Goal: Task Accomplishment & Management: Complete application form

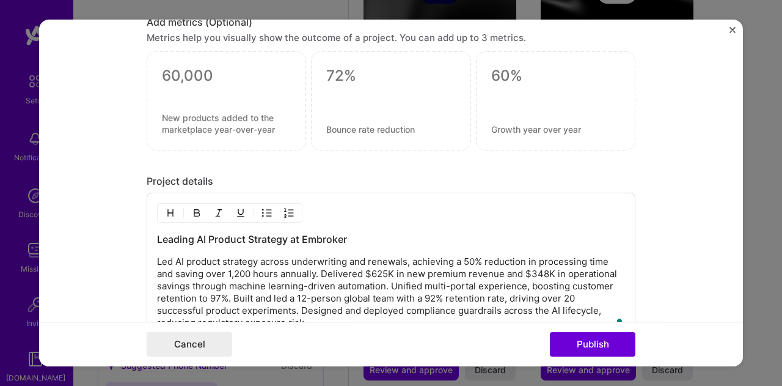
scroll to position [1478, 0]
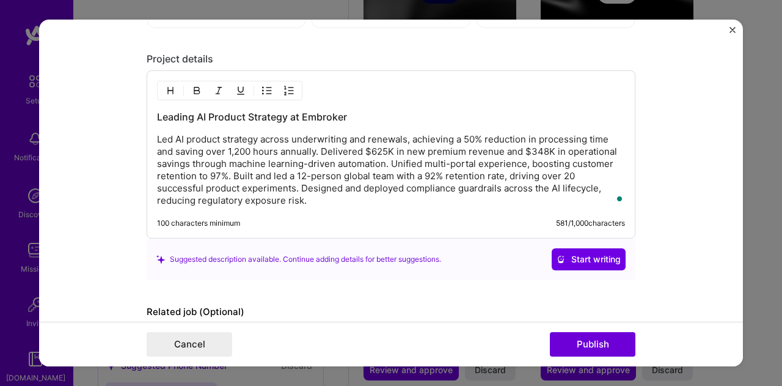
click at [318, 190] on p "Led AI product strategy across underwriting and renewals, achieving a 50% reduc…" at bounding box center [391, 169] width 468 height 73
click at [317, 194] on p "Led AI product strategy across underwriting and renewals, achieving a 50% reduc…" at bounding box center [391, 169] width 468 height 73
drag, startPoint x: 310, startPoint y: 197, endPoint x: 299, endPoint y: 196, distance: 11.0
click at [299, 196] on p "Led AI product strategy across underwriting and renewals, achieving a 50% reduc…" at bounding box center [391, 169] width 468 height 73
click at [328, 196] on p "Led AI product strategy across underwriting and renewals, achieving a 50% reduc…" at bounding box center [391, 169] width 468 height 73
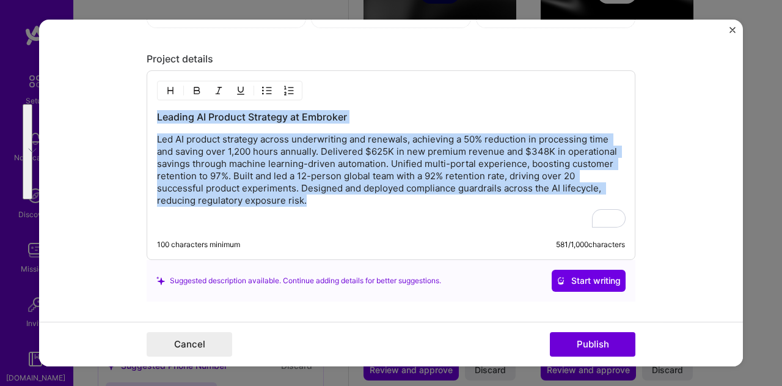
drag, startPoint x: 319, startPoint y: 188, endPoint x: 149, endPoint y: 116, distance: 184.6
click at [149, 116] on div "Leading AI Product Strategy at Embroker Led AI product strategy across underwri…" at bounding box center [391, 164] width 489 height 189
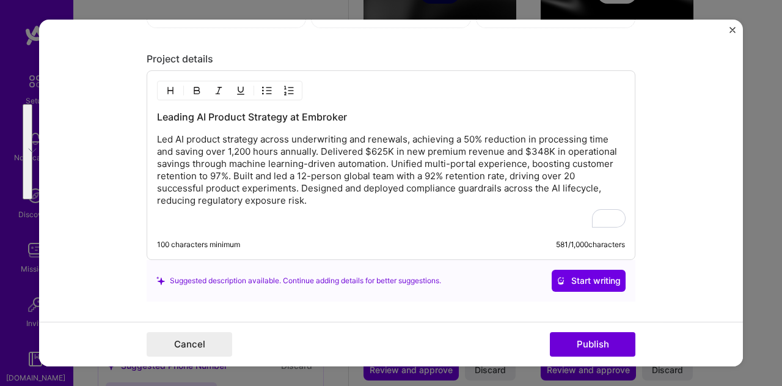
click at [259, 216] on p "To enrich screen reader interactions, please activate Accessibility in Grammarl…" at bounding box center [391, 222] width 468 height 12
click at [157, 216] on p "To enrich screen reader interactions, please activate Accessibility in Grammarl…" at bounding box center [391, 222] width 468 height 12
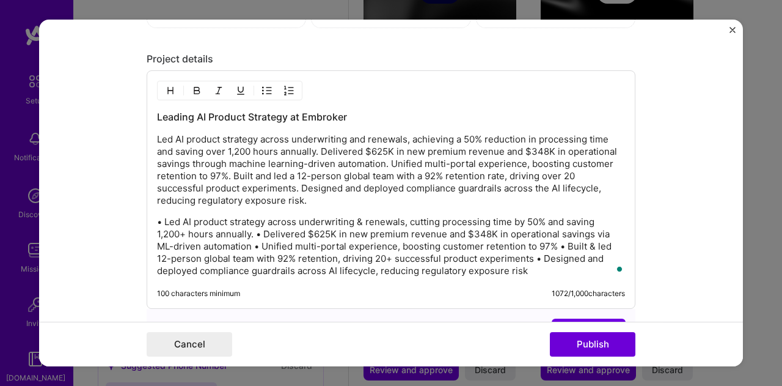
click at [252, 227] on p "• Led AI product strategy across underwriting & renewals, cutting processing ti…" at bounding box center [391, 246] width 468 height 61
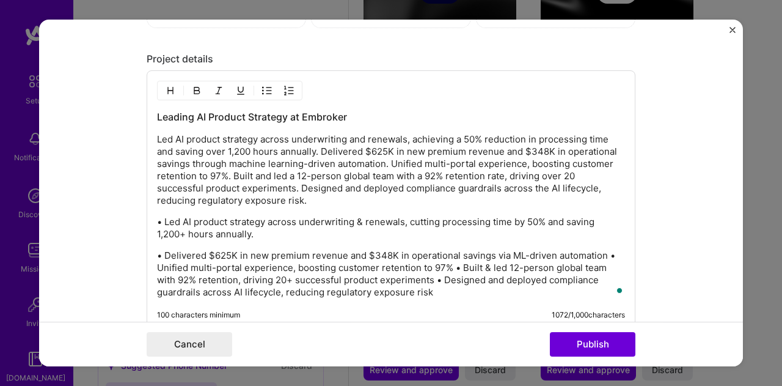
click at [449, 263] on p "• Delivered $625K in new premium revenue and $348K in operational savings via M…" at bounding box center [391, 273] width 468 height 49
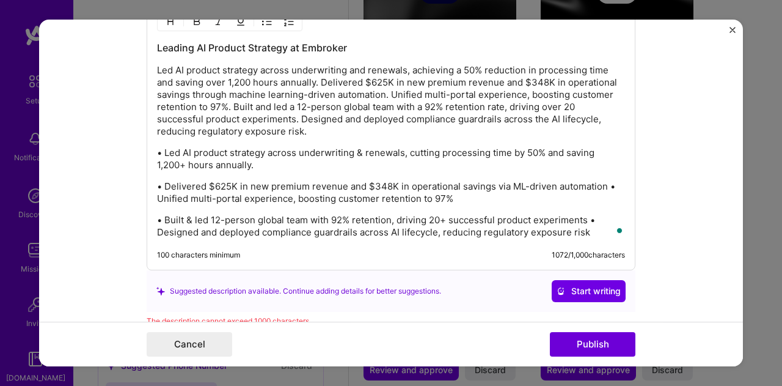
scroll to position [1600, 0]
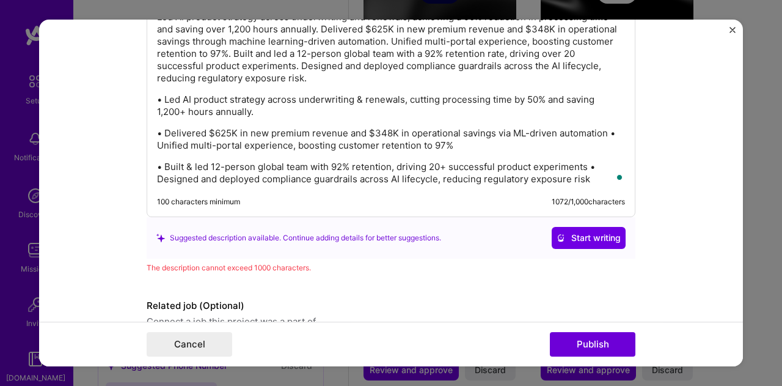
click at [583, 161] on p "• Built & led 12-person global team with 92% retention, driving 20+ successful …" at bounding box center [391, 173] width 468 height 24
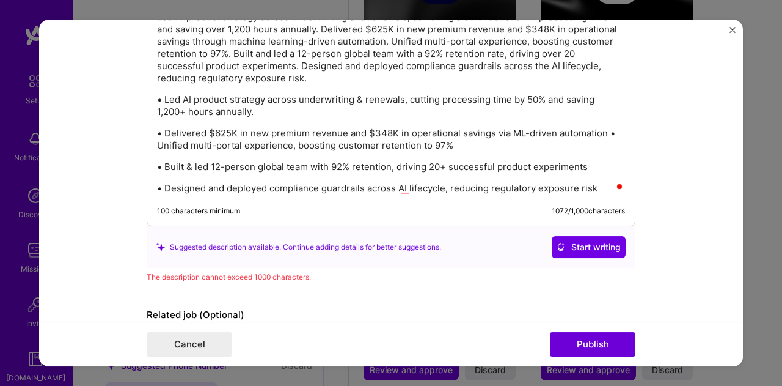
click at [603, 128] on p "• Delivered $625K in new premium revenue and $348K in operational savings via M…" at bounding box center [391, 139] width 468 height 24
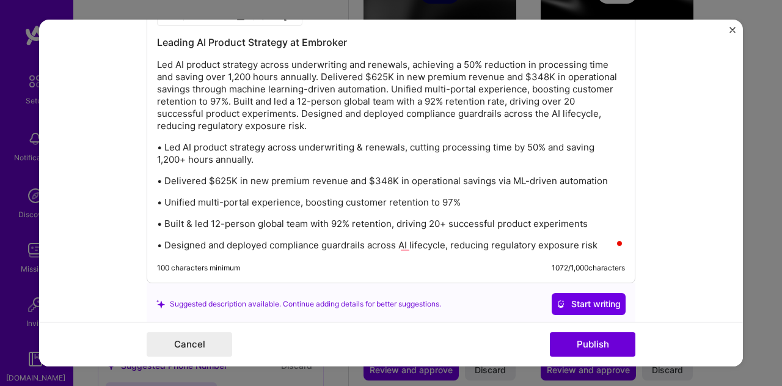
scroll to position [1551, 0]
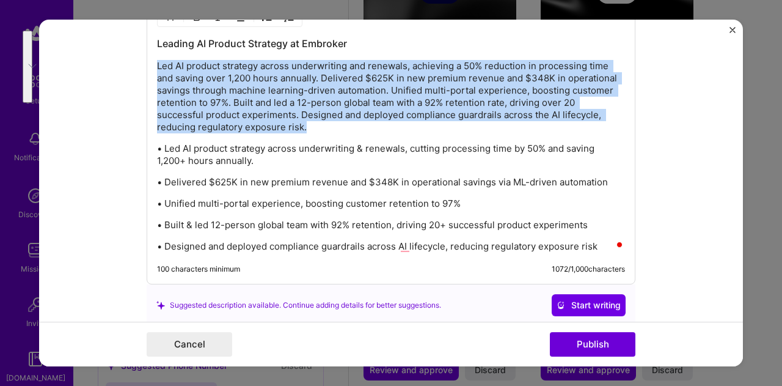
drag, startPoint x: 306, startPoint y: 116, endPoint x: 149, endPoint y: 64, distance: 164.9
click at [149, 64] on div "Leading AI Product Strategy at Embroker Led AI product strategy across underwri…" at bounding box center [391, 140] width 489 height 287
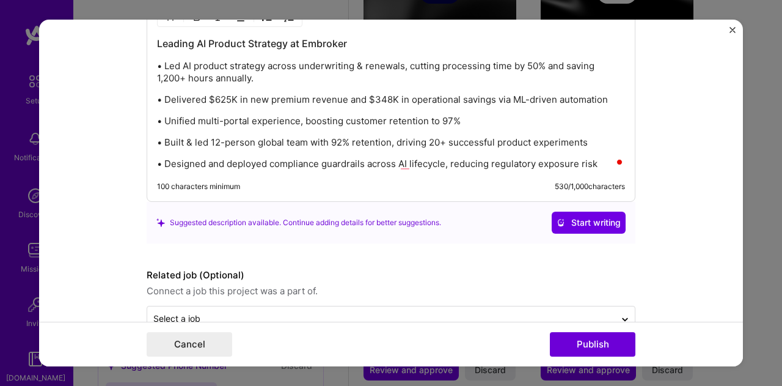
click at [324, 115] on p "• Unified multi-portal experience, boosting customer retention to 97%" at bounding box center [391, 121] width 468 height 12
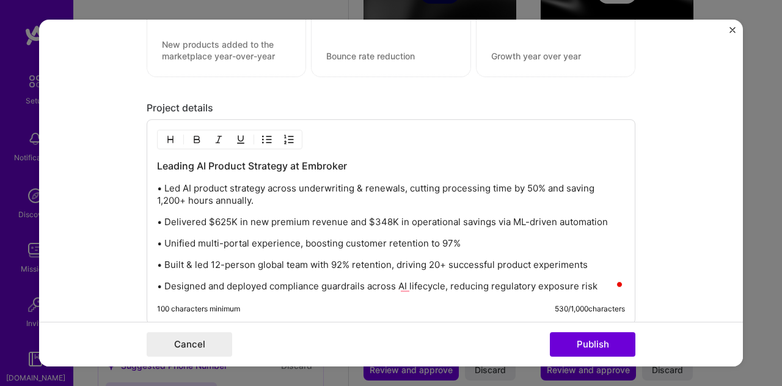
scroll to position [1490, 0]
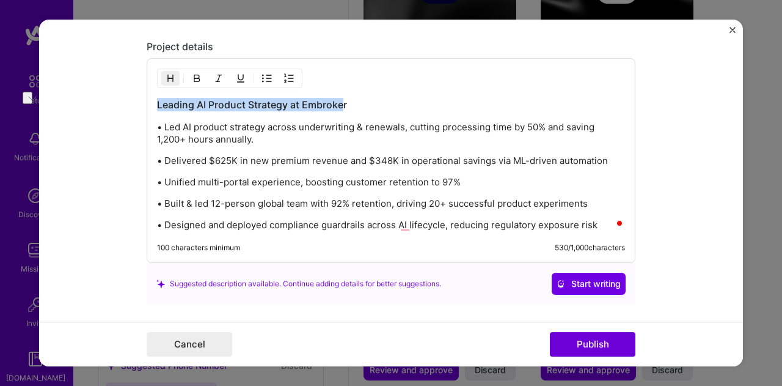
drag, startPoint x: 340, startPoint y: 98, endPoint x: 143, endPoint y: 95, distance: 196.8
click at [143, 95] on div "Editing suggested project This project is suggested based on your LinkedIn, res…" at bounding box center [391, 193] width 704 height 347
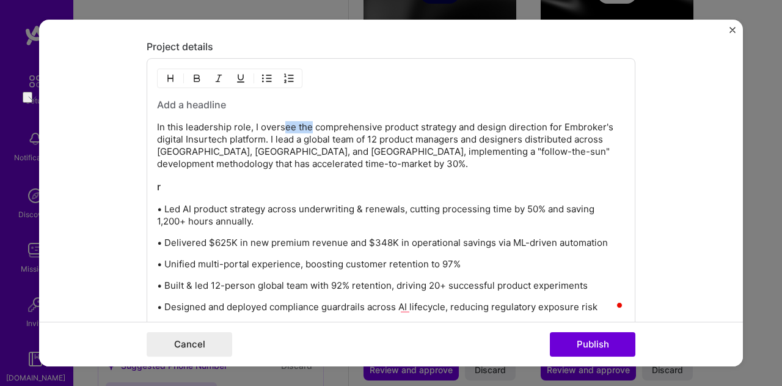
drag, startPoint x: 307, startPoint y: 119, endPoint x: 278, endPoint y: 119, distance: 28.7
click at [278, 121] on p "In this leadership role, I oversee the comprehensive product strategy and desig…" at bounding box center [391, 145] width 468 height 49
click at [279, 121] on p "In this leadership role, I oversee the comprehensive product strategy and desig…" at bounding box center [391, 145] width 468 height 49
click at [280, 121] on p "In this leadership role, I oversee the comprehensive product strategy and desig…" at bounding box center [391, 145] width 468 height 49
drag, startPoint x: 203, startPoint y: 180, endPoint x: 142, endPoint y: 179, distance: 61.1
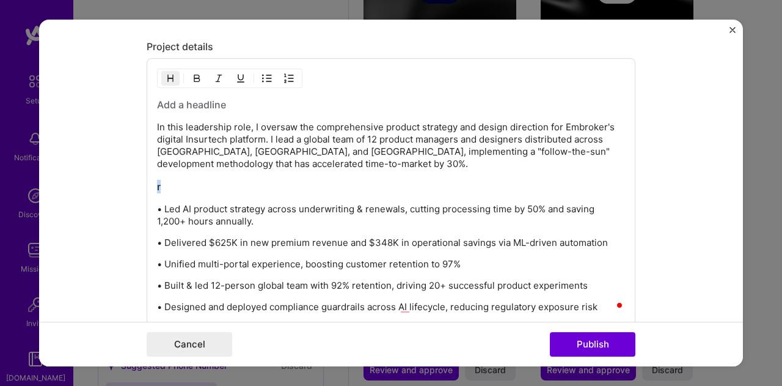
click at [147, 179] on div "In this leadership role, I oversaw the comprehensive product strategy and desig…" at bounding box center [391, 201] width 489 height 287
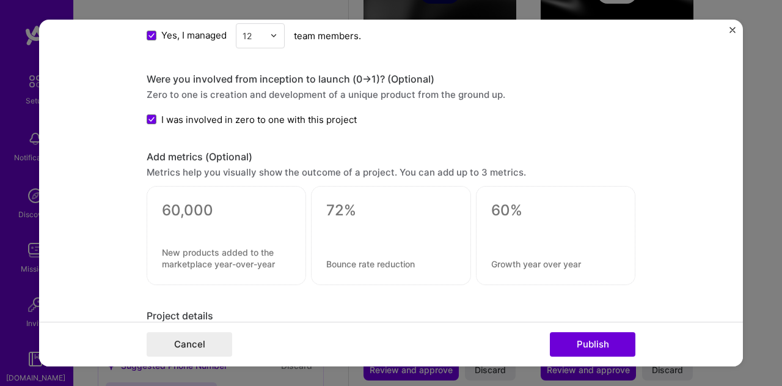
scroll to position [0, 0]
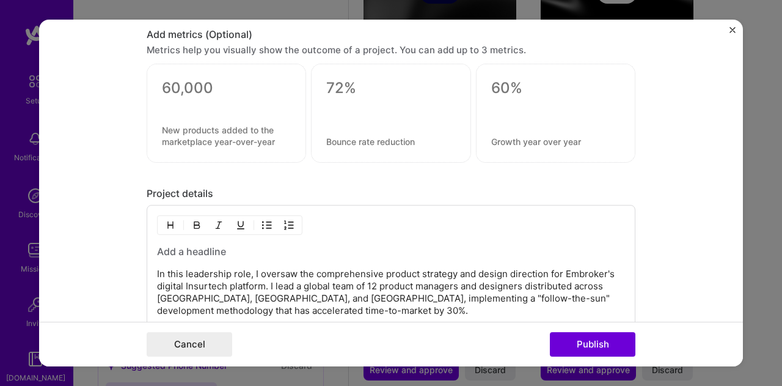
click at [207, 114] on div at bounding box center [227, 113] width 160 height 99
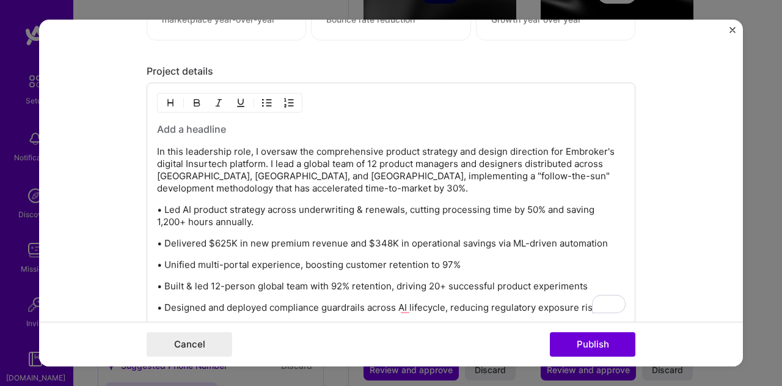
click at [230, 124] on h3 "To enrich screen reader interactions, please activate Accessibility in Grammarl…" at bounding box center [391, 128] width 468 height 13
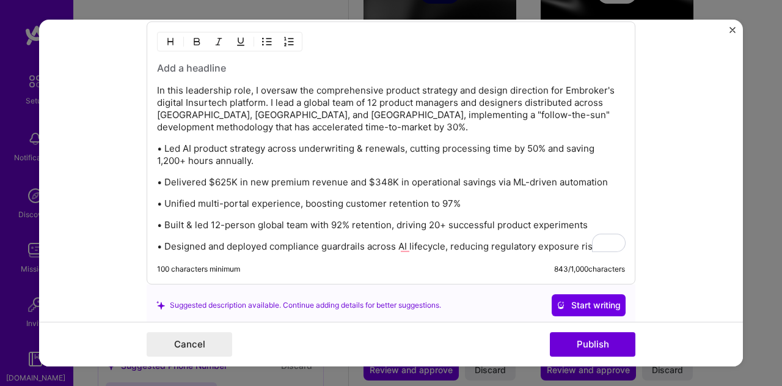
click at [224, 110] on p "In this leadership role, I oversaw the comprehensive product strategy and desig…" at bounding box center [391, 108] width 468 height 49
click at [212, 68] on h3 "To enrich screen reader interactions, please activate Accessibility in Grammarl…" at bounding box center [391, 67] width 468 height 13
click at [212, 68] on div "In this leadership role, I oversaw the comprehensive product strategy and desig…" at bounding box center [391, 156] width 468 height 191
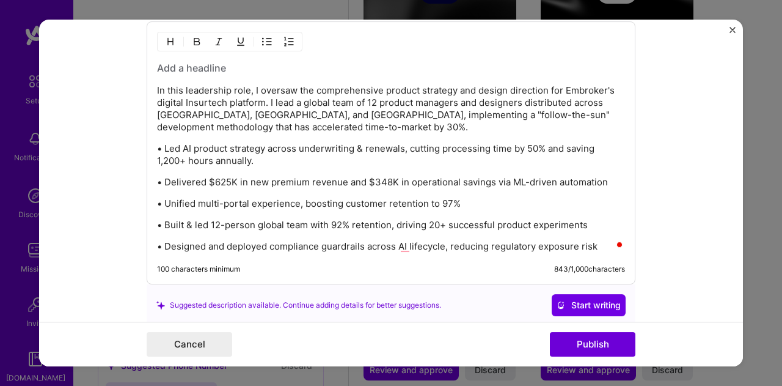
click at [213, 54] on div "In this leadership role, I oversaw the comprehensive product strategy and desig…" at bounding box center [391, 152] width 489 height 263
click at [211, 61] on h3 "To enrich screen reader interactions, please activate Accessibility in Grammarl…" at bounding box center [391, 67] width 468 height 13
click at [209, 65] on h3 "To enrich screen reader interactions, please activate Accessibility in Grammarl…" at bounding box center [391, 67] width 468 height 13
click at [218, 78] on div "In this leadership role, I oversaw the comprehensive product strategy and desig…" at bounding box center [391, 156] width 468 height 191
click at [227, 62] on h3 "To enrich screen reader interactions, please activate Accessibility in Grammarl…" at bounding box center [391, 67] width 468 height 13
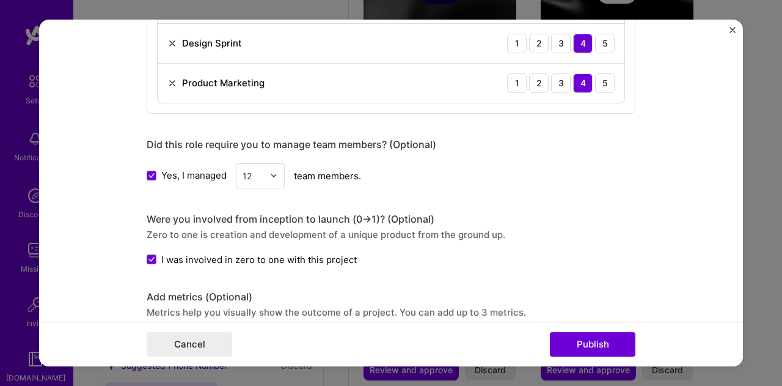
scroll to position [1343, 0]
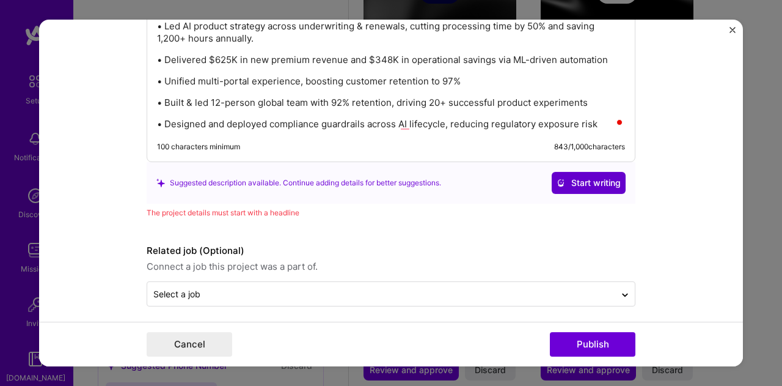
click at [576, 177] on span "Start writing" at bounding box center [589, 183] width 64 height 12
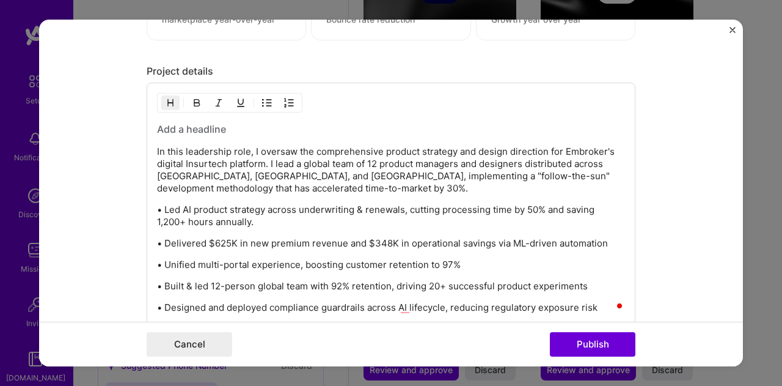
click at [246, 128] on h3 "To enrich screen reader interactions, please activate Accessibility in Grammarl…" at bounding box center [391, 128] width 468 height 13
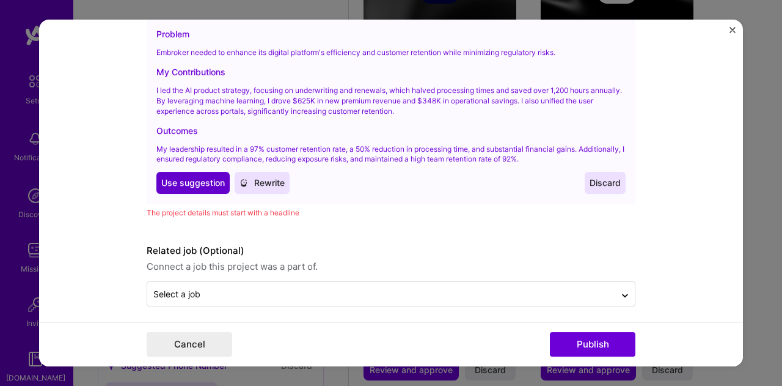
click at [191, 177] on span "Use suggestion" at bounding box center [193, 183] width 64 height 12
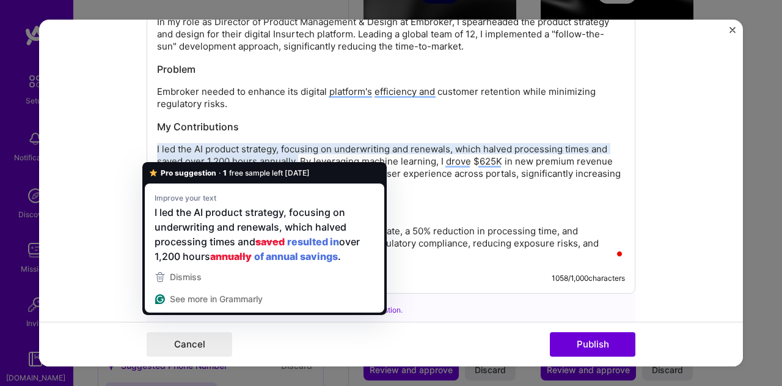
click at [170, 153] on p "I led the AI product strategy, focusing on underwriting and renewals, which hal…" at bounding box center [391, 167] width 468 height 49
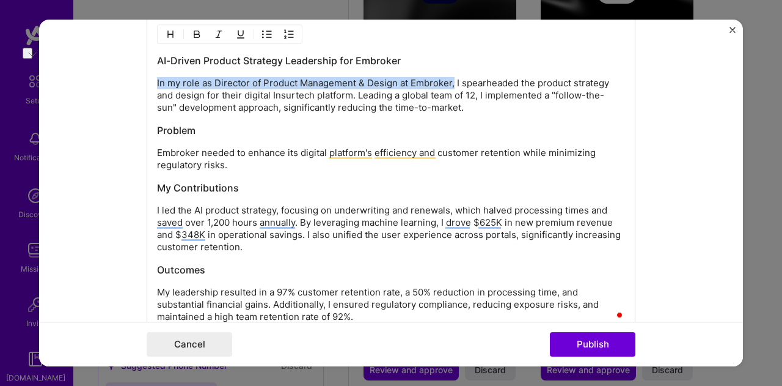
drag, startPoint x: 449, startPoint y: 75, endPoint x: 148, endPoint y: 69, distance: 301.4
click at [148, 68] on div "AI-Driven Product Strategy Leadership for Embroker In my role as Director of Pr…" at bounding box center [391, 184] width 489 height 340
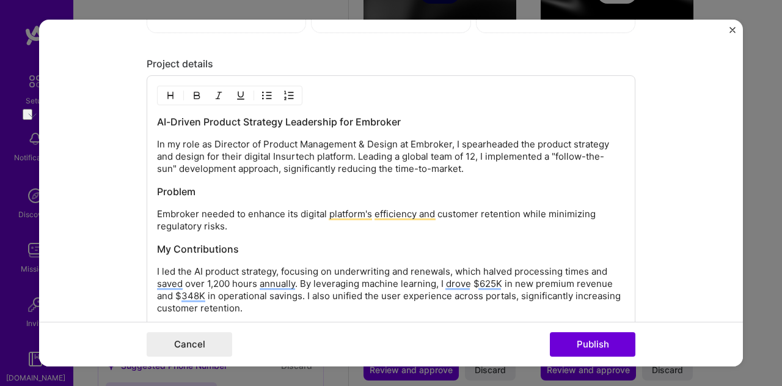
click at [367, 168] on p "In my role as Director of Product Management & Design at Embroker, I spearheade…" at bounding box center [391, 156] width 468 height 37
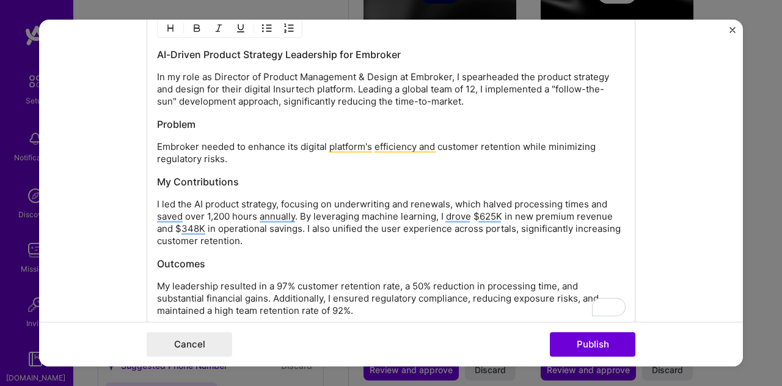
scroll to position [1534, 0]
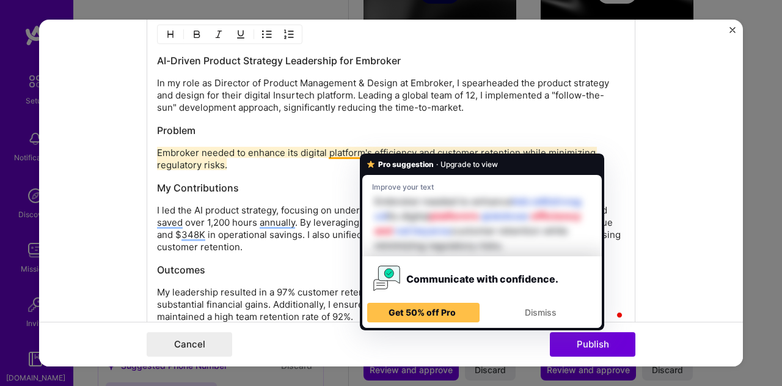
click at [414, 147] on p "Embroker needed to enhance its digital platform's efficiency and customer reten…" at bounding box center [391, 159] width 468 height 24
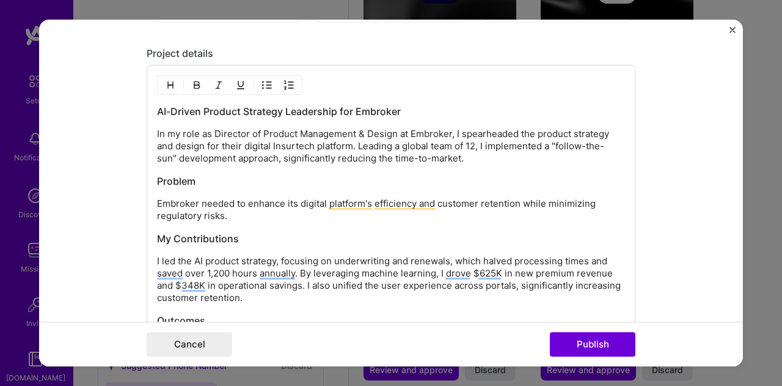
scroll to position [1473, 0]
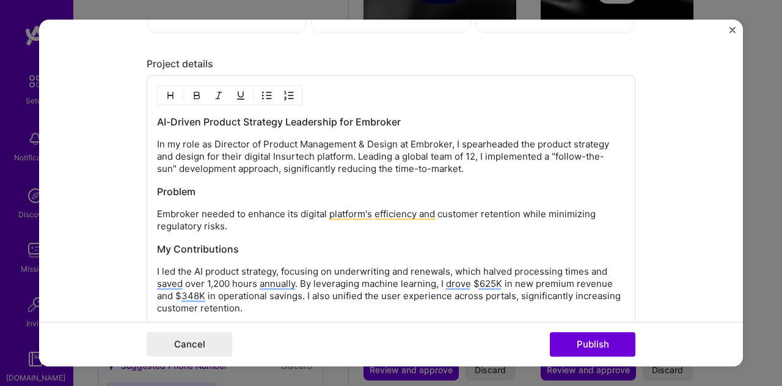
click at [216, 149] on p "In my role as Director of Product Management & Design at Embroker, I spearheade…" at bounding box center [391, 156] width 468 height 37
click at [218, 147] on p "In my role as Director of Product Management & Design at Embroker, I spearheade…" at bounding box center [391, 156] width 468 height 37
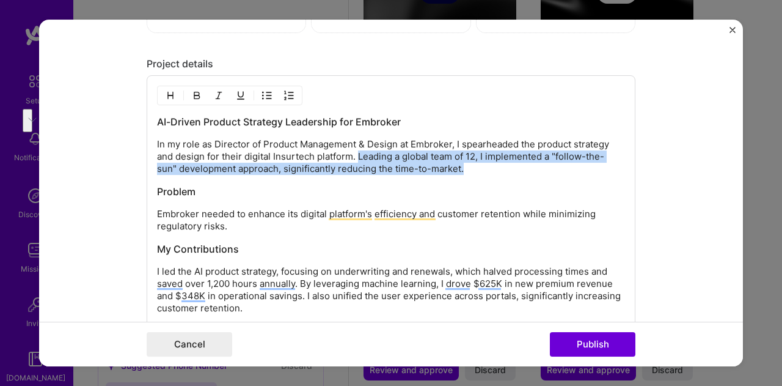
drag, startPoint x: 354, startPoint y: 149, endPoint x: 472, endPoint y: 166, distance: 119.9
click at [472, 166] on p "In my role as Director of Product Management & Design at Embroker, I spearheade…" at bounding box center [391, 156] width 468 height 37
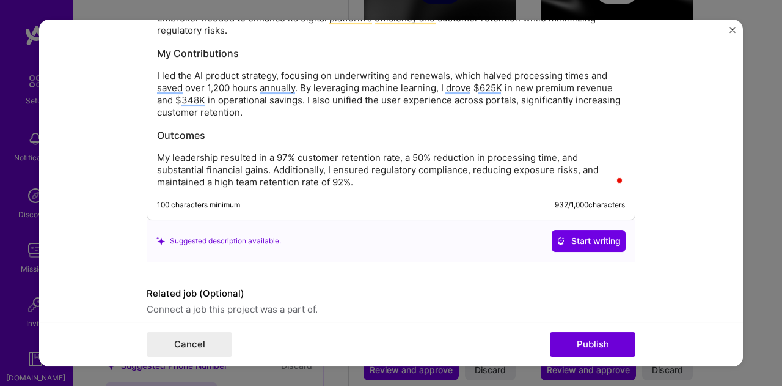
scroll to position [1699, 0]
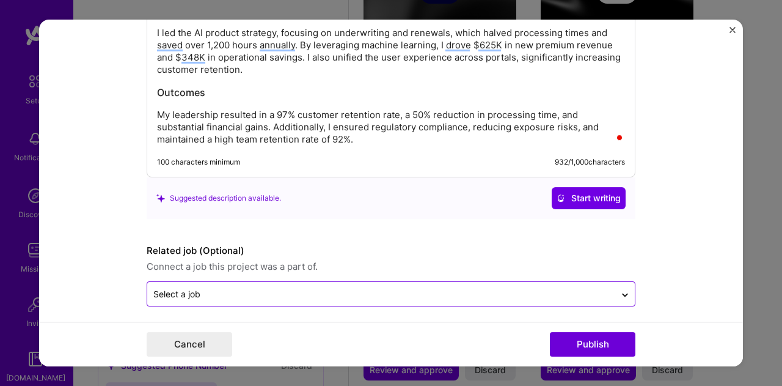
click at [387, 292] on input "text" at bounding box center [381, 293] width 456 height 13
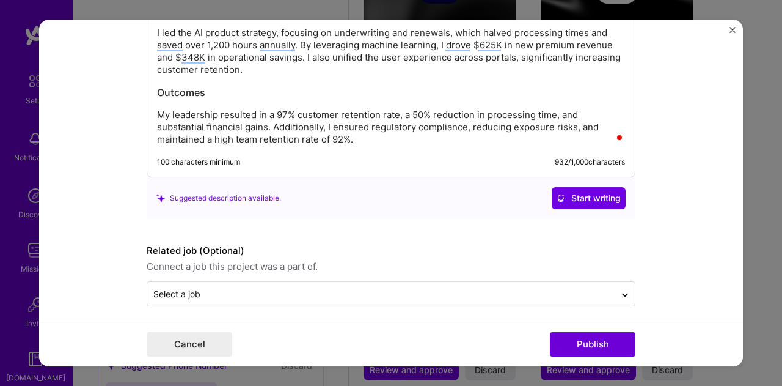
click at [696, 249] on form "Editing suggested project This project is suggested based on your LinkedIn, res…" at bounding box center [391, 193] width 704 height 347
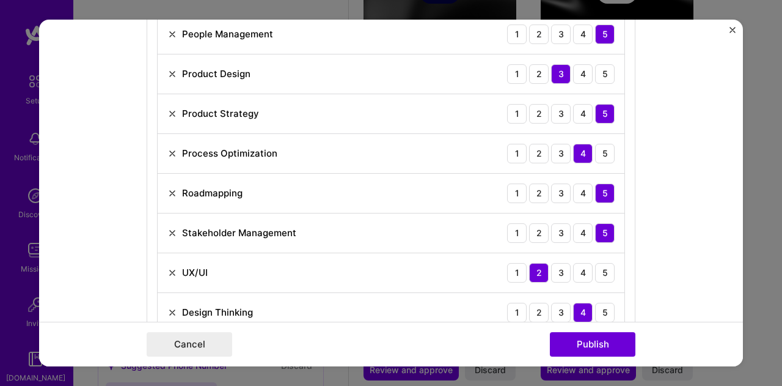
scroll to position [721, 0]
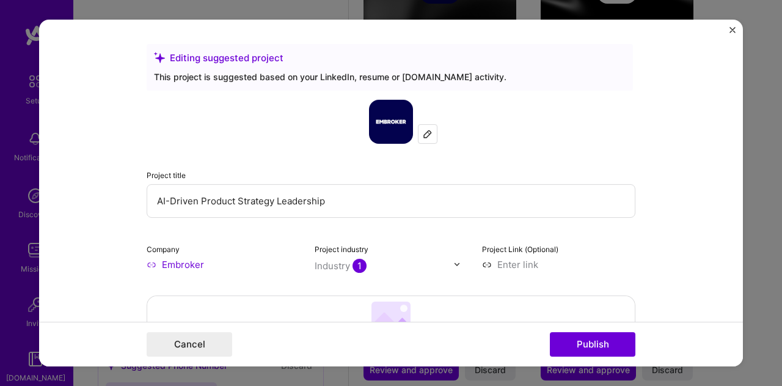
click at [423, 135] on img at bounding box center [428, 134] width 10 height 10
drag, startPoint x: 380, startPoint y: 133, endPoint x: 625, endPoint y: 168, distance: 247.0
click at [625, 168] on div "Project title AI-Driven Product Strategy Leadership Company Embroker Project in…" at bounding box center [391, 185] width 489 height 171
click at [488, 267] on input at bounding box center [558, 264] width 153 height 13
click at [482, 260] on input at bounding box center [558, 264] width 153 height 13
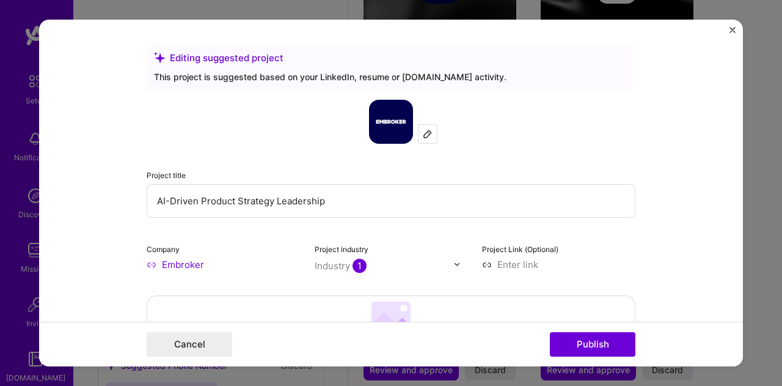
click at [510, 248] on label "Project Link (Optional)" at bounding box center [520, 248] width 76 height 9
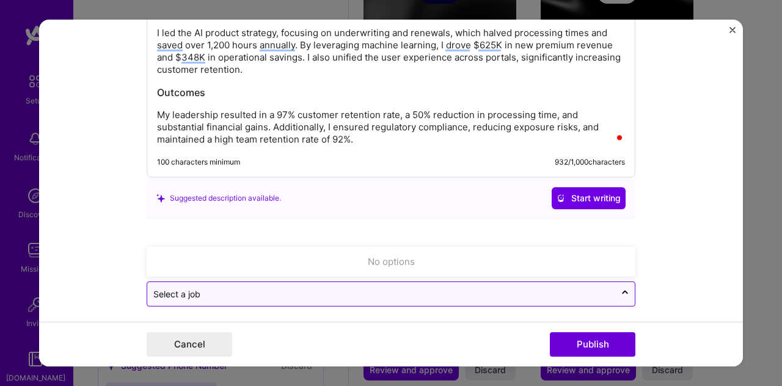
click at [364, 282] on div "Select a job" at bounding box center [381, 294] width 468 height 24
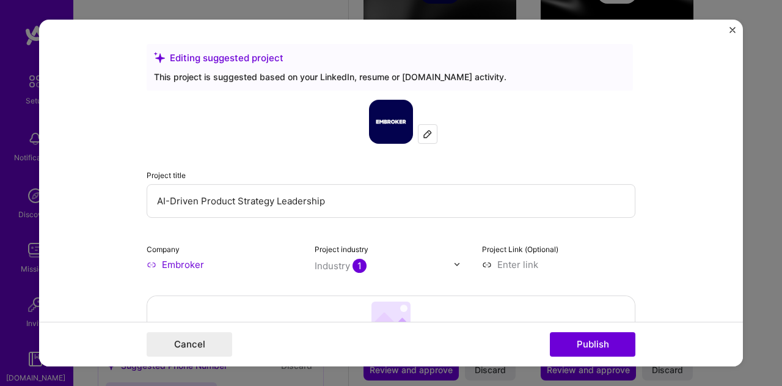
click at [235, 54] on div "Editing suggested project" at bounding box center [390, 57] width 472 height 13
click at [291, 74] on div "This project is suggested based on your LinkedIn, resume or A.Team activity." at bounding box center [390, 76] width 472 height 13
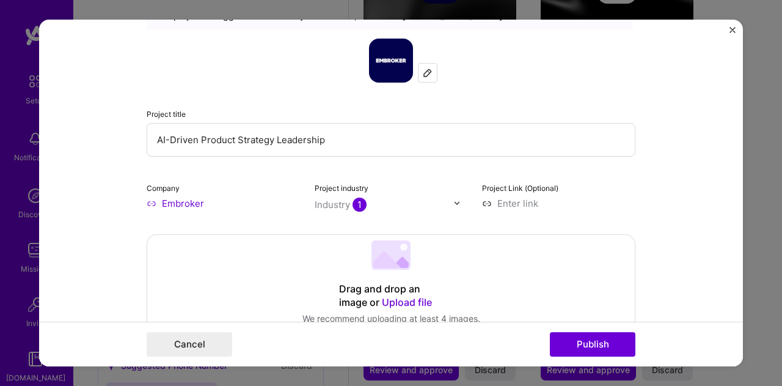
click at [273, 141] on input "AI-Driven Product Strategy Leadership" at bounding box center [391, 140] width 489 height 34
type input "AI-Driven Product Strategy & Design Leadership"
click at [609, 343] on button "Publish" at bounding box center [593, 344] width 86 height 24
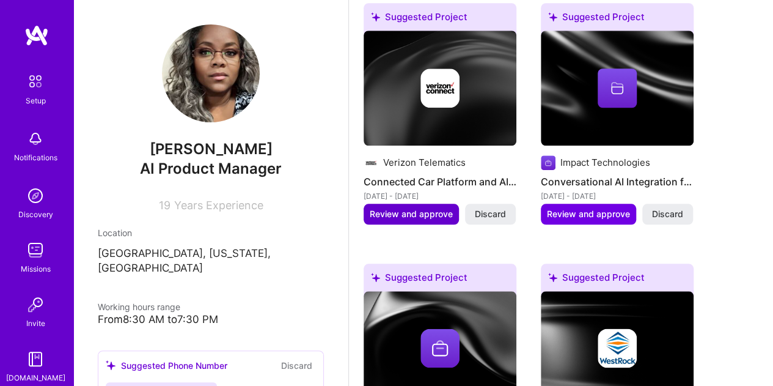
click at [417, 216] on span "Review and approve" at bounding box center [411, 214] width 83 height 12
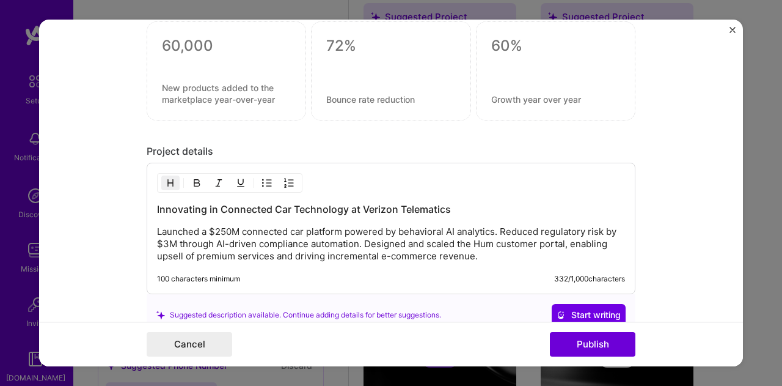
scroll to position [917, 0]
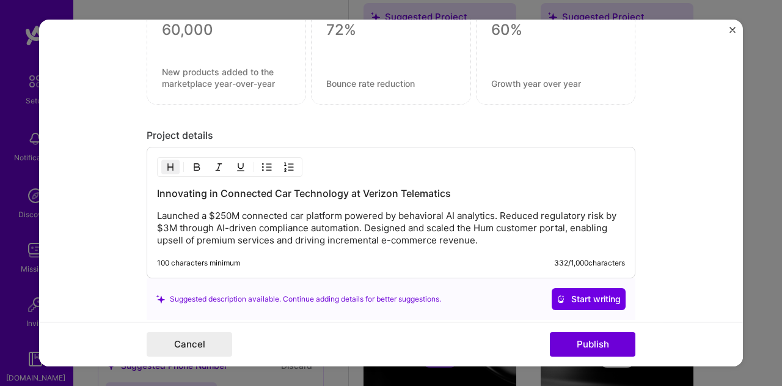
click at [493, 237] on p "Launched a $250M connected car platform powered by behavioral AI analytics. Red…" at bounding box center [391, 228] width 468 height 37
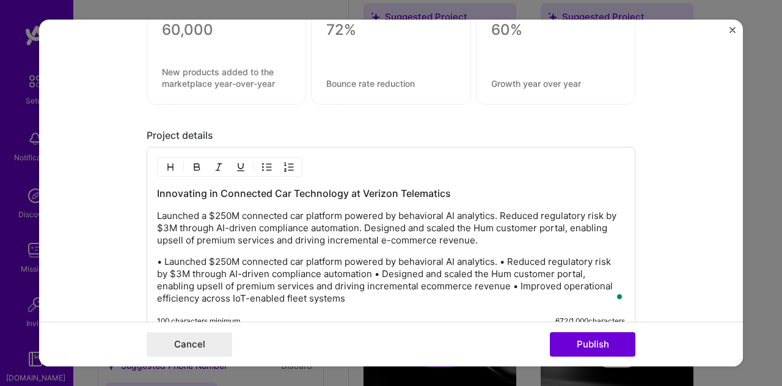
click at [496, 257] on p "• Launched $250M connected car platform powered by behavioral AI analytics. • R…" at bounding box center [391, 279] width 468 height 49
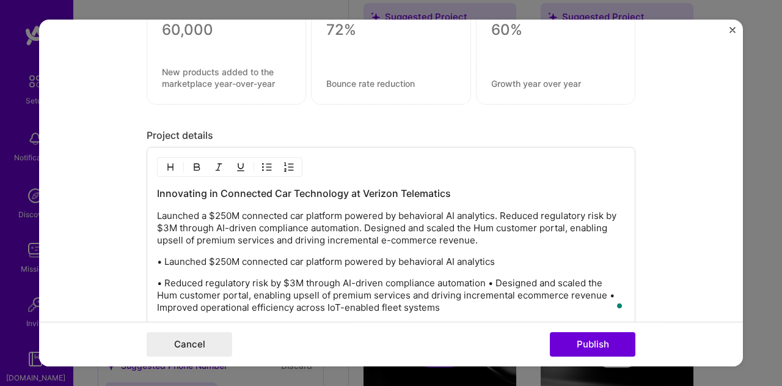
click at [157, 277] on p "• Reduced regulatory risk by $3M through AI-driven compliance automation • Desi…" at bounding box center [391, 295] width 468 height 37
click at [483, 280] on p "• Reduced regulatory risk by $3M through AI-driven compliance automation • Desi…" at bounding box center [391, 295] width 468 height 37
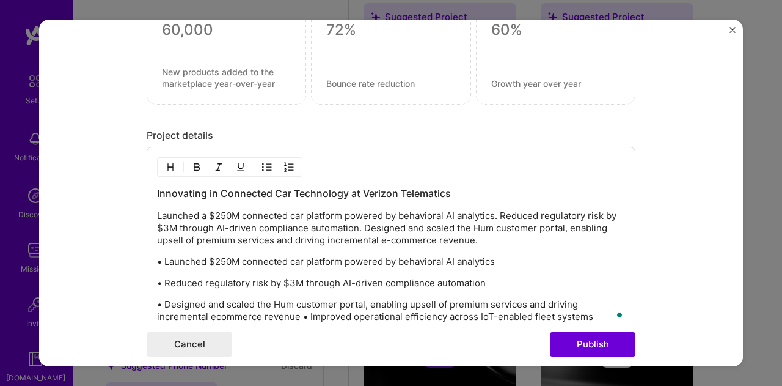
click at [295, 315] on p "• Designed and scaled the Hum customer portal, enabling upsell of premium servi…" at bounding box center [391, 310] width 468 height 24
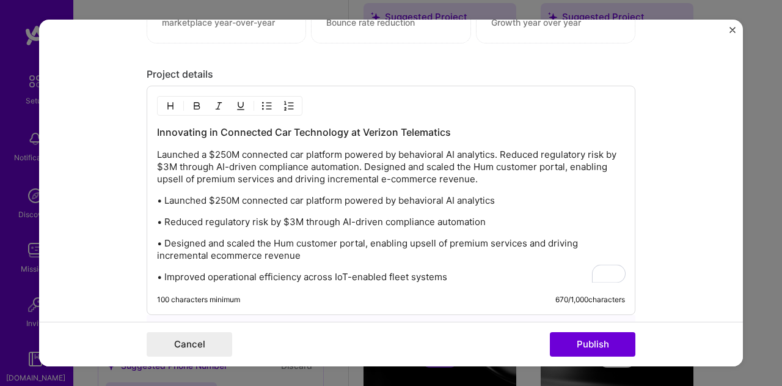
scroll to position [978, 0]
drag, startPoint x: 477, startPoint y: 173, endPoint x: 466, endPoint y: 171, distance: 11.3
click at [466, 171] on p "Launched a $250M connected car platform powered by behavioral AI analytics. Red…" at bounding box center [391, 167] width 468 height 37
click at [513, 169] on p "Launched a $250M connected car platform powered by behavioral AI analytics. Red…" at bounding box center [391, 167] width 468 height 37
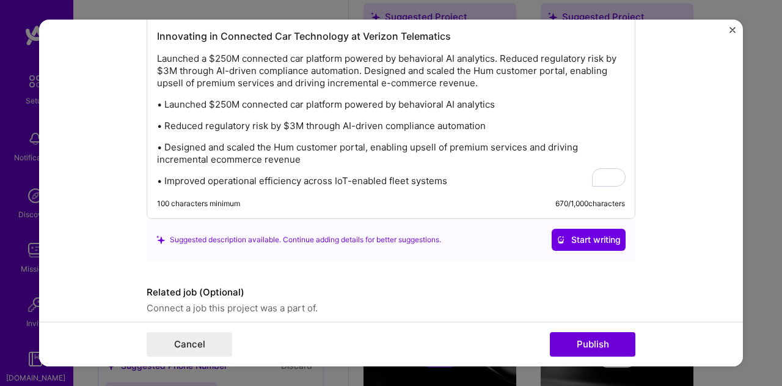
scroll to position [1100, 0]
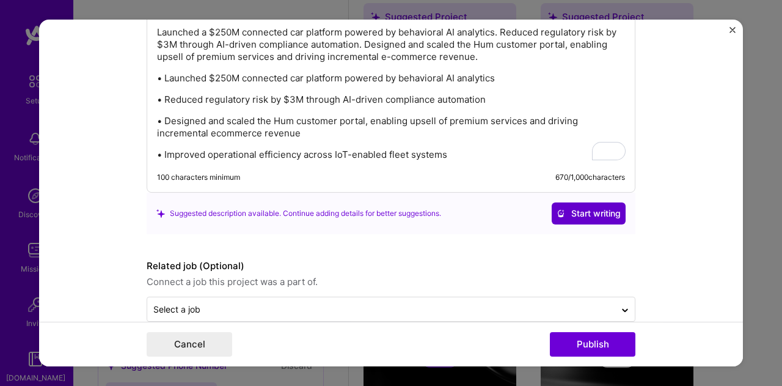
click at [593, 211] on span "Start writing" at bounding box center [589, 213] width 64 height 12
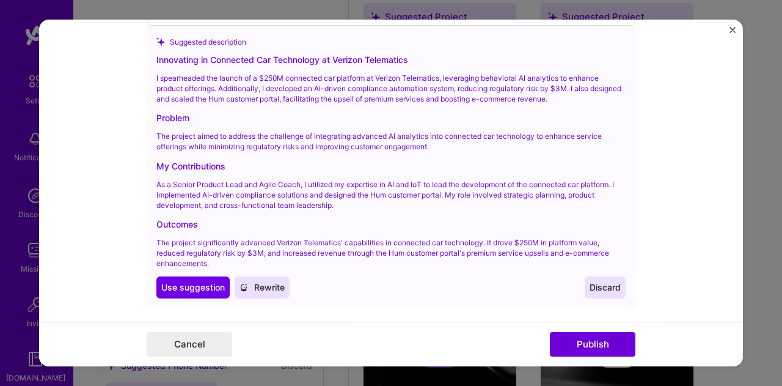
scroll to position [1283, 0]
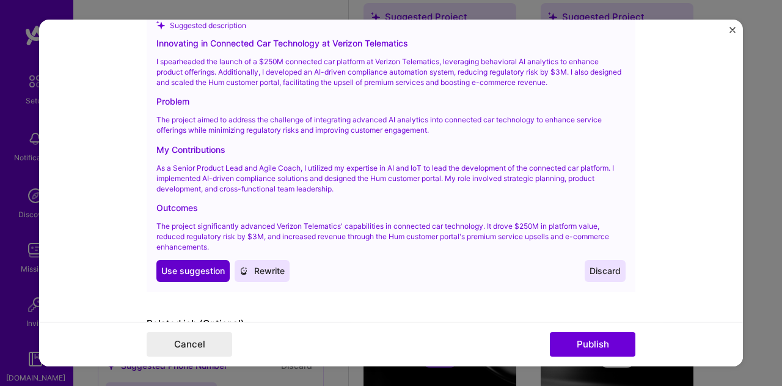
click at [177, 270] on span "Use suggestion" at bounding box center [193, 271] width 64 height 12
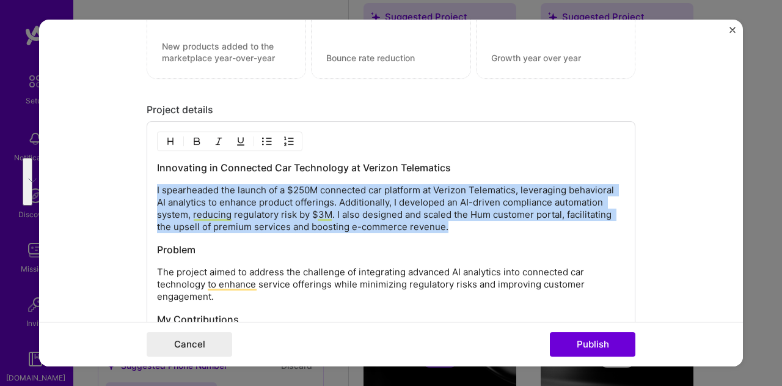
drag, startPoint x: 447, startPoint y: 226, endPoint x: 149, endPoint y: 189, distance: 299.9
click at [149, 189] on div "Innovating in Connected Car Technology at Verizon Telematics I spearheaded the …" at bounding box center [391, 297] width 489 height 353
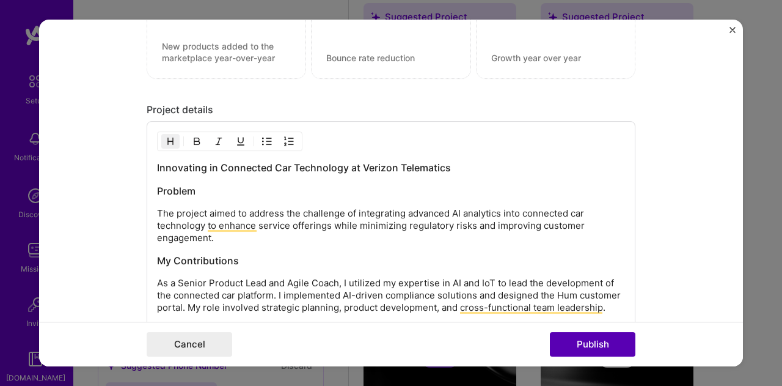
click at [601, 342] on button "Publish" at bounding box center [593, 344] width 86 height 24
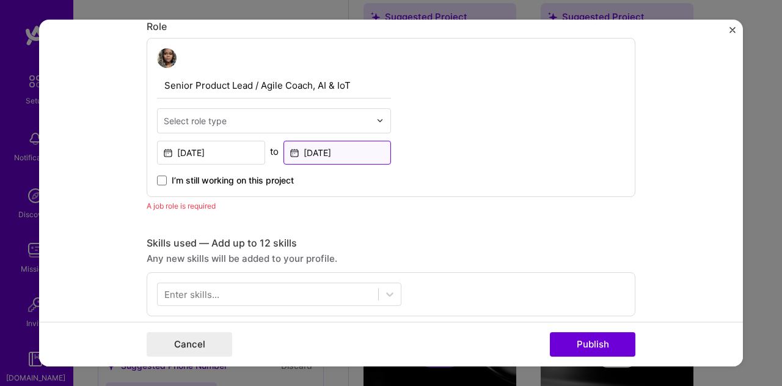
click at [323, 150] on input "[DATE]" at bounding box center [338, 153] width 108 height 24
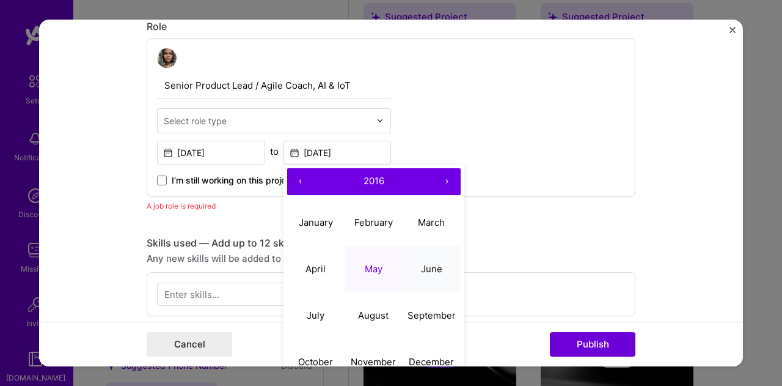
click at [427, 265] on abbr "June" at bounding box center [431, 269] width 21 height 12
type input "Jun, 2016"
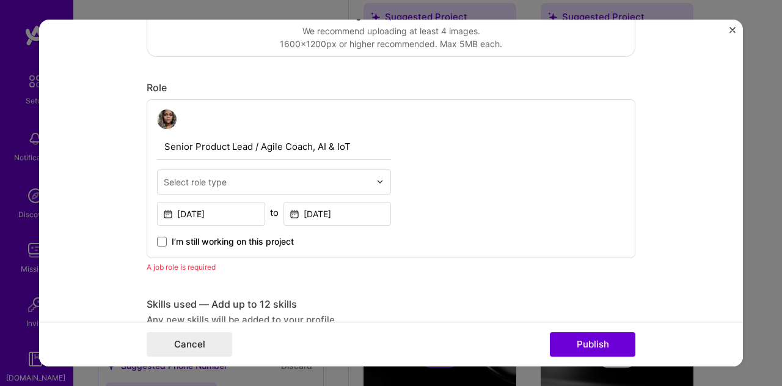
click at [208, 183] on div "Select role type" at bounding box center [195, 181] width 63 height 13
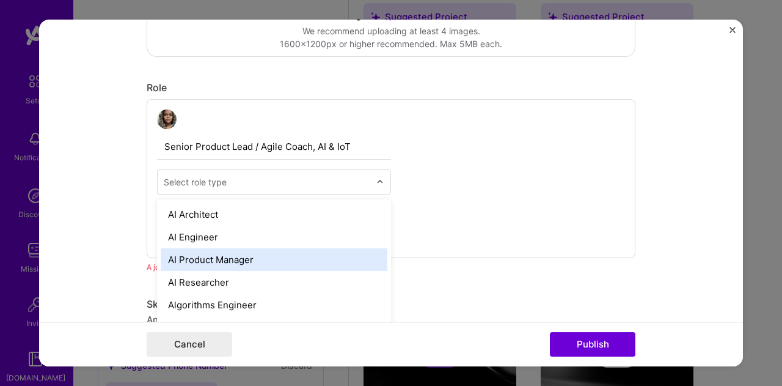
click at [297, 259] on div "AI Product Manager" at bounding box center [274, 259] width 227 height 23
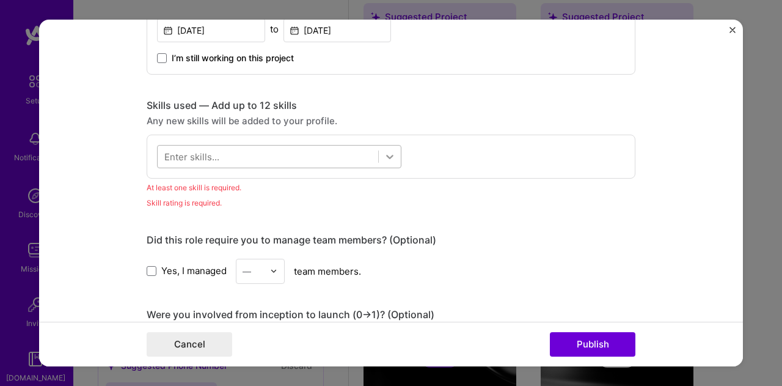
click at [384, 160] on icon at bounding box center [390, 156] width 12 height 12
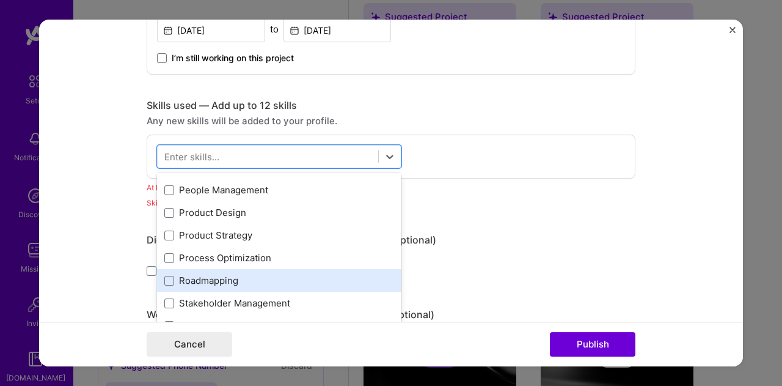
click at [221, 274] on div "Roadmapping" at bounding box center [279, 280] width 230 height 13
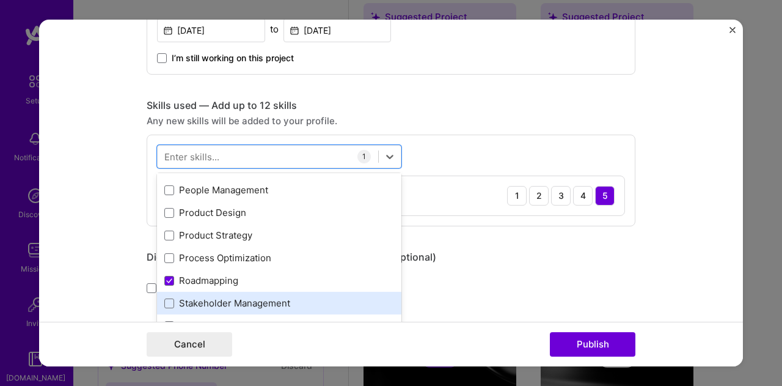
click at [242, 296] on div "Stakeholder Management" at bounding box center [279, 302] width 230 height 13
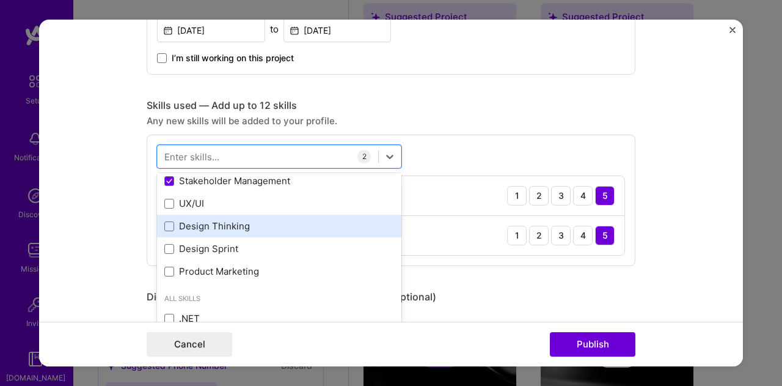
click at [230, 221] on div "Design Thinking" at bounding box center [279, 225] width 230 height 13
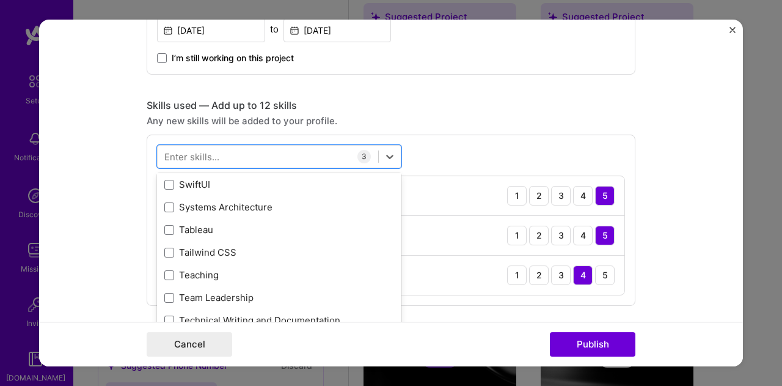
scroll to position [7456, 0]
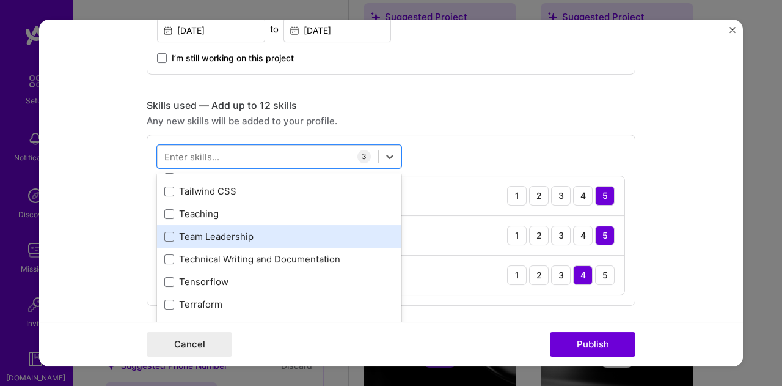
click at [241, 234] on div "Team Leadership" at bounding box center [279, 236] width 230 height 13
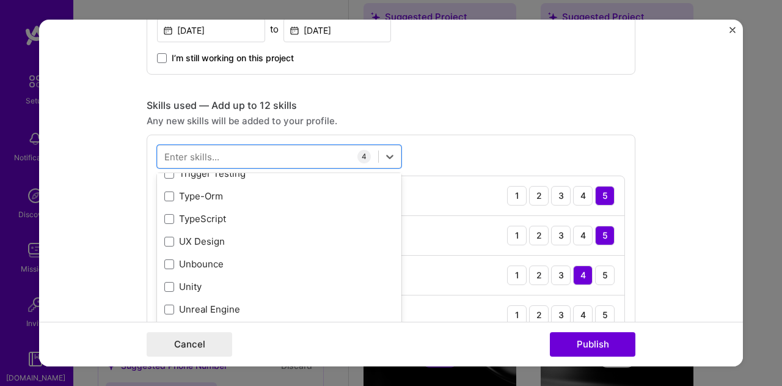
scroll to position [7806, 0]
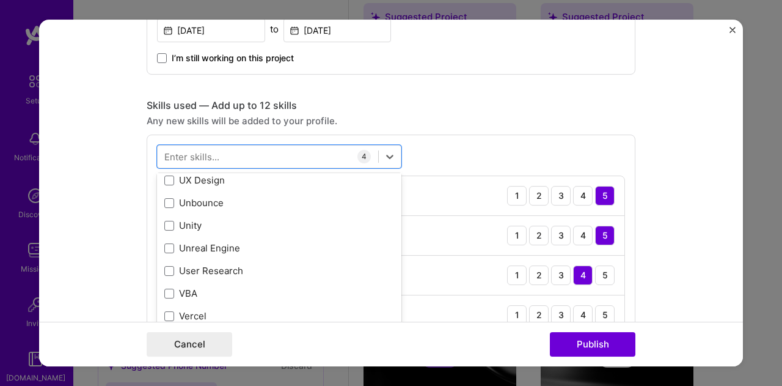
click at [302, 264] on div "User Research" at bounding box center [279, 270] width 230 height 13
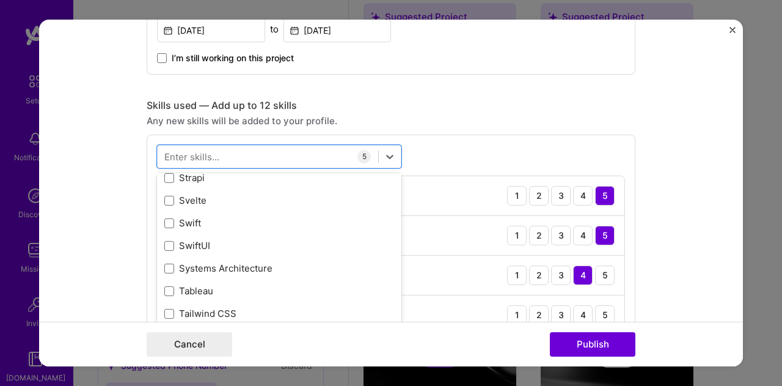
scroll to position [7440, 0]
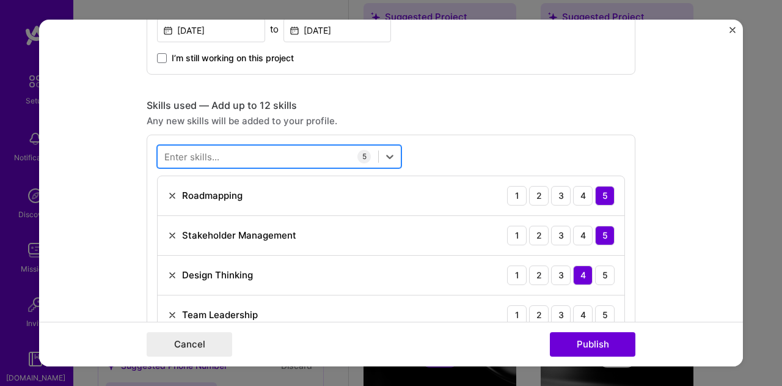
click at [279, 151] on div at bounding box center [268, 156] width 221 height 20
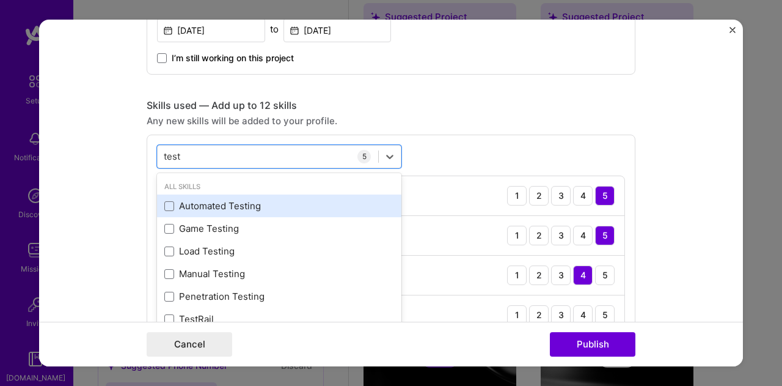
scroll to position [4, 0]
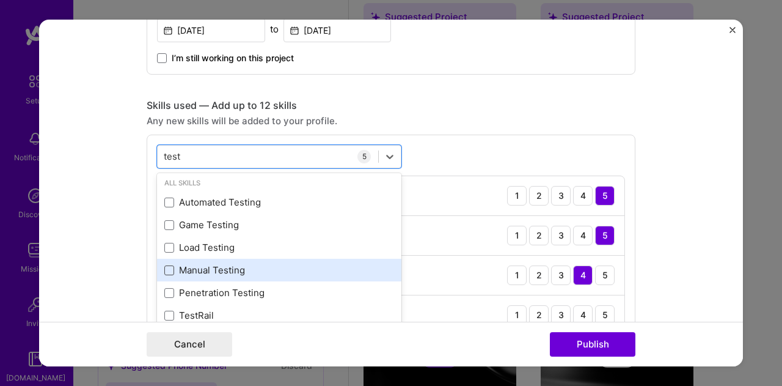
click at [164, 265] on span at bounding box center [169, 270] width 10 height 10
click at [0, 0] on input "checkbox" at bounding box center [0, 0] width 0 height 0
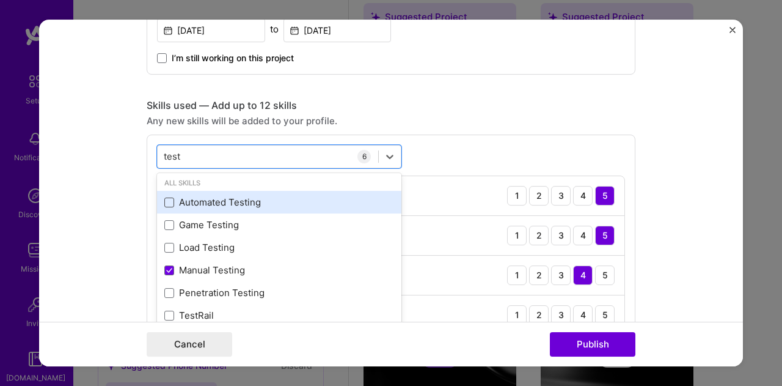
click at [169, 197] on span at bounding box center [169, 202] width 10 height 10
click at [0, 0] on input "checkbox" at bounding box center [0, 0] width 0 height 0
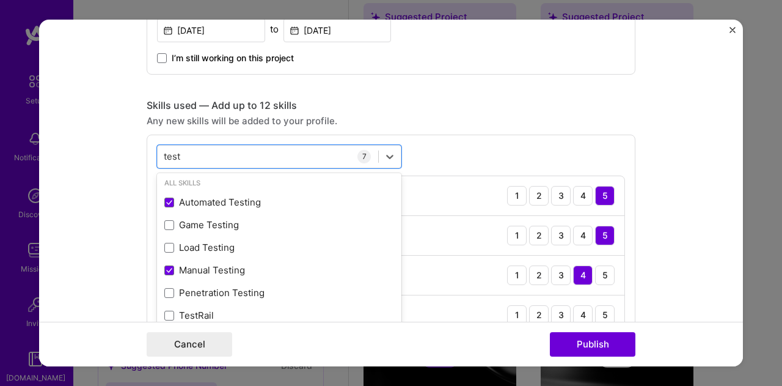
type input "test"
click at [504, 138] on div "option Automated Testing, selected. option Automated Testing selected, 0 of 2. …" at bounding box center [391, 299] width 489 height 330
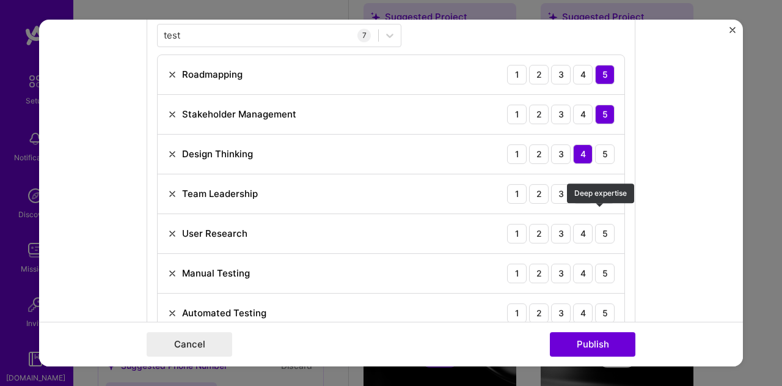
scroll to position [654, 0]
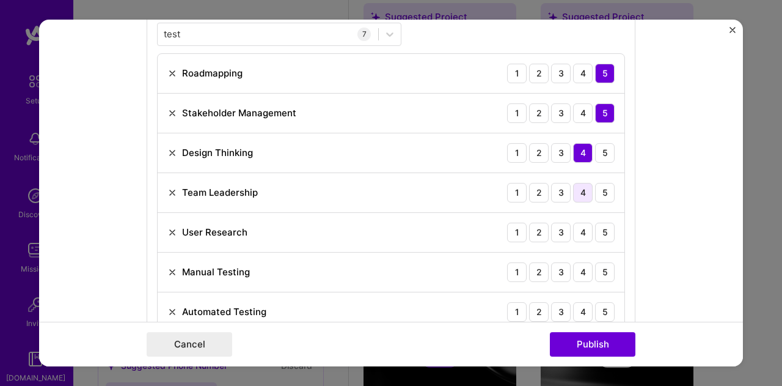
click at [579, 191] on div "4" at bounding box center [583, 193] width 20 height 20
click at [583, 232] on div "4" at bounding box center [583, 232] width 20 height 20
click at [588, 273] on div "4" at bounding box center [583, 272] width 20 height 20
click at [584, 312] on div "4" at bounding box center [583, 312] width 20 height 20
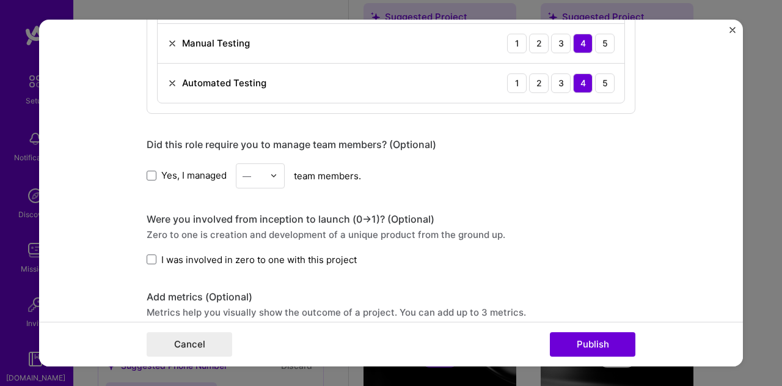
scroll to position [898, 0]
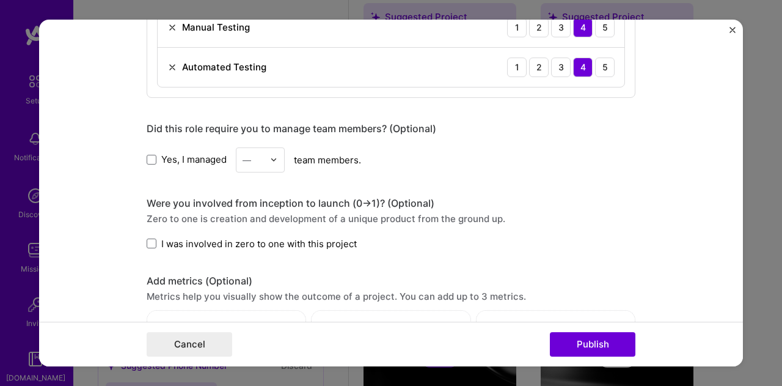
click at [147, 237] on label "I was involved in zero to one with this project" at bounding box center [252, 243] width 210 height 13
click at [0, 0] on input "I was involved in zero to one with this project" at bounding box center [0, 0] width 0 height 0
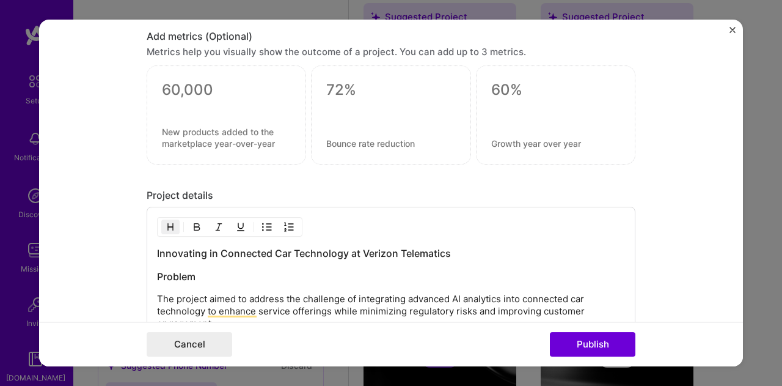
scroll to position [1184, 0]
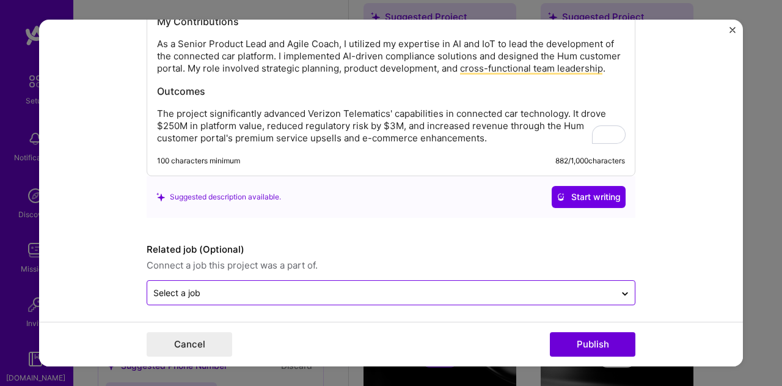
click at [419, 293] on input "text" at bounding box center [381, 292] width 456 height 13
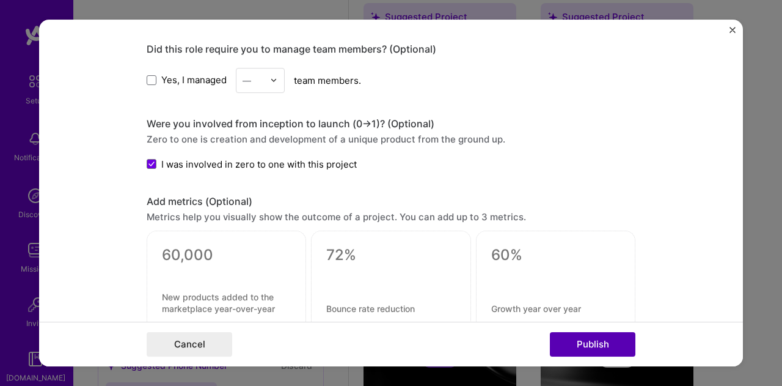
click at [614, 341] on button "Publish" at bounding box center [593, 344] width 86 height 24
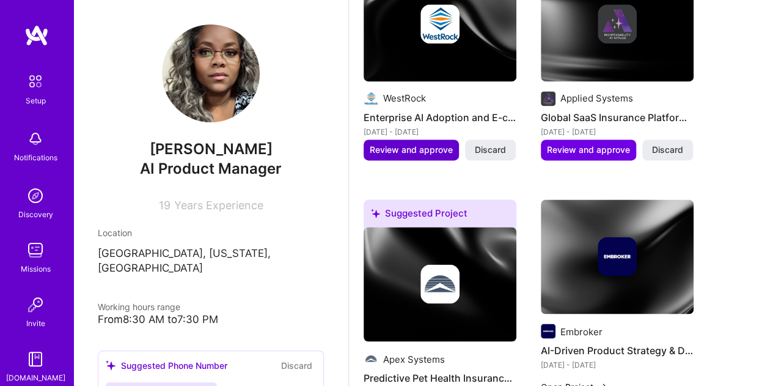
click at [391, 147] on span "Review and approve" at bounding box center [411, 150] width 83 height 12
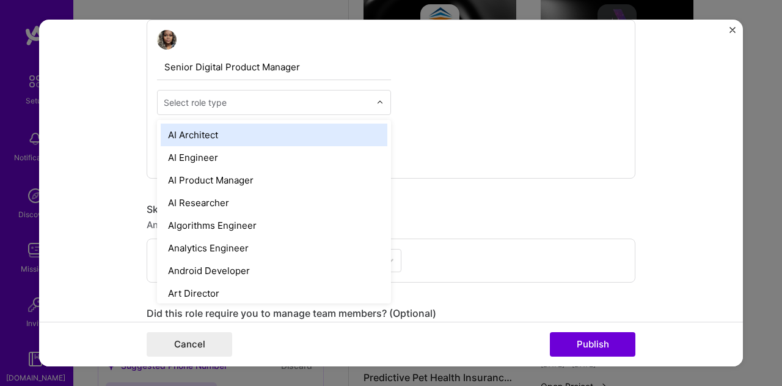
click at [361, 105] on input "text" at bounding box center [267, 102] width 207 height 13
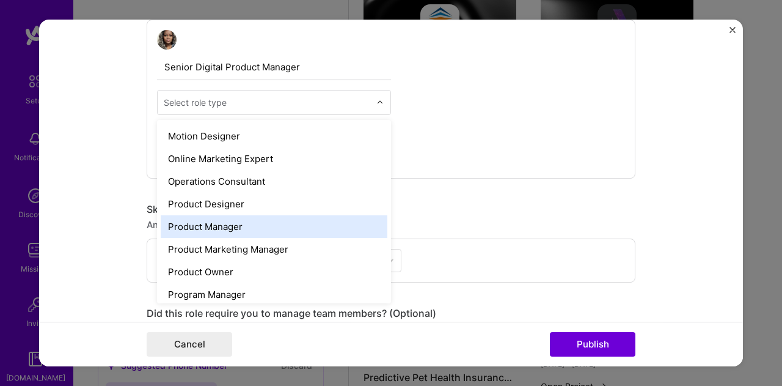
click at [305, 223] on div "Product Manager" at bounding box center [274, 226] width 227 height 23
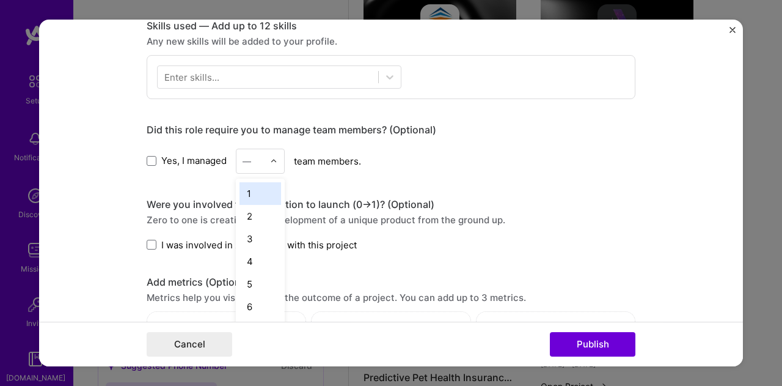
click at [275, 160] on div at bounding box center [277, 161] width 14 height 24
click at [249, 257] on div "4" at bounding box center [261, 261] width 42 height 23
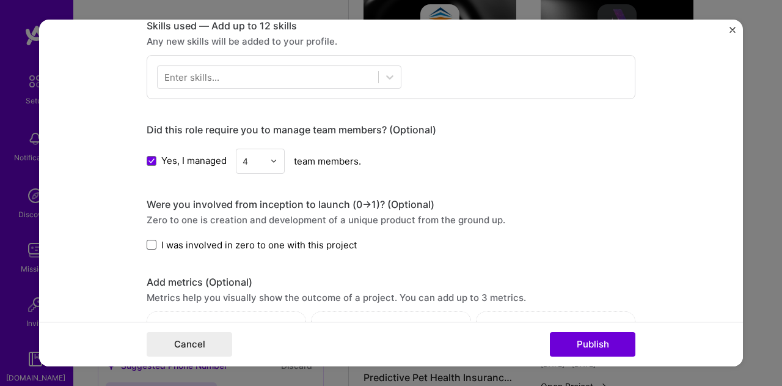
click at [147, 240] on span at bounding box center [152, 245] width 10 height 10
click at [0, 0] on input "I was involved in zero to one with this project" at bounding box center [0, 0] width 0 height 0
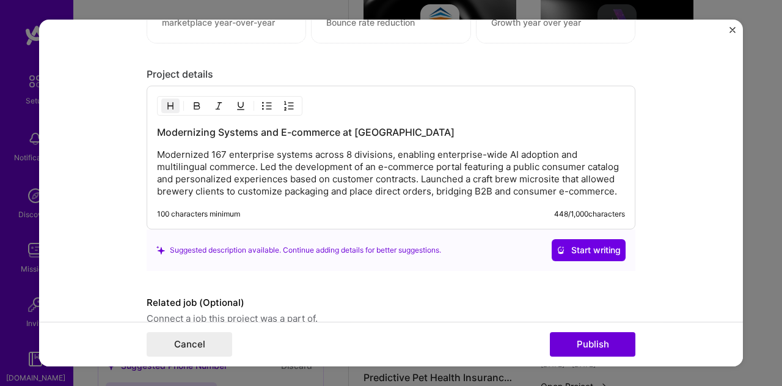
click at [618, 185] on p "Modernized 167 enterprise systems across 8 divisions, enabling enterprise-wide …" at bounding box center [391, 173] width 468 height 49
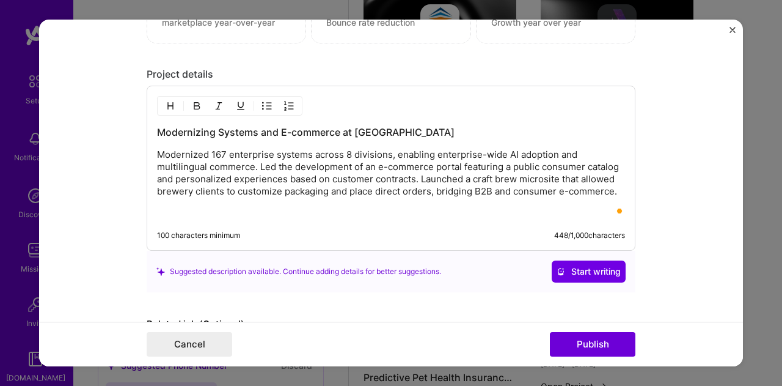
scroll to position [978, 0]
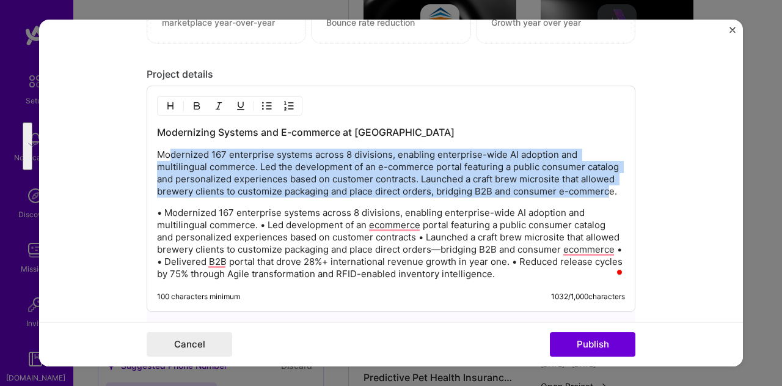
drag, startPoint x: 606, startPoint y: 186, endPoint x: 166, endPoint y: 149, distance: 442.2
click at [166, 149] on p "Modernized 167 enterprise systems across 8 divisions, enabling enterprise-wide …" at bounding box center [391, 173] width 468 height 49
click at [222, 159] on p "Modernized 167 enterprise systems across 8 divisions, enabling enterprise-wide …" at bounding box center [391, 173] width 468 height 49
click at [249, 164] on p "Modernized 167 enterprise systems across 8 divisions, enabling enterprise-wide …" at bounding box center [391, 173] width 468 height 49
click at [250, 163] on p "Modernized 167 enterprise systems across 8 divisions, enabling enterprise-wide …" at bounding box center [391, 173] width 468 height 49
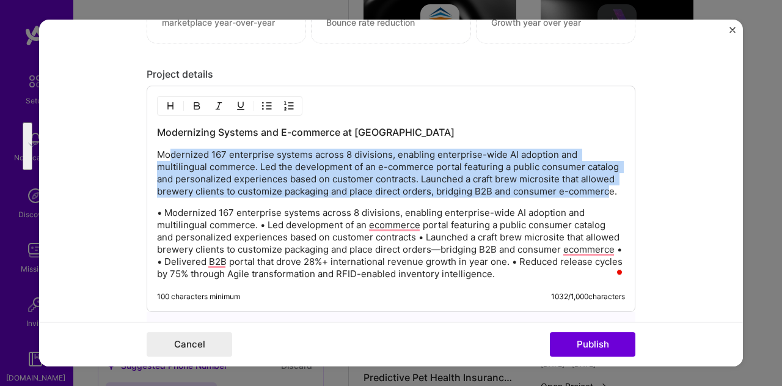
click at [282, 171] on p "Modernized 167 enterprise systems across 8 divisions, enabling enterprise-wide …" at bounding box center [391, 173] width 468 height 49
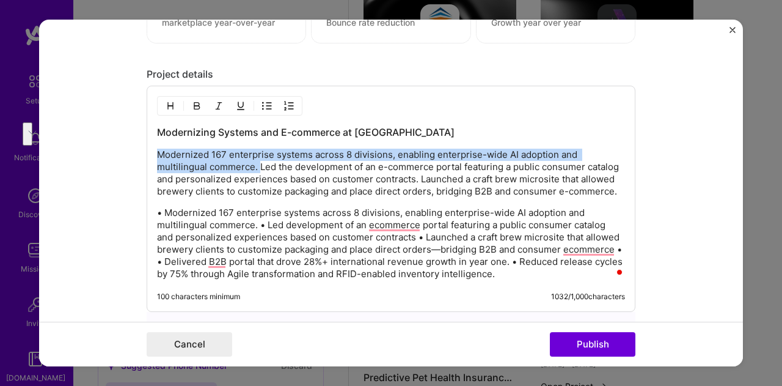
drag, startPoint x: 254, startPoint y: 163, endPoint x: 143, endPoint y: 149, distance: 111.6
click at [142, 151] on div "Editing suggested project This project is suggested based on your LinkedIn, res…" at bounding box center [391, 193] width 704 height 347
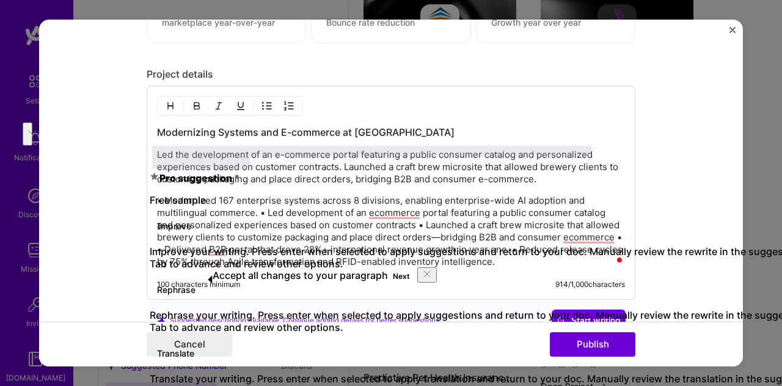
click at [533, 181] on p "Led the development of an e-commerce portal featuring a public consumer catalog…" at bounding box center [391, 167] width 468 height 37
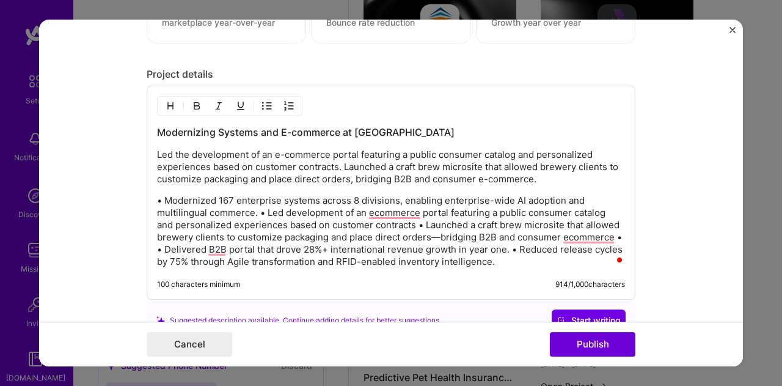
click at [253, 207] on p "• Modernized 167 enterprise systems across 8 divisions, enabling enterprise-wid…" at bounding box center [391, 230] width 468 height 73
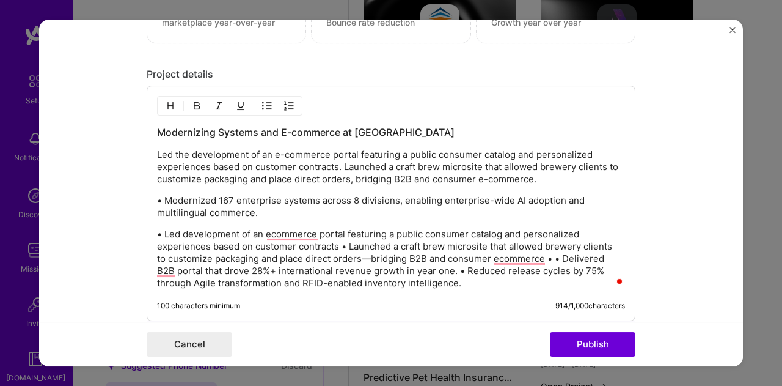
click at [337, 243] on p "• Led development of an ecommerce portal featuring a public consumer catalog an…" at bounding box center [391, 258] width 468 height 61
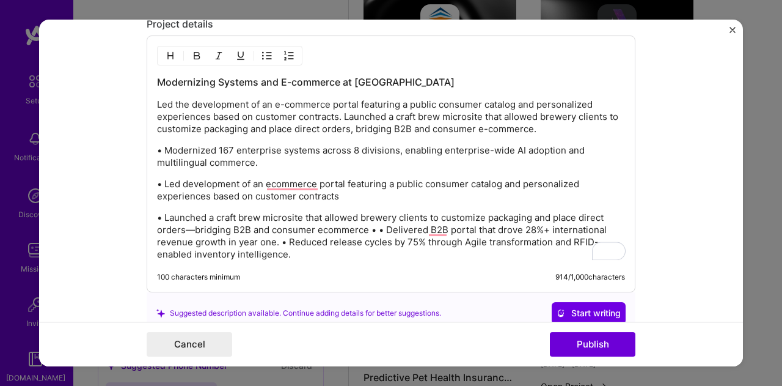
scroll to position [1039, 0]
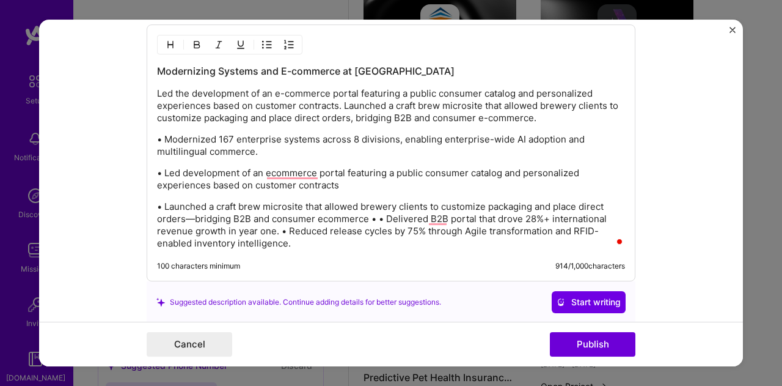
click at [364, 215] on p "• Launched a craft brew microsite that allowed brewery clients to customize pac…" at bounding box center [391, 224] width 468 height 49
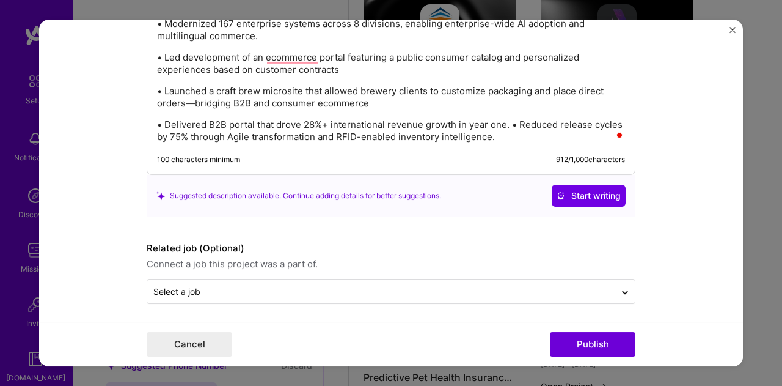
scroll to position [1155, 0]
click at [590, 191] on span "Start writing" at bounding box center [589, 195] width 64 height 12
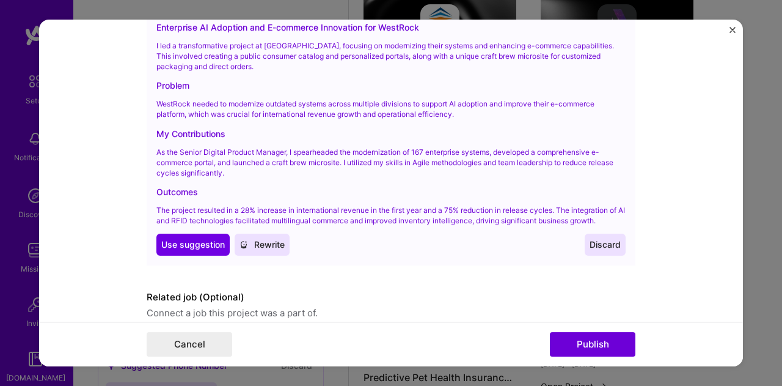
scroll to position [1338, 0]
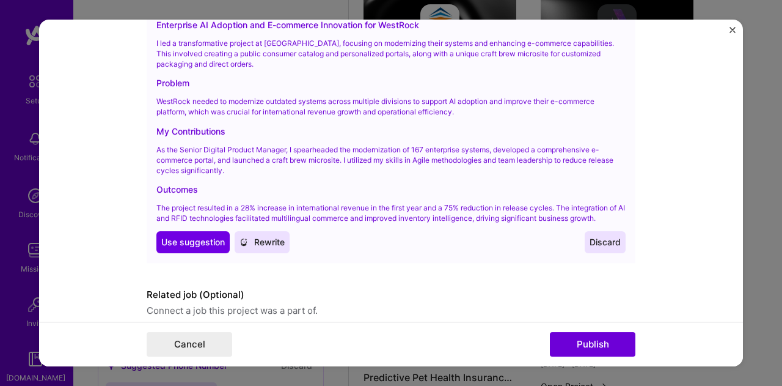
click at [180, 236] on span "Use suggestion" at bounding box center [193, 242] width 64 height 12
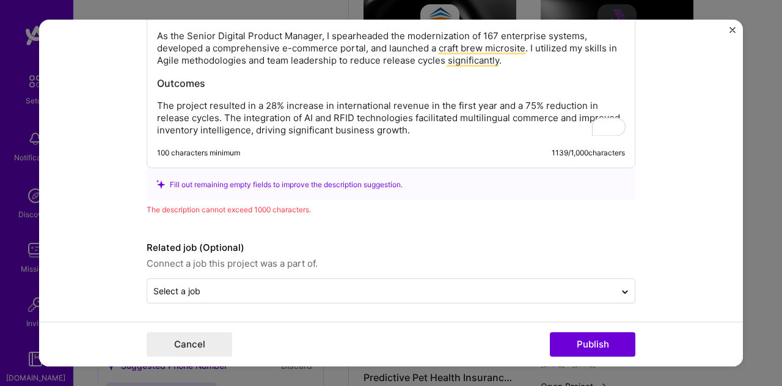
scroll to position [991, 0]
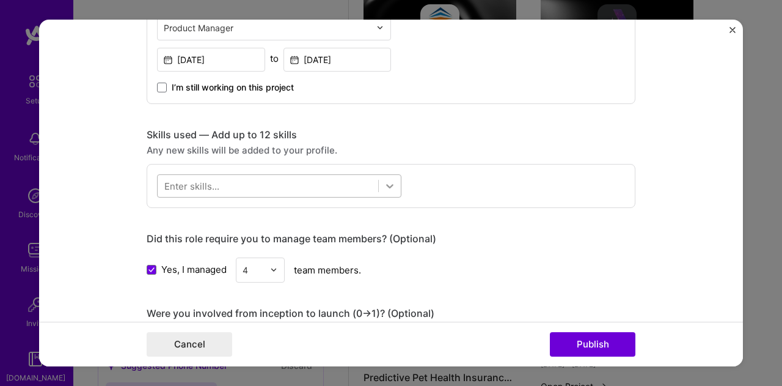
click at [390, 183] on icon at bounding box center [390, 186] width 12 height 12
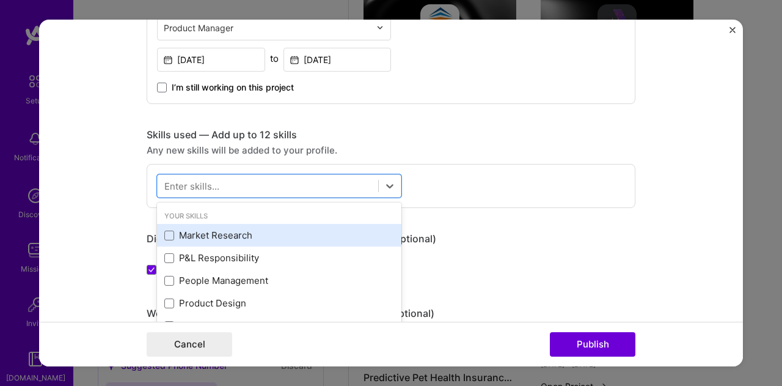
click at [267, 237] on div "Market Research" at bounding box center [279, 235] width 230 height 13
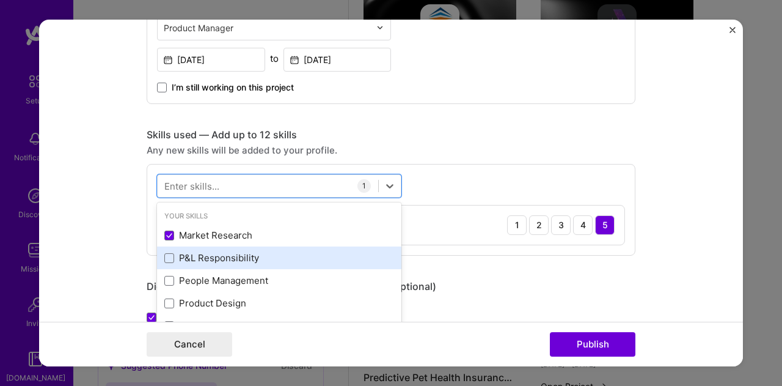
click at [255, 254] on div "P&L Responsibility" at bounding box center [279, 257] width 230 height 13
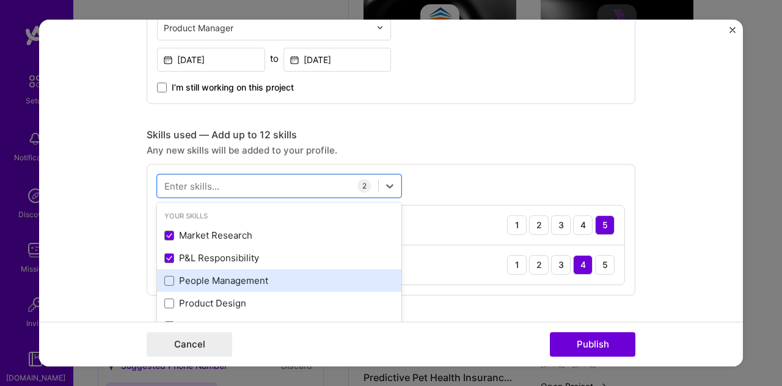
click at [277, 276] on div "People Management" at bounding box center [279, 280] width 230 height 13
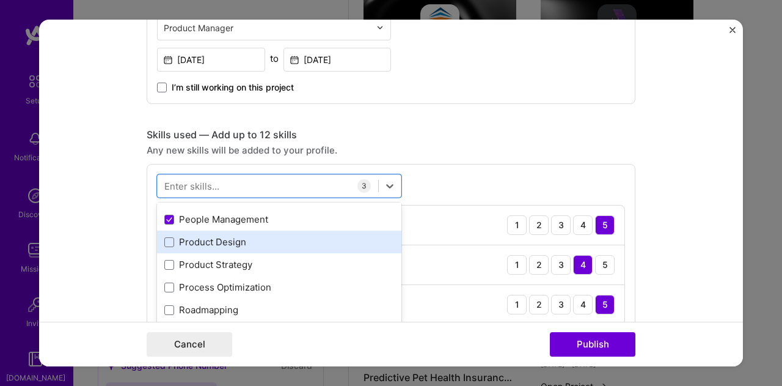
click at [242, 243] on div "Product Design" at bounding box center [279, 241] width 230 height 13
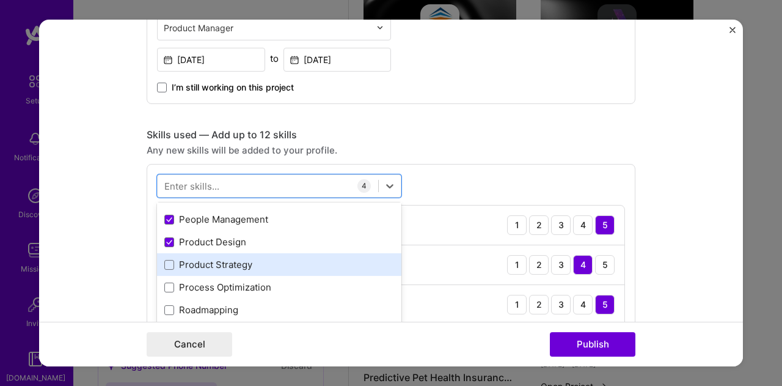
click at [240, 260] on div "Product Strategy" at bounding box center [279, 264] width 230 height 13
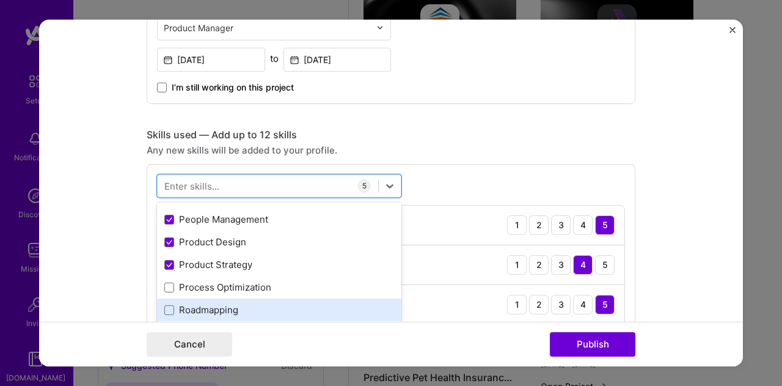
click at [244, 304] on div "Roadmapping" at bounding box center [279, 309] width 230 height 13
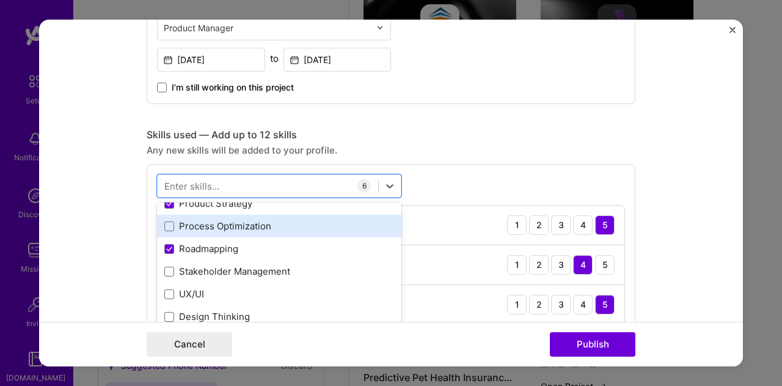
click at [248, 229] on div "Process Optimization" at bounding box center [279, 225] width 230 height 13
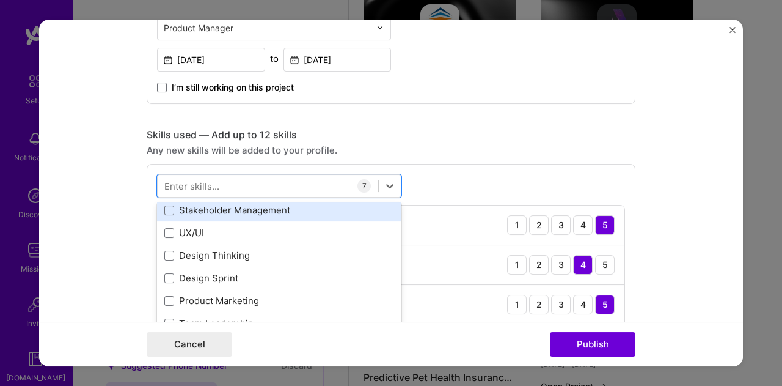
click at [264, 210] on div "Stakeholder Management" at bounding box center [279, 210] width 230 height 13
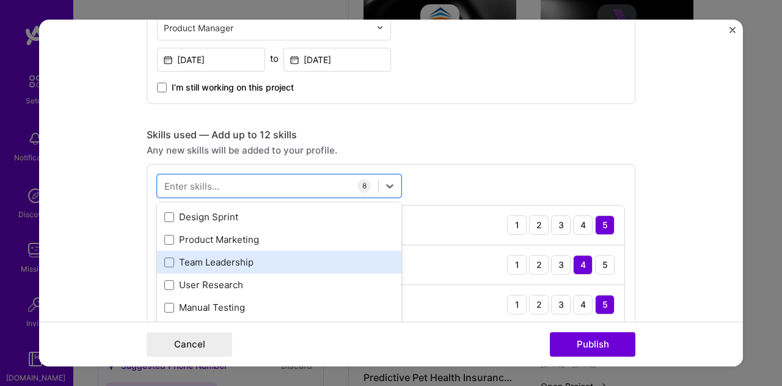
click at [231, 260] on div "Team Leadership" at bounding box center [279, 261] width 230 height 13
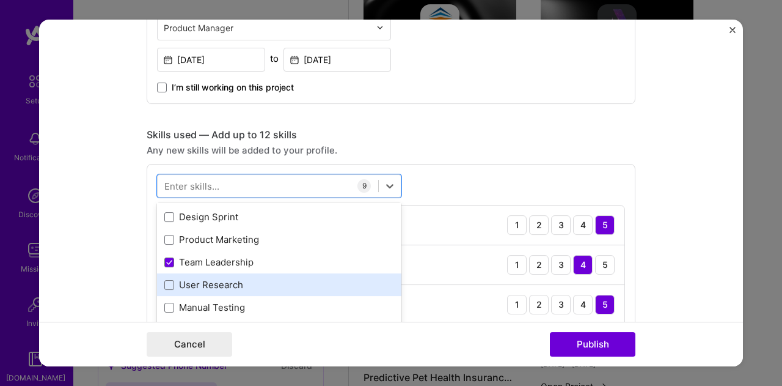
click at [230, 284] on div "User Research" at bounding box center [279, 284] width 230 height 13
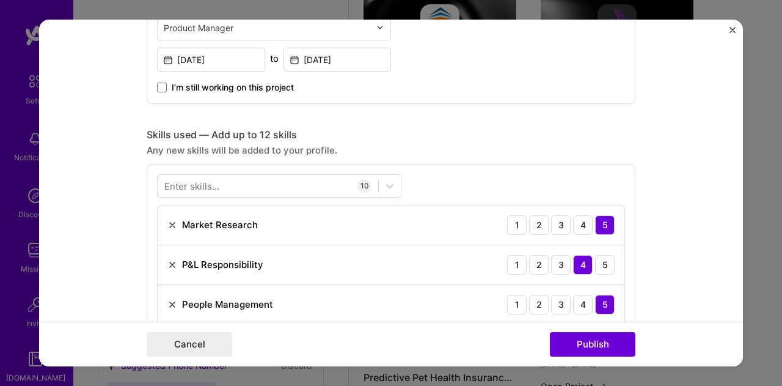
click at [570, 144] on div "Any new skills will be added to your profile." at bounding box center [391, 150] width 489 height 13
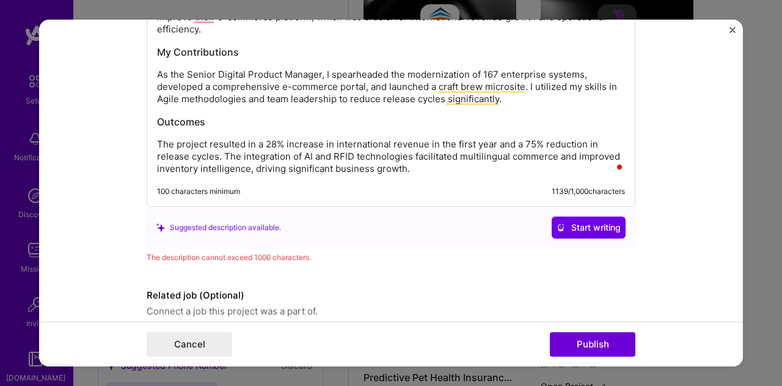
click at [445, 115] on h3 "Outcomes" at bounding box center [391, 121] width 468 height 13
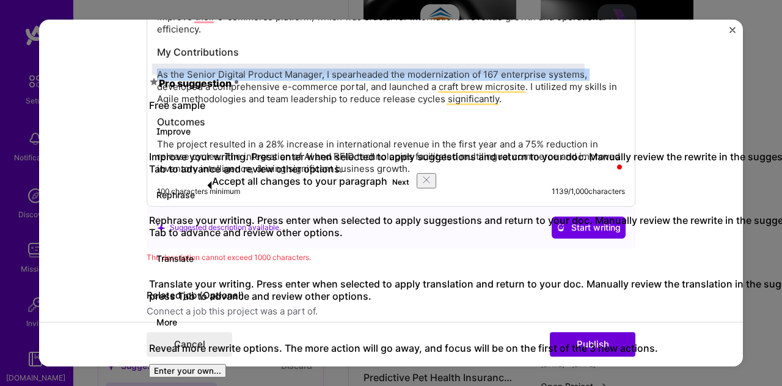
drag, startPoint x: 591, startPoint y: 73, endPoint x: 144, endPoint y: 62, distance: 447.5
click at [147, 62] on div "Enterprise AI Adoption and E-commerce Innovation for WestRock I led a transform…" at bounding box center [391, 36] width 489 height 340
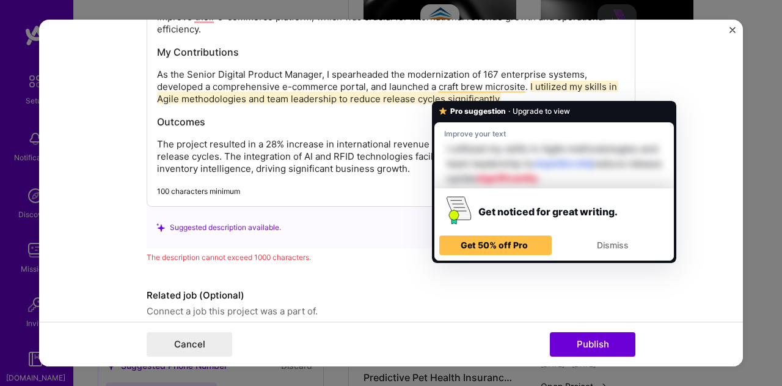
click at [515, 97] on p "As the Senior Digital Product Manager, I spearheaded the modernization of 167 e…" at bounding box center [391, 86] width 468 height 37
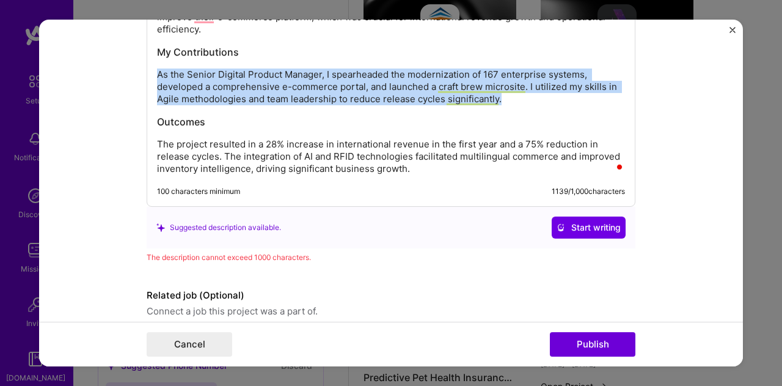
drag, startPoint x: 501, startPoint y: 97, endPoint x: 147, endPoint y: 67, distance: 355.7
click at [146, 67] on div "Editing suggested project This project is suggested based on your LinkedIn, res…" at bounding box center [391, 193] width 704 height 347
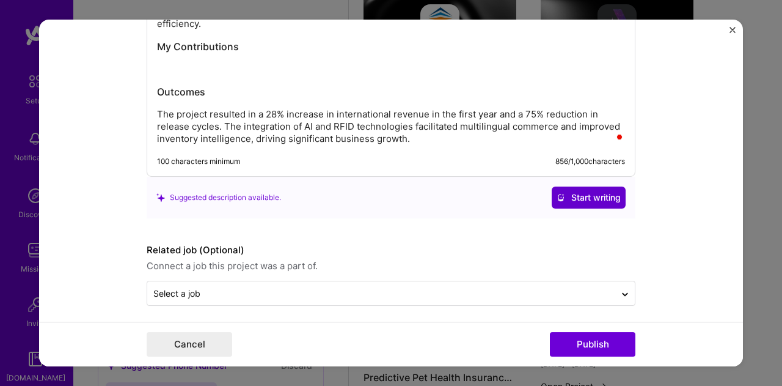
click at [598, 191] on span "Start writing" at bounding box center [589, 197] width 64 height 12
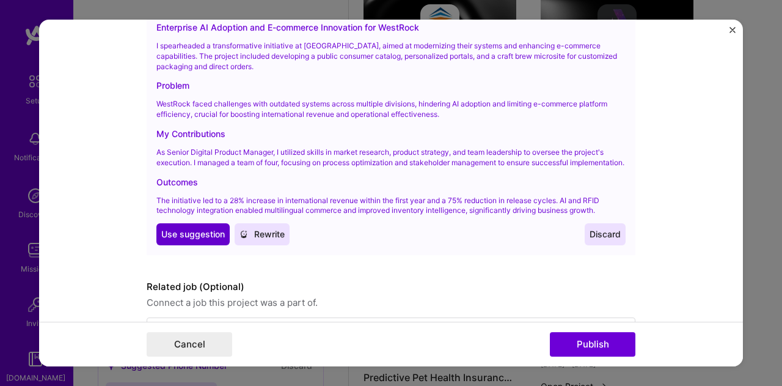
click at [196, 232] on span "Use suggestion" at bounding box center [193, 234] width 64 height 12
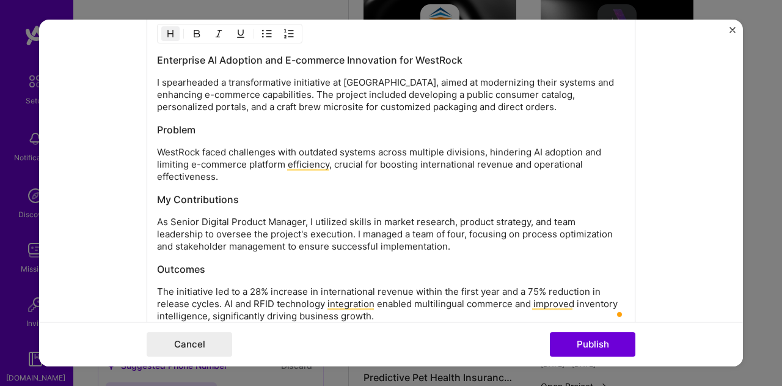
click at [233, 123] on h3 "Problem" at bounding box center [391, 129] width 468 height 13
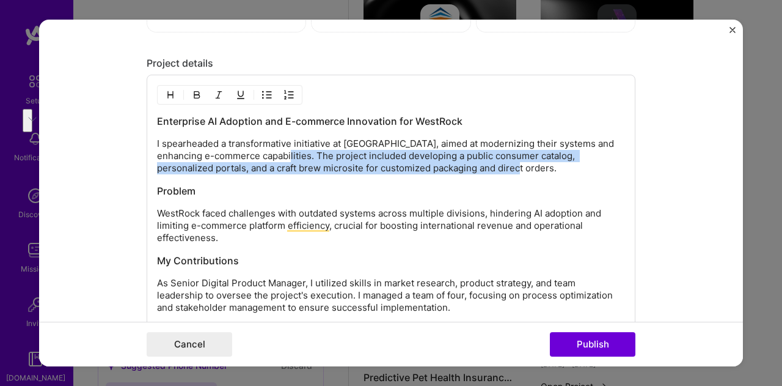
drag, startPoint x: 268, startPoint y: 148, endPoint x: 479, endPoint y: 167, distance: 211.7
click at [479, 167] on p "I spearheaded a transformative initiative at WestRock, aimed at modernizing the…" at bounding box center [391, 156] width 468 height 37
click at [477, 167] on p "I spearheaded a transformative initiative at WestRock, aimed at modernizing the…" at bounding box center [391, 156] width 468 height 37
drag, startPoint x: 461, startPoint y: 163, endPoint x: 265, endPoint y: 147, distance: 196.9
click at [265, 147] on p "I spearheaded a transformative initiative at WestRock, aimed at modernizing the…" at bounding box center [391, 156] width 468 height 37
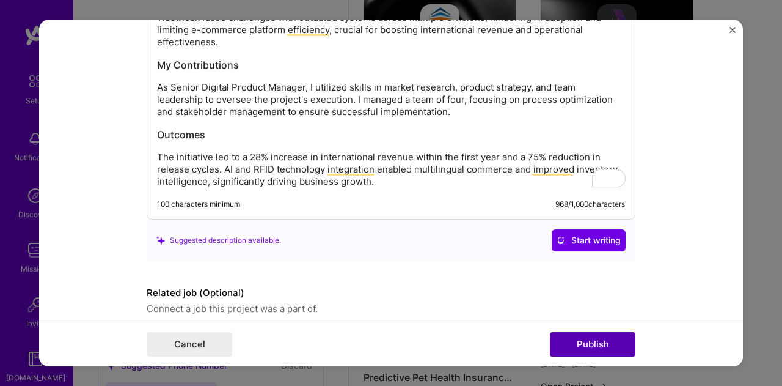
click at [604, 344] on button "Publish" at bounding box center [593, 344] width 86 height 24
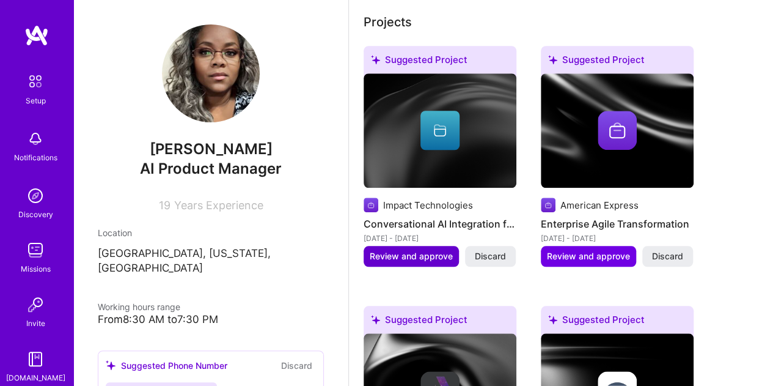
click at [398, 253] on span "Review and approve" at bounding box center [411, 256] width 83 height 12
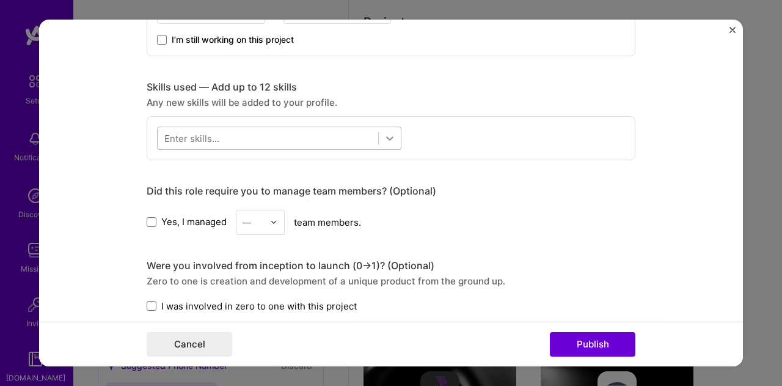
click at [387, 141] on icon at bounding box center [390, 138] width 12 height 12
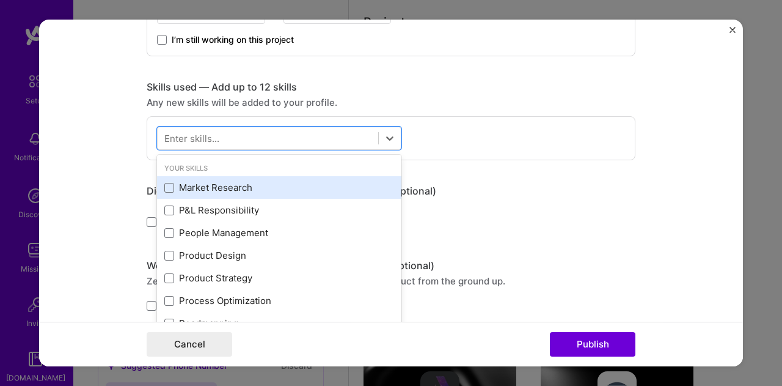
click at [255, 185] on div "Market Research" at bounding box center [279, 187] width 230 height 13
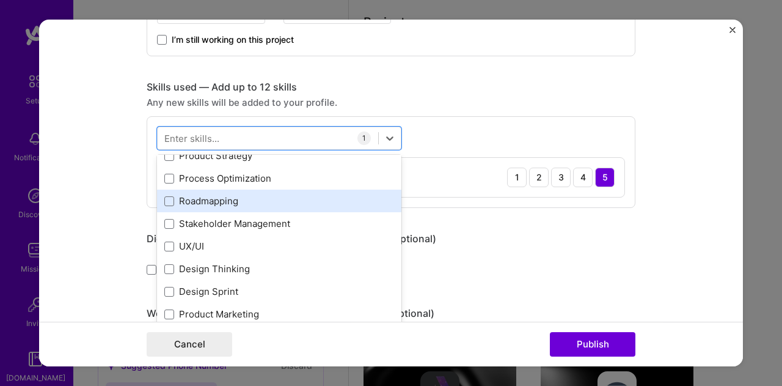
click at [250, 202] on div "Roadmapping" at bounding box center [279, 200] width 230 height 13
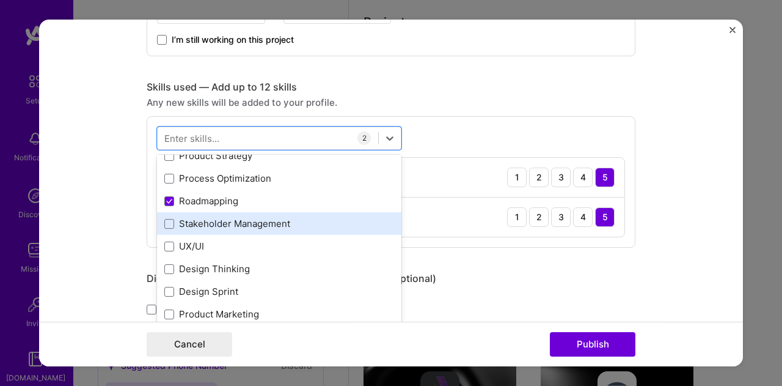
click at [266, 223] on div "Stakeholder Management" at bounding box center [279, 223] width 230 height 13
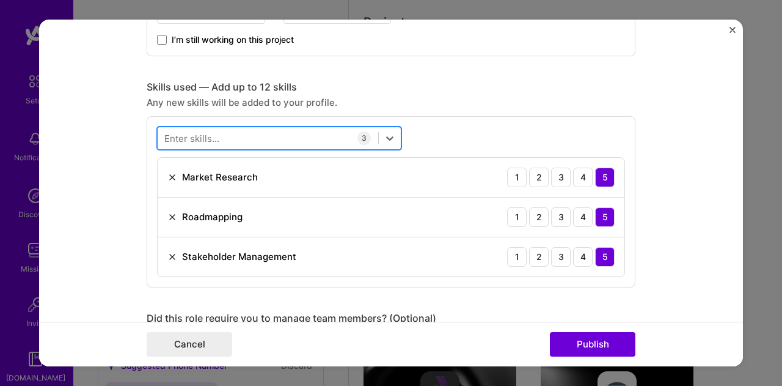
click at [264, 134] on div at bounding box center [268, 138] width 221 height 20
click at [320, 136] on div "growth growth" at bounding box center [268, 138] width 221 height 20
click at [390, 136] on icon at bounding box center [390, 138] width 12 height 12
click at [251, 138] on div "growth growth" at bounding box center [268, 138] width 221 height 20
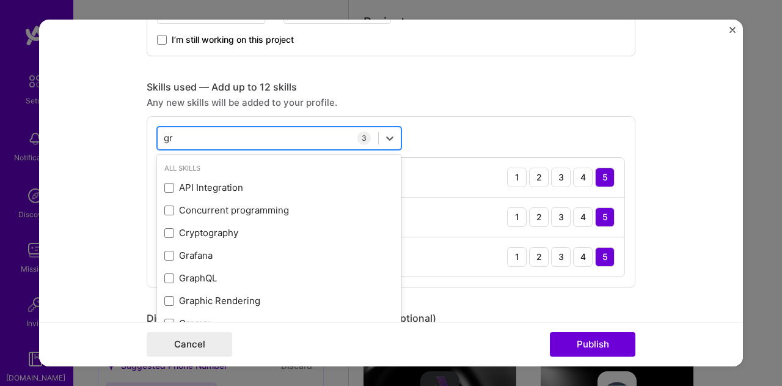
type input "g"
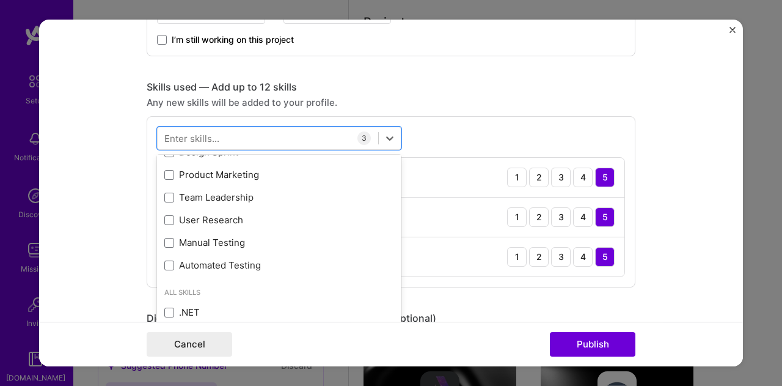
scroll to position [244, 0]
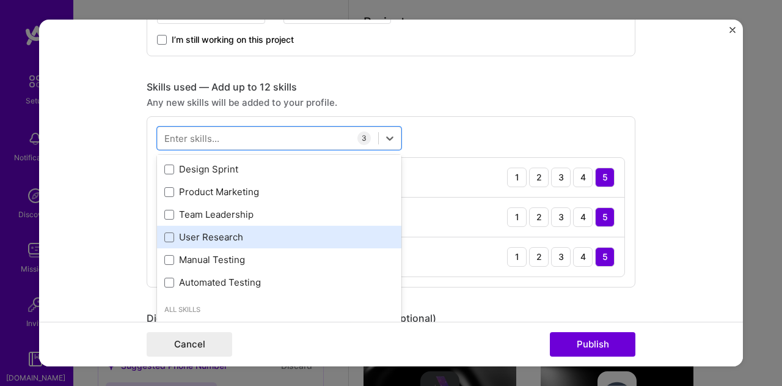
click at [264, 230] on div "User Research" at bounding box center [279, 236] width 230 height 13
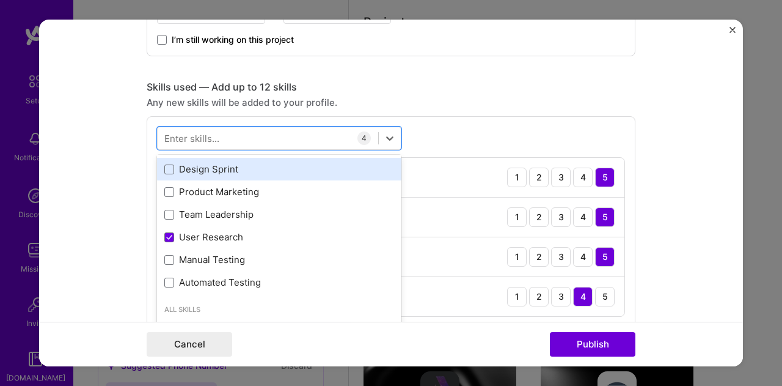
click at [255, 169] on div "Design Sprint" at bounding box center [279, 169] width 230 height 13
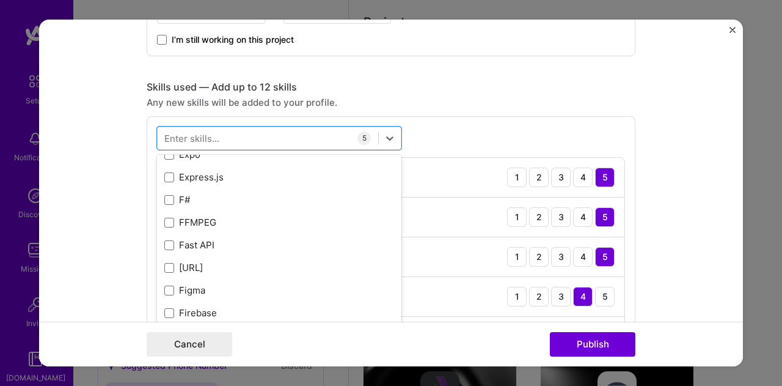
scroll to position [3300, 0]
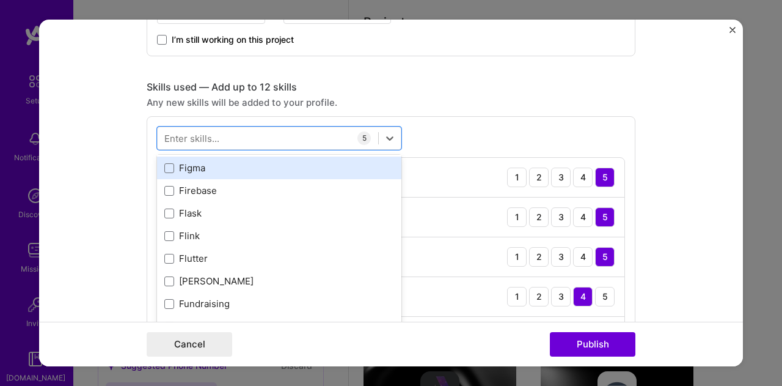
click at [280, 173] on div "Figma" at bounding box center [279, 167] width 244 height 23
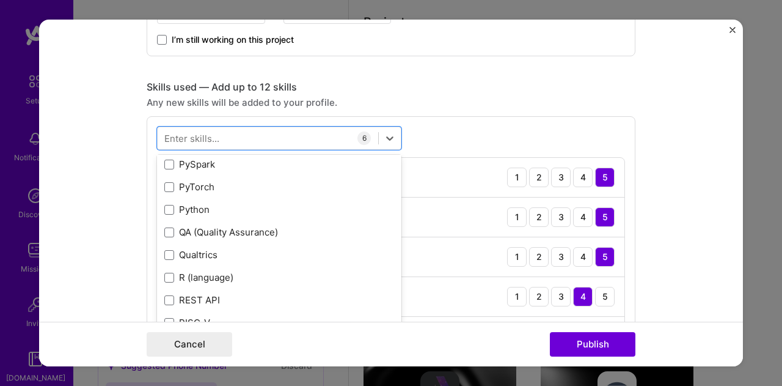
scroll to position [5989, 0]
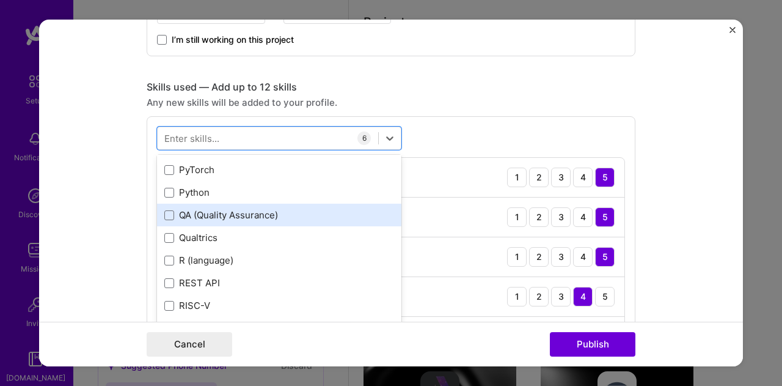
click at [287, 218] on div "QA (Quality Assurance)" at bounding box center [279, 214] width 230 height 13
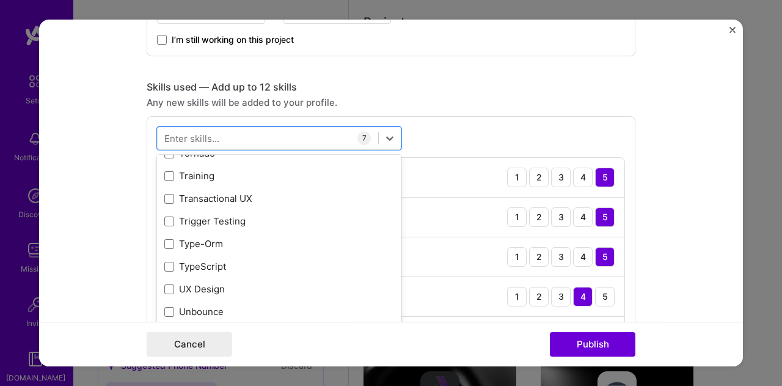
scroll to position [7770, 0]
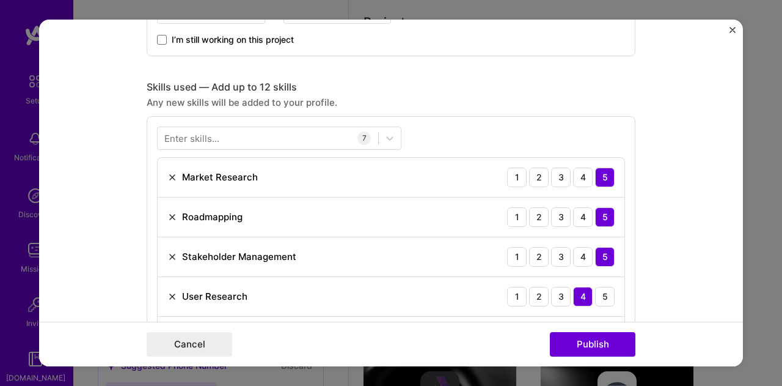
click at [199, 135] on div "Enter skills..." at bounding box center [191, 137] width 55 height 13
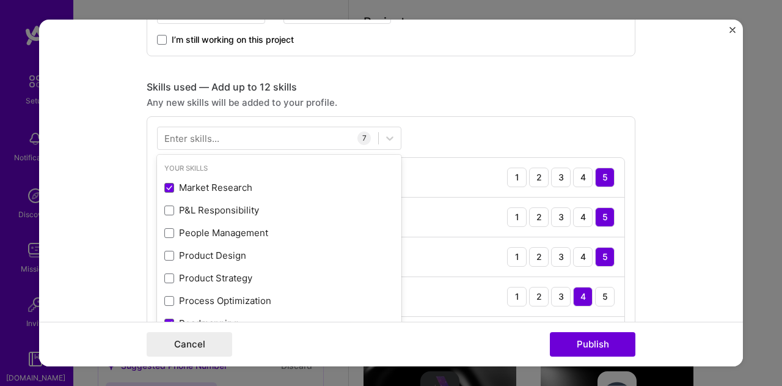
click at [199, 135] on div "Enter skills..." at bounding box center [191, 137] width 55 height 13
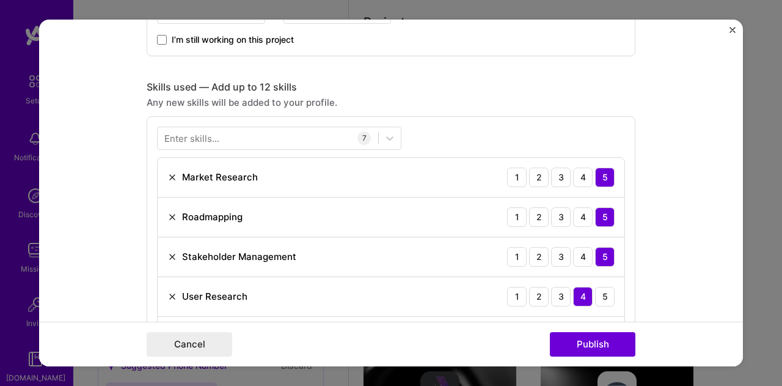
click at [199, 135] on div "Enter skills..." at bounding box center [191, 137] width 55 height 13
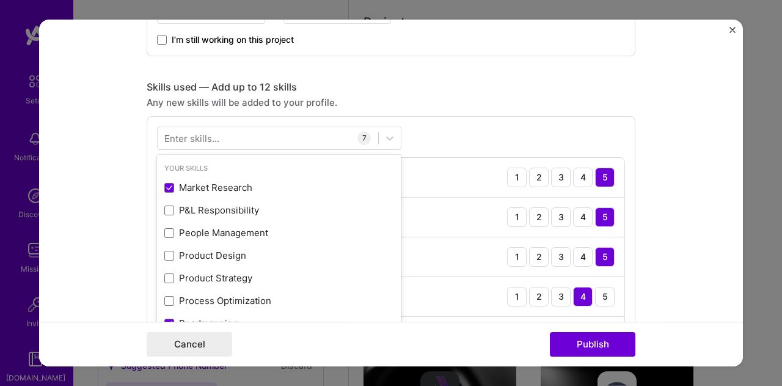
click at [205, 136] on div "Enter skills..." at bounding box center [191, 137] width 55 height 13
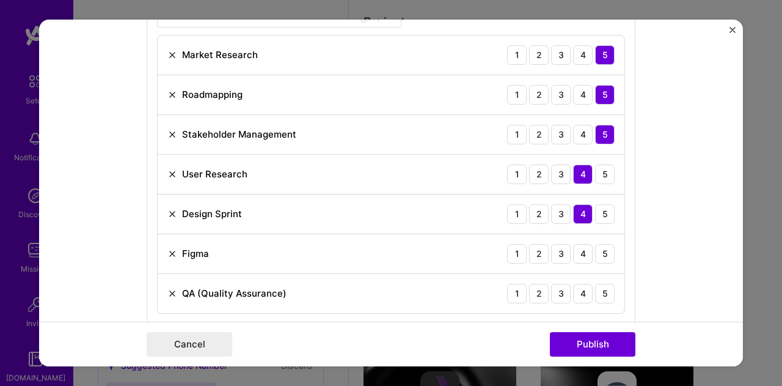
scroll to position [733, 0]
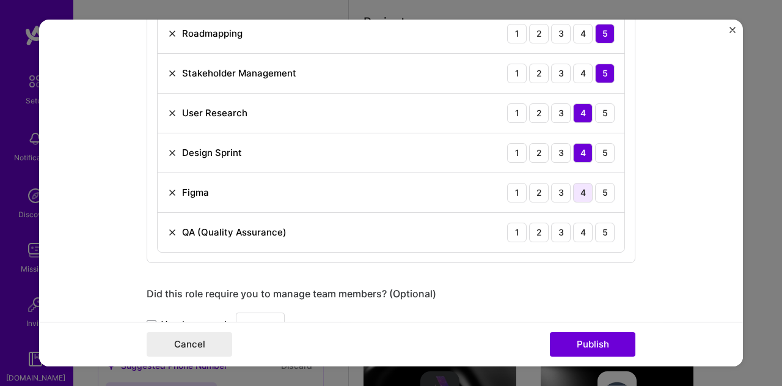
click at [573, 190] on div "4" at bounding box center [583, 193] width 20 height 20
click at [554, 188] on div "3" at bounding box center [561, 193] width 20 height 20
click at [584, 226] on div "4" at bounding box center [583, 232] width 20 height 20
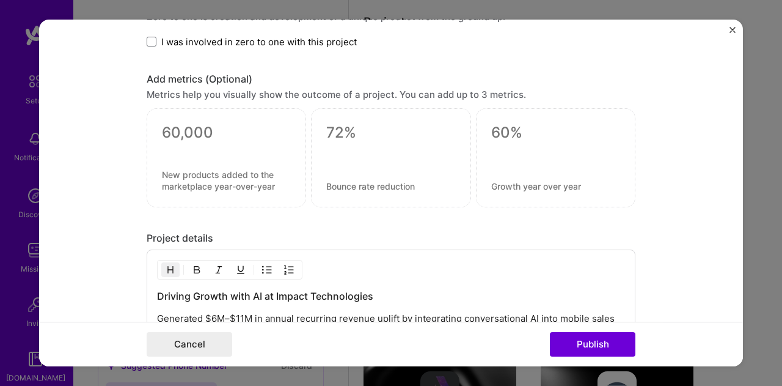
scroll to position [1222, 0]
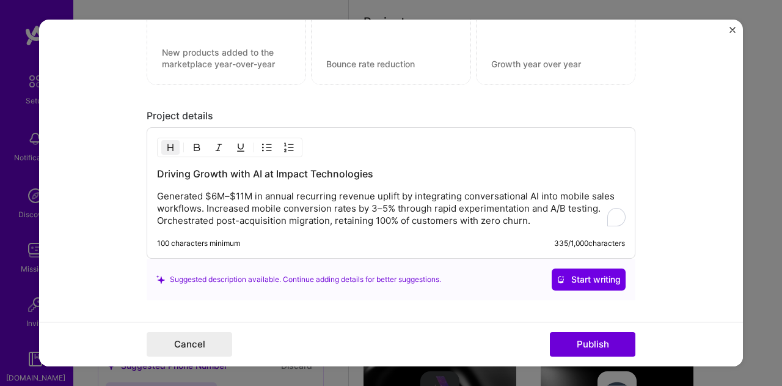
click at [550, 216] on p "Generated $6M–$11M in annual recurring revenue uplift by integrating conversati…" at bounding box center [391, 208] width 468 height 37
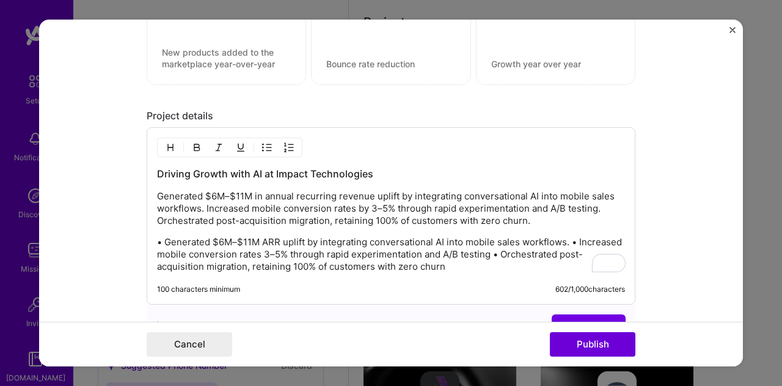
click at [565, 239] on p "• Generated $6M–$11M ARR uplift by integrating conversational AI into mobile sa…" at bounding box center [391, 254] width 468 height 37
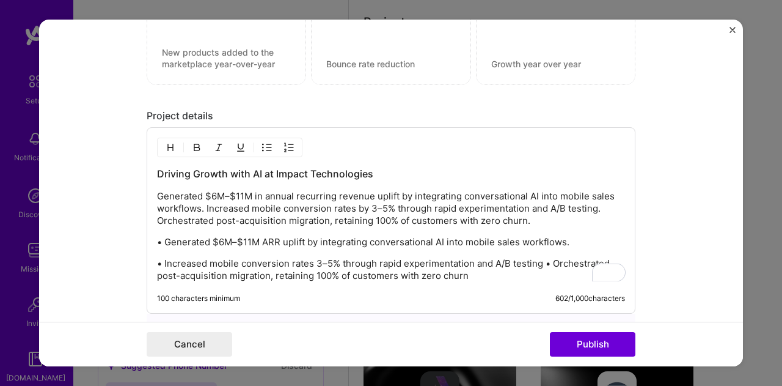
click at [544, 260] on p "• Increased mobile conversion rates 3–5% through rapid experimentation and A/B …" at bounding box center [391, 269] width 468 height 24
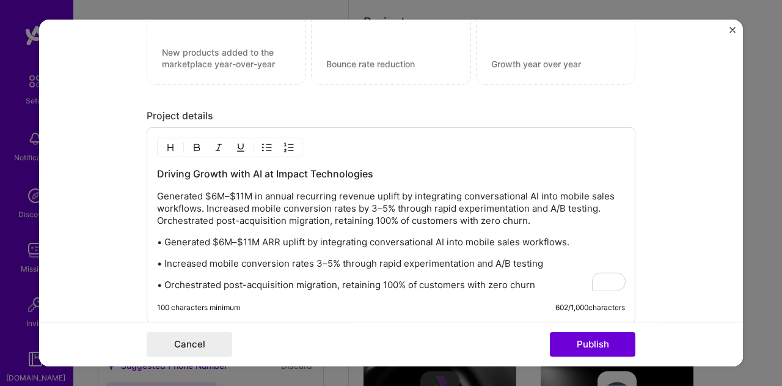
scroll to position [1345, 0]
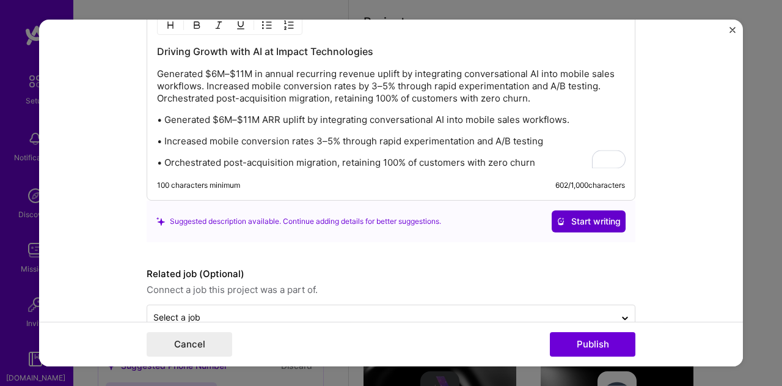
click at [582, 215] on span "Start writing" at bounding box center [589, 221] width 64 height 12
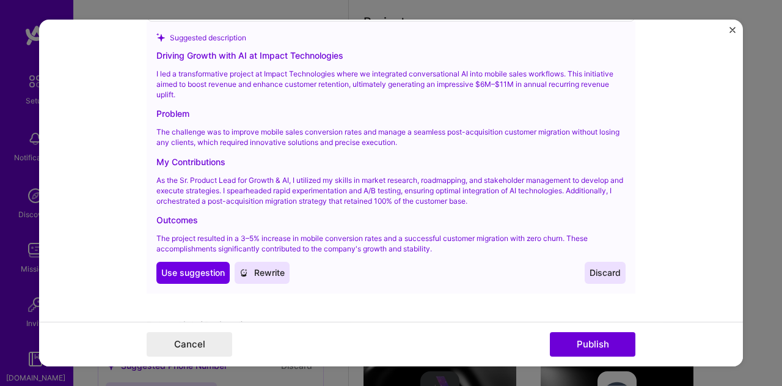
scroll to position [1528, 0]
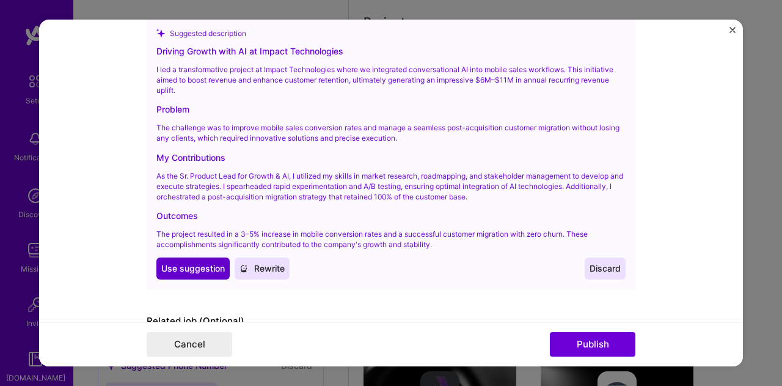
click at [197, 274] on div "Suggested description Driving Growth with AI at Impact Technologies I led a tra…" at bounding box center [391, 153] width 489 height 272
click at [197, 267] on span "Use suggestion" at bounding box center [193, 268] width 64 height 12
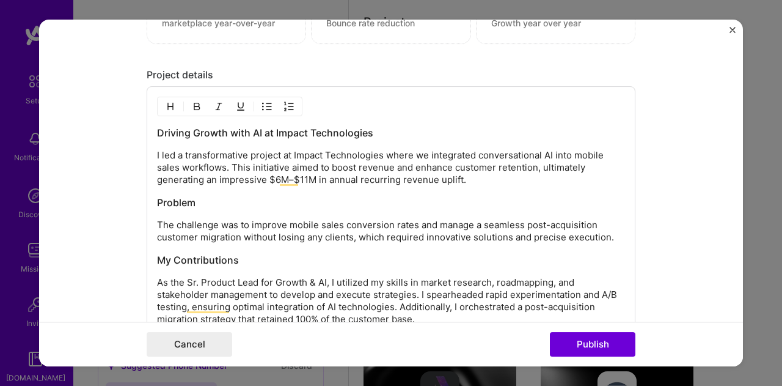
scroll to position [1220, 0]
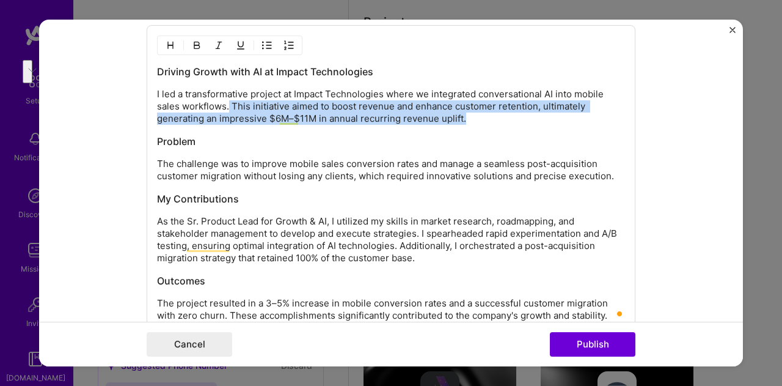
drag, startPoint x: 463, startPoint y: 115, endPoint x: 224, endPoint y: 104, distance: 239.2
click at [224, 104] on p "I led a transformative project at Impact Technologies where we integrated conve…" at bounding box center [391, 106] width 468 height 37
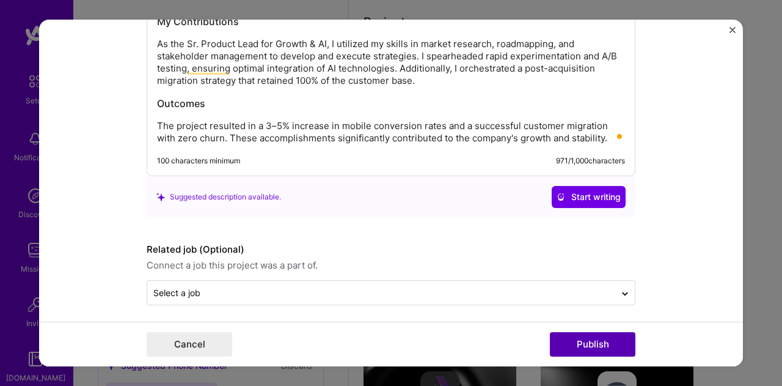
click at [609, 355] on button "Publish" at bounding box center [593, 344] width 86 height 24
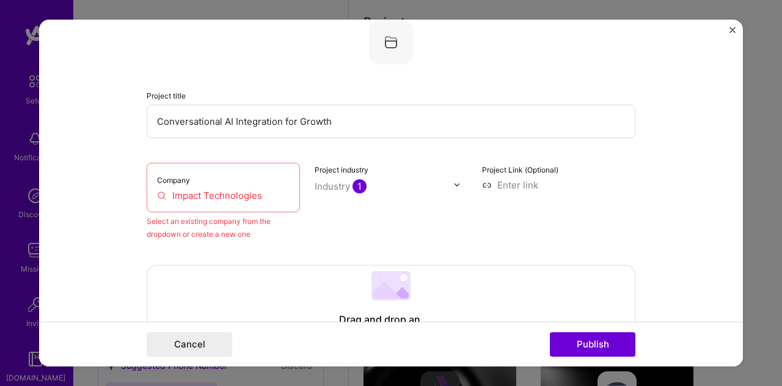
click at [218, 197] on input "Impact Technologies" at bounding box center [223, 195] width 133 height 13
click at [273, 194] on input "Impact Technologies" at bounding box center [223, 195] width 133 height 13
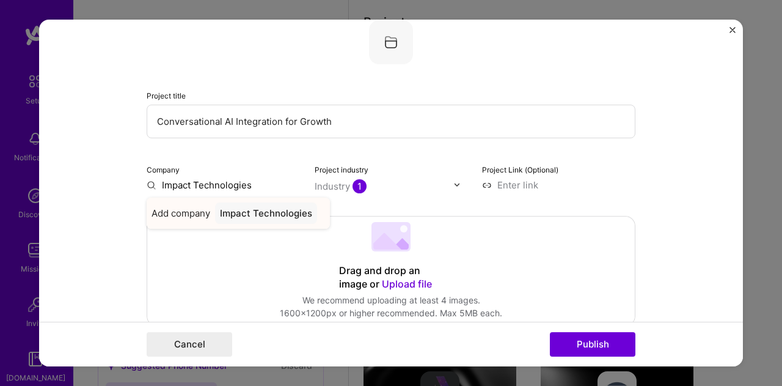
type input "Impact Technologies"
click at [273, 215] on div "Impact Technologies" at bounding box center [266, 212] width 102 height 21
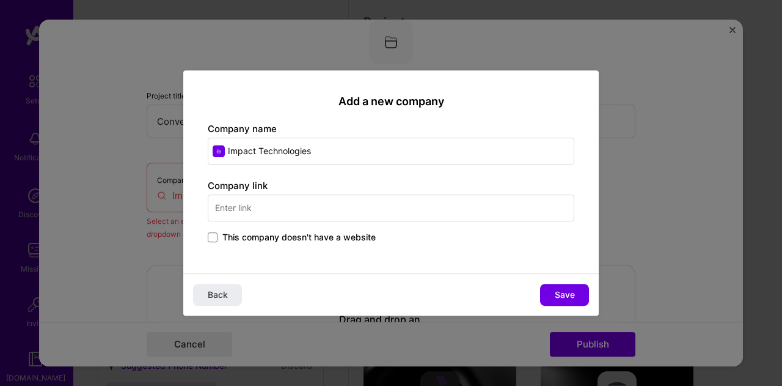
click at [332, 147] on input "Impact Technologies" at bounding box center [391, 151] width 367 height 27
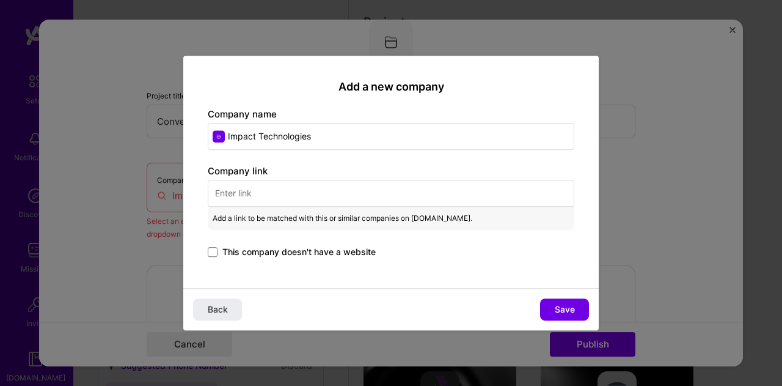
click at [246, 191] on input "text" at bounding box center [391, 193] width 367 height 27
paste input "https://www.goimpacttechnology.com/"
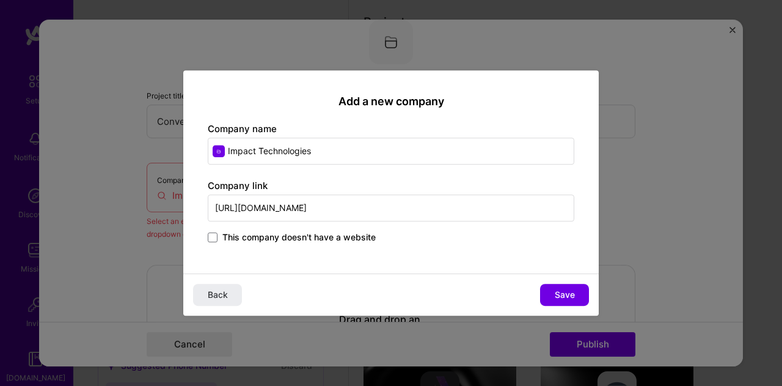
type input "https://www.goimpacttechnology.com/"
click at [246, 191] on label "Company link" at bounding box center [238, 186] width 60 height 12
click at [348, 148] on input "Impact Technologies" at bounding box center [391, 151] width 367 height 27
type input "Impact Technologies Recruiting"
click at [552, 293] on button "Save" at bounding box center [564, 295] width 49 height 22
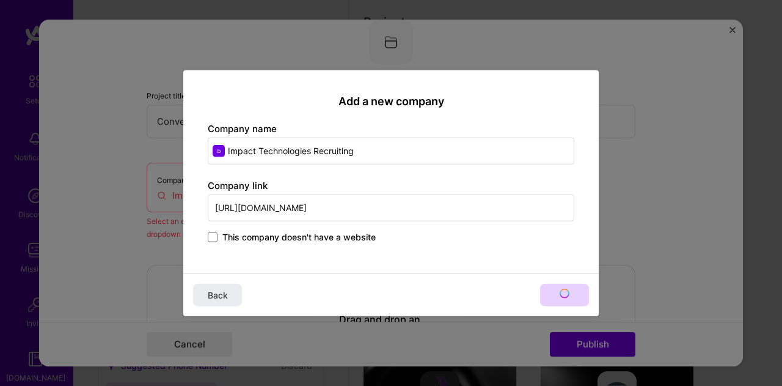
type input "Impact Technologies Recruiting"
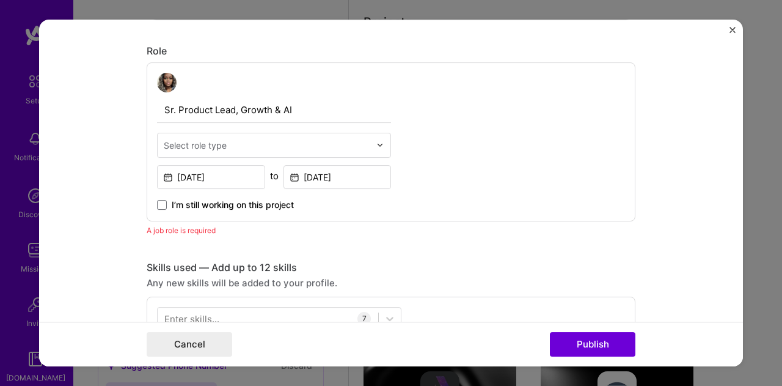
scroll to position [446, 0]
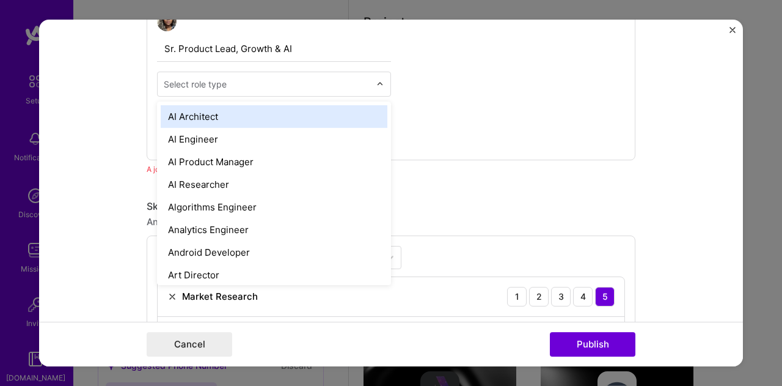
click at [350, 83] on input "text" at bounding box center [267, 84] width 207 height 13
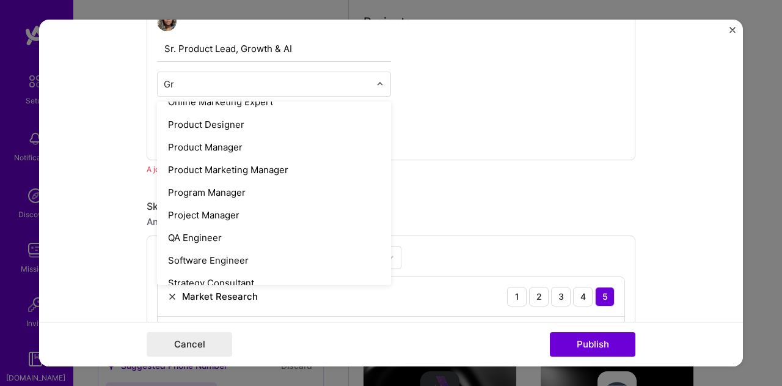
scroll to position [0, 0]
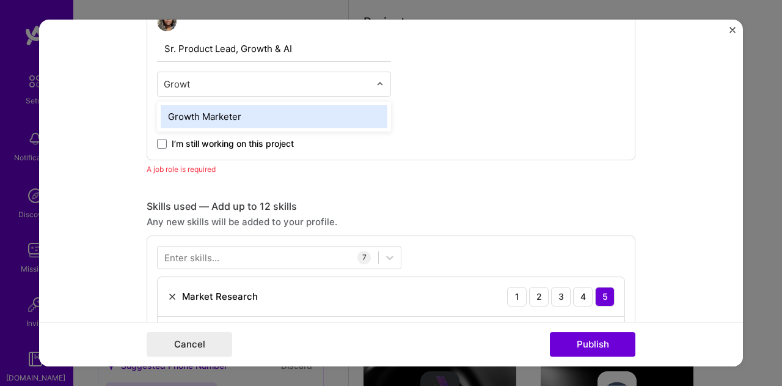
type input "Growth"
click at [350, 84] on input "Growth" at bounding box center [267, 84] width 207 height 13
click at [364, 87] on input "Growth" at bounding box center [267, 84] width 207 height 13
click at [370, 81] on div at bounding box center [267, 84] width 219 height 24
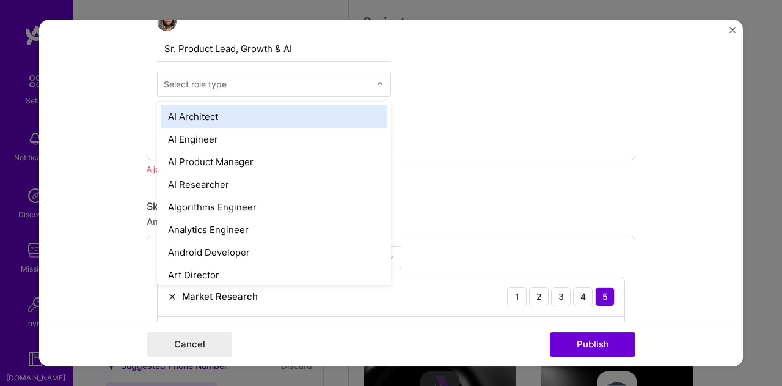
click at [372, 80] on div "Select role type" at bounding box center [267, 84] width 219 height 24
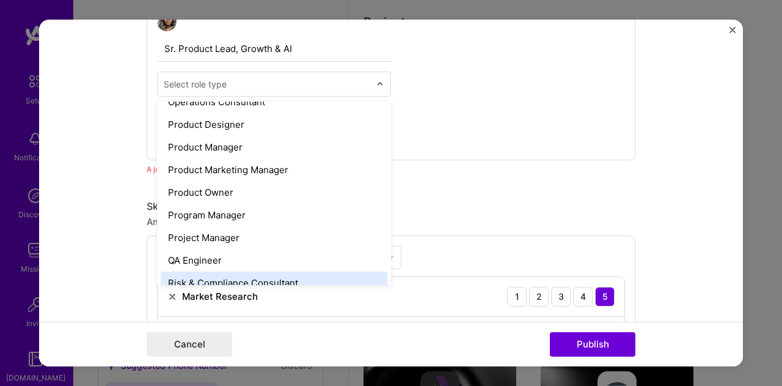
scroll to position [1039, 0]
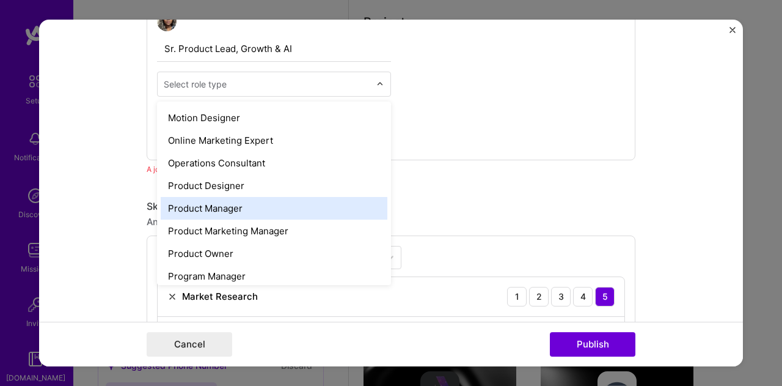
click at [281, 202] on div "Product Manager" at bounding box center [274, 208] width 227 height 23
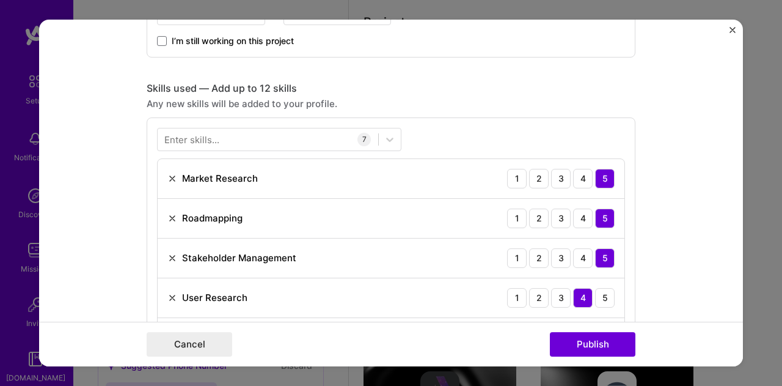
scroll to position [629, 0]
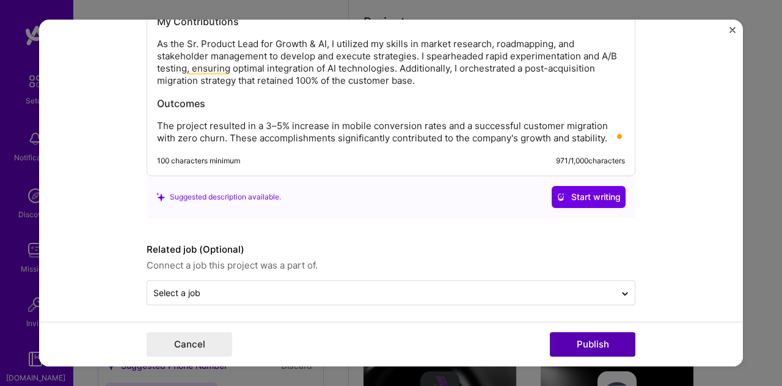
click at [591, 348] on button "Publish" at bounding box center [593, 344] width 86 height 24
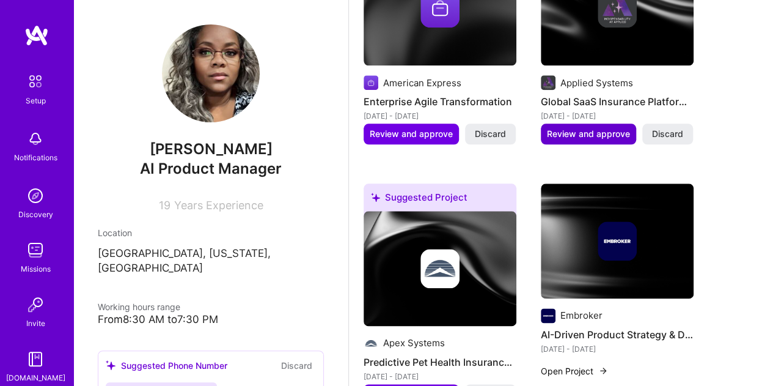
click at [584, 128] on span "Review and approve" at bounding box center [588, 134] width 83 height 12
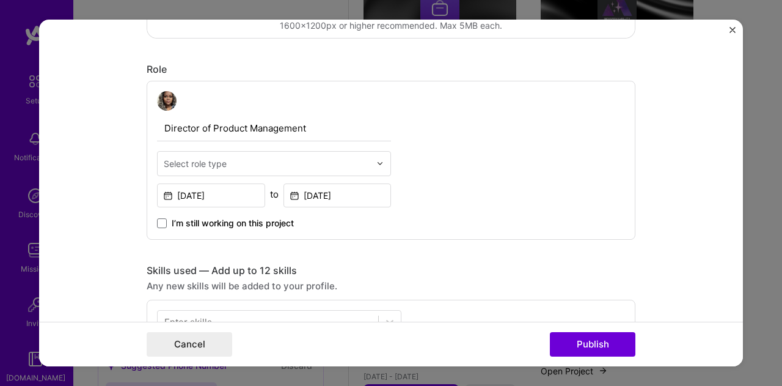
click at [353, 166] on input "text" at bounding box center [267, 163] width 207 height 13
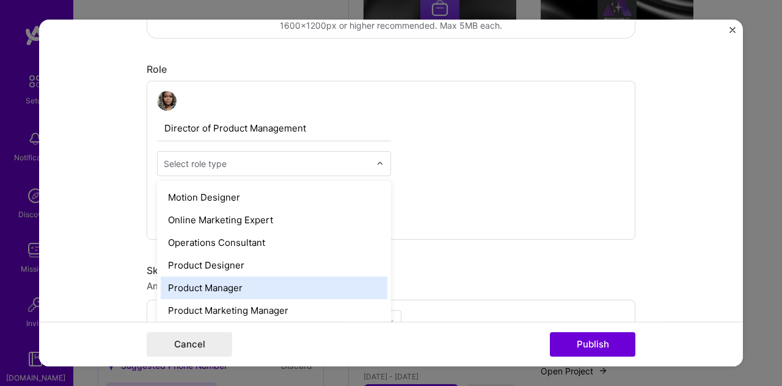
click at [258, 278] on div "Product Manager" at bounding box center [274, 287] width 227 height 23
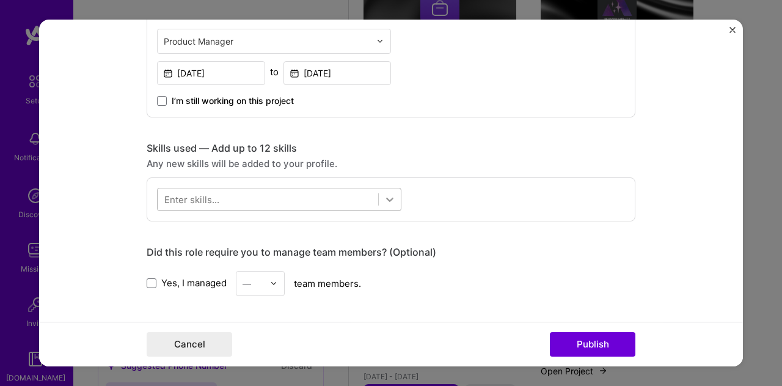
click at [386, 202] on icon at bounding box center [390, 199] width 12 height 12
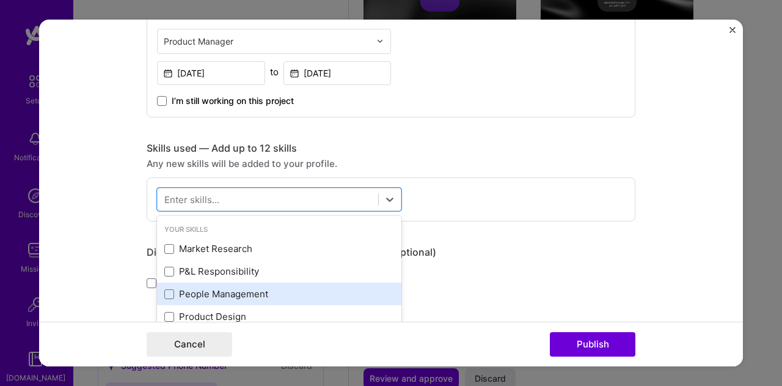
click at [275, 292] on div "People Management" at bounding box center [279, 293] width 230 height 13
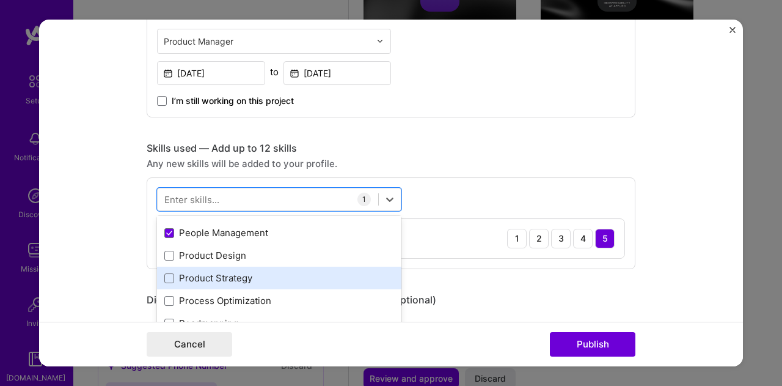
click at [270, 271] on div "Product Strategy" at bounding box center [279, 277] width 230 height 13
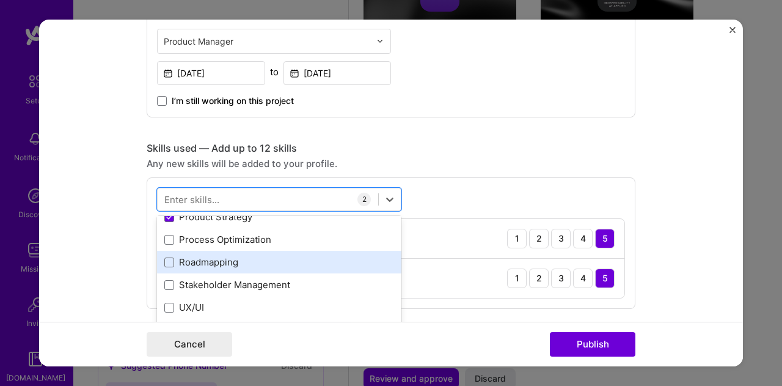
click at [280, 257] on div "Roadmapping" at bounding box center [279, 261] width 230 height 13
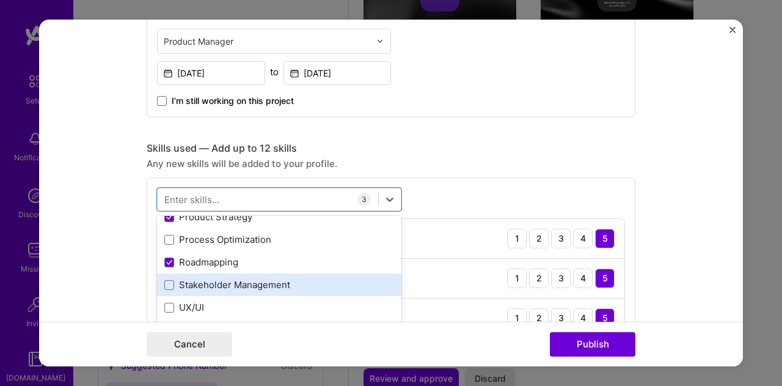
click at [281, 278] on div "Stakeholder Management" at bounding box center [279, 284] width 230 height 13
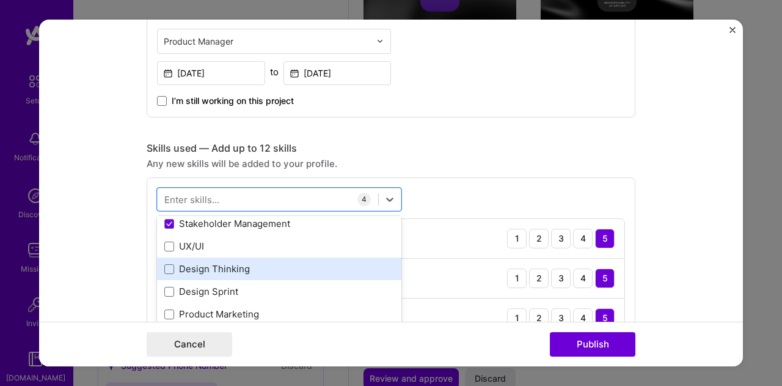
click at [284, 262] on div "Design Thinking" at bounding box center [279, 268] width 230 height 13
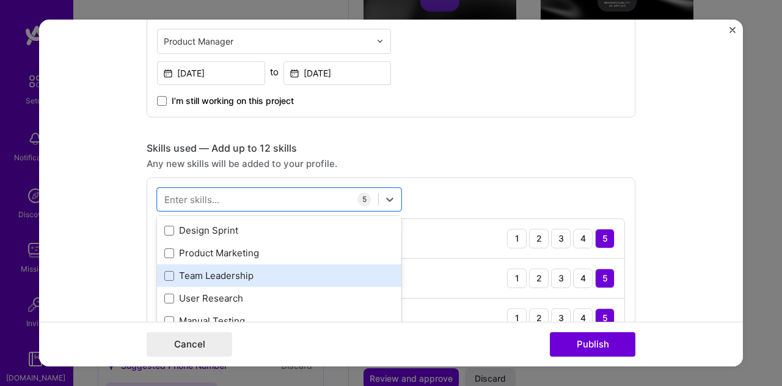
click at [281, 274] on div "Team Leadership" at bounding box center [279, 275] width 230 height 13
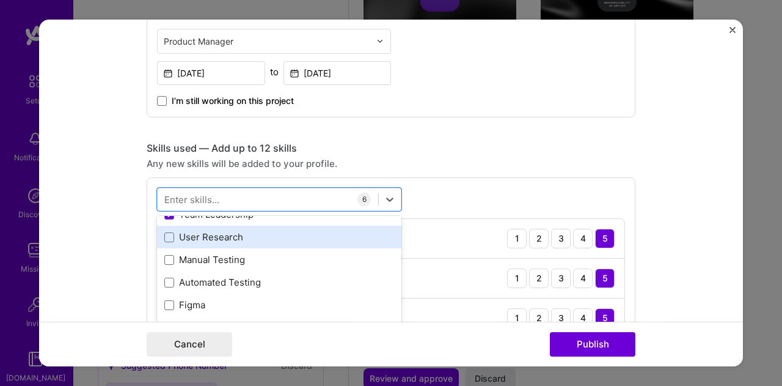
click at [275, 237] on div "User Research" at bounding box center [279, 236] width 230 height 13
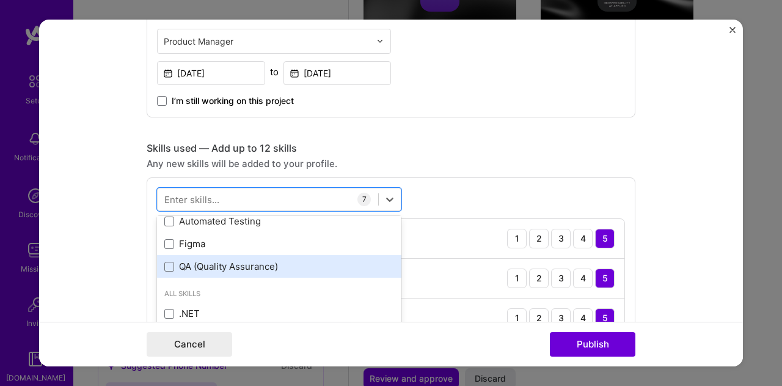
click at [295, 262] on div "QA (Quality Assurance)" at bounding box center [279, 266] width 230 height 13
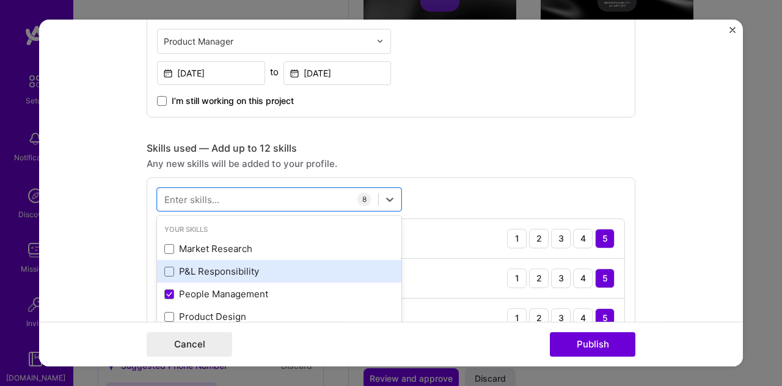
click at [227, 265] on div "P&L Responsibility" at bounding box center [279, 271] width 230 height 13
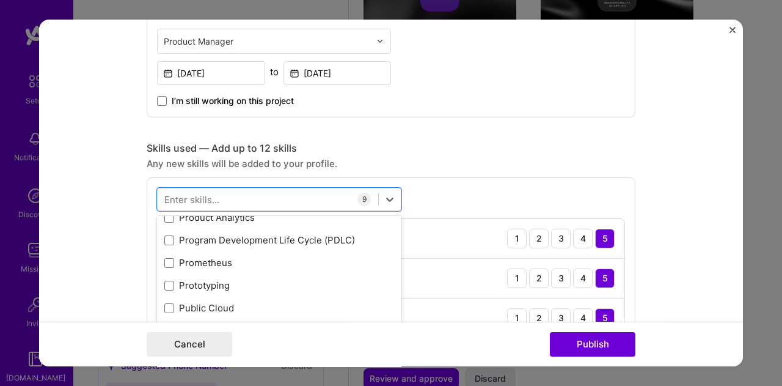
scroll to position [5806, 0]
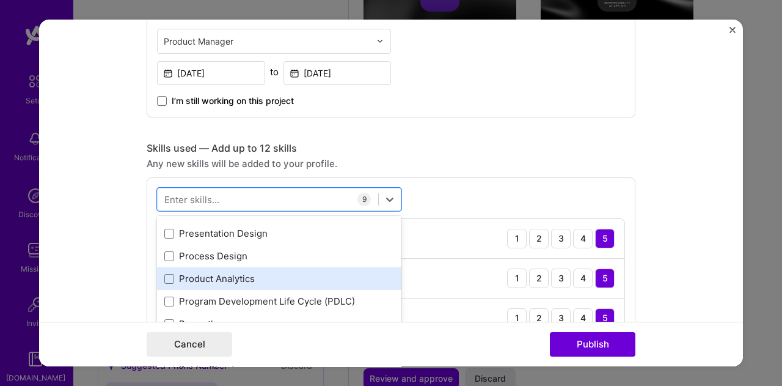
click at [326, 276] on div "Product Analytics" at bounding box center [279, 278] width 230 height 13
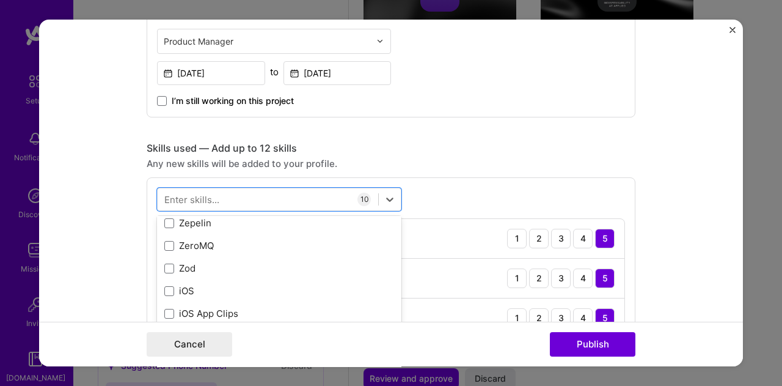
scroll to position [8418, 0]
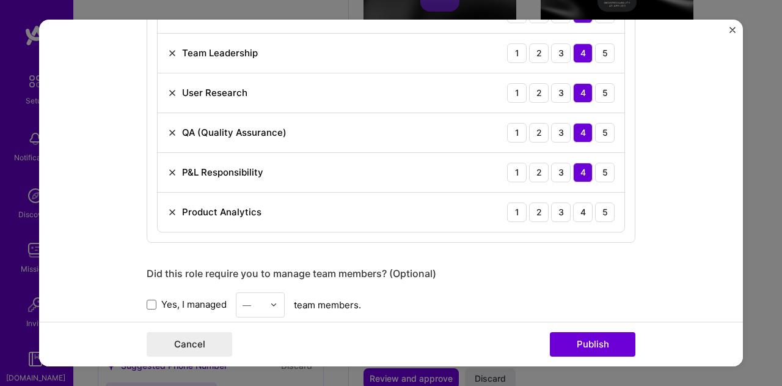
scroll to position [917, 0]
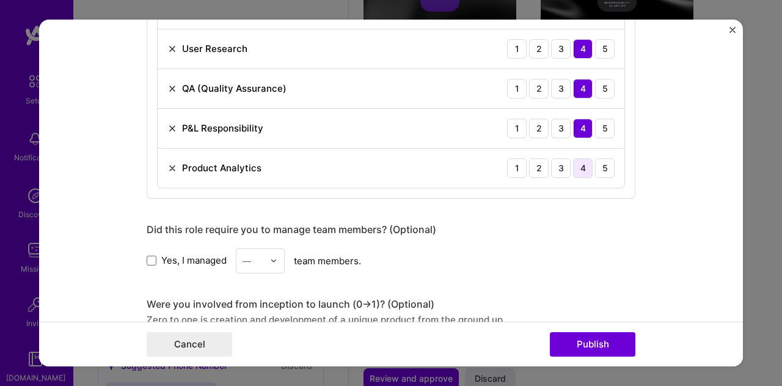
click at [578, 166] on div "4" at bounding box center [583, 168] width 20 height 20
click at [604, 344] on button "Publish" at bounding box center [593, 344] width 86 height 24
click at [262, 263] on div "—" at bounding box center [254, 261] width 34 height 24
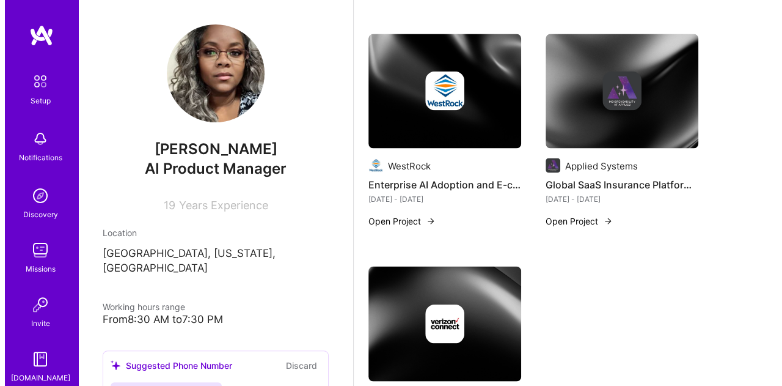
scroll to position [1009, 0]
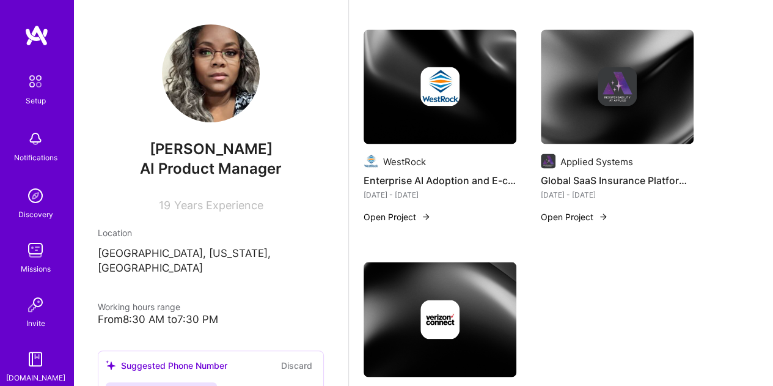
click at [585, 215] on button "Open Project" at bounding box center [574, 216] width 67 height 13
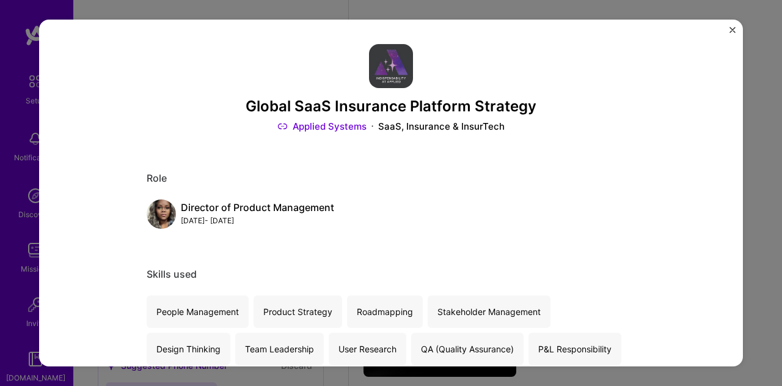
click at [731, 27] on img "Close" at bounding box center [733, 30] width 6 height 6
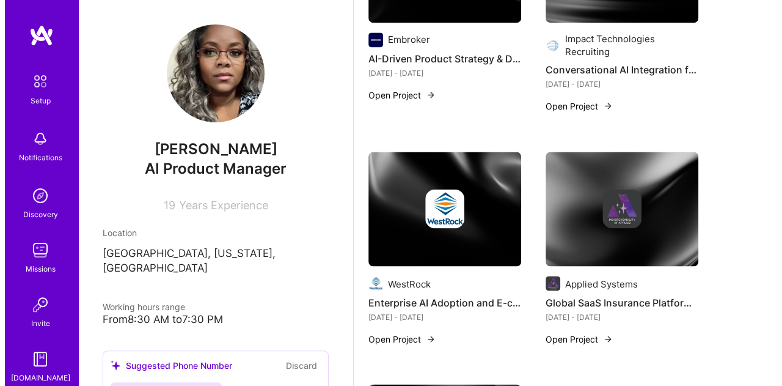
scroll to position [826, 0]
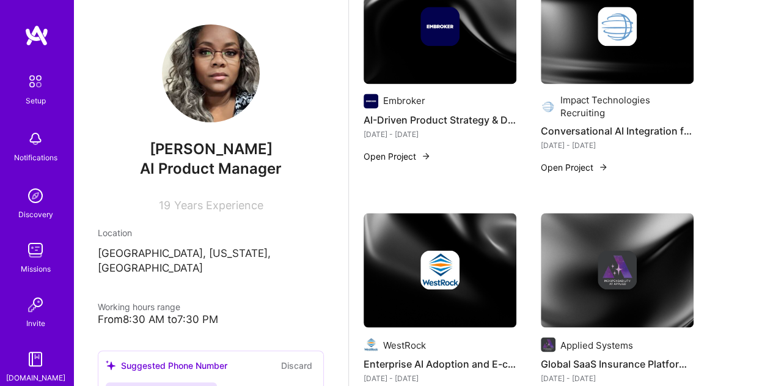
click at [592, 306] on img at bounding box center [617, 270] width 153 height 115
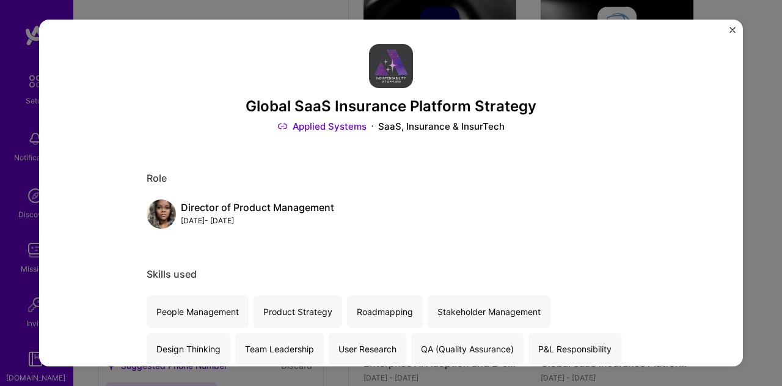
click at [317, 122] on link "Applied Systems" at bounding box center [321, 126] width 89 height 13
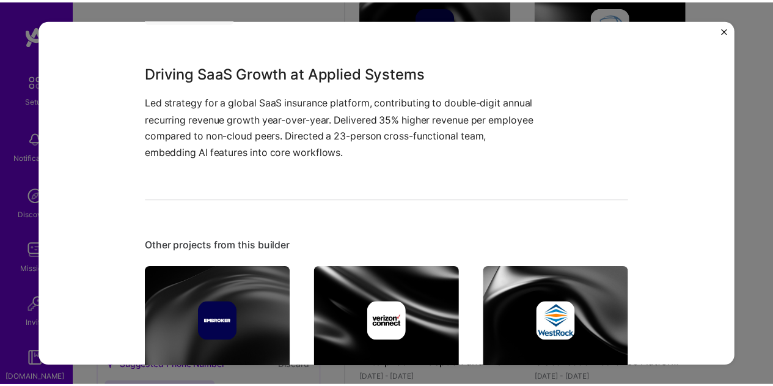
scroll to position [364, 0]
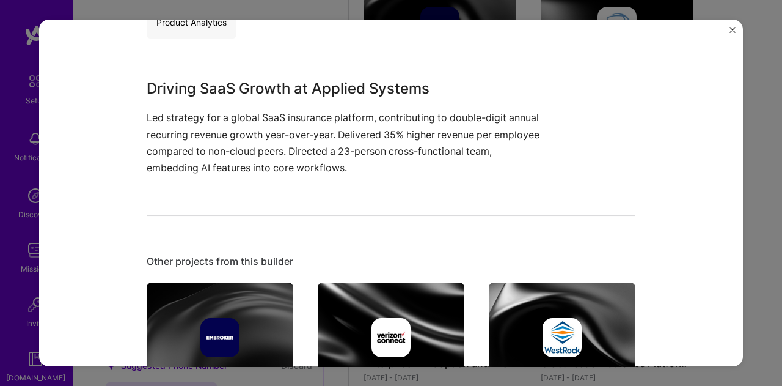
click at [734, 27] on img "Close" at bounding box center [733, 30] width 6 height 6
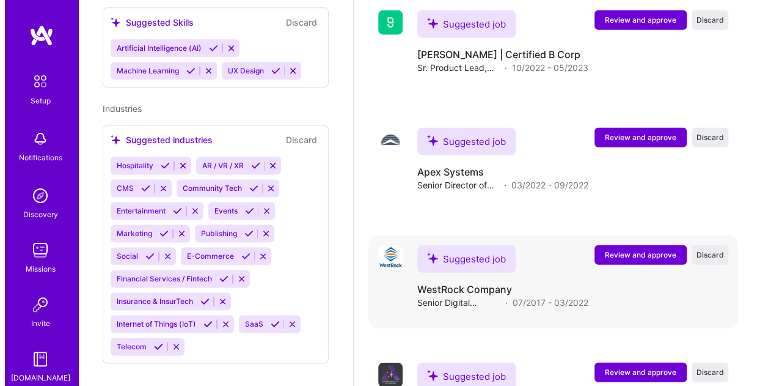
scroll to position [1742, 0]
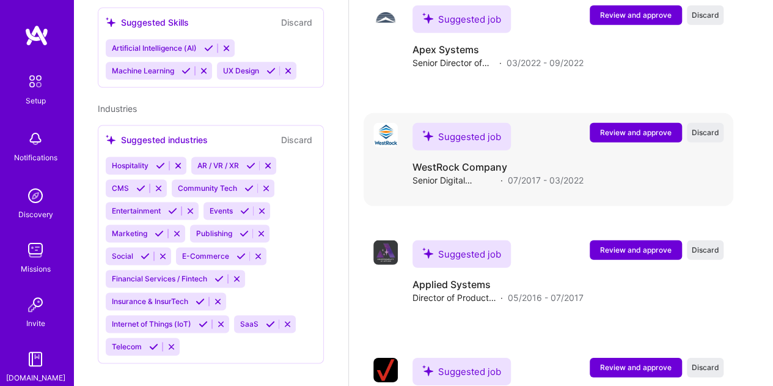
click at [644, 133] on span "Review and approve" at bounding box center [636, 132] width 72 height 10
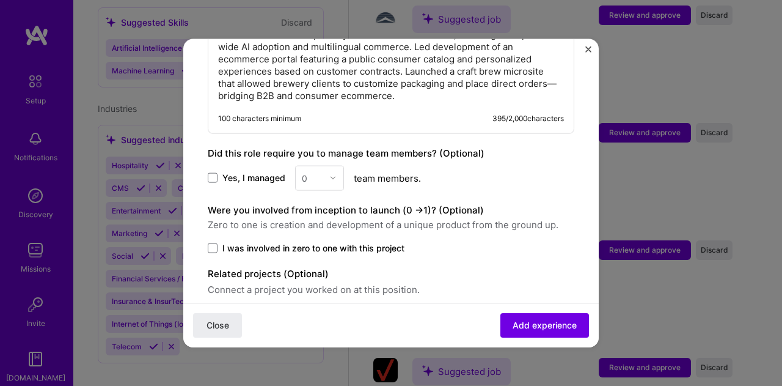
scroll to position [633, 0]
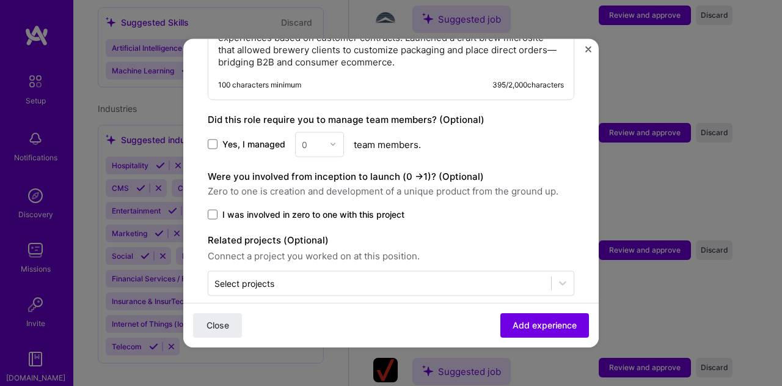
click at [325, 131] on div "0" at bounding box center [319, 143] width 49 height 25
click at [328, 131] on div "0" at bounding box center [319, 143] width 49 height 25
click at [340, 131] on div "0" at bounding box center [319, 143] width 49 height 25
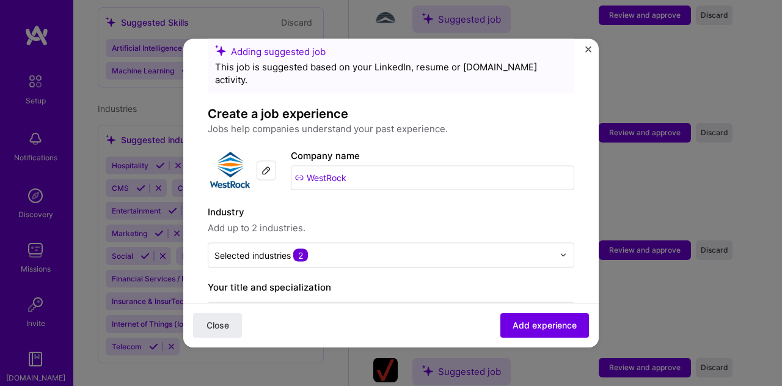
scroll to position [0, 0]
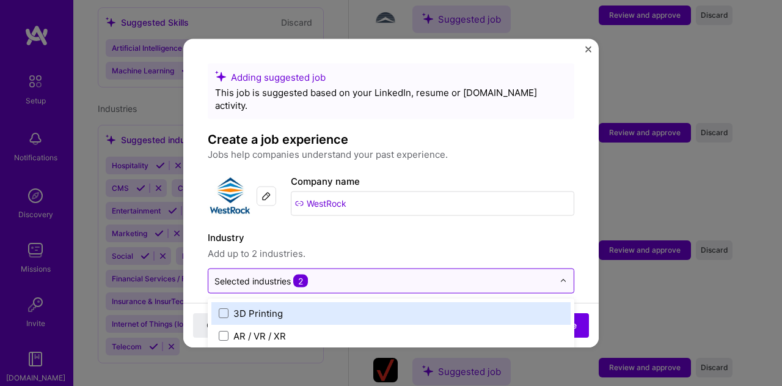
click at [415, 274] on input "text" at bounding box center [384, 280] width 339 height 13
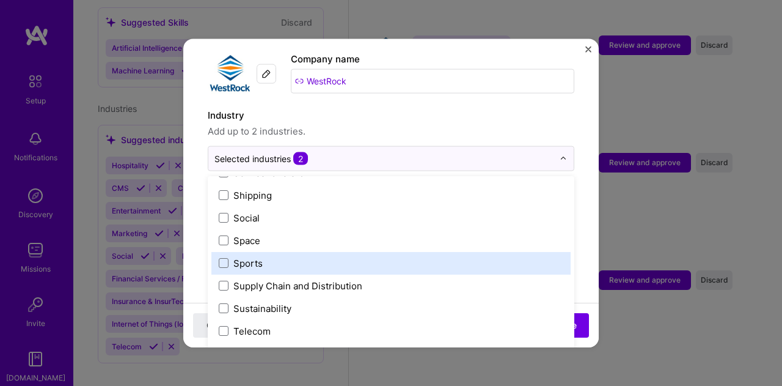
scroll to position [2384, 0]
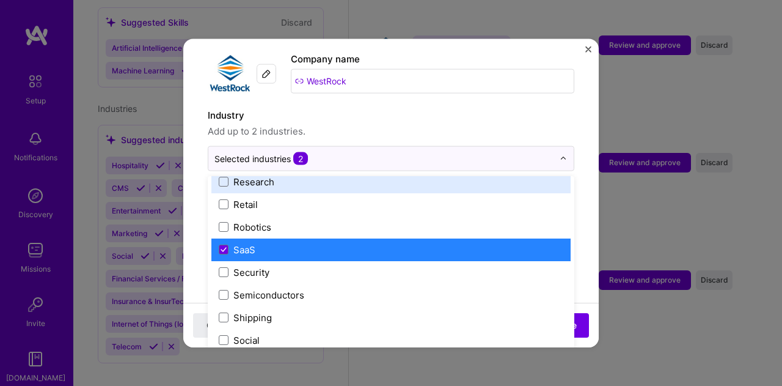
click at [480, 108] on label "Industry" at bounding box center [391, 115] width 367 height 15
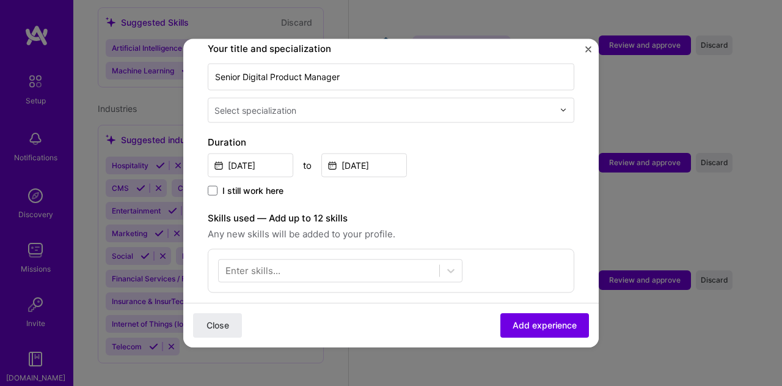
scroll to position [244, 0]
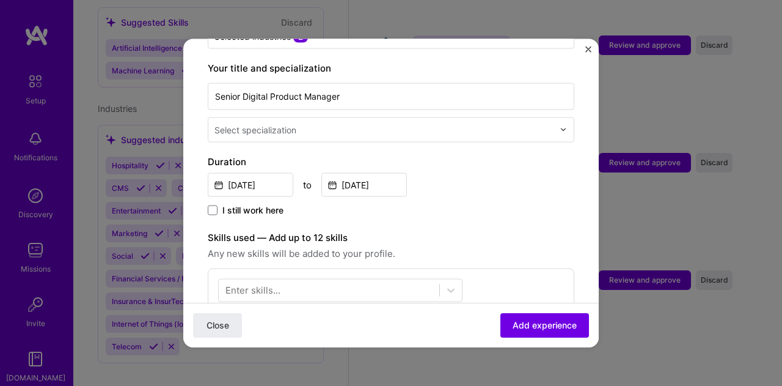
click at [532, 123] on input "text" at bounding box center [386, 129] width 342 height 13
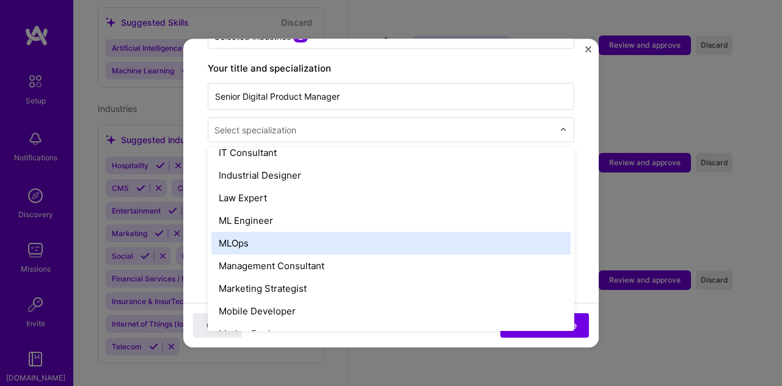
scroll to position [857, 0]
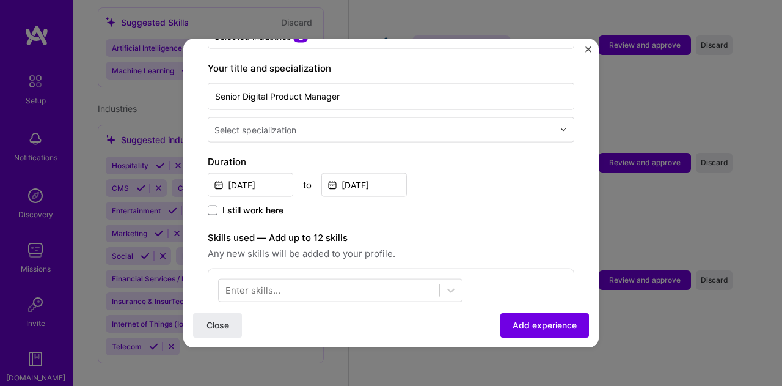
click at [552, 64] on div "Your title and specialization Senior Digital Product Manager Select specializat…" at bounding box center [391, 101] width 367 height 81
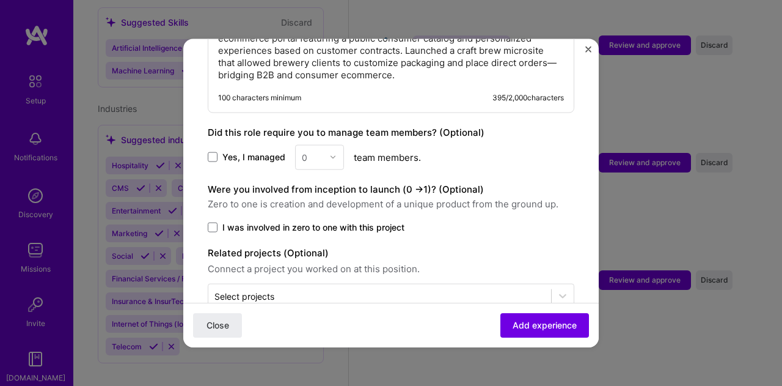
scroll to position [633, 0]
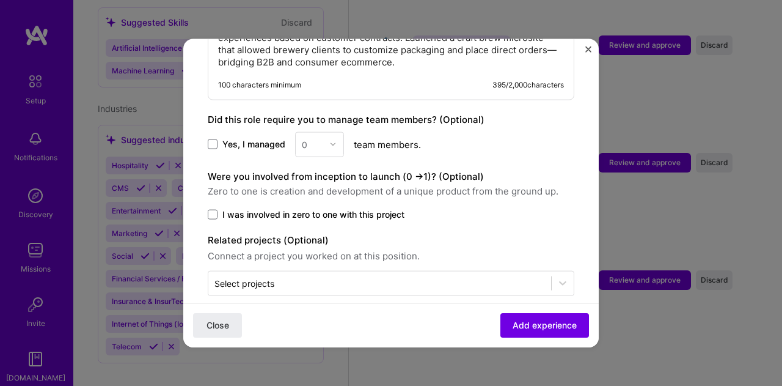
click at [326, 131] on div "0" at bounding box center [319, 143] width 49 height 25
click at [212, 139] on span at bounding box center [213, 144] width 10 height 10
click at [0, 0] on input "Yes, I managed" at bounding box center [0, 0] width 0 height 0
click at [323, 132] on div "0" at bounding box center [313, 144] width 34 height 24
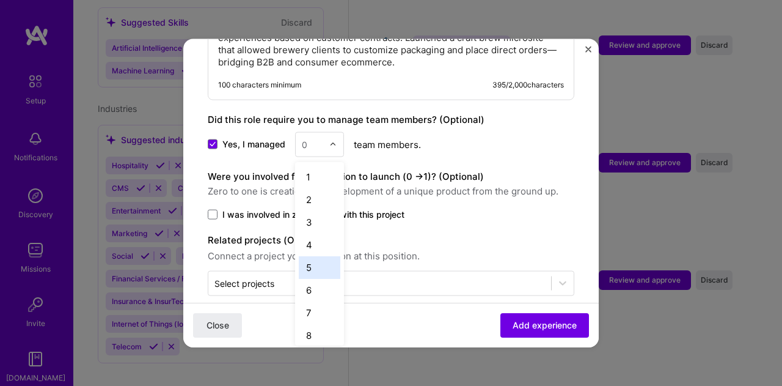
click at [312, 255] on div "5" at bounding box center [320, 266] width 42 height 23
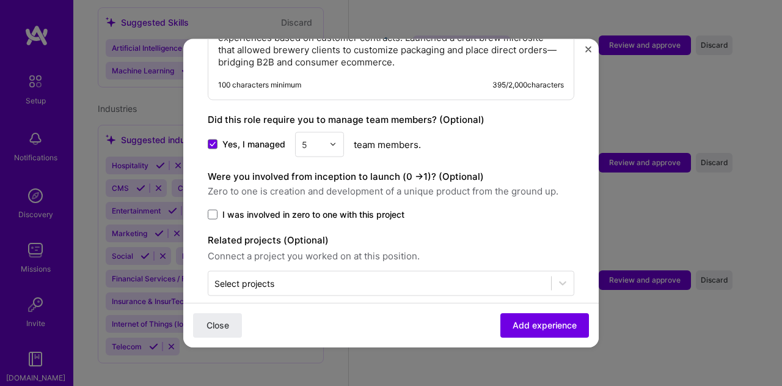
click at [218, 208] on label "I was involved in zero to one with this project" at bounding box center [391, 214] width 367 height 12
click at [0, 0] on input "I was involved in zero to one with this project" at bounding box center [0, 0] width 0 height 0
click at [543, 332] on button "Add experience" at bounding box center [545, 325] width 89 height 24
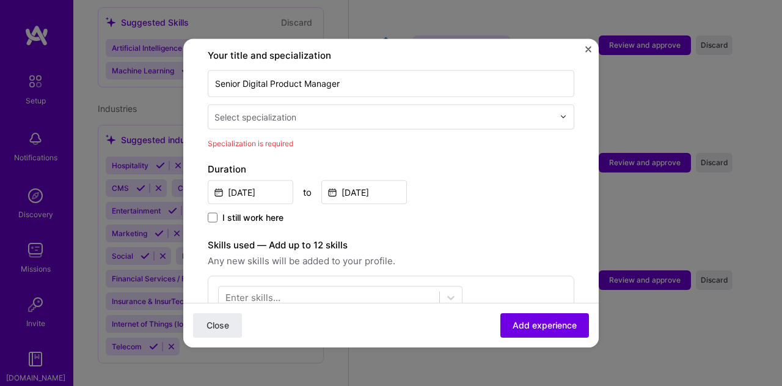
scroll to position [253, 0]
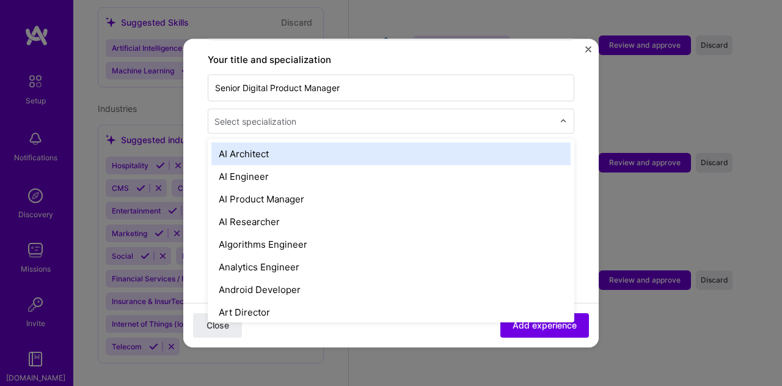
click at [260, 114] on div "Select specialization" at bounding box center [256, 120] width 82 height 13
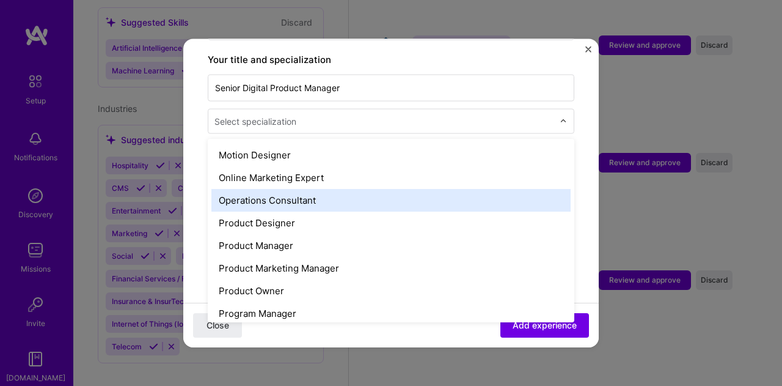
scroll to position [1100, 0]
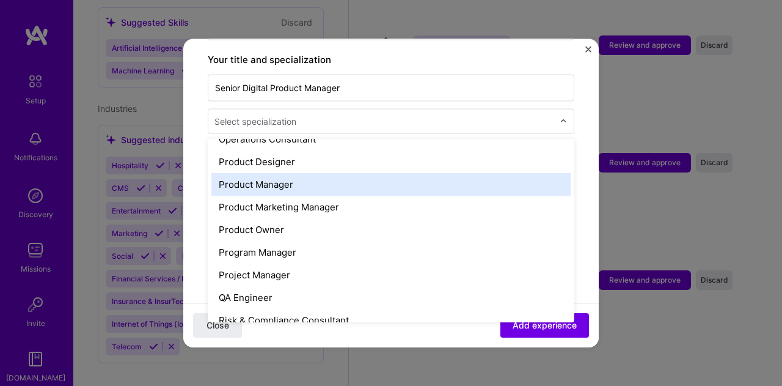
click at [306, 172] on div "Product Manager" at bounding box center [390, 183] width 359 height 23
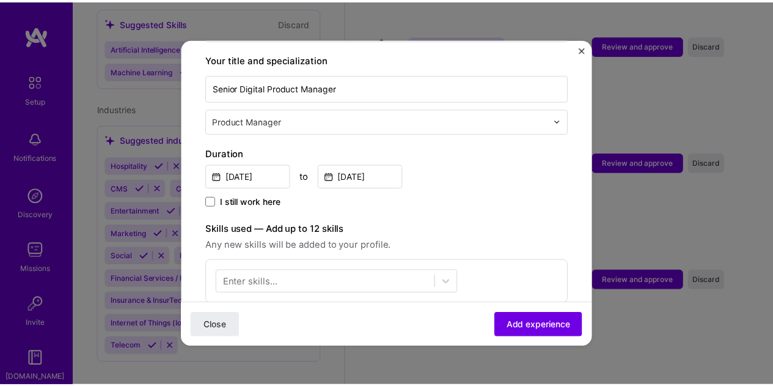
scroll to position [375, 0]
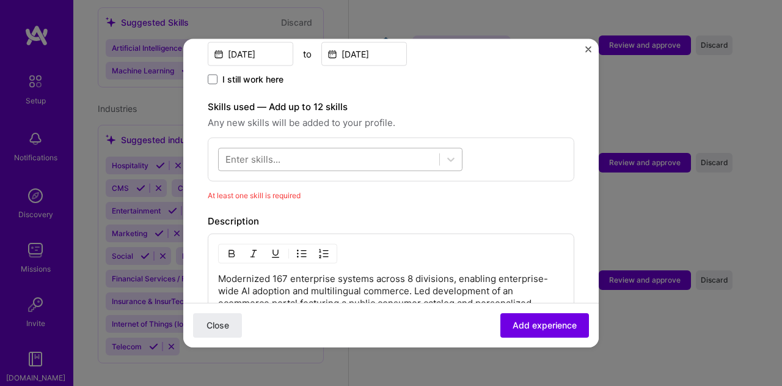
click at [375, 149] on div at bounding box center [329, 159] width 221 height 20
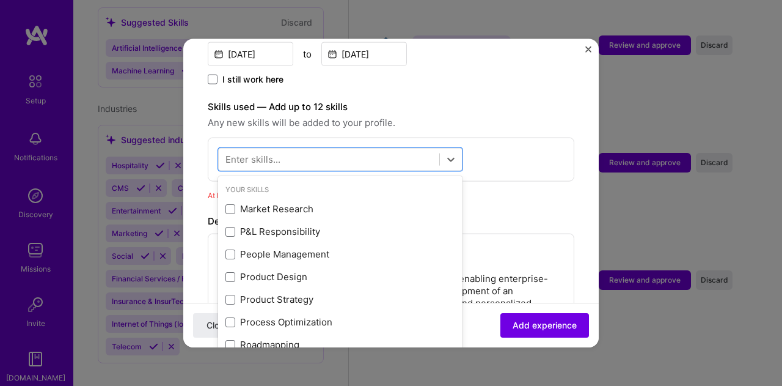
click at [583, 46] on form "Adding suggested job This job is suggested based on your LinkedIn, resume or A.…" at bounding box center [391, 165] width 416 height 954
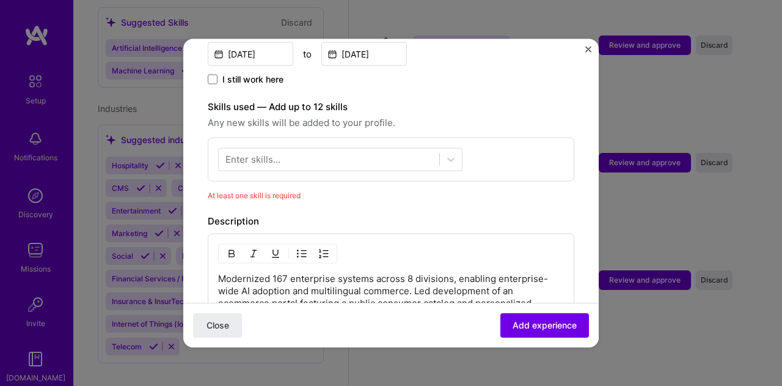
click at [587, 49] on img "Close" at bounding box center [588, 49] width 6 height 6
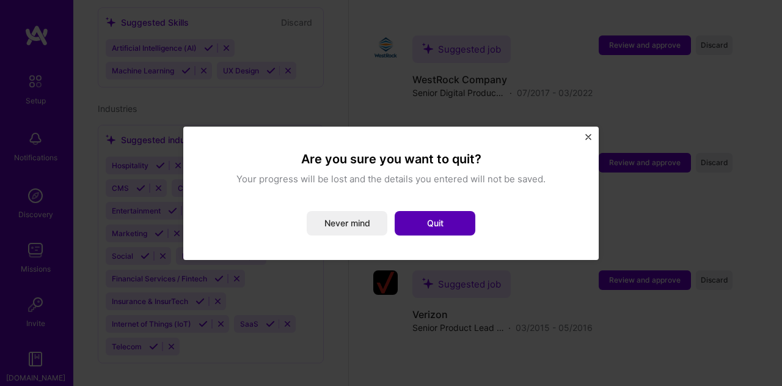
click at [450, 221] on button "Quit" at bounding box center [435, 223] width 81 height 24
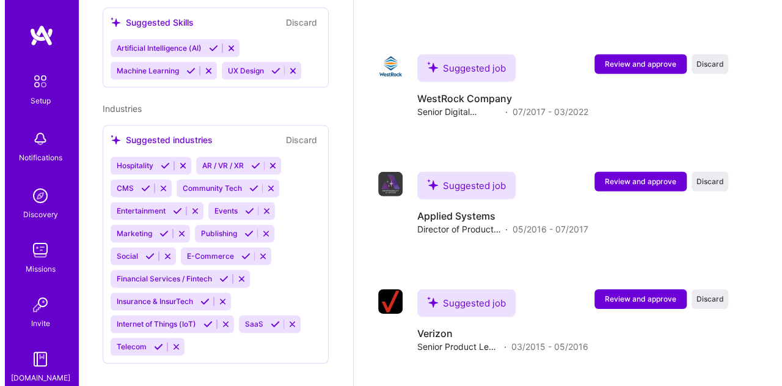
scroll to position [1821, 0]
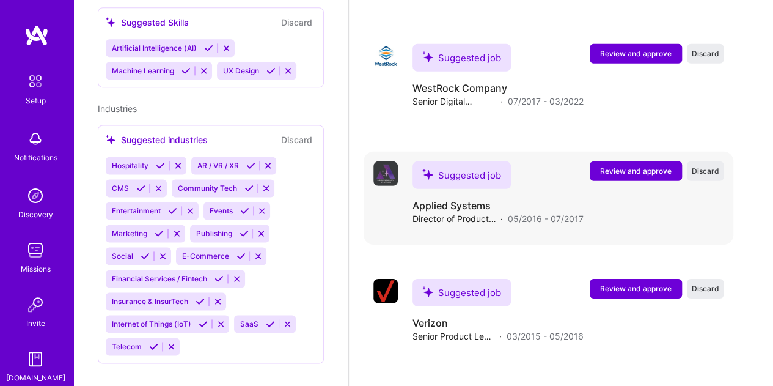
click at [654, 174] on span "Review and approve" at bounding box center [636, 171] width 72 height 10
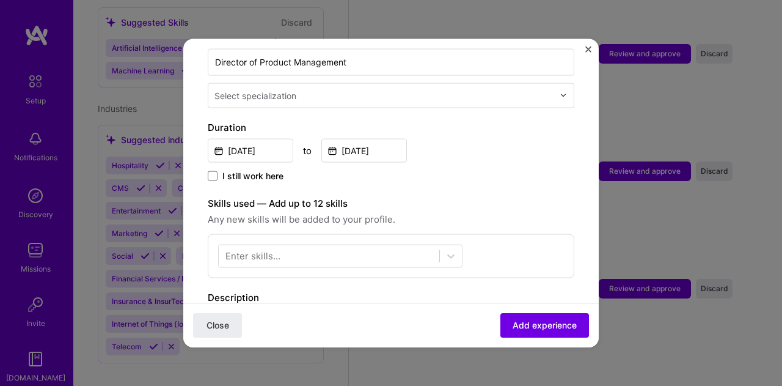
scroll to position [306, 0]
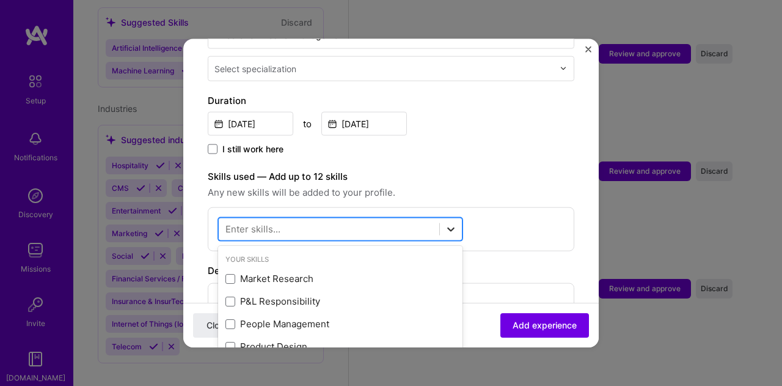
click at [450, 222] on icon at bounding box center [451, 228] width 12 height 12
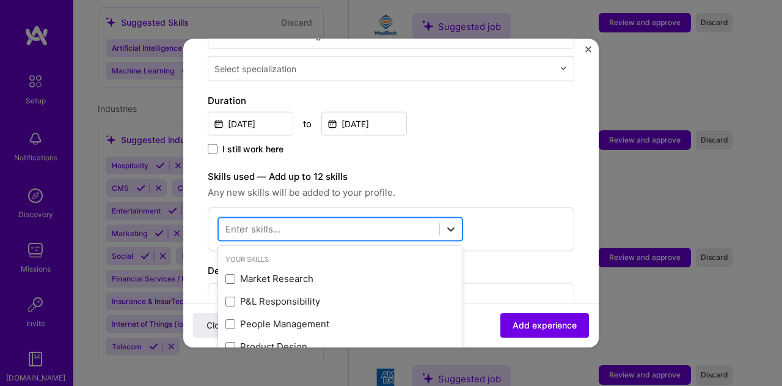
scroll to position [1854, 0]
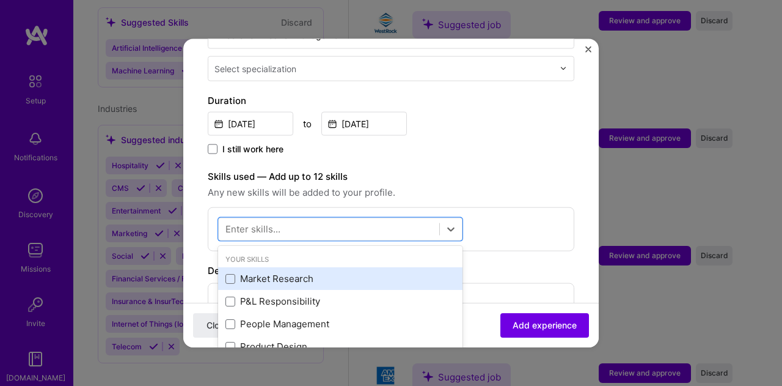
click at [270, 272] on div "Market Research" at bounding box center [341, 278] width 230 height 13
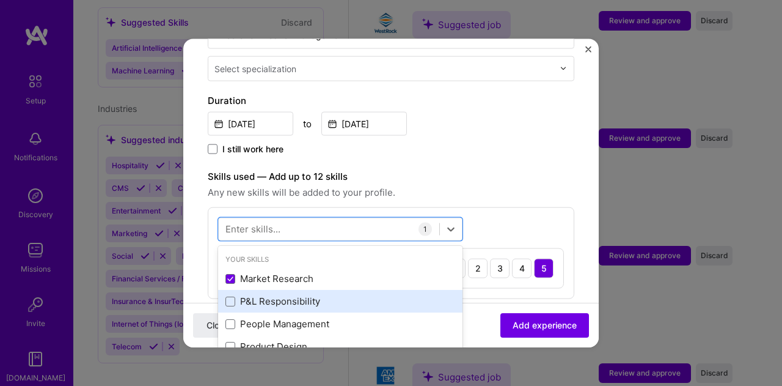
click at [261, 295] on div "P&L Responsibility" at bounding box center [341, 301] width 230 height 13
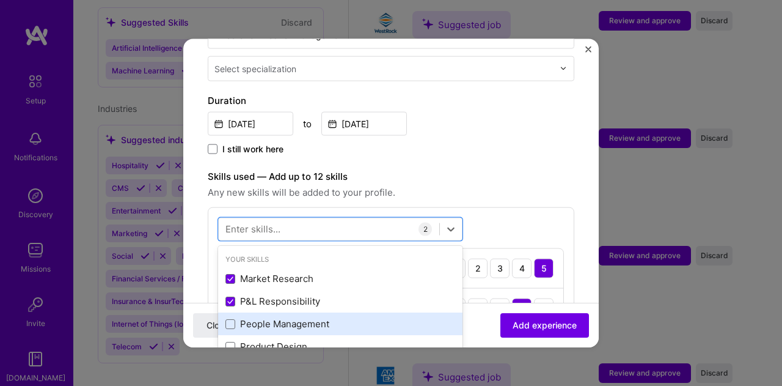
click at [251, 317] on div "People Management" at bounding box center [341, 323] width 230 height 13
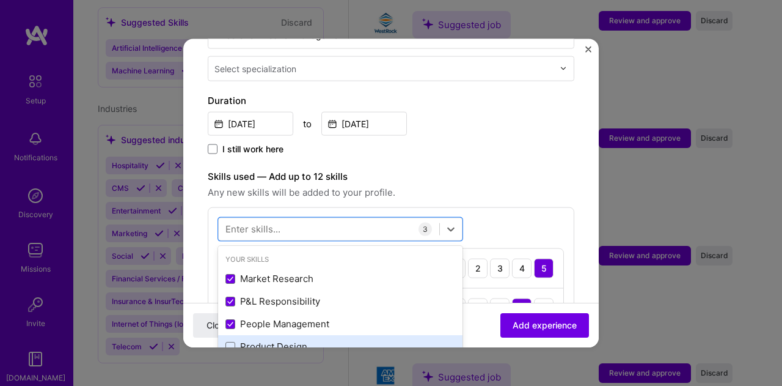
click at [251, 340] on div "Product Design" at bounding box center [341, 346] width 230 height 13
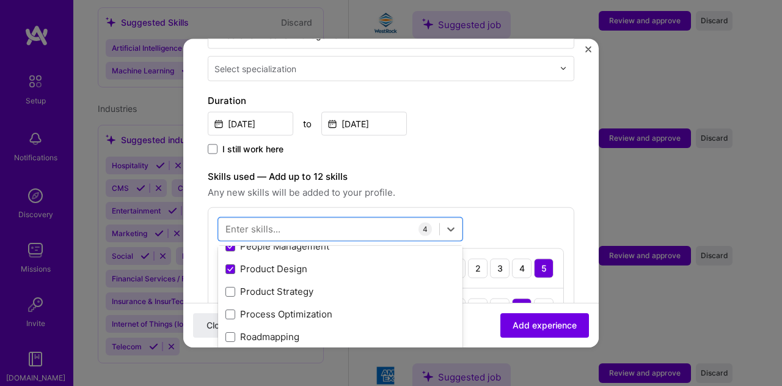
scroll to position [122, 0]
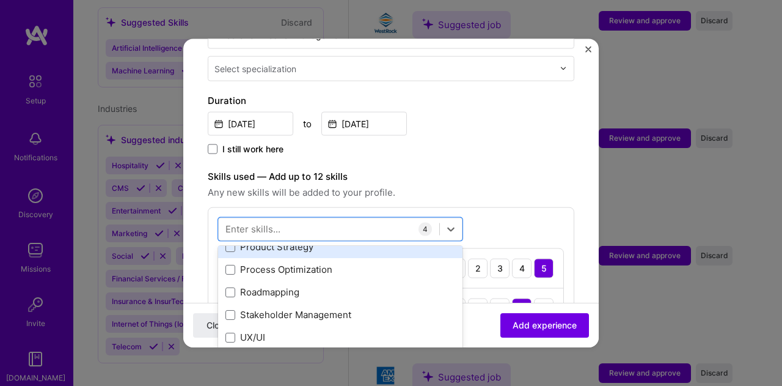
click at [291, 240] on div "Product Strategy" at bounding box center [341, 246] width 230 height 13
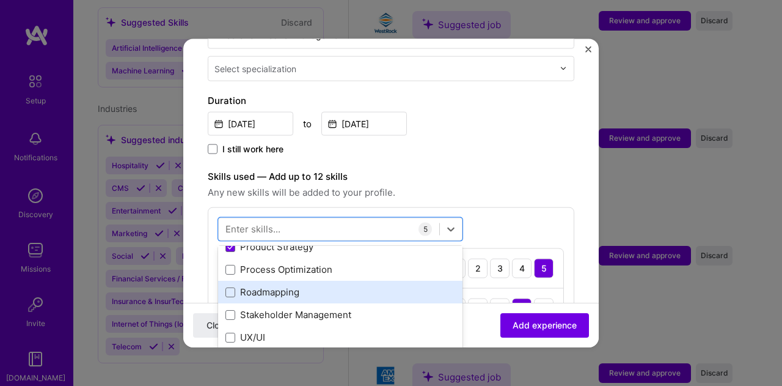
click at [292, 285] on div "Roadmapping" at bounding box center [341, 291] width 230 height 13
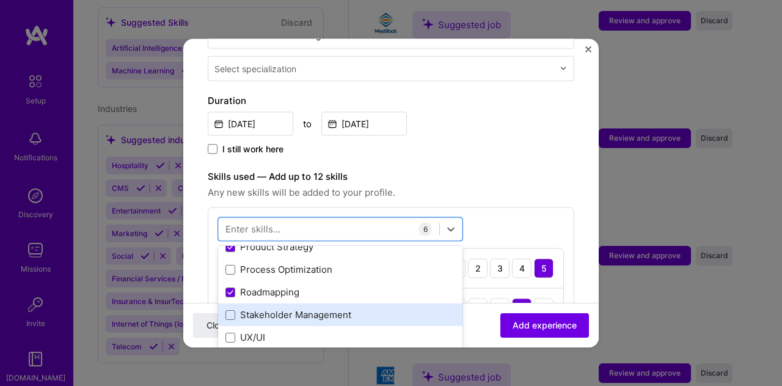
click at [297, 308] on div "Stakeholder Management" at bounding box center [341, 314] width 230 height 13
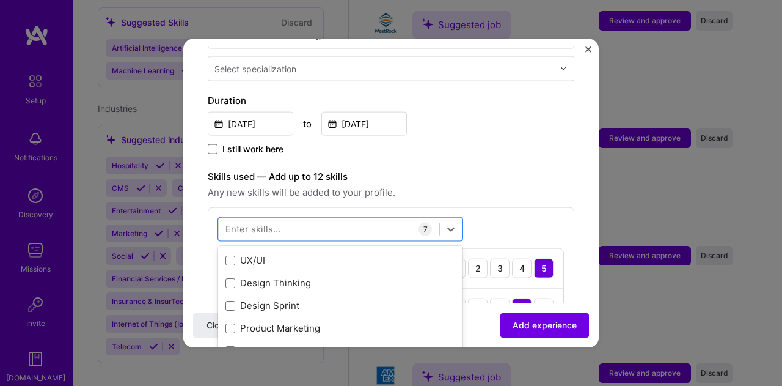
scroll to position [244, 0]
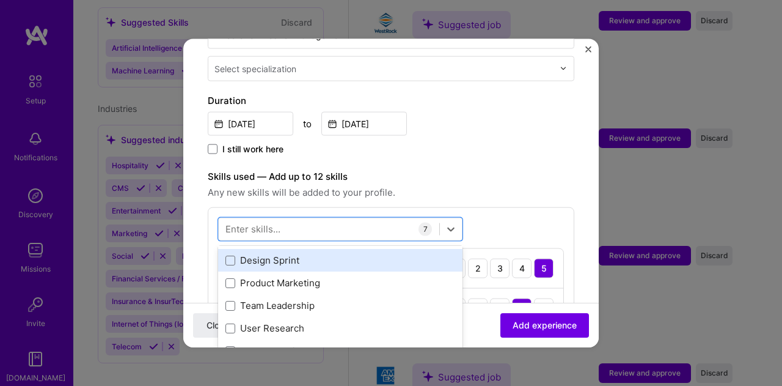
click at [278, 249] on div "Design Sprint" at bounding box center [340, 260] width 244 height 23
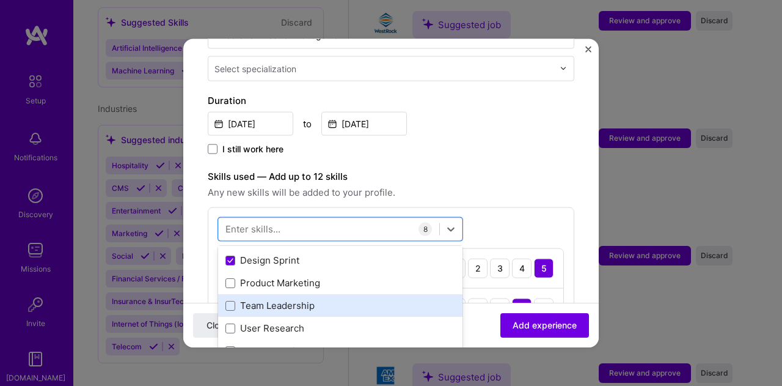
click at [294, 299] on div "Team Leadership" at bounding box center [341, 305] width 230 height 13
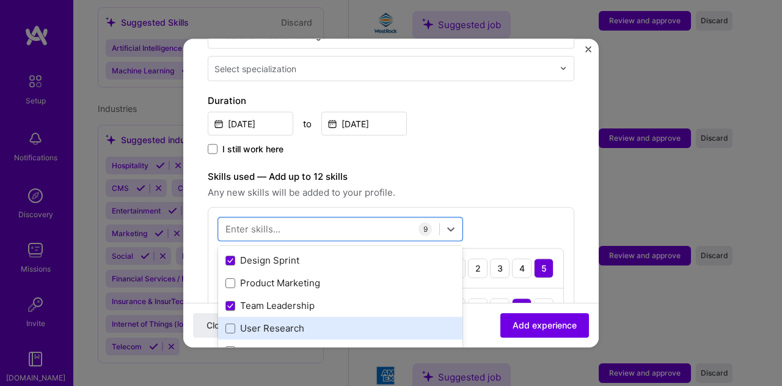
click at [265, 323] on div "User Research" at bounding box center [340, 328] width 244 height 23
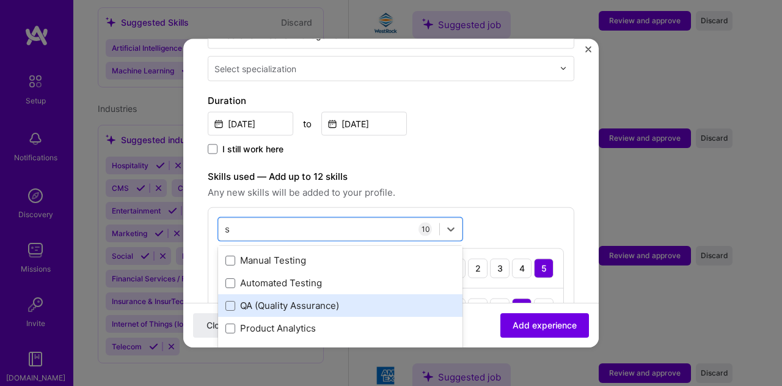
click at [294, 299] on div "QA (Quality Assurance)" at bounding box center [341, 305] width 230 height 13
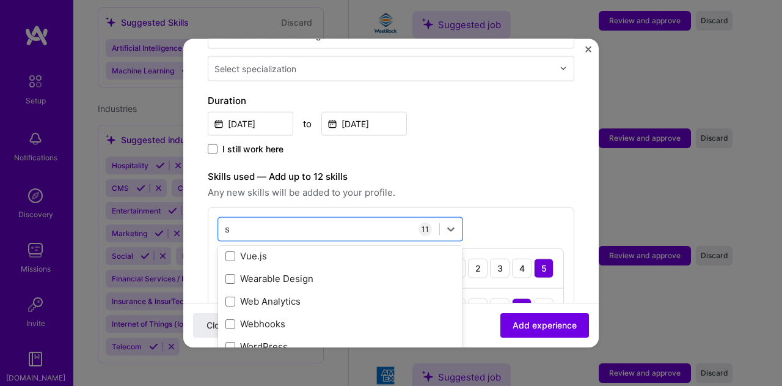
scroll to position [4121, 0]
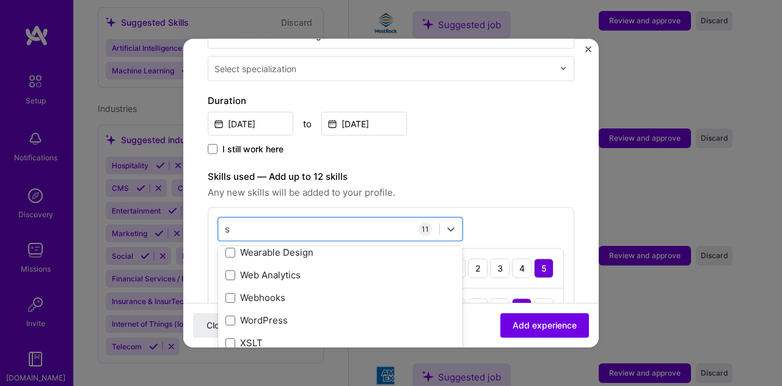
type input "s"
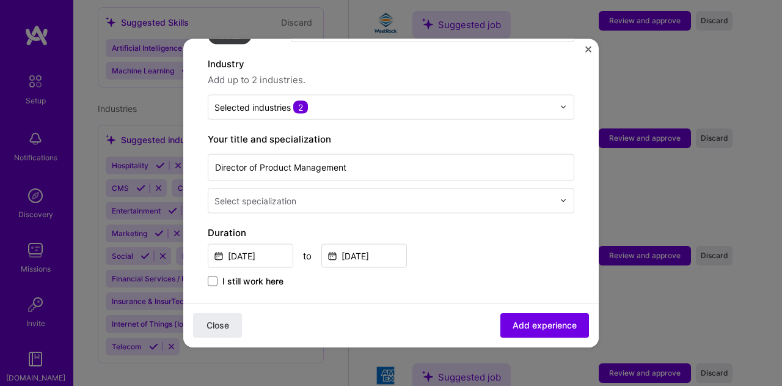
scroll to position [183, 0]
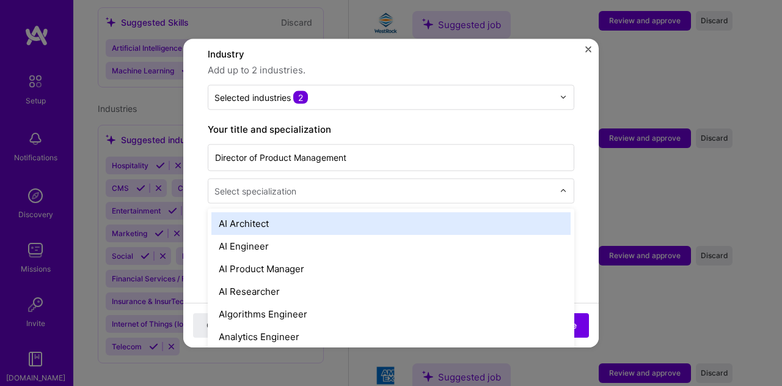
click at [381, 183] on div at bounding box center [386, 190] width 342 height 15
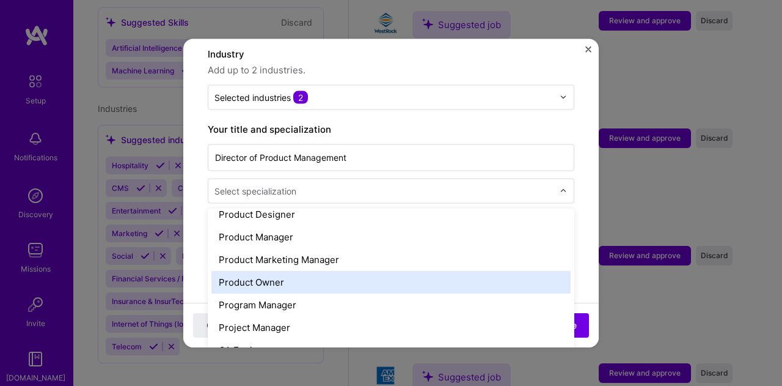
scroll to position [1100, 0]
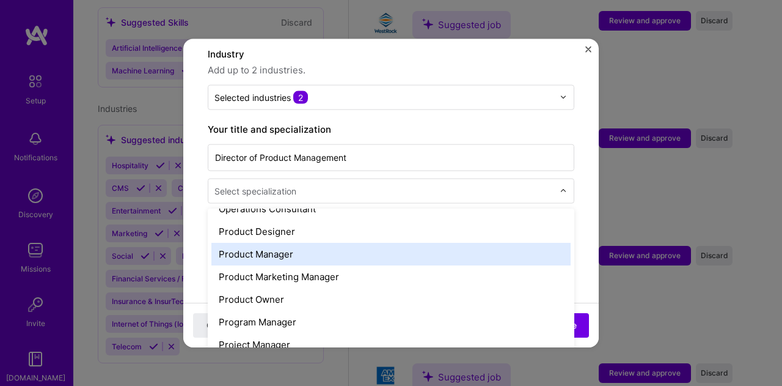
click at [380, 242] on div "Product Manager" at bounding box center [390, 253] width 359 height 23
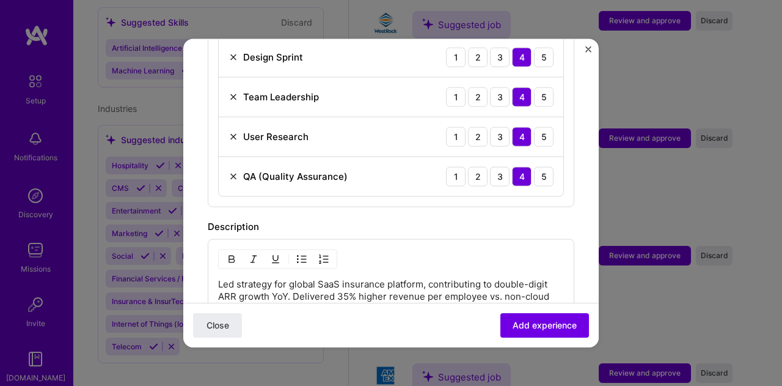
scroll to position [1039, 0]
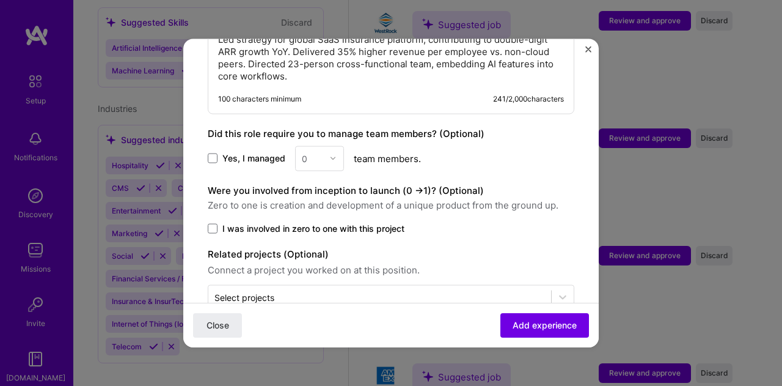
click at [334, 145] on div "0" at bounding box center [319, 157] width 49 height 25
click at [212, 153] on span at bounding box center [213, 158] width 10 height 10
click at [0, 0] on input "Yes, I managed" at bounding box center [0, 0] width 0 height 0
click at [326, 146] on div "0" at bounding box center [313, 158] width 34 height 24
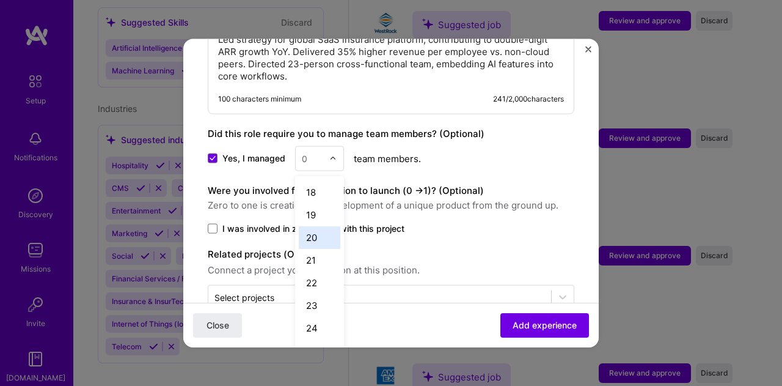
scroll to position [412, 0]
click at [315, 265] on div "23" at bounding box center [320, 276] width 42 height 23
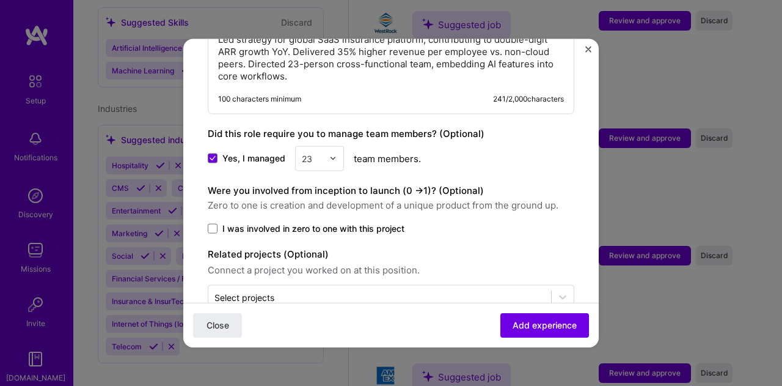
scroll to position [1051, 0]
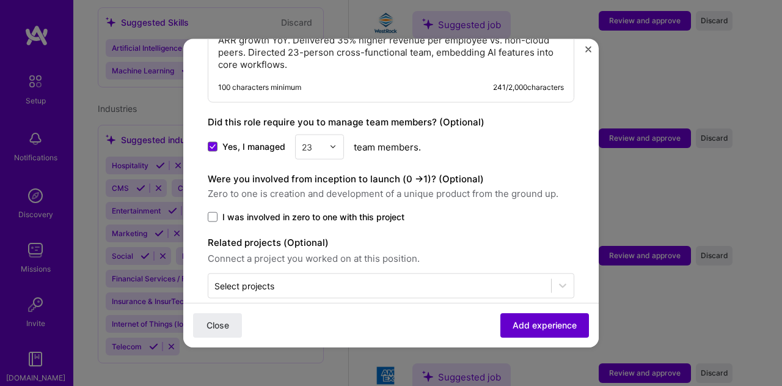
click at [541, 324] on span "Add experience" at bounding box center [545, 325] width 64 height 12
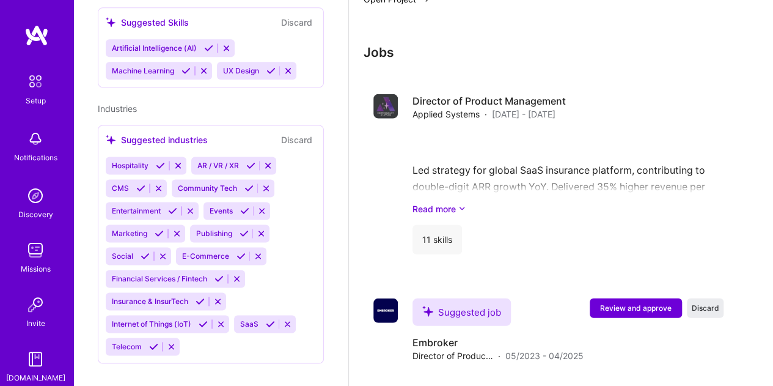
scroll to position [1520, 0]
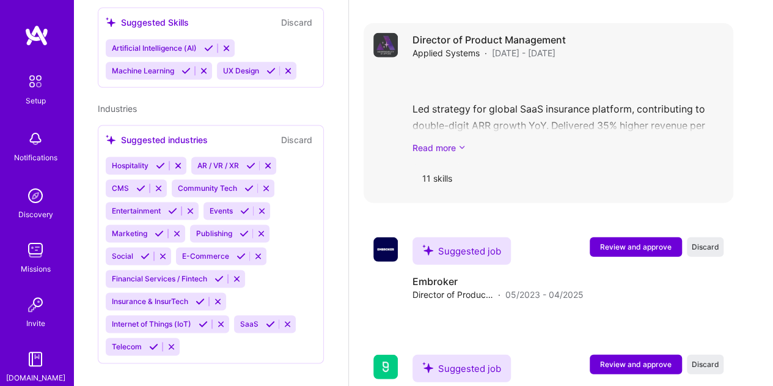
click at [449, 152] on link "Read more" at bounding box center [568, 147] width 311 height 13
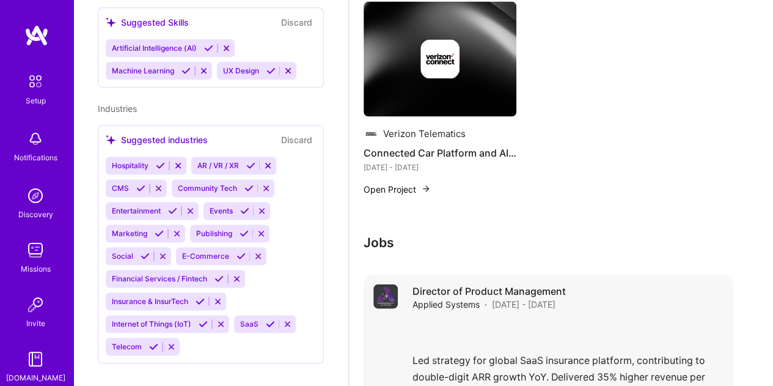
scroll to position [1252, 0]
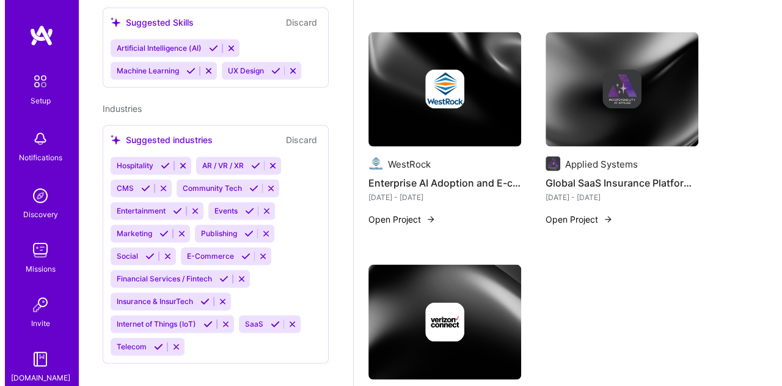
scroll to position [1007, 0]
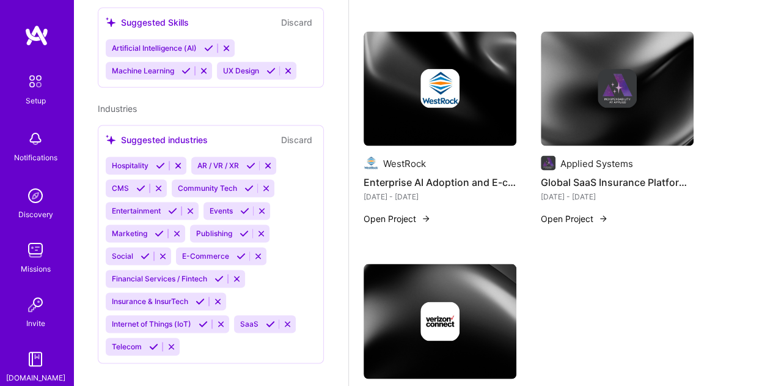
click at [600, 119] on img at bounding box center [617, 88] width 153 height 115
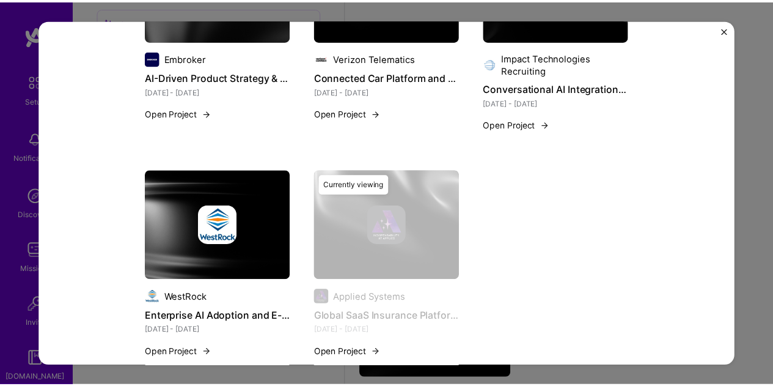
scroll to position [746, 0]
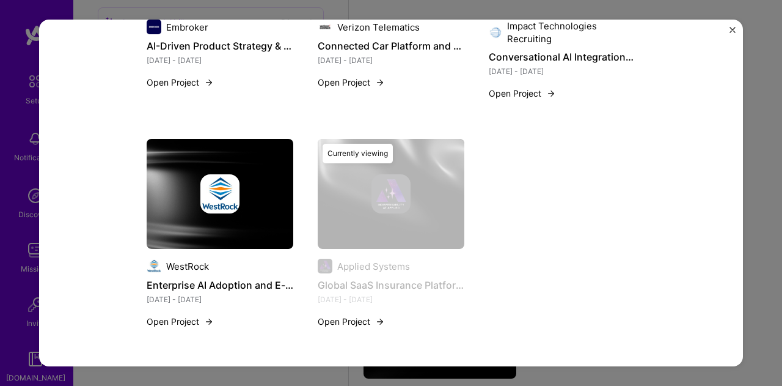
click at [730, 31] on img "Close" at bounding box center [733, 30] width 6 height 6
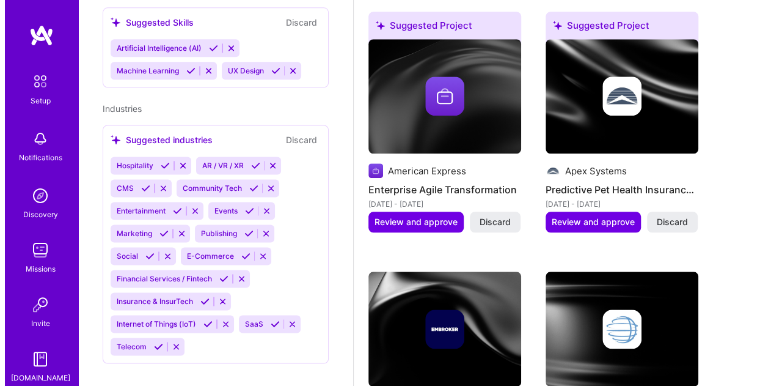
scroll to position [457, 0]
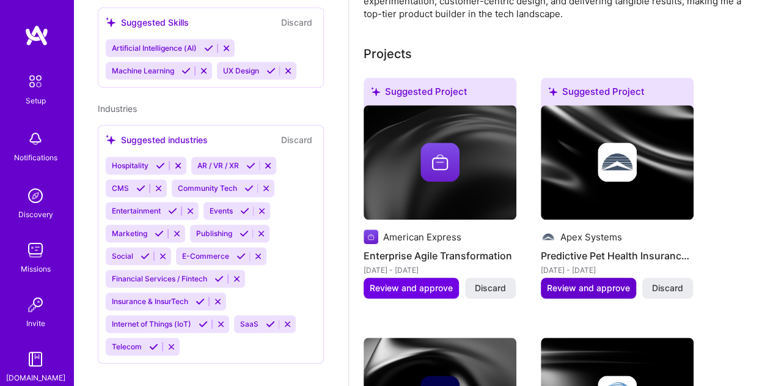
click at [587, 290] on span "Review and approve" at bounding box center [588, 288] width 83 height 12
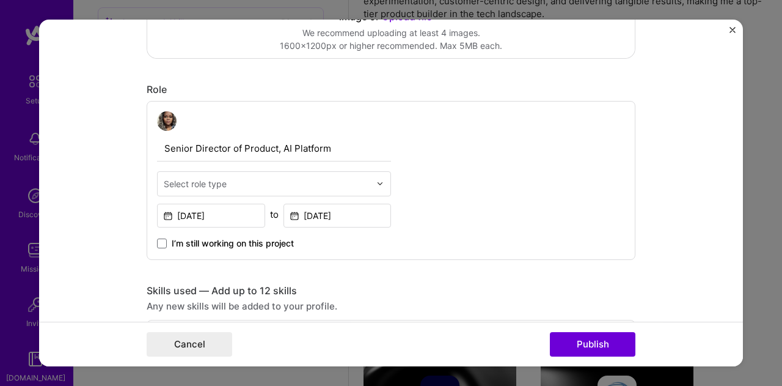
scroll to position [367, 0]
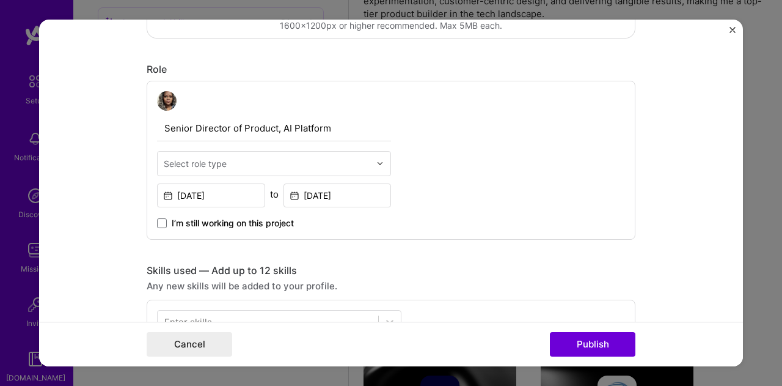
click at [314, 167] on input "text" at bounding box center [267, 163] width 207 height 13
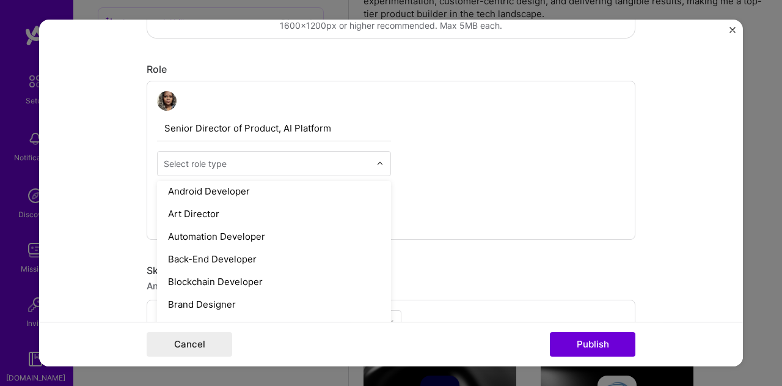
scroll to position [0, 0]
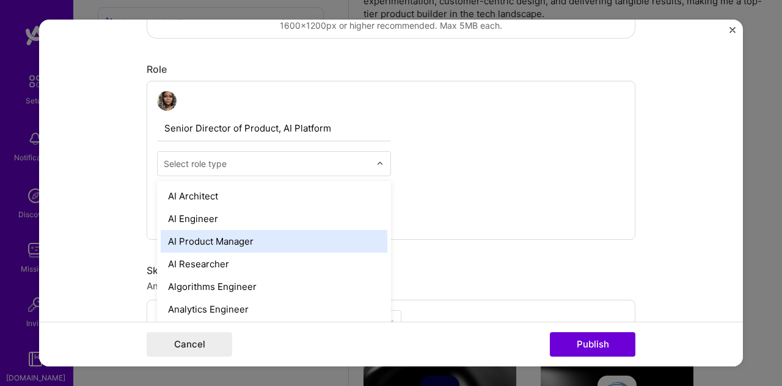
click at [317, 231] on div "AI Product Manager" at bounding box center [274, 241] width 227 height 23
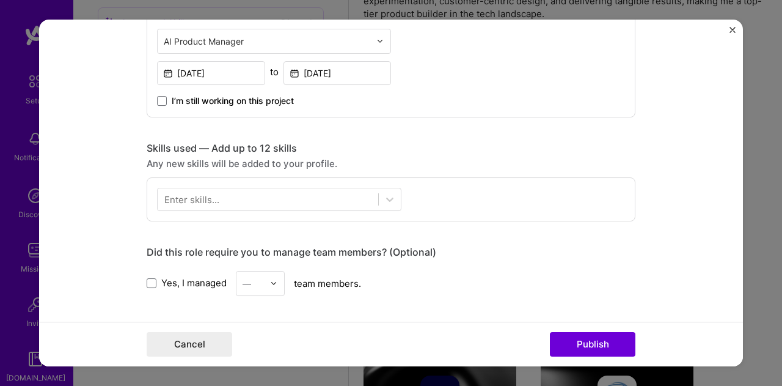
scroll to position [550, 0]
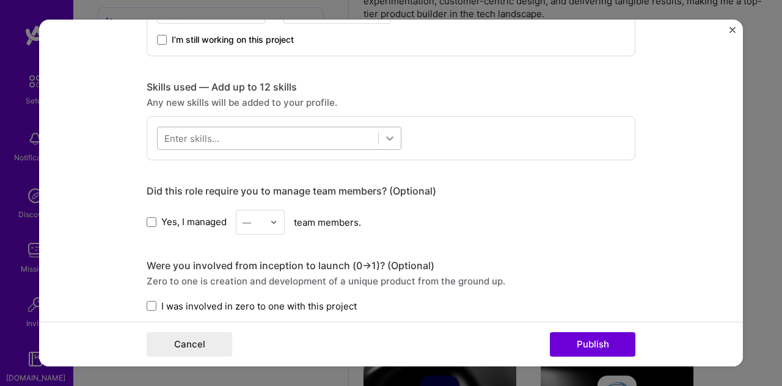
click at [384, 135] on icon at bounding box center [390, 138] width 12 height 12
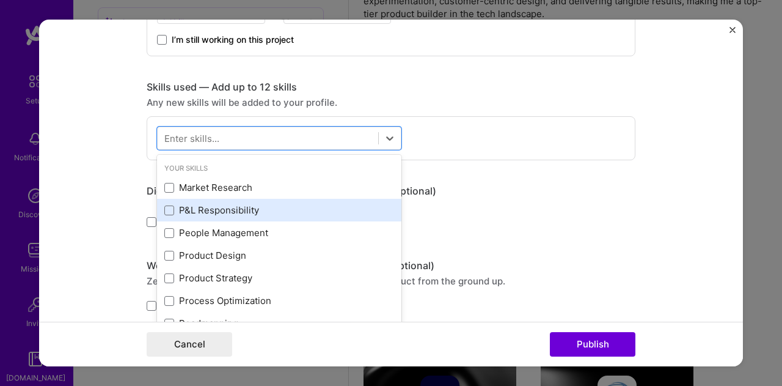
click at [313, 204] on div "P&L Responsibility" at bounding box center [279, 210] width 230 height 13
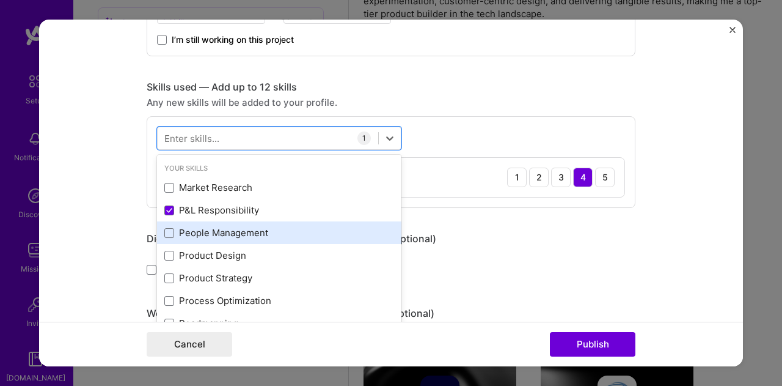
click at [300, 221] on div "People Management" at bounding box center [279, 232] width 244 height 23
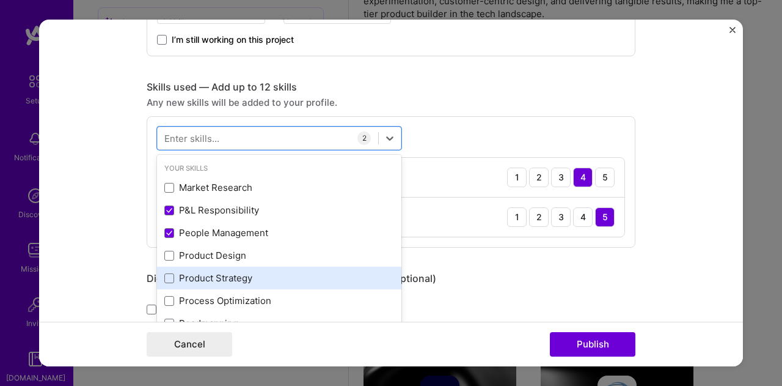
click at [283, 268] on div "Product Strategy" at bounding box center [279, 277] width 244 height 23
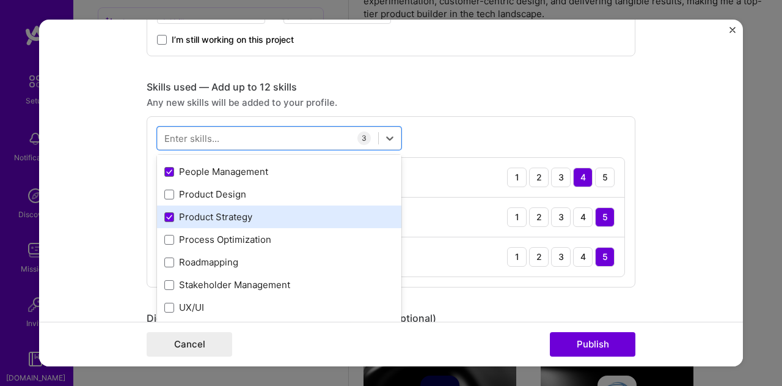
scroll to position [122, 0]
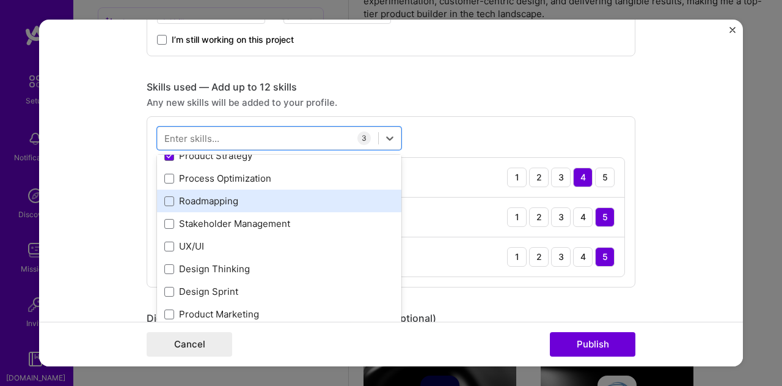
click at [266, 202] on div "Roadmapping" at bounding box center [279, 200] width 230 height 13
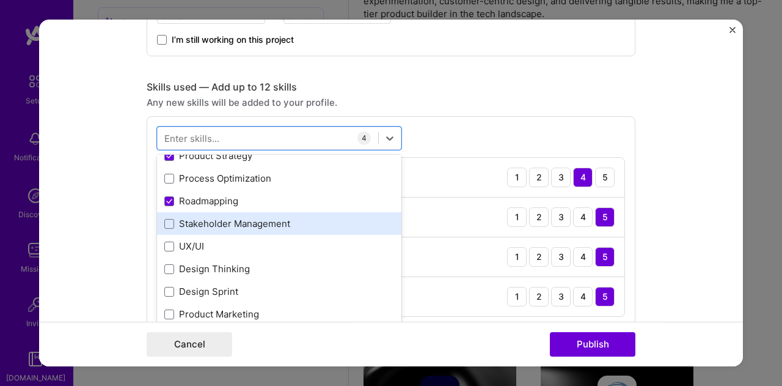
click at [273, 221] on div "Stakeholder Management" at bounding box center [279, 223] width 230 height 13
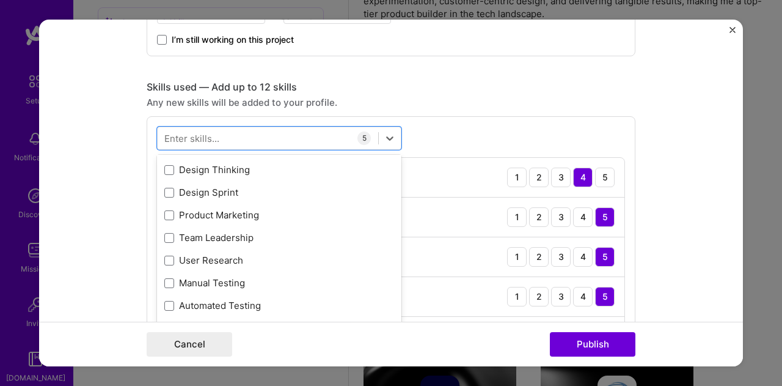
scroll to position [244, 0]
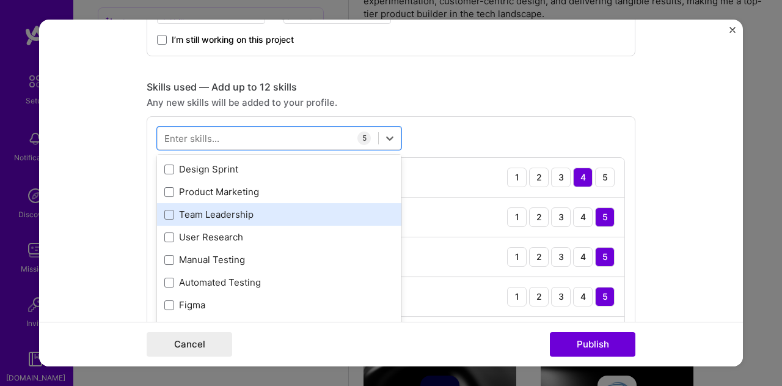
click at [273, 210] on div "Team Leadership" at bounding box center [279, 214] width 230 height 13
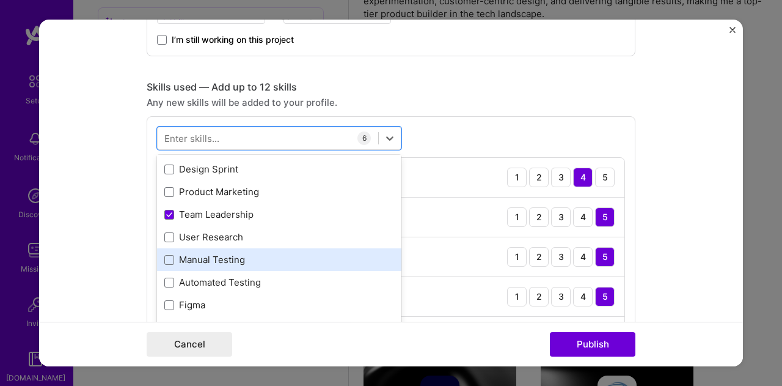
click at [275, 253] on div "Manual Testing" at bounding box center [279, 259] width 230 height 13
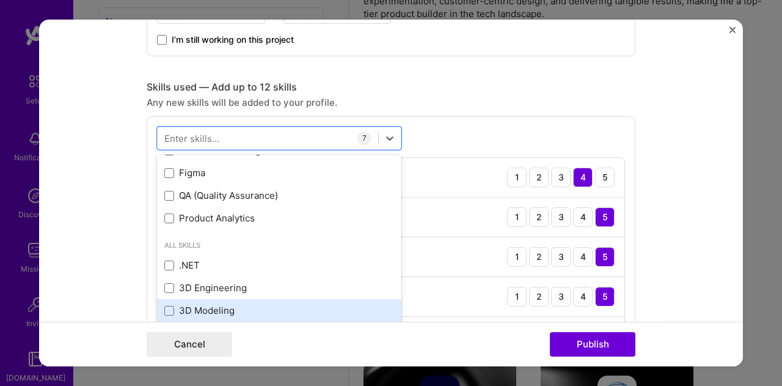
scroll to position [367, 0]
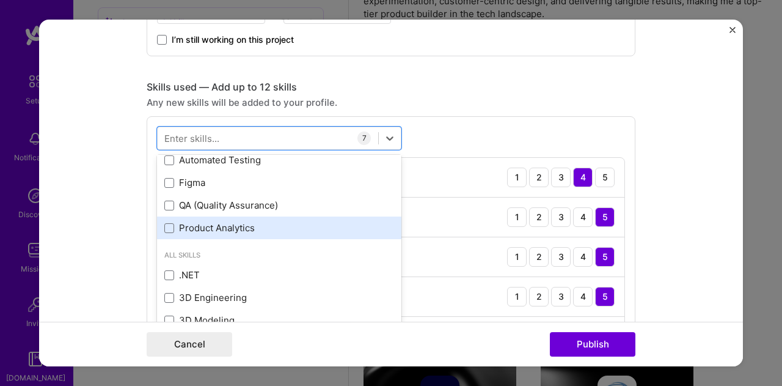
click at [266, 226] on div "Product Analytics" at bounding box center [279, 227] width 230 height 13
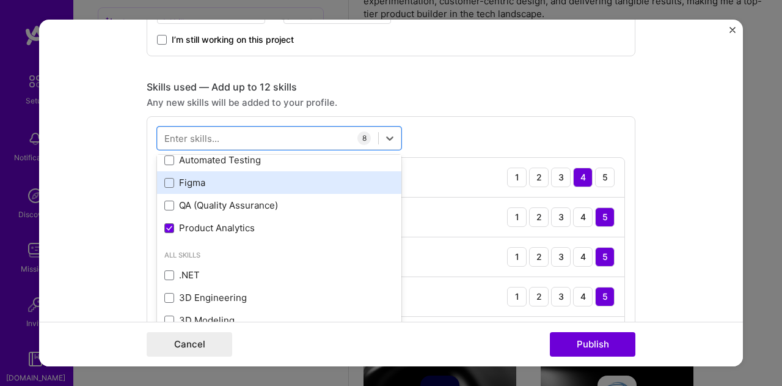
click at [259, 181] on div "Figma" at bounding box center [279, 182] width 230 height 13
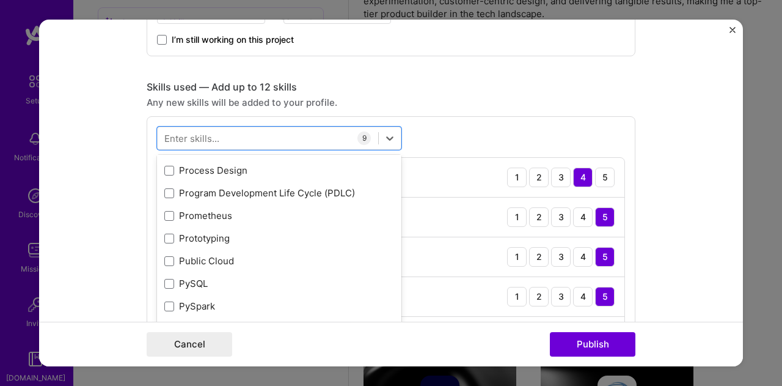
scroll to position [5867, 0]
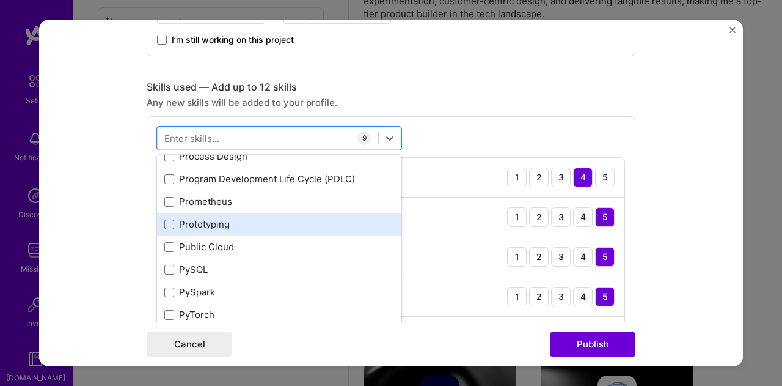
click at [276, 226] on div "Prototyping" at bounding box center [279, 224] width 230 height 13
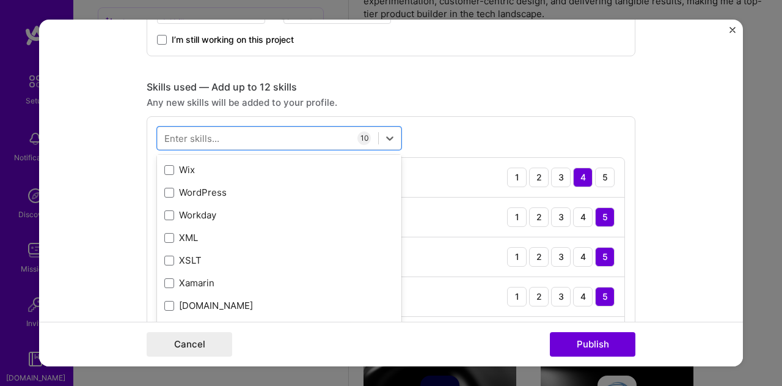
scroll to position [8418, 0]
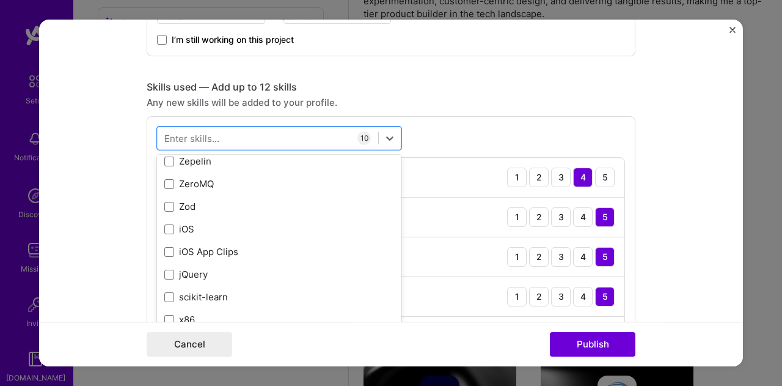
click at [577, 89] on div "Skills used — Add up to 12 skills" at bounding box center [391, 87] width 489 height 13
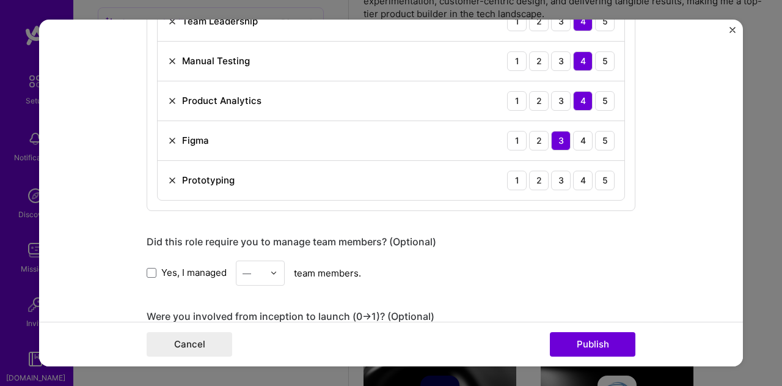
scroll to position [917, 0]
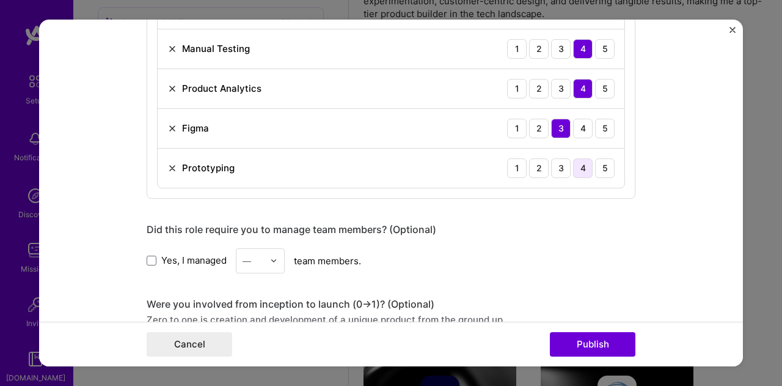
click at [585, 163] on div "4" at bounding box center [583, 168] width 20 height 20
click at [147, 258] on span at bounding box center [152, 260] width 10 height 10
click at [0, 0] on input "Yes, I managed" at bounding box center [0, 0] width 0 height 0
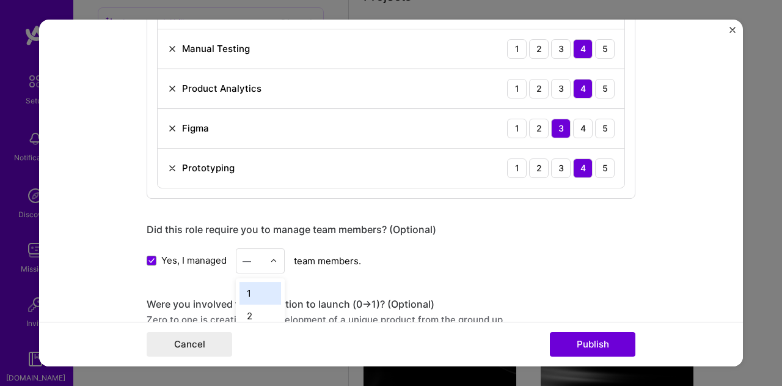
click at [270, 257] on img at bounding box center [273, 260] width 7 height 7
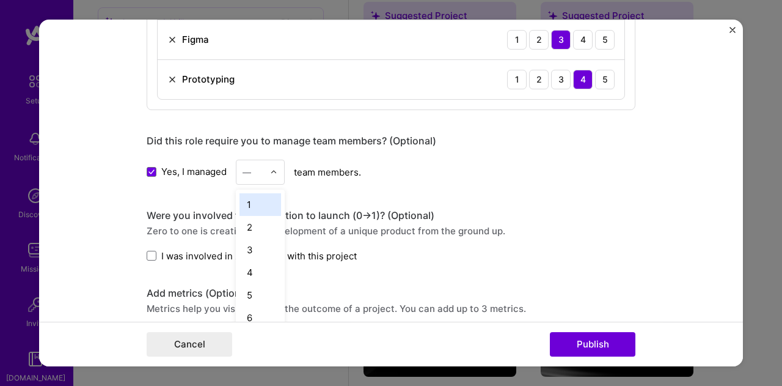
scroll to position [1039, 0]
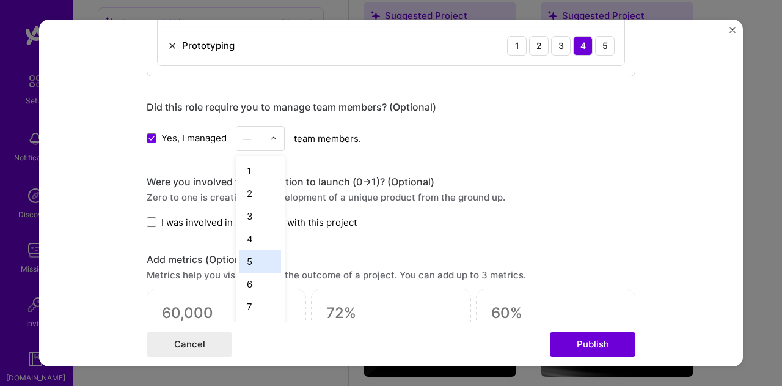
click at [246, 253] on div "5" at bounding box center [261, 261] width 42 height 23
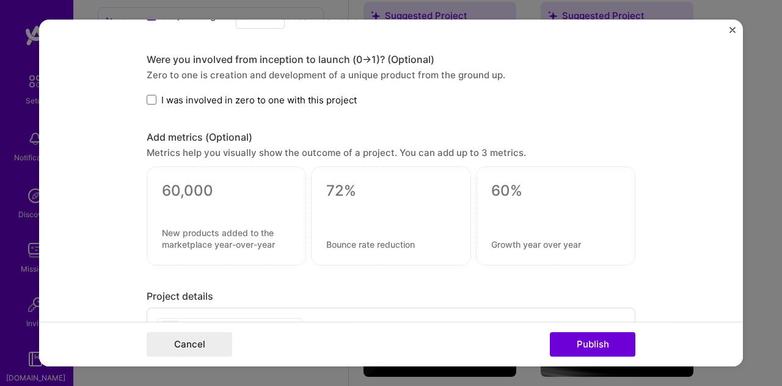
drag, startPoint x: 146, startPoint y: 92, endPoint x: 152, endPoint y: 95, distance: 6.3
click at [147, 95] on span at bounding box center [152, 100] width 10 height 10
click at [0, 0] on input "I was involved in zero to one with this project" at bounding box center [0, 0] width 0 height 0
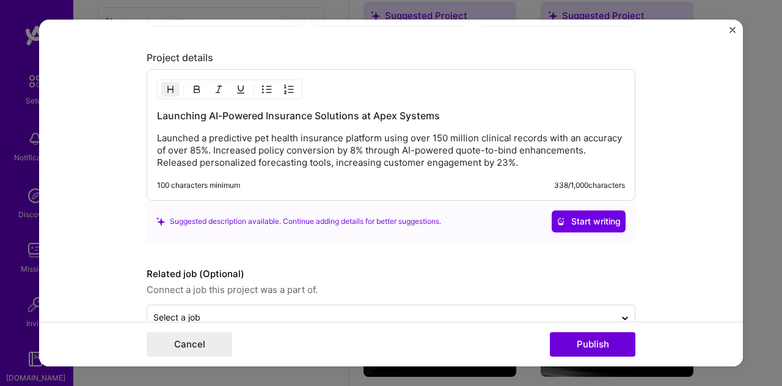
scroll to position [1406, 0]
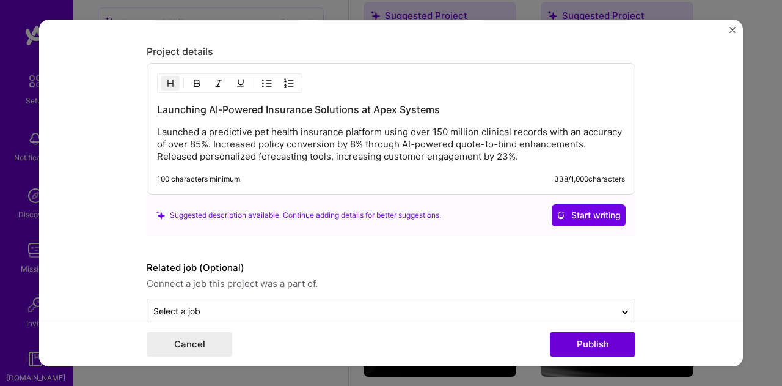
click at [524, 152] on p "Launched a predictive pet health insurance platform using over 150 million clin…" at bounding box center [391, 144] width 468 height 37
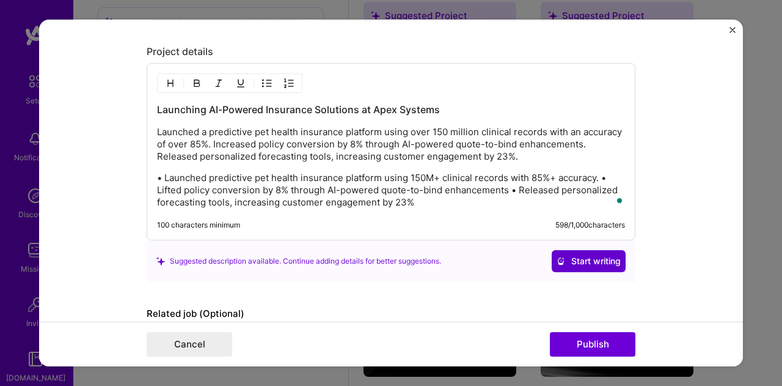
click at [589, 262] on button "Start writing" at bounding box center [589, 261] width 74 height 22
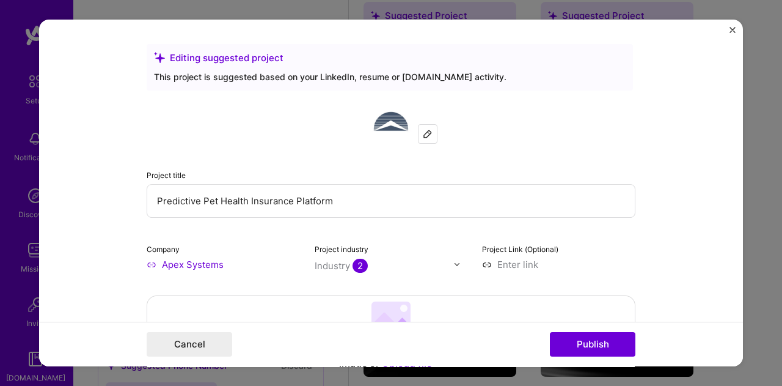
scroll to position [1406, 0]
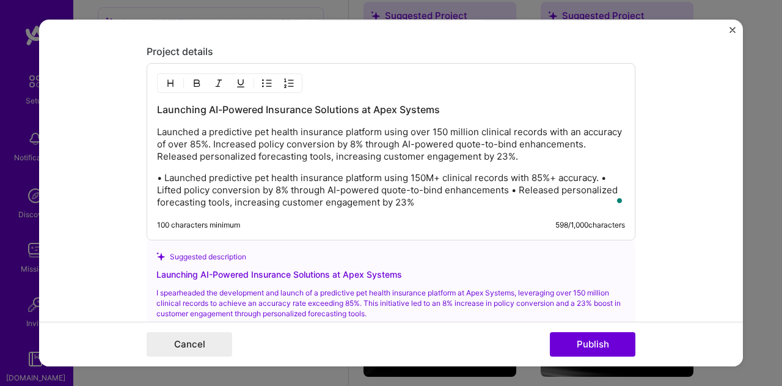
click at [601, 172] on p "• Launched predictive pet health insurance platform using 150M+ clinical record…" at bounding box center [391, 190] width 468 height 37
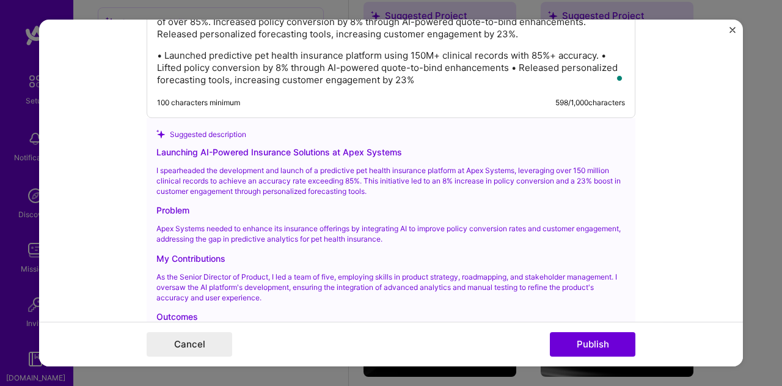
scroll to position [1589, 0]
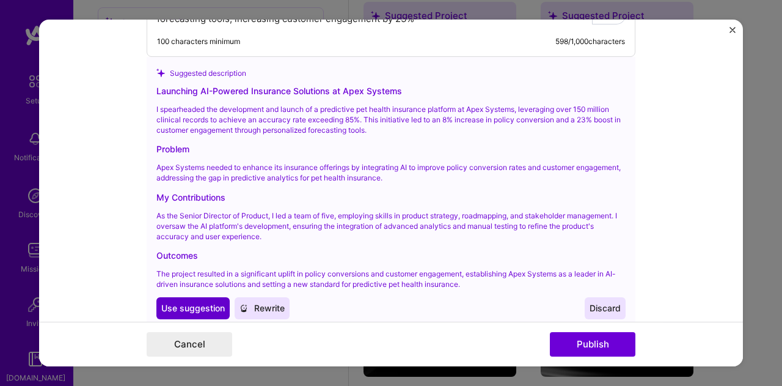
click at [188, 304] on span "Use suggestion" at bounding box center [193, 308] width 64 height 12
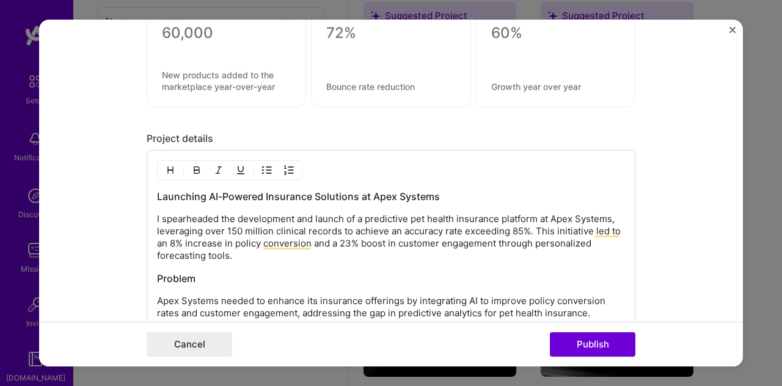
scroll to position [0, 0]
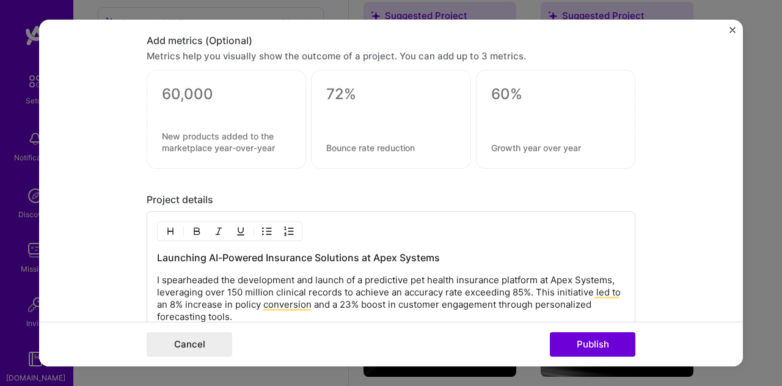
click at [331, 89] on textarea at bounding box center [390, 94] width 129 height 18
click at [402, 142] on textarea at bounding box center [390, 148] width 129 height 12
click at [326, 88] on textarea at bounding box center [390, 94] width 129 height 18
type textarea "3"
type textarea "23%"
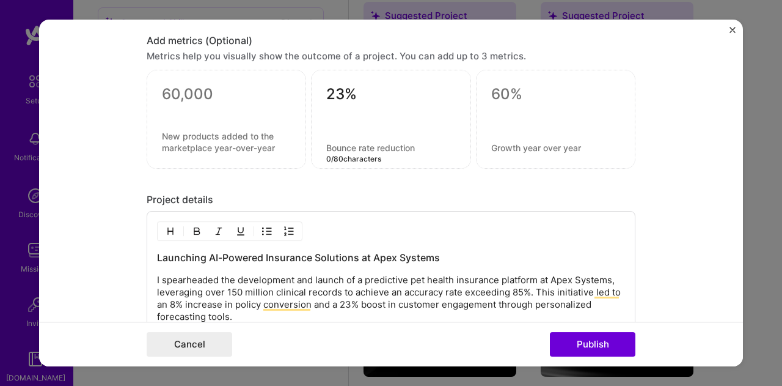
click at [353, 142] on textarea at bounding box center [390, 148] width 129 height 12
type textarea "Boost in customer engagement"
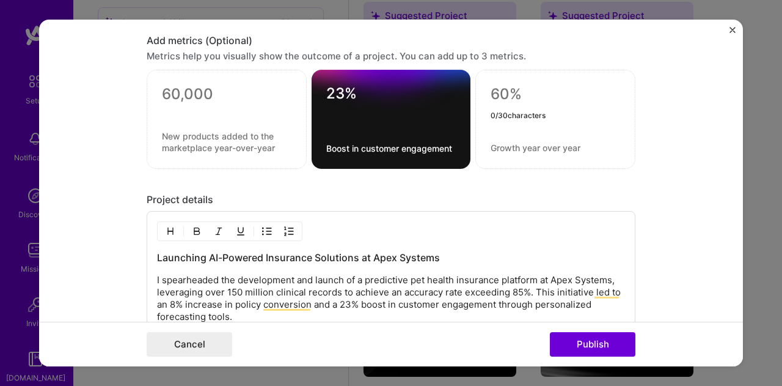
click at [507, 90] on textarea at bounding box center [556, 94] width 130 height 18
click at [521, 92] on textarea at bounding box center [556, 94] width 130 height 18
click at [499, 90] on textarea at bounding box center [556, 94] width 130 height 18
drag, startPoint x: 518, startPoint y: 90, endPoint x: 483, endPoint y: 94, distance: 35.0
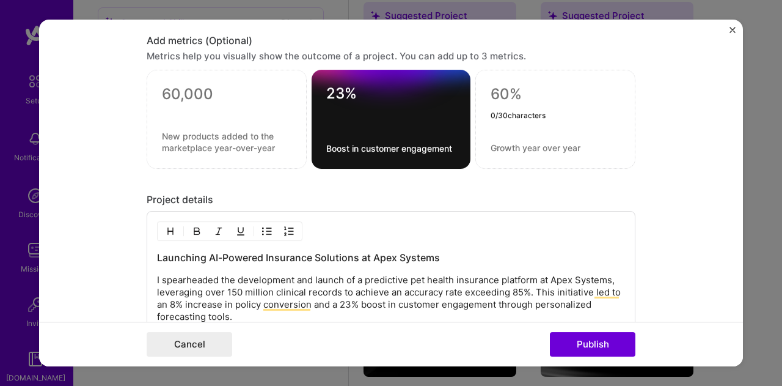
click at [483, 94] on div "0 / 30 characters" at bounding box center [555, 119] width 160 height 99
type textarea "8%"
click at [521, 145] on textarea at bounding box center [556, 148] width 130 height 12
click at [521, 145] on textarea "Increase in Policy Conversion" at bounding box center [556, 148] width 130 height 12
type textarea "Increase in Policy Conversion"
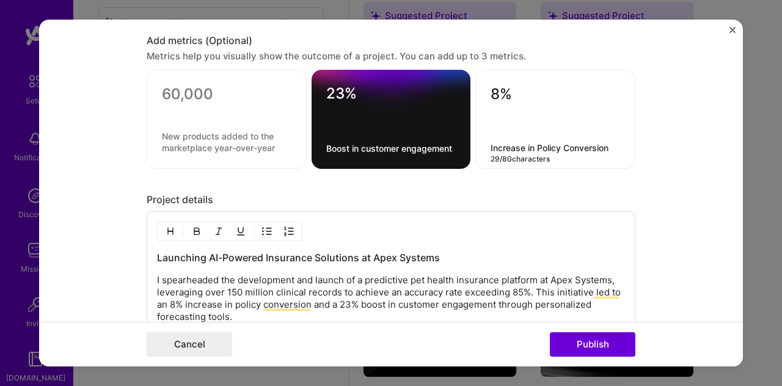
click at [174, 87] on textarea at bounding box center [227, 94] width 130 height 18
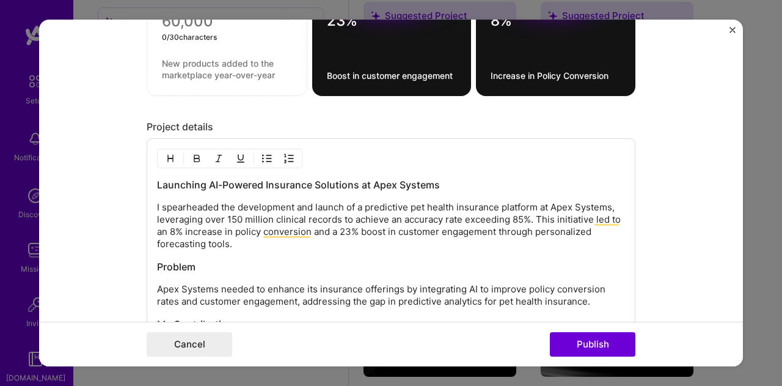
scroll to position [1380, 0]
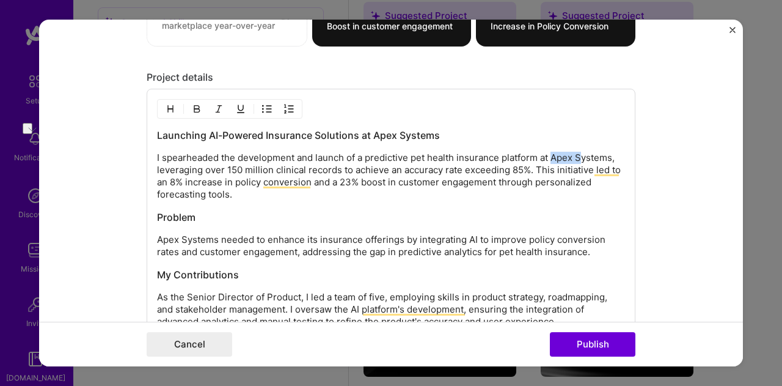
drag, startPoint x: 548, startPoint y: 153, endPoint x: 576, endPoint y: 153, distance: 28.1
click at [576, 153] on p "I spearheaded the development and launch of a predictive pet health insurance p…" at bounding box center [391, 176] width 468 height 49
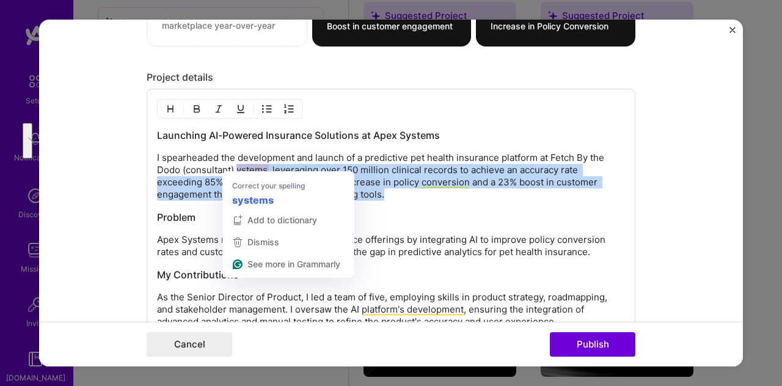
drag, startPoint x: 393, startPoint y: 190, endPoint x: 234, endPoint y: 164, distance: 161.0
click at [233, 161] on p "I spearheaded the development and launch of a predictive pet health insurance p…" at bounding box center [391, 176] width 468 height 49
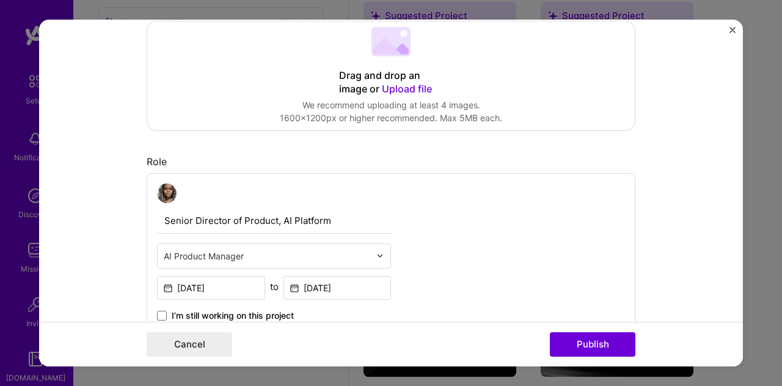
scroll to position [263, 0]
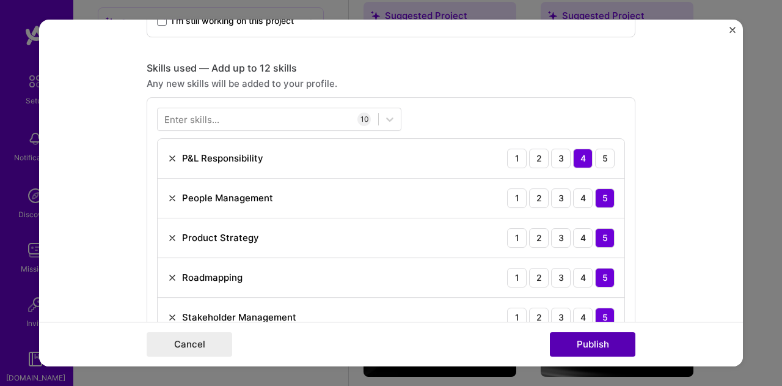
click at [583, 347] on button "Publish" at bounding box center [593, 344] width 86 height 24
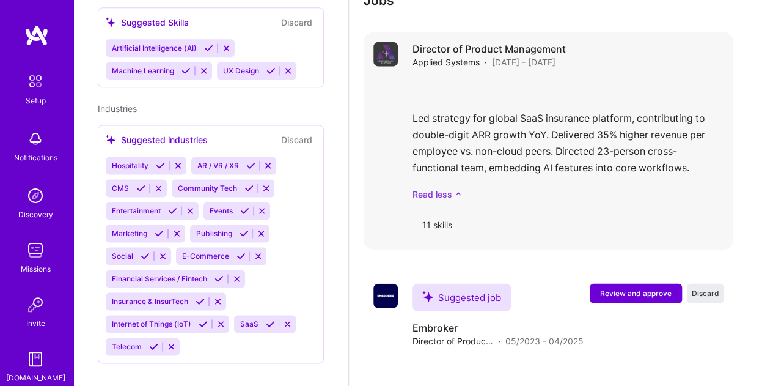
click at [419, 193] on link "Read less" at bounding box center [568, 194] width 311 height 13
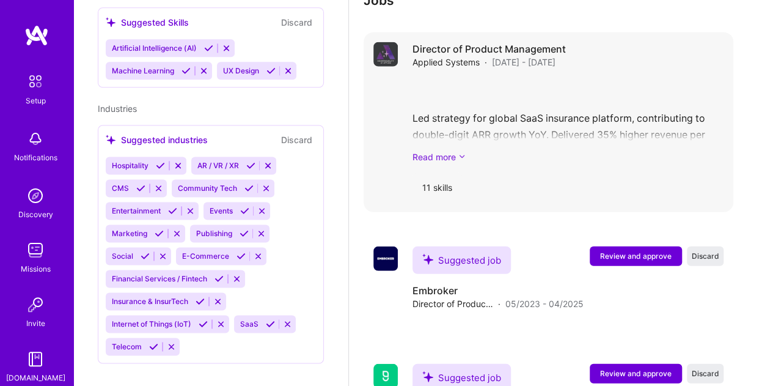
click at [445, 156] on link "Read more" at bounding box center [568, 156] width 311 height 13
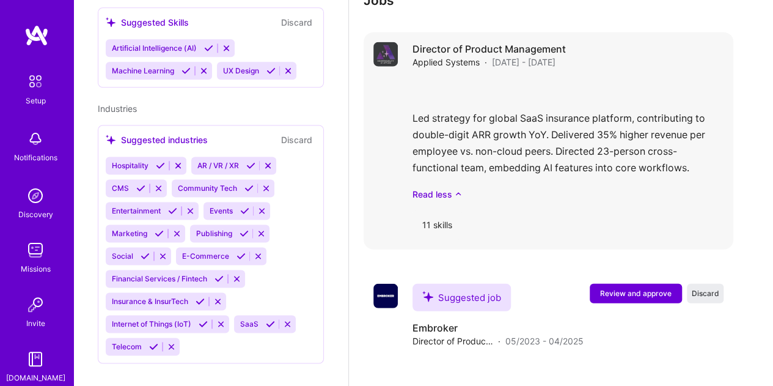
click at [537, 162] on div "Led strategy for global SaaS insurance platform, contributing to double-digit A…" at bounding box center [568, 139] width 311 height 122
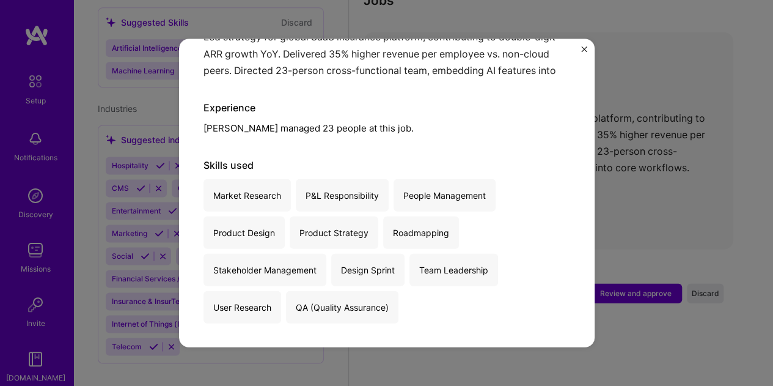
click at [581, 50] on img "Close" at bounding box center [584, 49] width 6 height 6
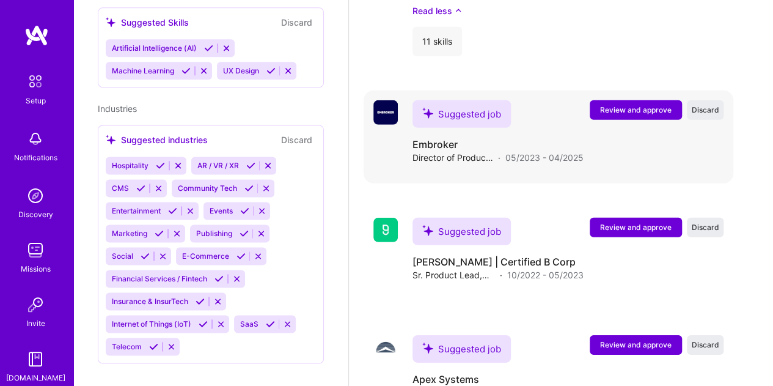
click at [626, 113] on span "Review and approve" at bounding box center [636, 110] width 72 height 10
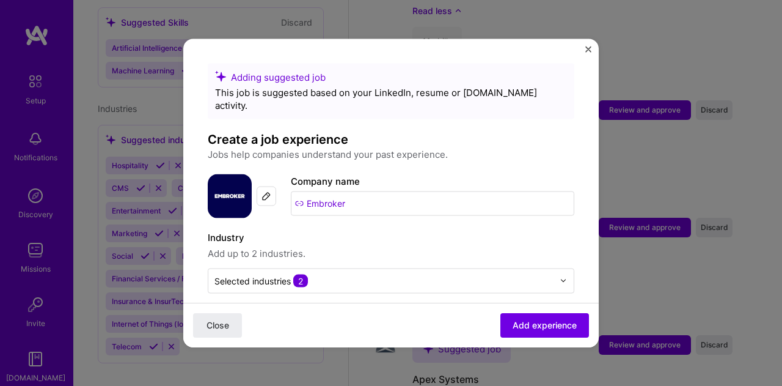
click at [587, 46] on img "Close" at bounding box center [588, 49] width 6 height 6
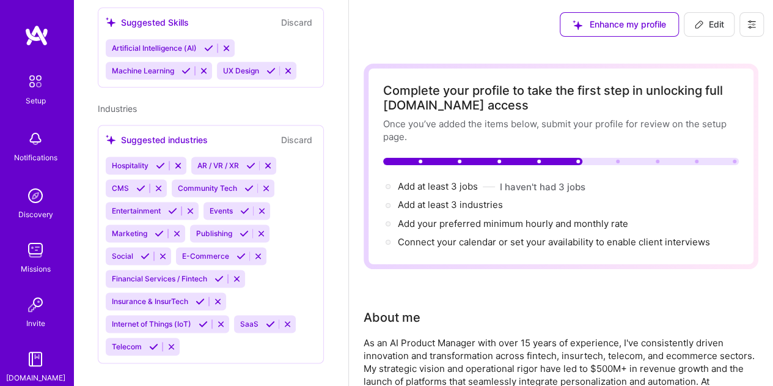
click at [713, 31] on button "Edit" at bounding box center [709, 24] width 51 height 24
select select "US"
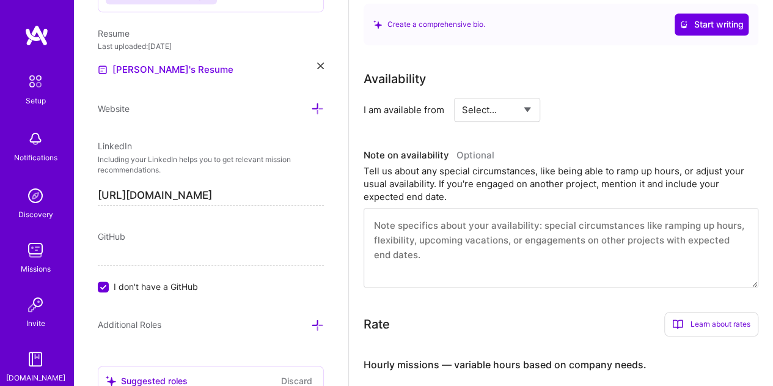
click at [505, 108] on select "Select... Right Now Future Date Not Available" at bounding box center [497, 109] width 70 height 31
select select "Right Now"
click at [462, 94] on select "Select... Right Now Future Date Not Available" at bounding box center [497, 109] width 70 height 31
click at [605, 113] on input at bounding box center [608, 110] width 73 height 24
drag, startPoint x: 606, startPoint y: 109, endPoint x: 573, endPoint y: 111, distance: 32.4
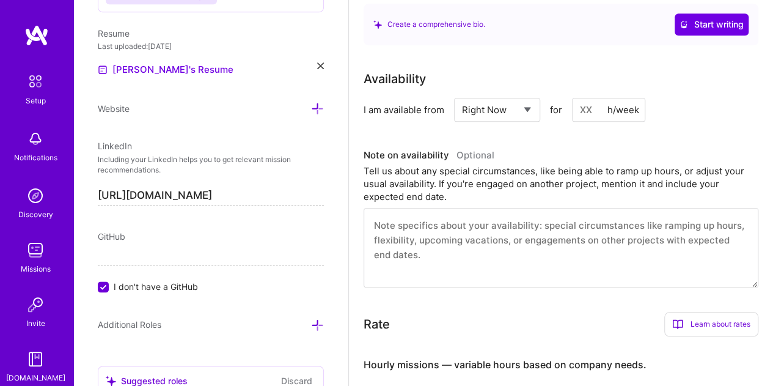
click at [573, 111] on input at bounding box center [608, 110] width 73 height 24
type input "2"
drag, startPoint x: 596, startPoint y: 110, endPoint x: 581, endPoint y: 111, distance: 15.3
click at [581, 111] on input "25" at bounding box center [608, 110] width 73 height 24
type input "30"
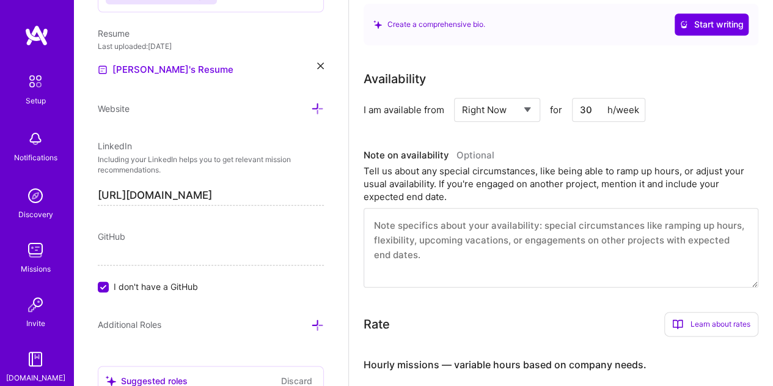
click at [685, 115] on div "I am available from Select... Right Now Future Date Not Available for 30 h/week" at bounding box center [561, 110] width 395 height 24
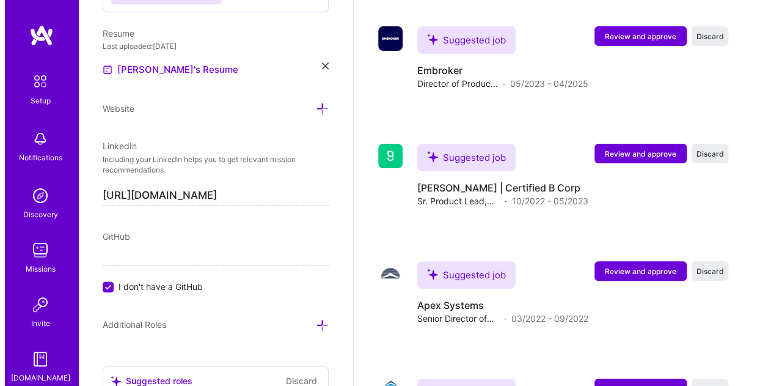
scroll to position [2445, 0]
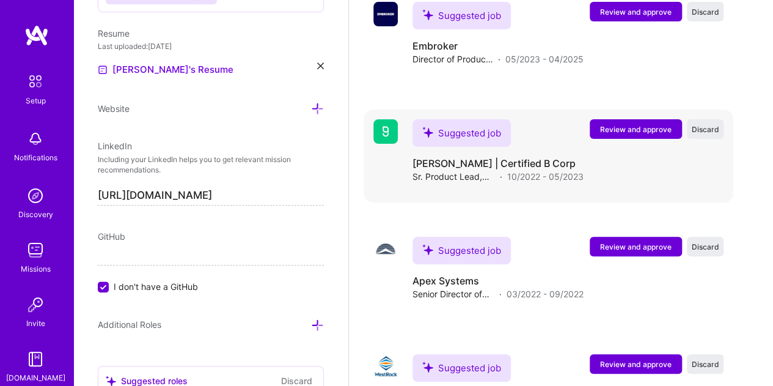
click at [614, 128] on span "Review and approve" at bounding box center [636, 129] width 72 height 10
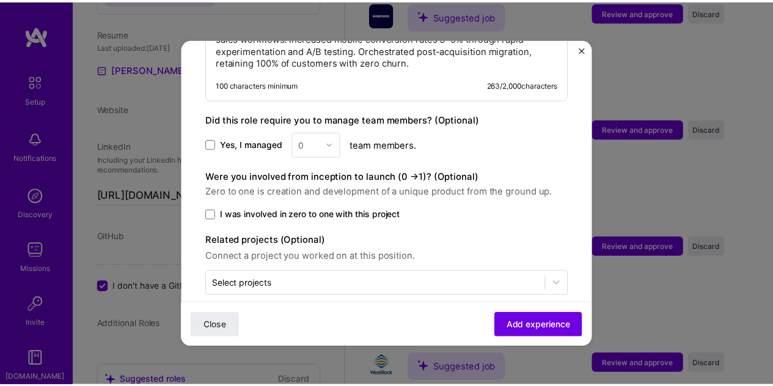
scroll to position [364, 0]
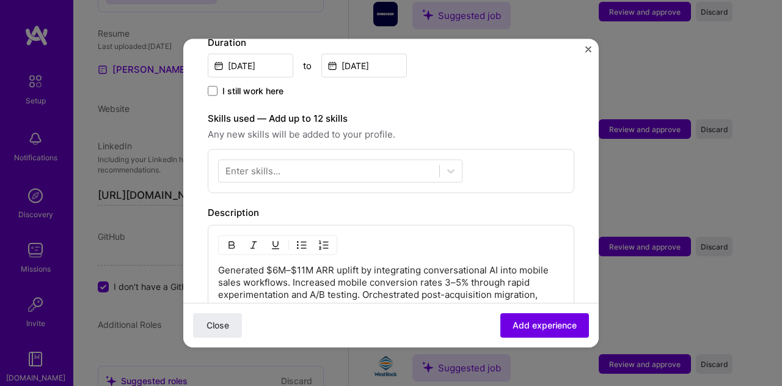
click at [585, 46] on img "Close" at bounding box center [588, 49] width 6 height 6
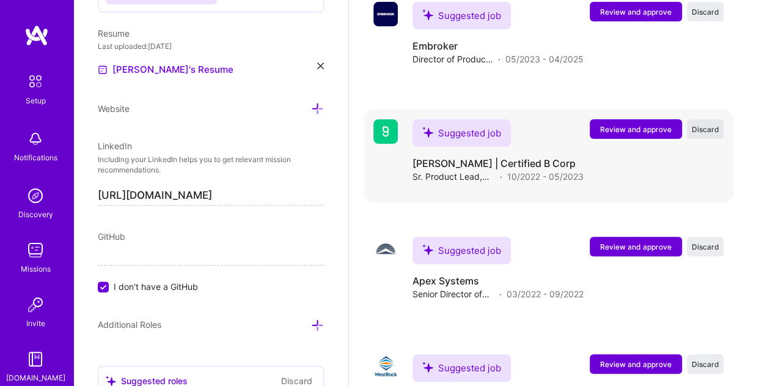
click at [714, 125] on span "Discard" at bounding box center [706, 129] width 28 height 10
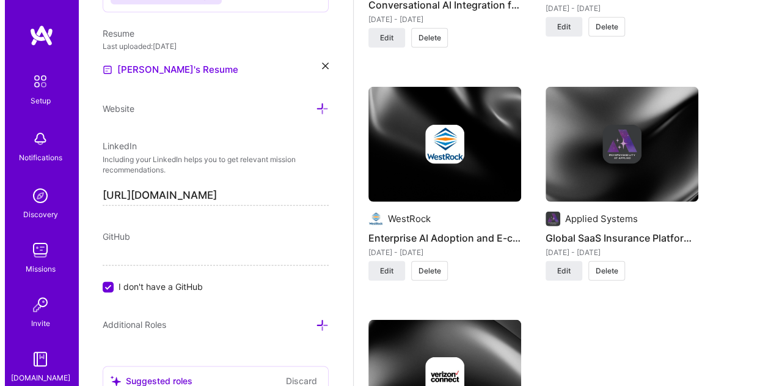
scroll to position [1540, 0]
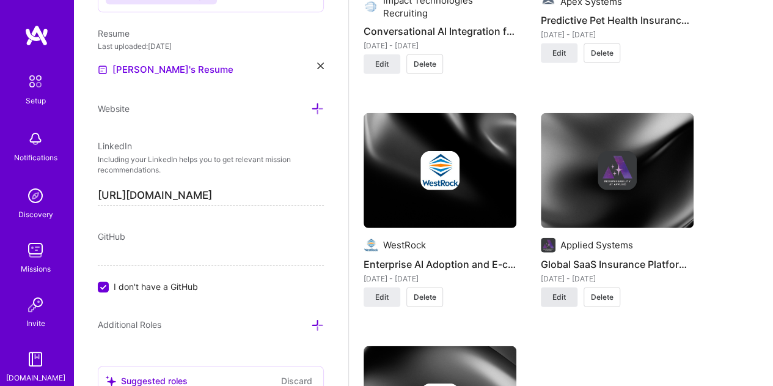
click at [559, 292] on span "Edit" at bounding box center [558, 297] width 13 height 11
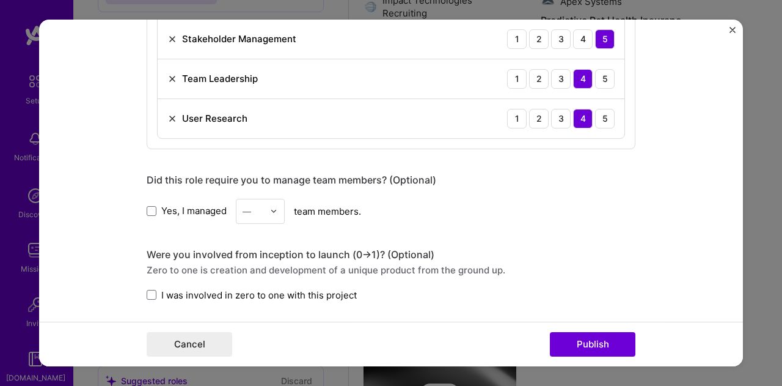
scroll to position [1039, 0]
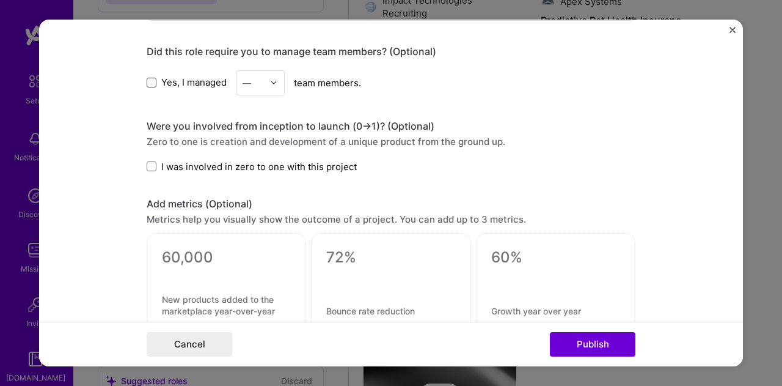
click at [148, 79] on span at bounding box center [152, 83] width 10 height 10
click at [0, 0] on input "Yes, I managed" at bounding box center [0, 0] width 0 height 0
click at [252, 78] on input "text" at bounding box center [253, 82] width 21 height 13
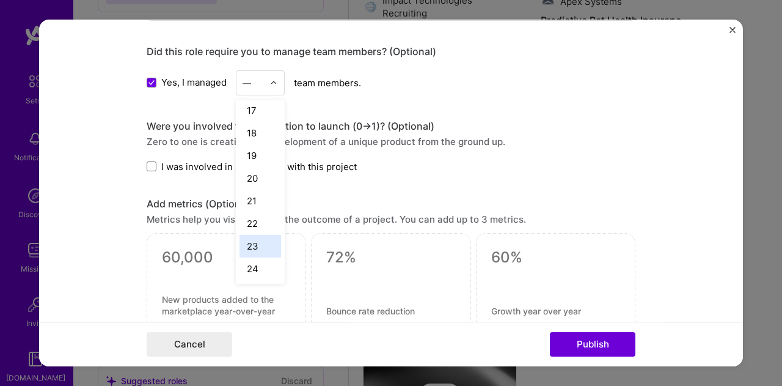
click at [247, 237] on div "23" at bounding box center [261, 246] width 42 height 23
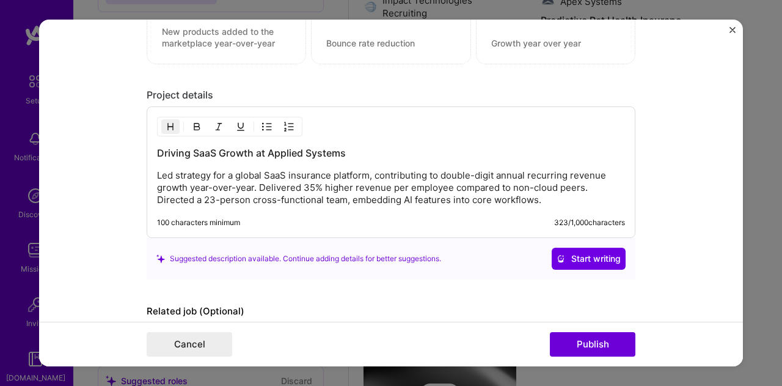
scroll to position [1345, 0]
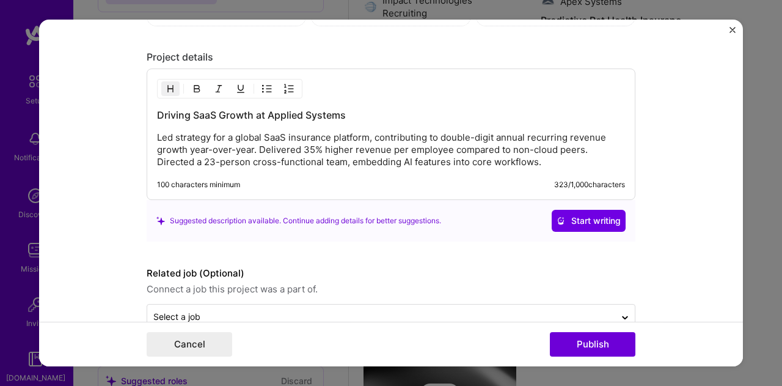
click at [350, 139] on p "Led strategy for a global SaaS insurance platform, contributing to double-digit…" at bounding box center [391, 149] width 468 height 37
click at [546, 155] on p "Led strategy for a global SaaS insurance platform, contributing to double-digit…" at bounding box center [391, 149] width 468 height 37
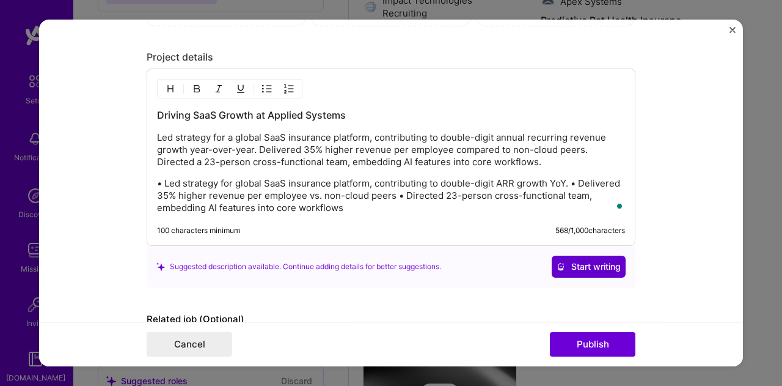
click at [599, 263] on span "Start writing" at bounding box center [589, 266] width 64 height 12
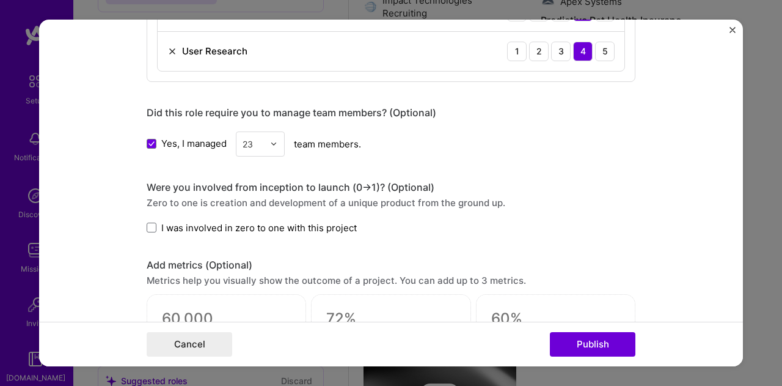
scroll to position [978, 0]
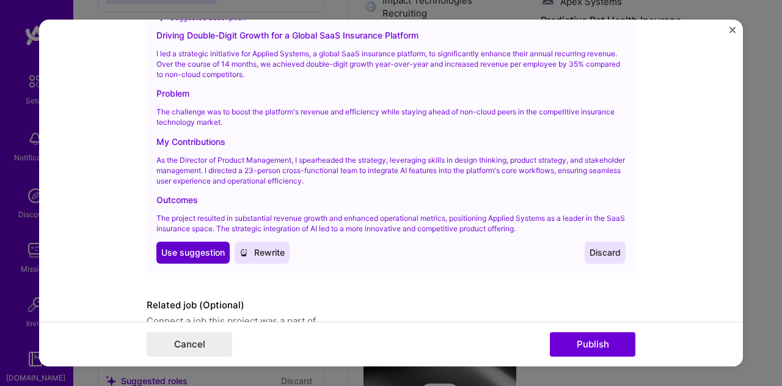
click at [193, 246] on span "Use suggestion" at bounding box center [193, 252] width 64 height 12
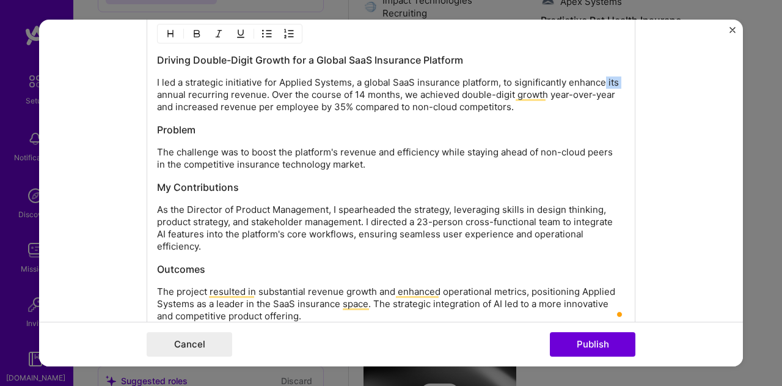
drag, startPoint x: 617, startPoint y: 76, endPoint x: 603, endPoint y: 78, distance: 14.7
click at [603, 78] on p "I led a strategic initiative for Applied Systems, a global SaaS insurance platf…" at bounding box center [391, 94] width 468 height 37
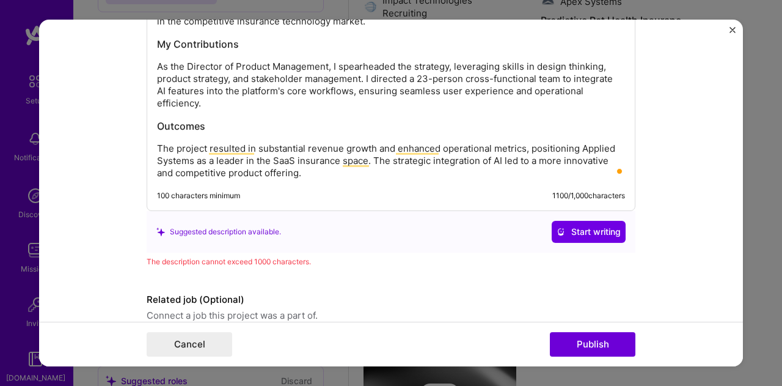
scroll to position [1531, 0]
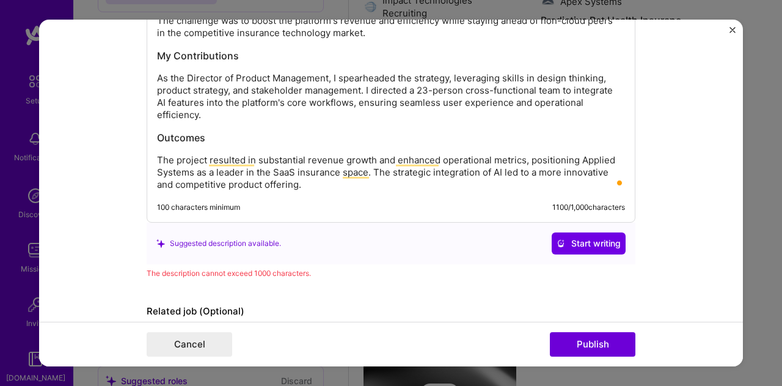
click at [320, 177] on p "The project resulted in substantial revenue growth and enhanced operational met…" at bounding box center [391, 172] width 468 height 37
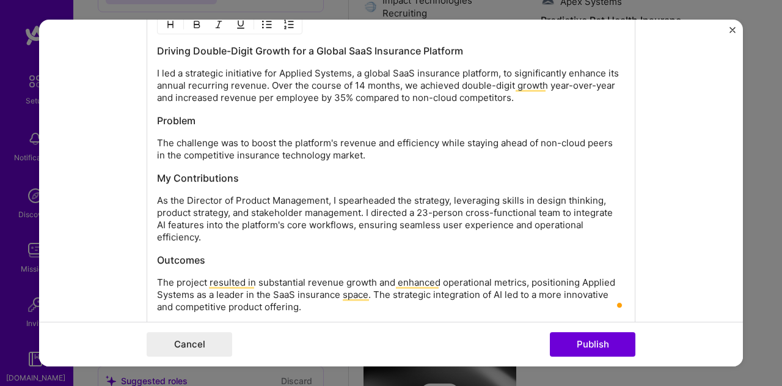
scroll to position [1348, 0]
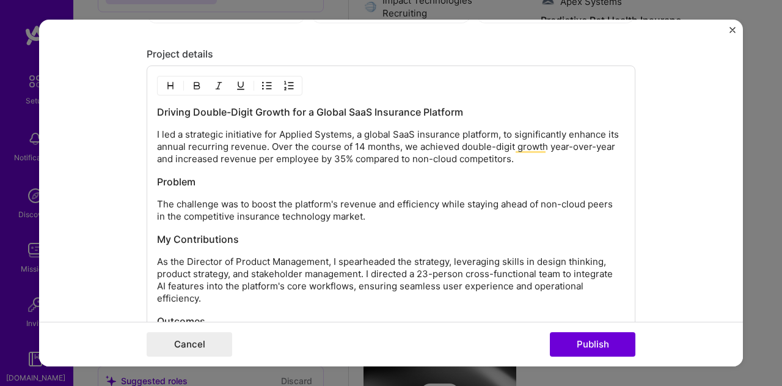
click at [266, 142] on p "I led a strategic initiative for Applied Systems, a global SaaS insurance platf…" at bounding box center [391, 146] width 468 height 37
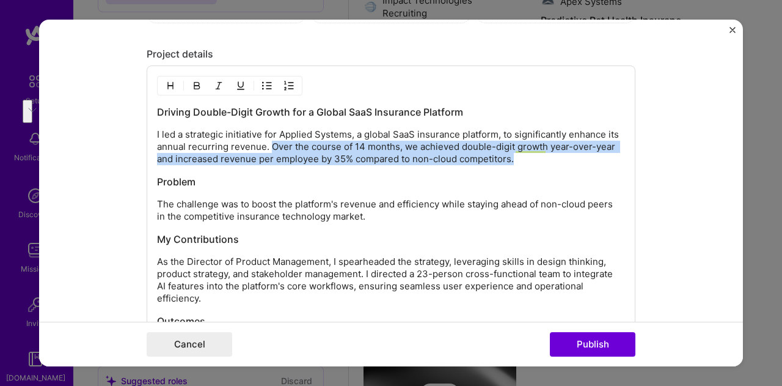
drag, startPoint x: 265, startPoint y: 141, endPoint x: 534, endPoint y: 148, distance: 269.0
click at [534, 148] on p "I led a strategic initiative for Applied Systems, a global SaaS insurance platf…" at bounding box center [391, 146] width 468 height 37
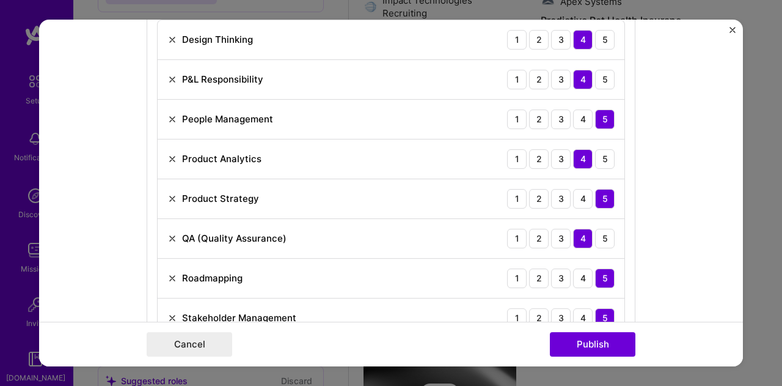
scroll to position [455, 0]
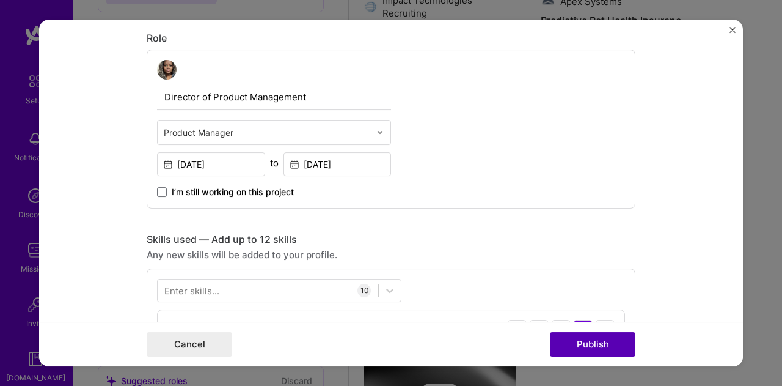
click at [567, 343] on button "Publish" at bounding box center [593, 344] width 86 height 24
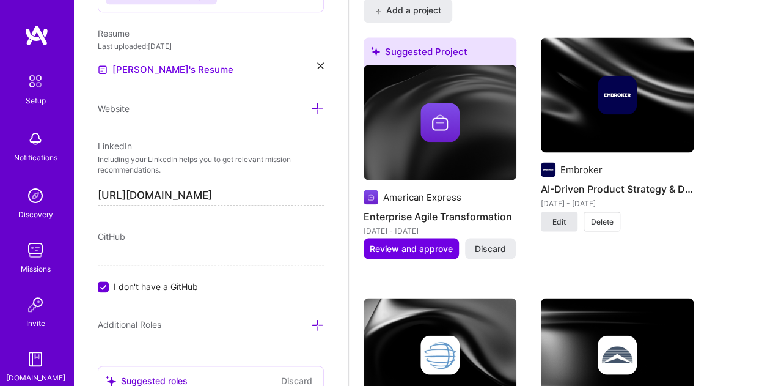
click at [563, 224] on button "Edit" at bounding box center [559, 221] width 37 height 20
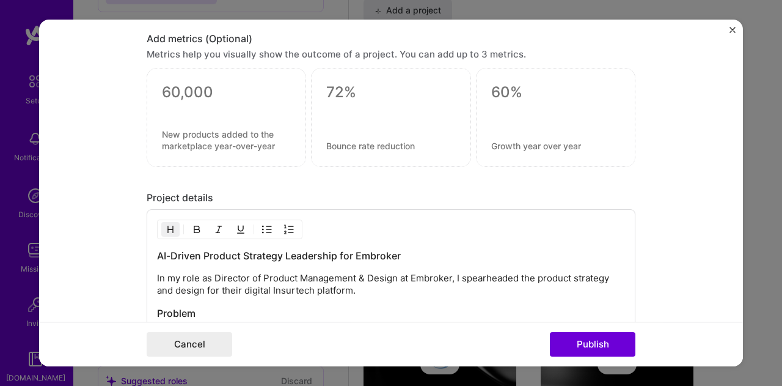
click at [335, 88] on textarea at bounding box center [390, 92] width 129 height 18
type textarea "50%"
click at [329, 140] on textarea at bounding box center [390, 146] width 129 height 12
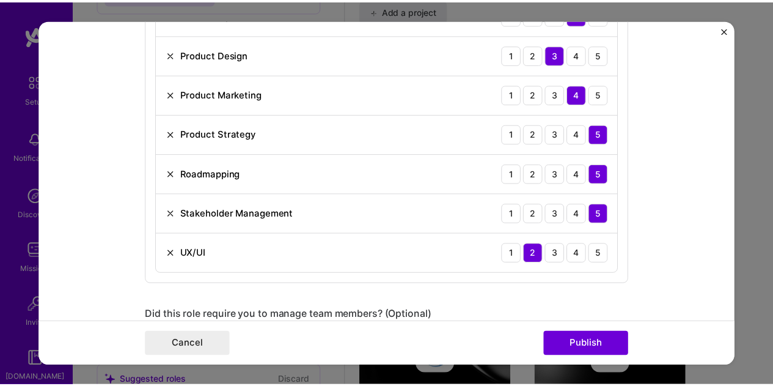
scroll to position [1039, 0]
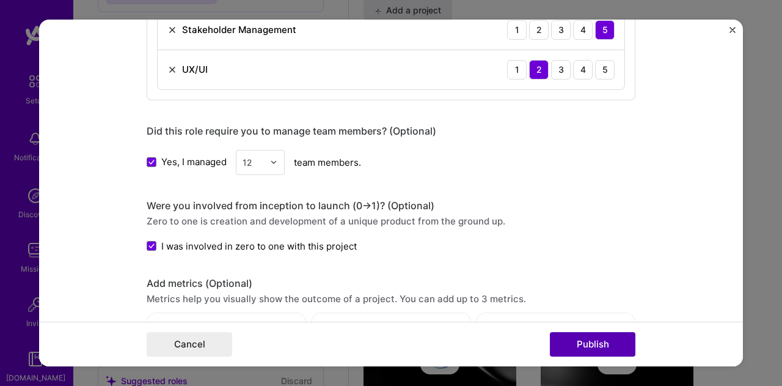
type textarea "reduction in application processing time."
click at [575, 347] on button "Publish" at bounding box center [593, 344] width 86 height 24
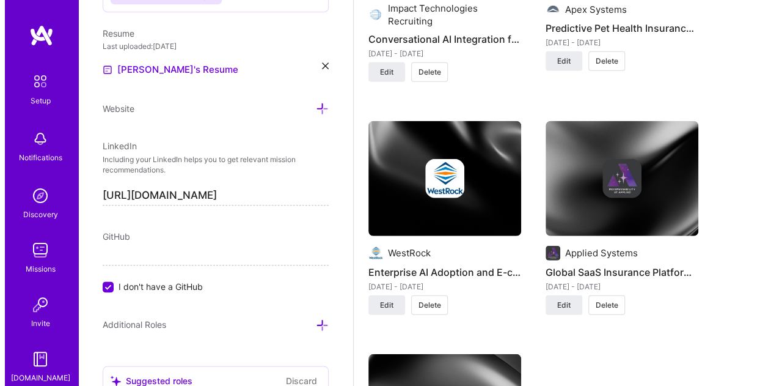
scroll to position [1540, 0]
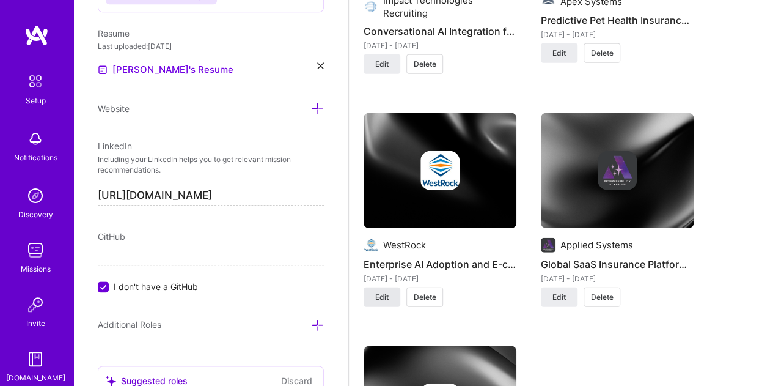
click at [368, 293] on button "Edit" at bounding box center [382, 297] width 37 height 20
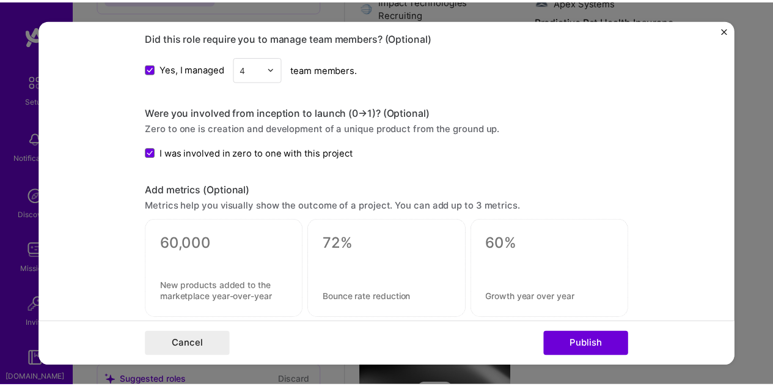
scroll to position [1100, 0]
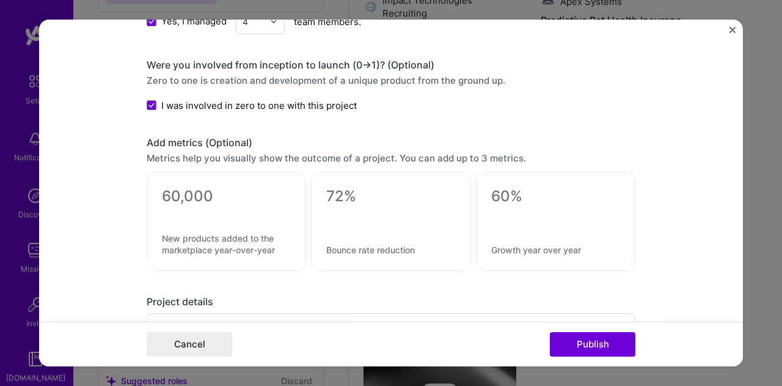
click at [728, 29] on form "Project title Enterprise AI Adoption and E-commerce Innovation Company WestRock…" at bounding box center [391, 193] width 704 height 347
click at [730, 32] on img "Close" at bounding box center [733, 30] width 6 height 6
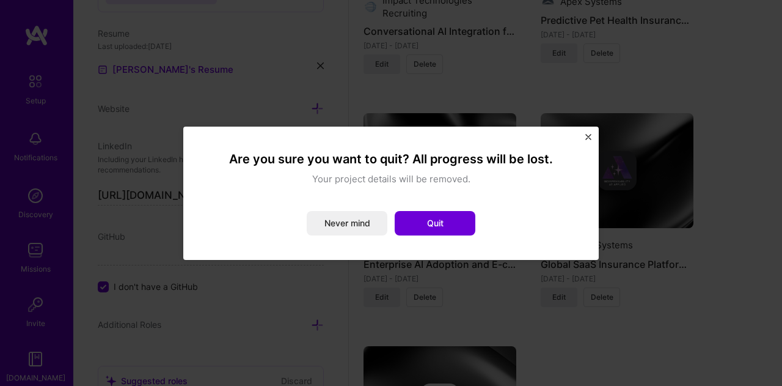
click at [587, 134] on img "Close" at bounding box center [588, 137] width 6 height 6
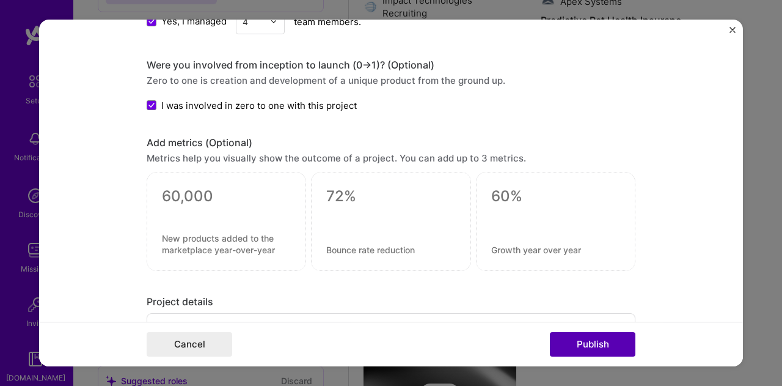
click at [592, 347] on button "Publish" at bounding box center [593, 344] width 86 height 24
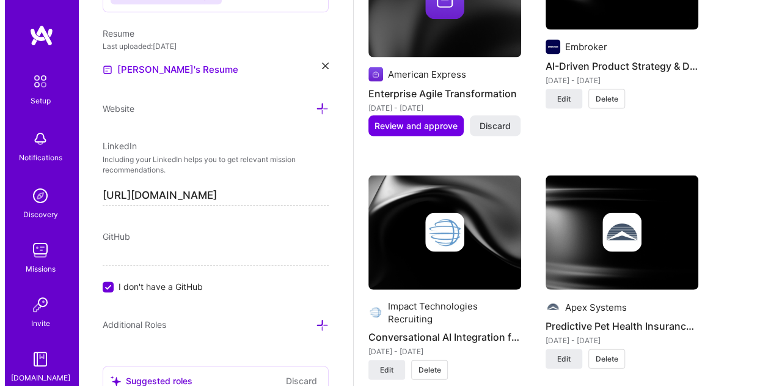
scroll to position [1112, 0]
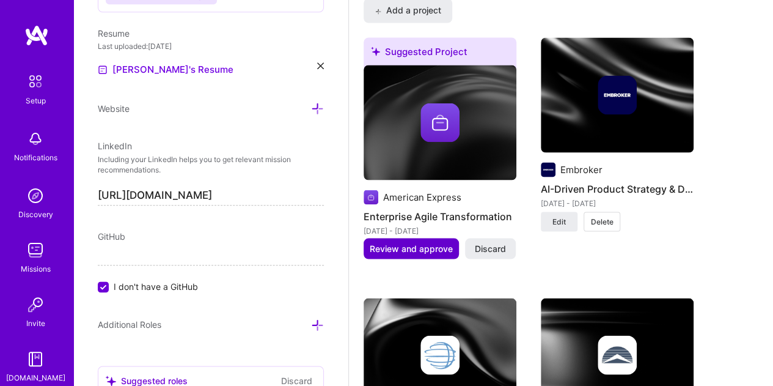
click at [408, 244] on span "Review and approve" at bounding box center [411, 248] width 83 height 12
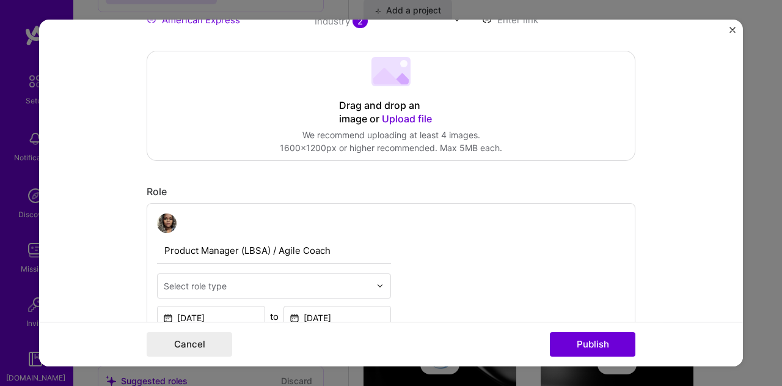
scroll to position [306, 0]
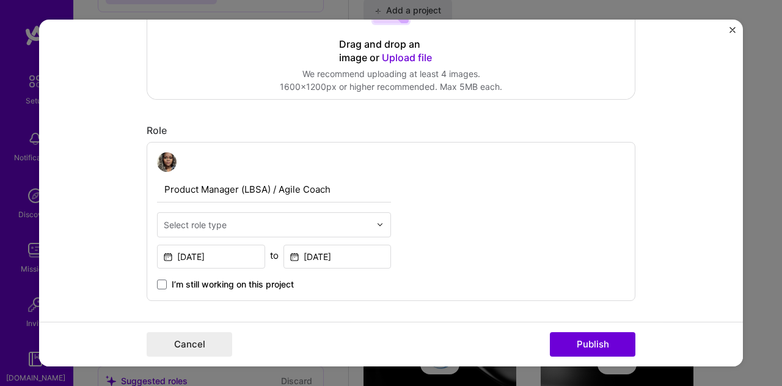
click at [354, 213] on div "Select role type" at bounding box center [267, 225] width 219 height 24
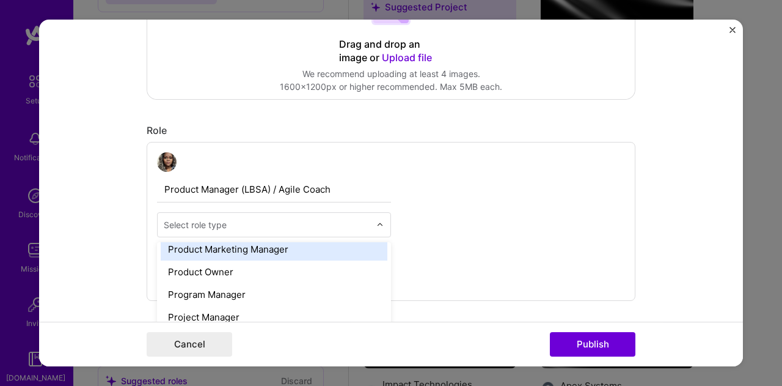
scroll to position [1137, 0]
click at [352, 247] on div "Product Manager" at bounding box center [274, 251] width 227 height 23
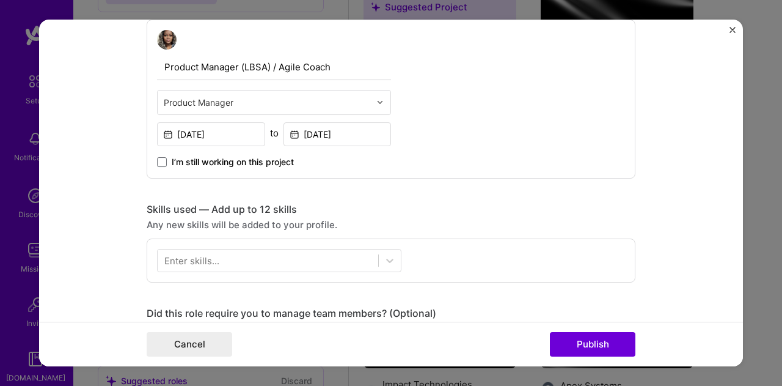
scroll to position [489, 0]
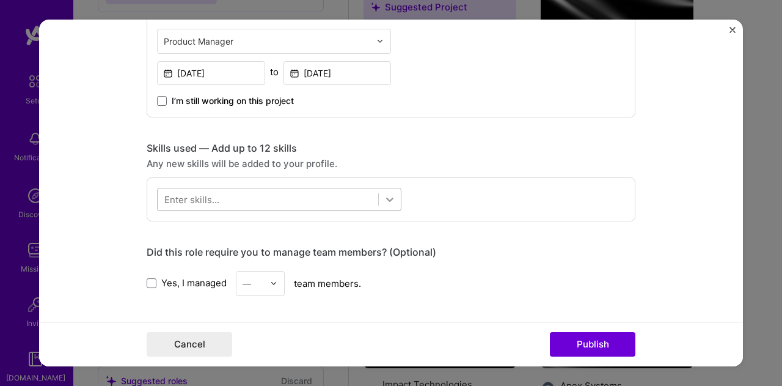
click at [384, 199] on icon at bounding box center [390, 199] width 12 height 12
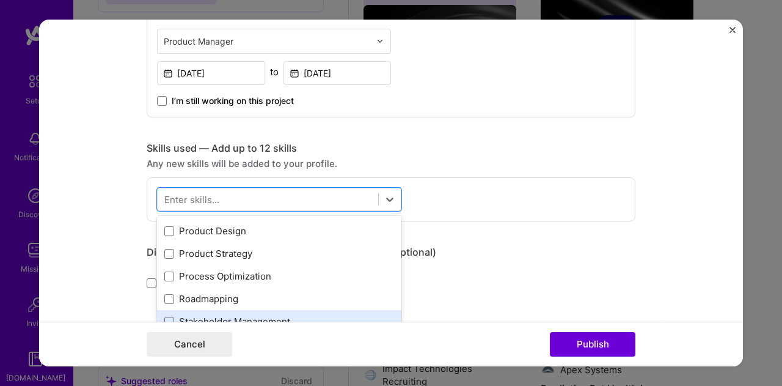
scroll to position [122, 0]
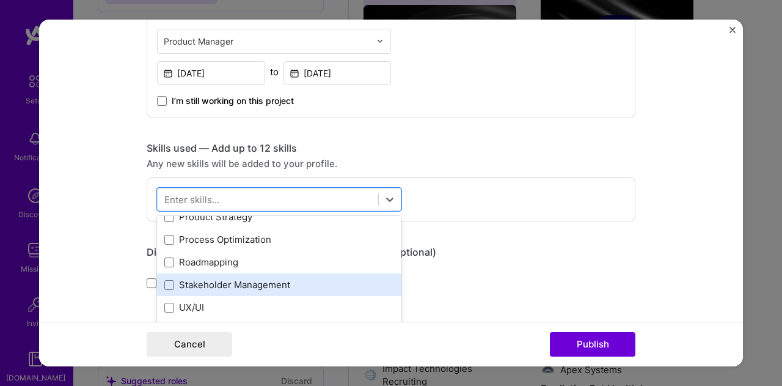
click at [335, 276] on div "Stakeholder Management" at bounding box center [279, 284] width 244 height 23
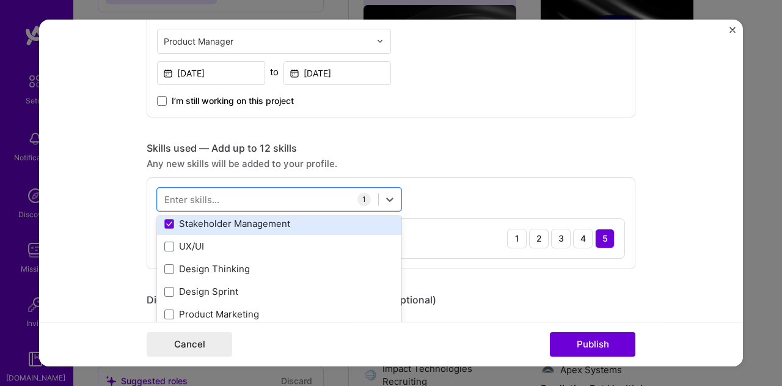
scroll to position [244, 0]
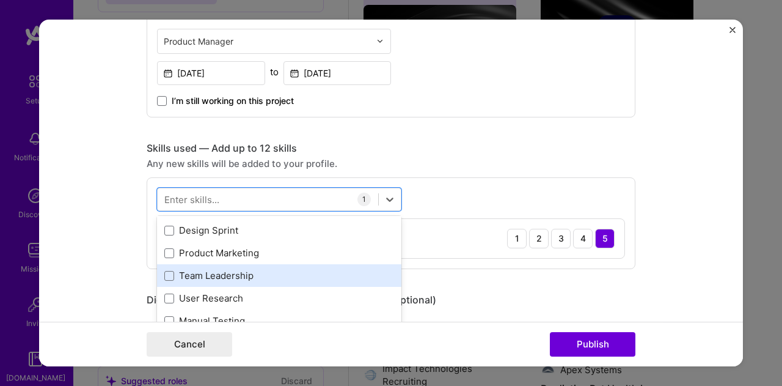
click at [317, 271] on div "Team Leadership" at bounding box center [279, 275] width 230 height 13
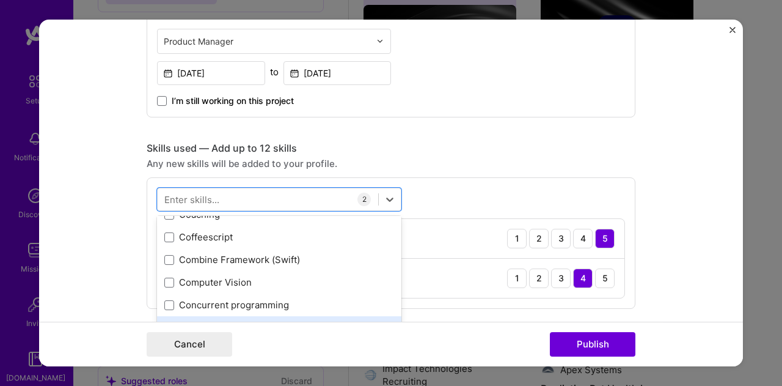
scroll to position [2017, 0]
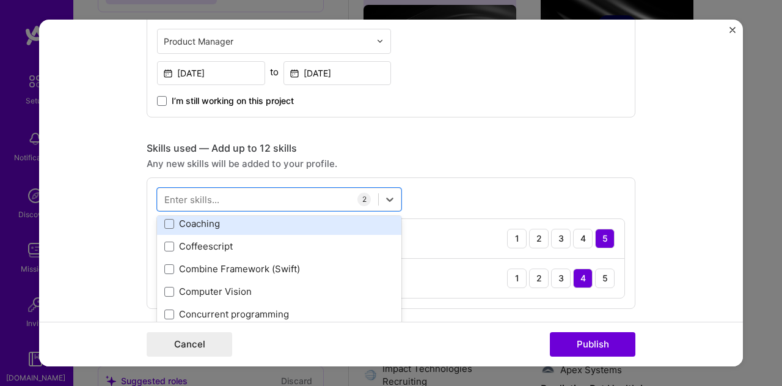
click at [277, 224] on div "Coaching" at bounding box center [279, 223] width 230 height 13
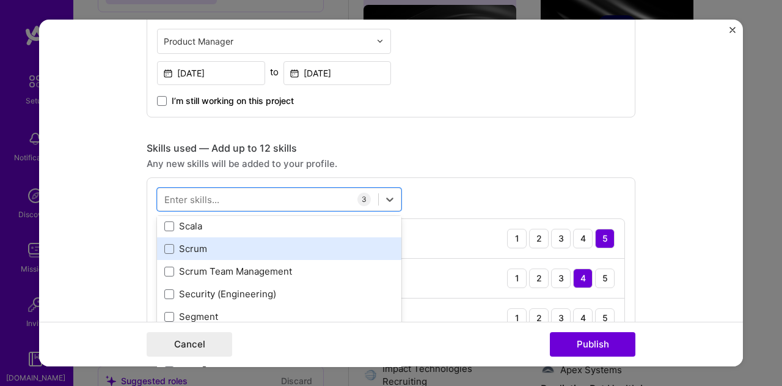
scroll to position [6784, 0]
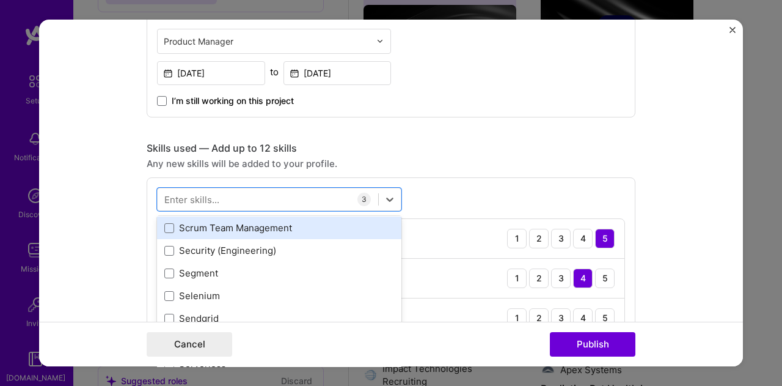
click at [280, 224] on div "Scrum Team Management" at bounding box center [279, 227] width 230 height 13
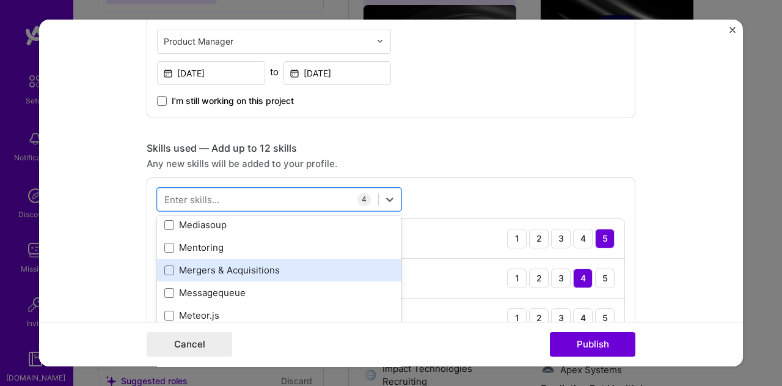
scroll to position [4889, 0]
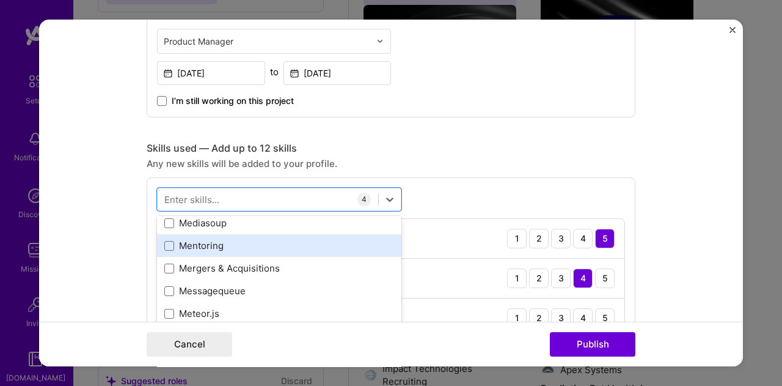
click at [329, 243] on div "Mentoring" at bounding box center [279, 245] width 230 height 13
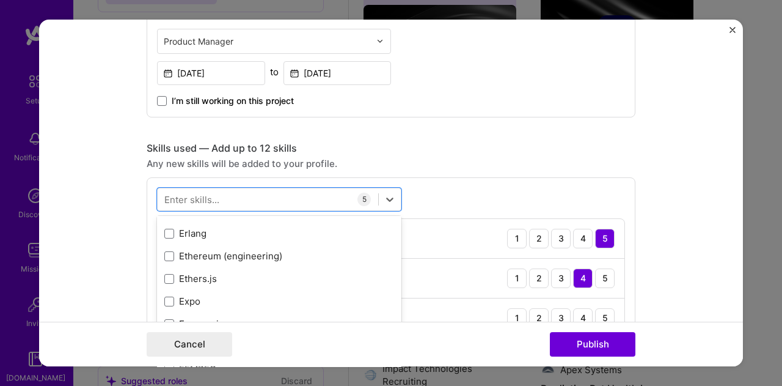
scroll to position [3178, 0]
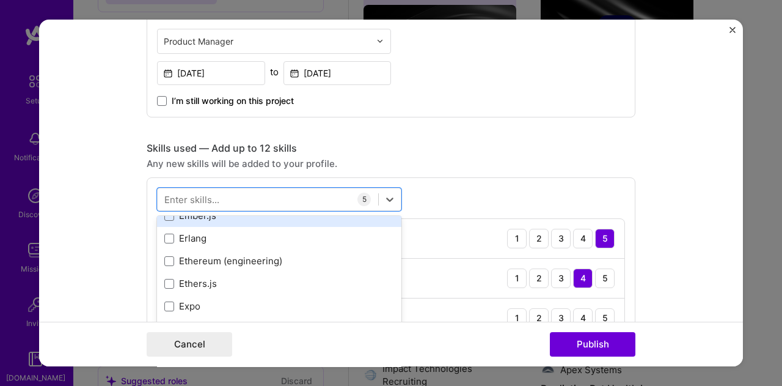
drag, startPoint x: 341, startPoint y: 234, endPoint x: 340, endPoint y: 222, distance: 12.3
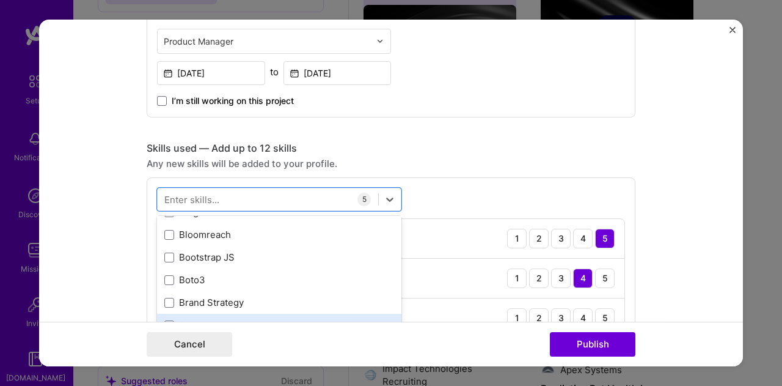
scroll to position [1589, 0]
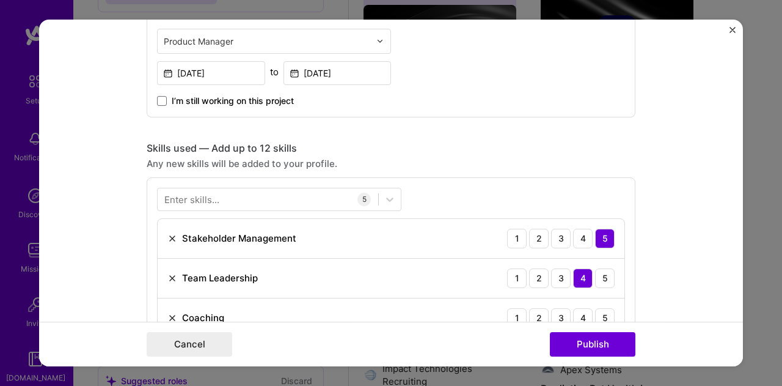
click at [463, 167] on div "Any new skills will be added to your profile." at bounding box center [391, 163] width 489 height 13
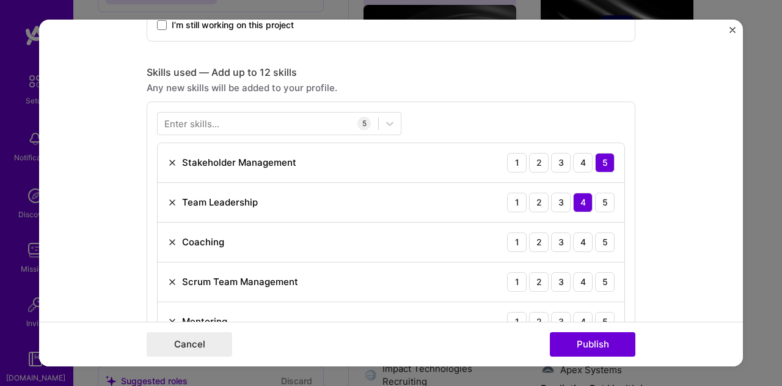
scroll to position [672, 0]
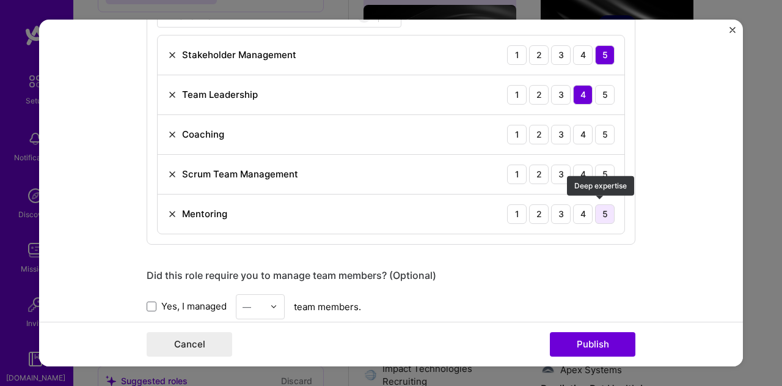
click at [605, 213] on div "5" at bounding box center [605, 214] width 20 height 20
click at [579, 175] on div "4" at bounding box center [583, 174] width 20 height 20
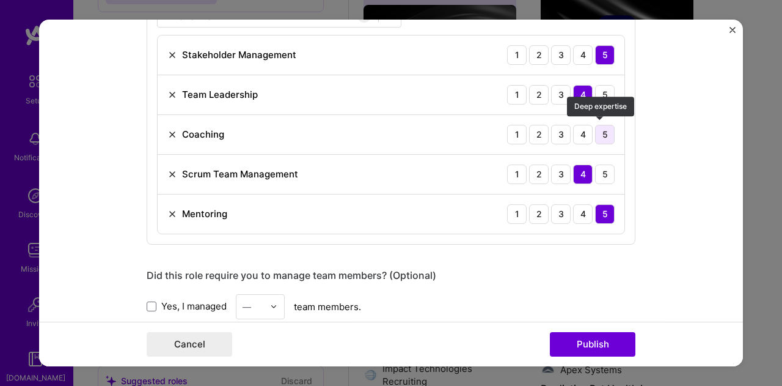
click at [598, 127] on div "5" at bounding box center [605, 135] width 20 height 20
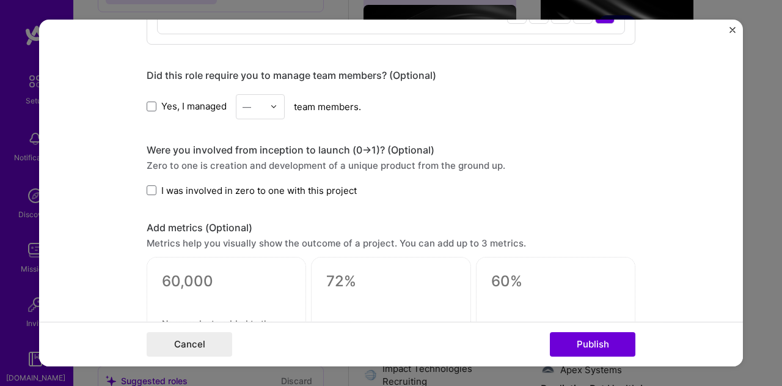
scroll to position [856, 0]
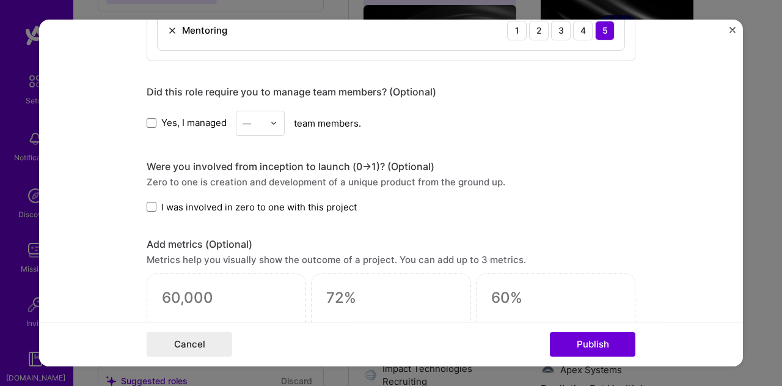
click at [273, 120] on div at bounding box center [277, 123] width 14 height 24
click at [252, 223] on div "4" at bounding box center [261, 223] width 42 height 23
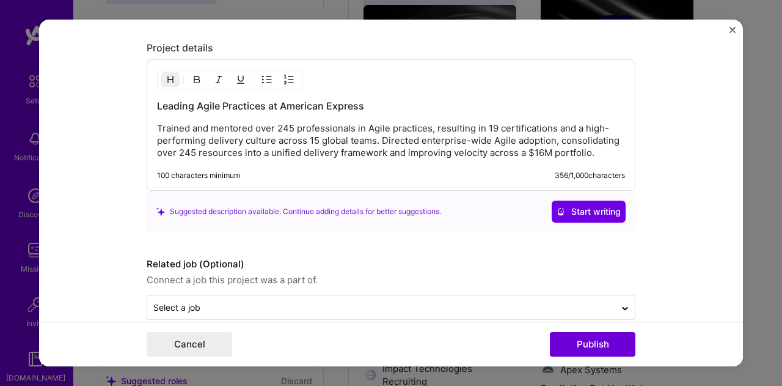
scroll to position [1226, 0]
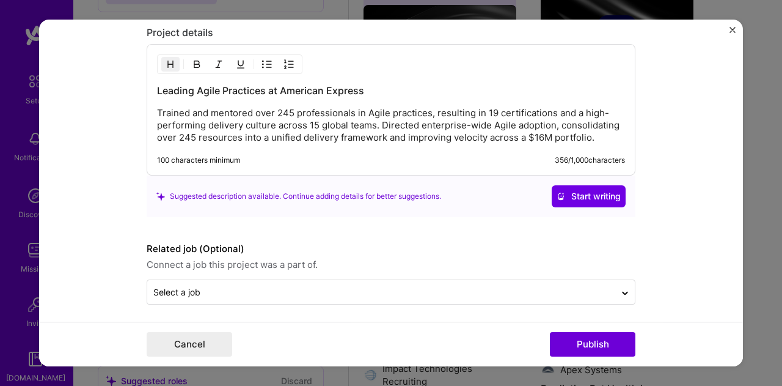
click at [591, 133] on p "Trained and mentored over 245 professionals in Agile practices, resulting in 19…" at bounding box center [391, 125] width 468 height 37
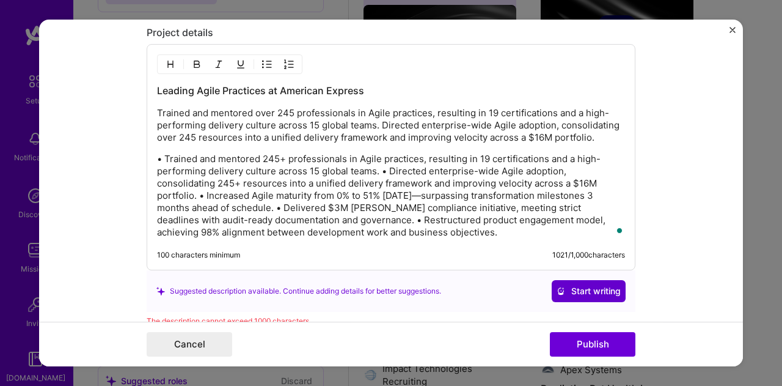
click at [591, 288] on span "Start writing" at bounding box center [589, 291] width 64 height 12
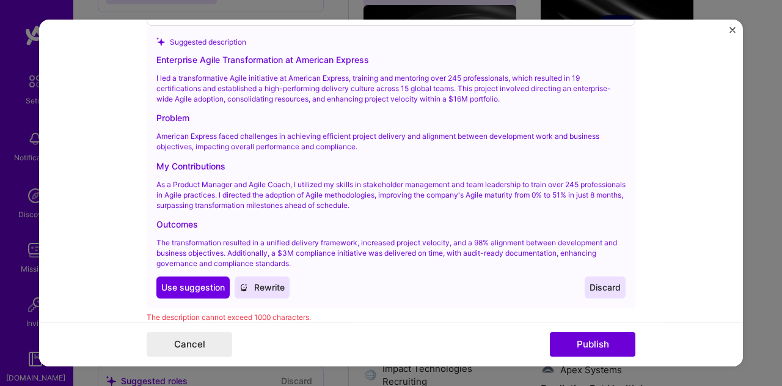
scroll to position [1514, 0]
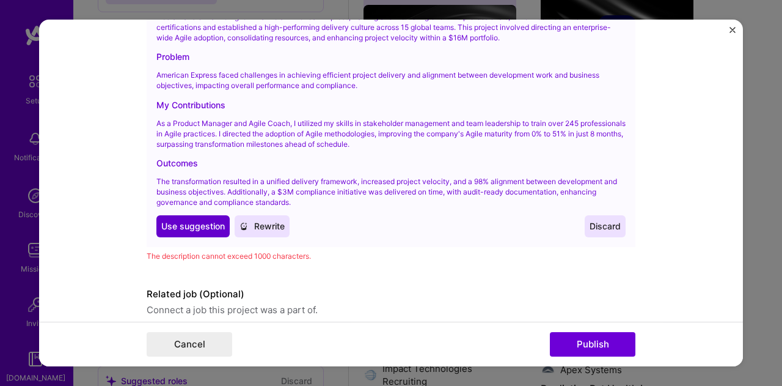
click at [191, 223] on span "Use suggestion" at bounding box center [193, 226] width 64 height 12
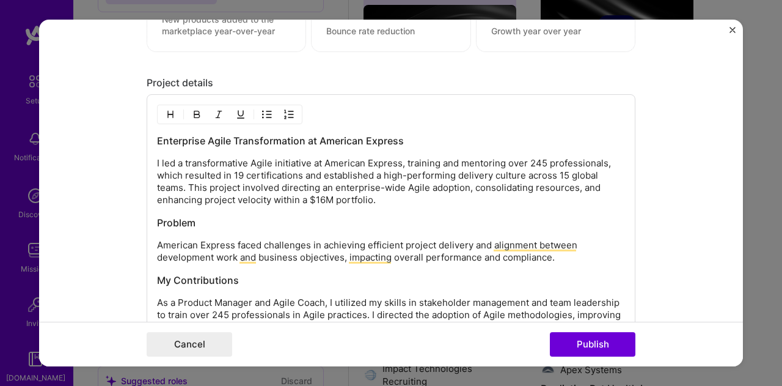
scroll to position [1164, 0]
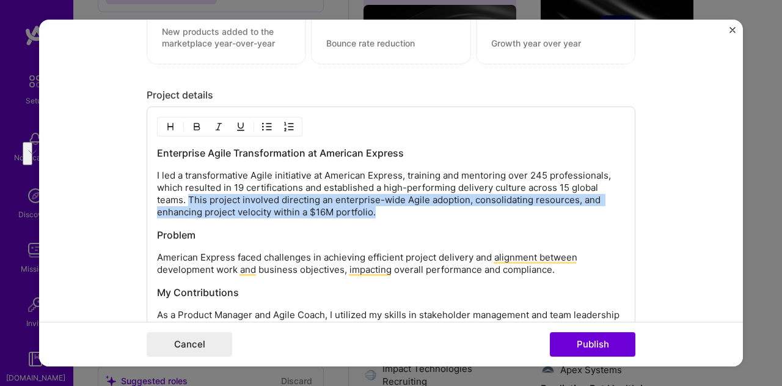
drag, startPoint x: 382, startPoint y: 212, endPoint x: 183, endPoint y: 193, distance: 200.2
click at [183, 193] on p "I led a transformative Agile initiative at American Express, training and mento…" at bounding box center [391, 193] width 468 height 49
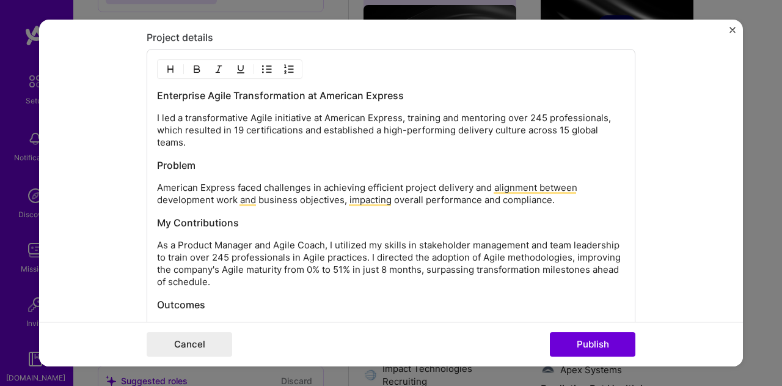
scroll to position [1221, 0]
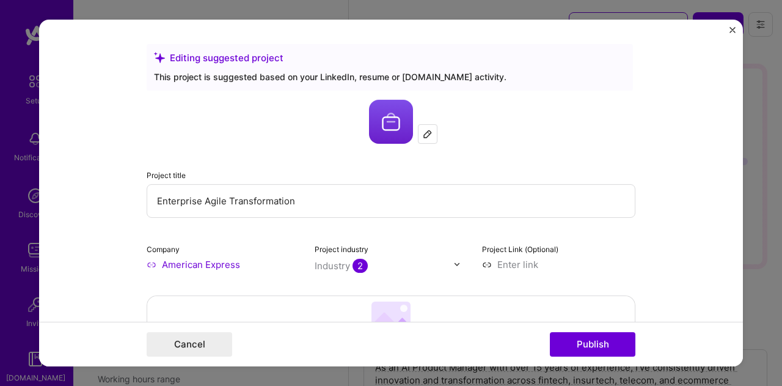
select select "US"
select select "Right Now"
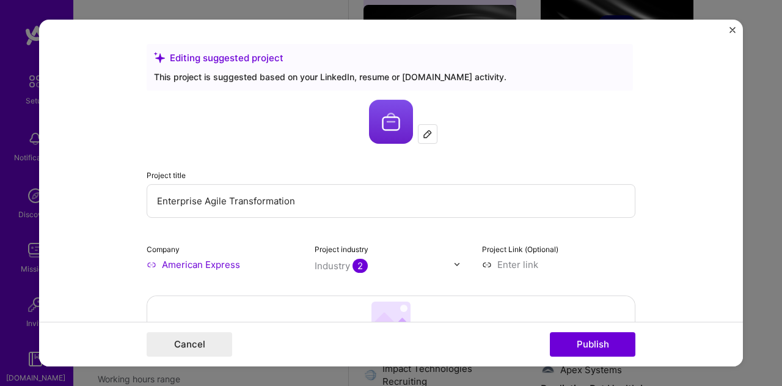
scroll to position [1164, 0]
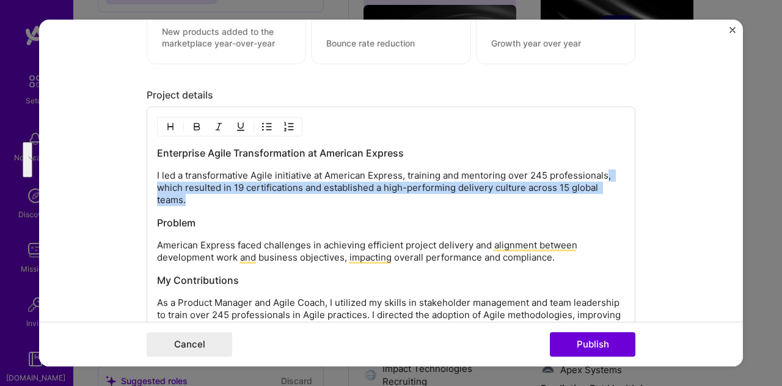
drag, startPoint x: 194, startPoint y: 193, endPoint x: 601, endPoint y: 174, distance: 407.5
click at [601, 174] on p "I led a transformative Agile initiative at American Express, training and mento…" at bounding box center [391, 187] width 468 height 37
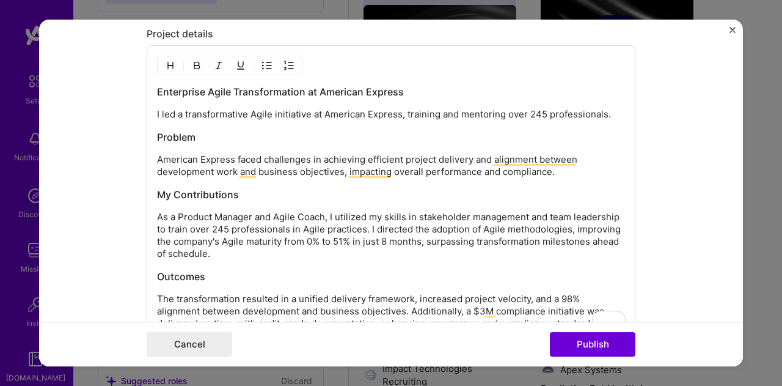
scroll to position [1225, 0]
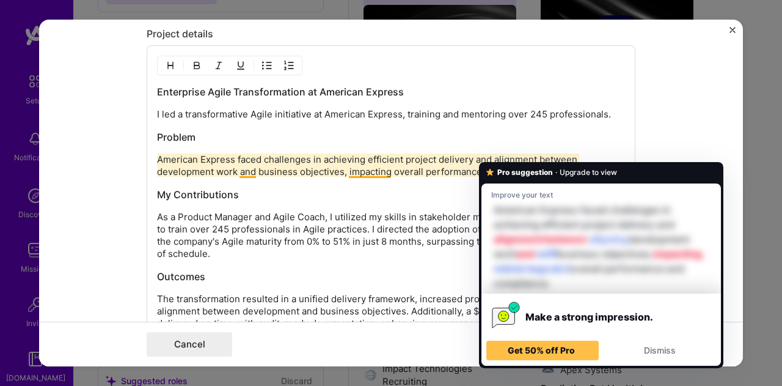
click at [333, 147] on div "Enterprise Agile Transformation at American Express I led a transformative Agil…" at bounding box center [391, 207] width 468 height 244
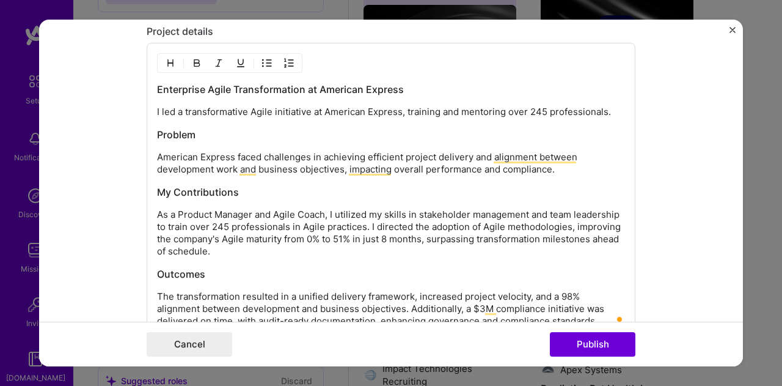
scroll to position [0, 0]
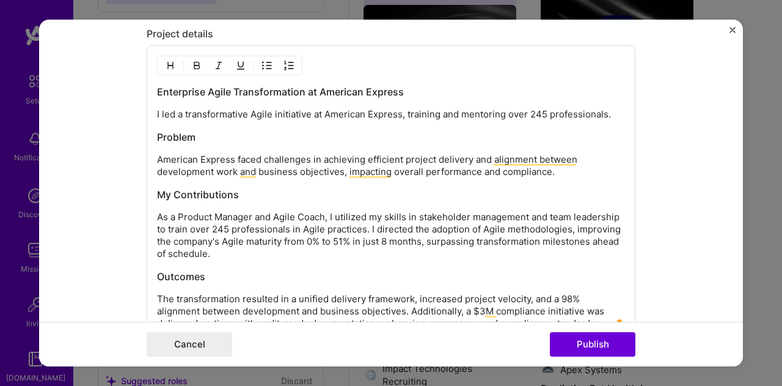
click at [402, 111] on p "I led a transformative Agile initiative at American Express, training and mento…" at bounding box center [391, 114] width 468 height 12
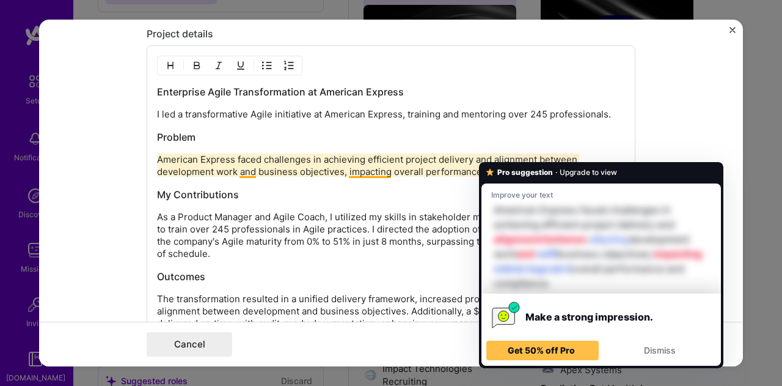
click at [376, 166] on p "American Express faced challenges in achieving efficient project delivery and a…" at bounding box center [391, 165] width 468 height 24
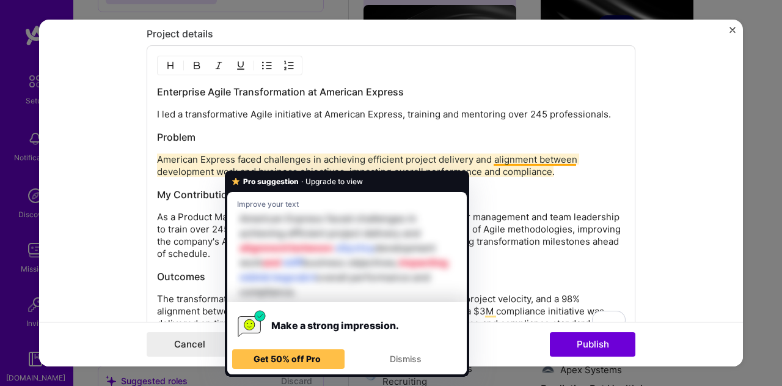
click at [327, 133] on h3 "Problem" at bounding box center [391, 136] width 468 height 13
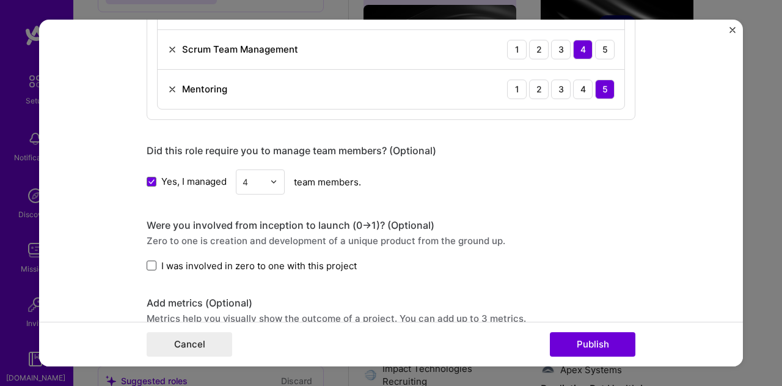
click at [147, 262] on span at bounding box center [152, 265] width 10 height 10
click at [0, 0] on input "I was involved in zero to one with this project" at bounding box center [0, 0] width 0 height 0
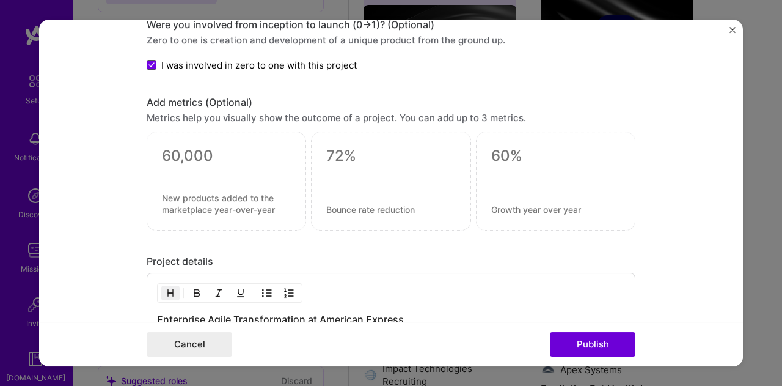
click at [149, 62] on icon at bounding box center [152, 64] width 6 height 5
click at [0, 0] on input "I was involved in zero to one with this project" at bounding box center [0, 0] width 0 height 0
click at [595, 345] on button "Publish" at bounding box center [593, 344] width 86 height 24
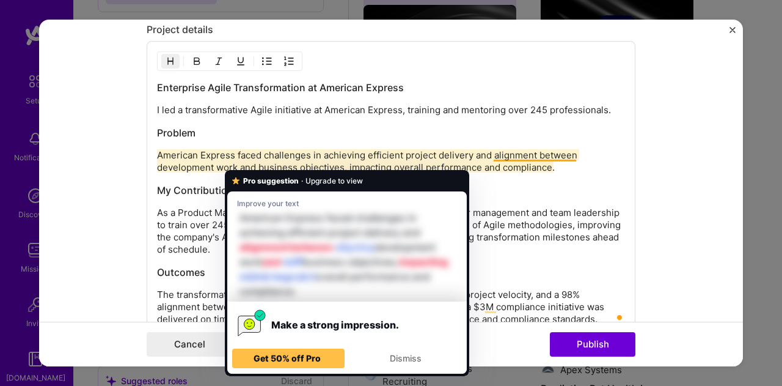
click at [246, 157] on p "American Express faced challenges in achieving efficient project delivery and a…" at bounding box center [391, 161] width 468 height 24
drag, startPoint x: 249, startPoint y: 163, endPoint x: 237, endPoint y: 163, distance: 12.2
click at [237, 163] on p "American Express faced challenges in achieving efficient project delivery and a…" at bounding box center [391, 161] width 468 height 24
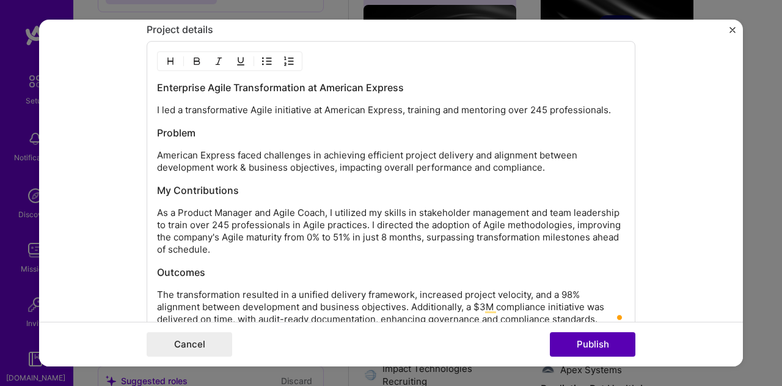
click at [606, 348] on button "Publish" at bounding box center [593, 344] width 86 height 24
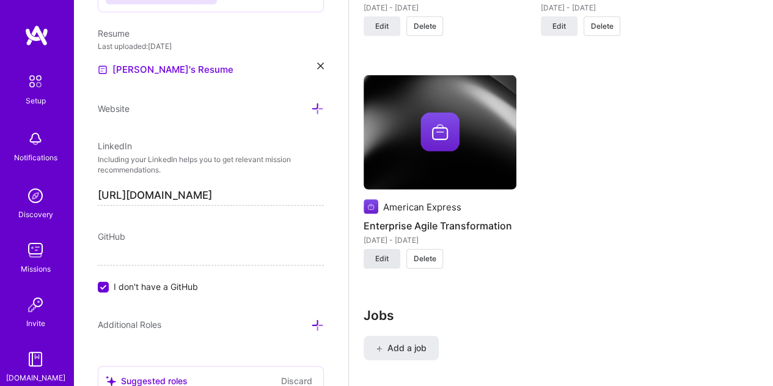
click at [380, 254] on span "Edit" at bounding box center [381, 258] width 13 height 11
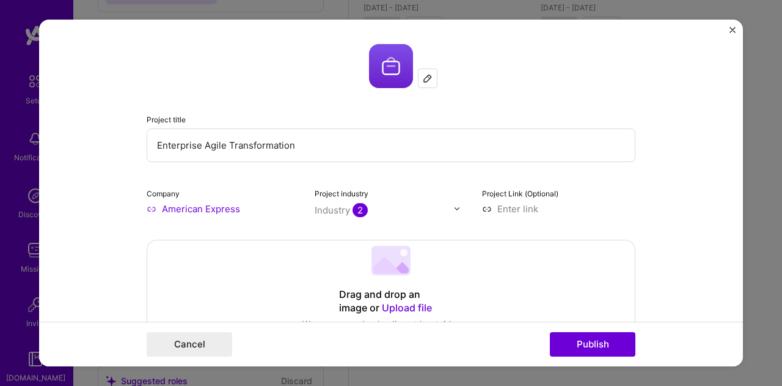
click at [429, 83] on div at bounding box center [428, 78] width 18 height 18
click at [384, 68] on img at bounding box center [391, 66] width 44 height 44
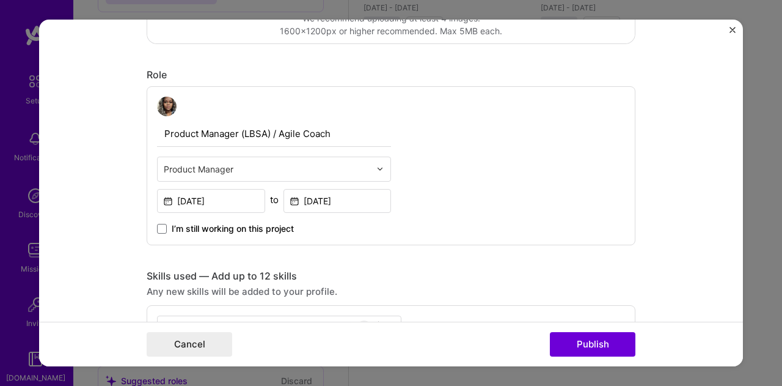
click at [728, 31] on form "Project title Enterprise Agile Transformation Company American Express Project …" at bounding box center [391, 193] width 704 height 347
click at [732, 31] on img "Close" at bounding box center [733, 30] width 6 height 6
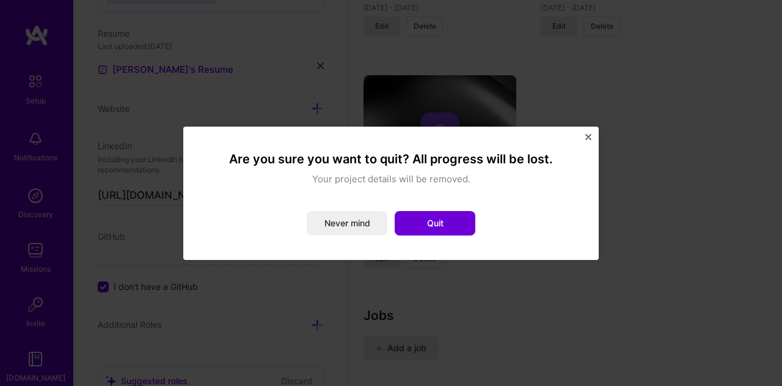
click at [593, 139] on div "Are you sure you want to quit? All progress will be lost. Your project details …" at bounding box center [391, 193] width 416 height 133
click at [585, 136] on img "Close" at bounding box center [588, 137] width 6 height 6
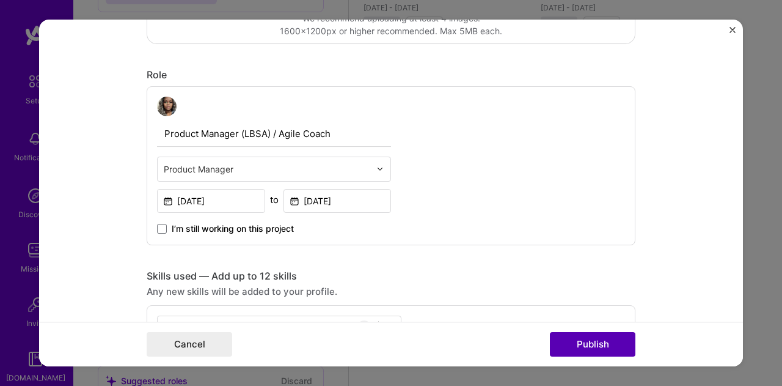
click at [579, 345] on button "Publish" at bounding box center [593, 344] width 86 height 24
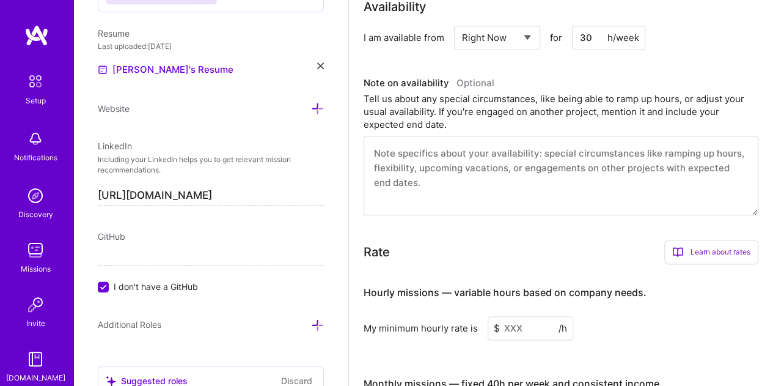
scroll to position [596, 0]
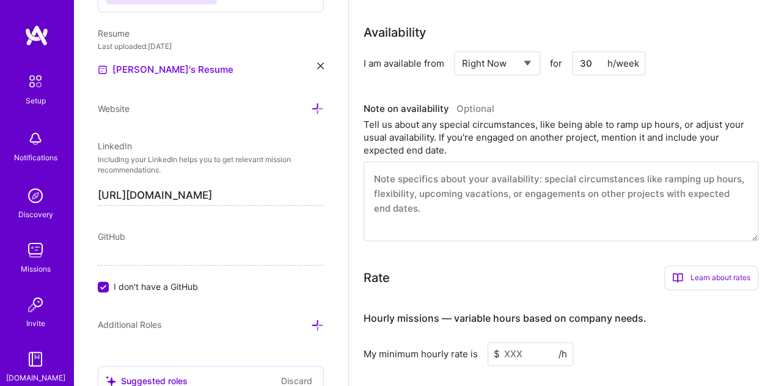
drag, startPoint x: 592, startPoint y: 60, endPoint x: 582, endPoint y: 62, distance: 10.7
click at [582, 62] on input "30" at bounding box center [608, 63] width 73 height 24
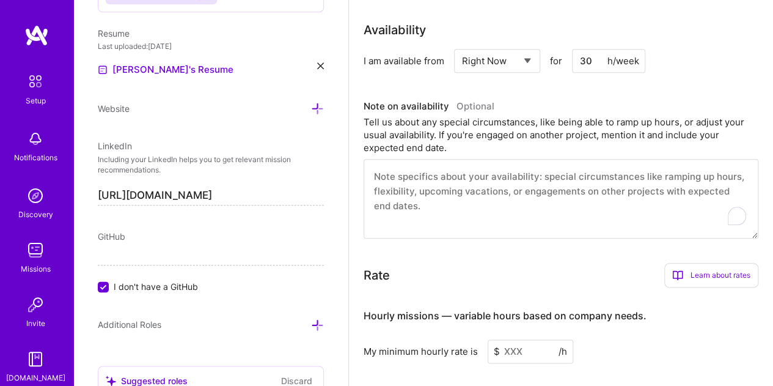
click at [579, 201] on textarea "To enrich screen reader interactions, please activate Accessibility in Grammarl…" at bounding box center [561, 198] width 395 height 79
click at [367, 122] on div "Tell us about any special circumstances, like being able to ramp up hours, or a…" at bounding box center [561, 135] width 395 height 39
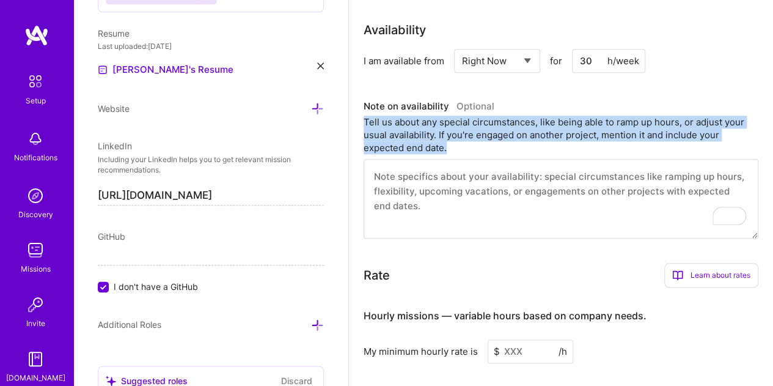
drag, startPoint x: 365, startPoint y: 123, endPoint x: 464, endPoint y: 143, distance: 101.0
click at [464, 143] on div "Tell us about any special circumstances, like being able to ramp up hours, or a…" at bounding box center [561, 135] width 395 height 39
copy div "Tell us about any special circumstances, like being able to ramp up hours, or a…"
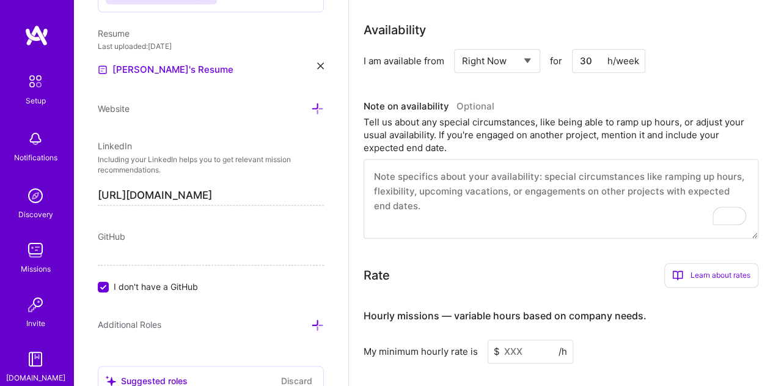
click at [446, 193] on textarea "To enrich screen reader interactions, please activate Accessibility in Grammarl…" at bounding box center [561, 198] width 395 height 79
paste textarea "As a full-time student at [US_STATE][GEOGRAPHIC_DATA], my availability is shape…"
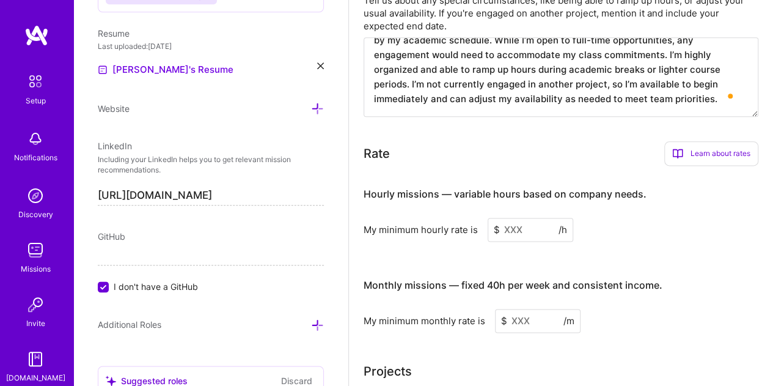
scroll to position [721, 0]
type textarea "As a full-time student at [US_STATE][GEOGRAPHIC_DATA], my availability is shape…"
click at [518, 228] on input at bounding box center [531, 229] width 86 height 24
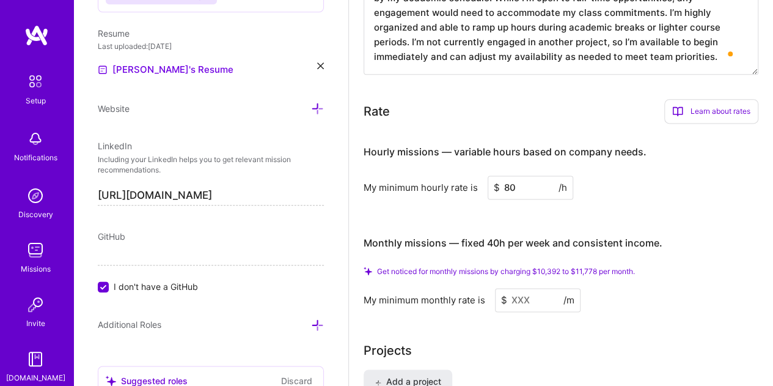
scroll to position [782, 0]
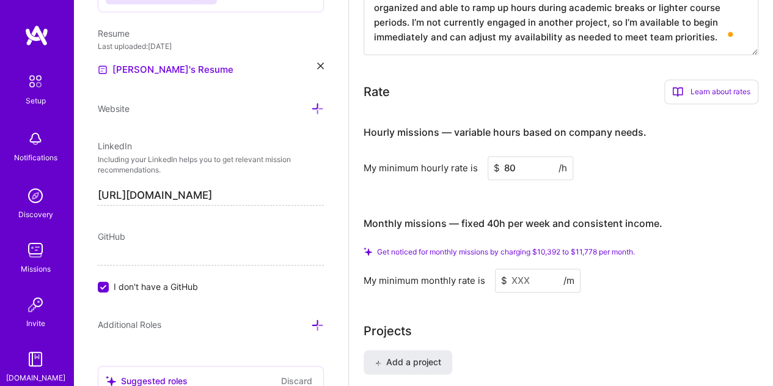
click at [535, 279] on input at bounding box center [538, 280] width 86 height 24
click at [527, 279] on input at bounding box center [538, 280] width 86 height 24
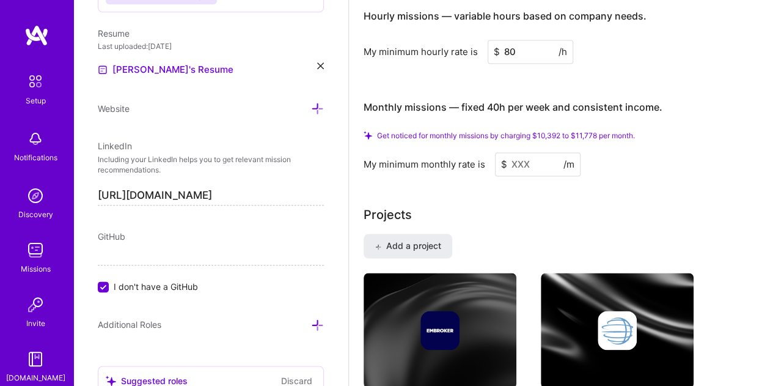
scroll to position [905, 0]
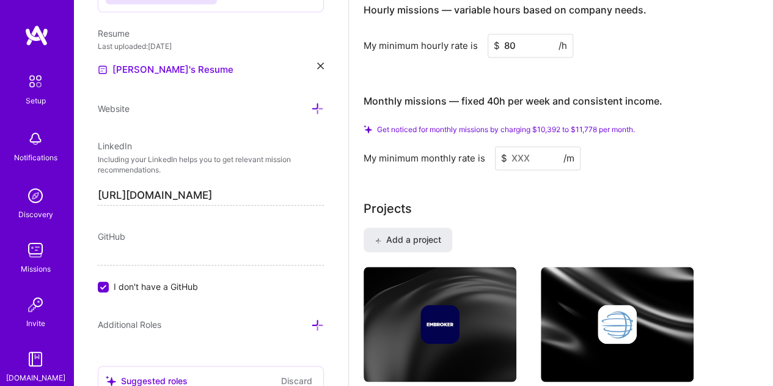
drag, startPoint x: 543, startPoint y: 154, endPoint x: 518, endPoint y: 157, distance: 25.2
click at [518, 157] on input at bounding box center [538, 158] width 86 height 24
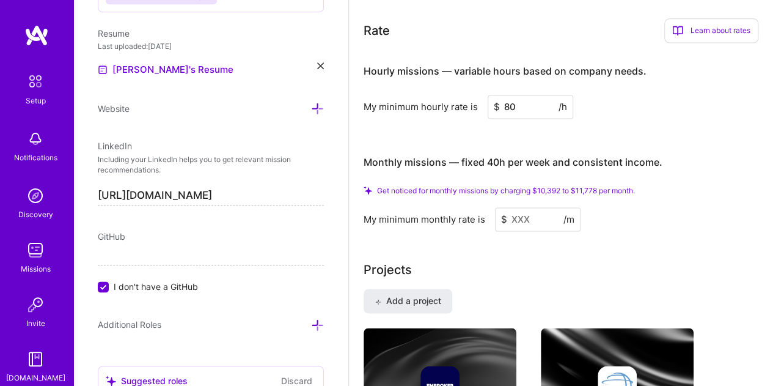
drag, startPoint x: 523, startPoint y: 108, endPoint x: 502, endPoint y: 106, distance: 20.3
click at [502, 106] on input "80" at bounding box center [531, 107] width 86 height 24
drag, startPoint x: 510, startPoint y: 105, endPoint x: 504, endPoint y: 104, distance: 6.1
click at [504, 104] on input "1" at bounding box center [531, 107] width 86 height 24
drag, startPoint x: 517, startPoint y: 104, endPoint x: 504, endPoint y: 106, distance: 13.7
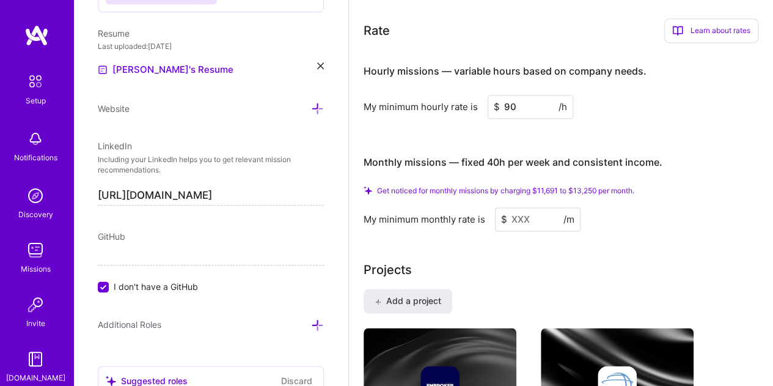
click at [504, 106] on input "90" at bounding box center [531, 107] width 86 height 24
type input "100"
click at [519, 216] on input at bounding box center [538, 219] width 86 height 24
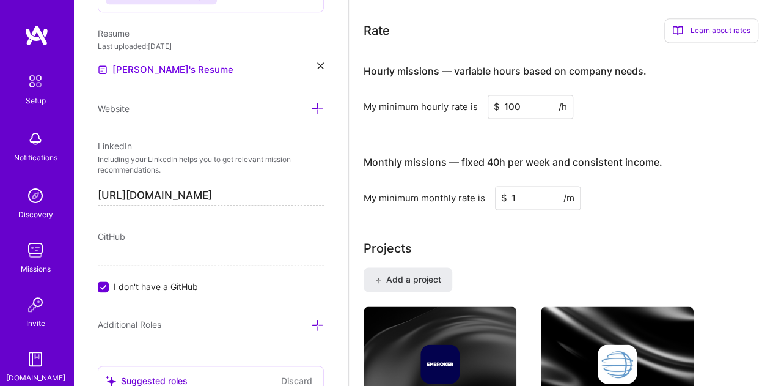
type input "13"
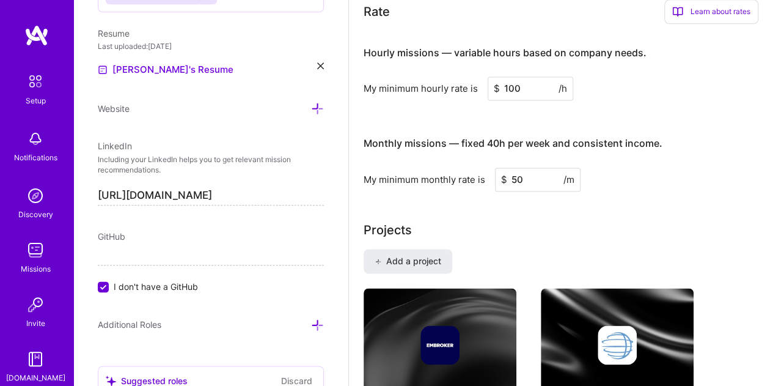
type input "5"
type input "13500"
click at [561, 221] on div "Projects" at bounding box center [561, 230] width 395 height 18
click at [518, 178] on input "13500" at bounding box center [538, 179] width 86 height 24
type input "13500"
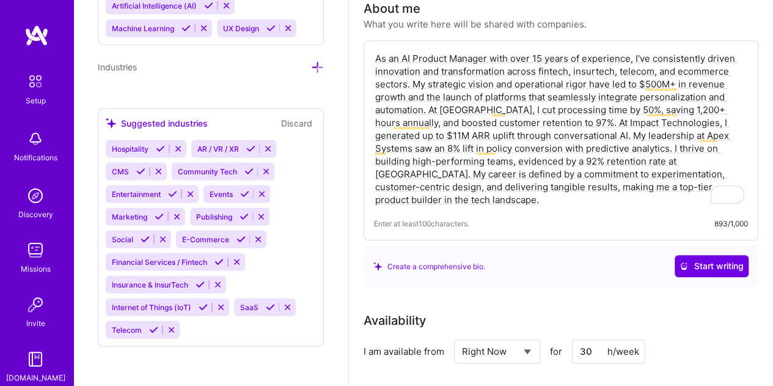
scroll to position [272, 0]
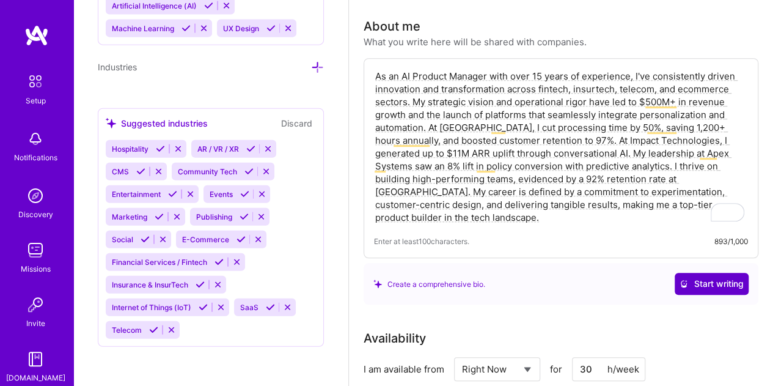
click at [703, 289] on button "Start writing" at bounding box center [712, 284] width 74 height 22
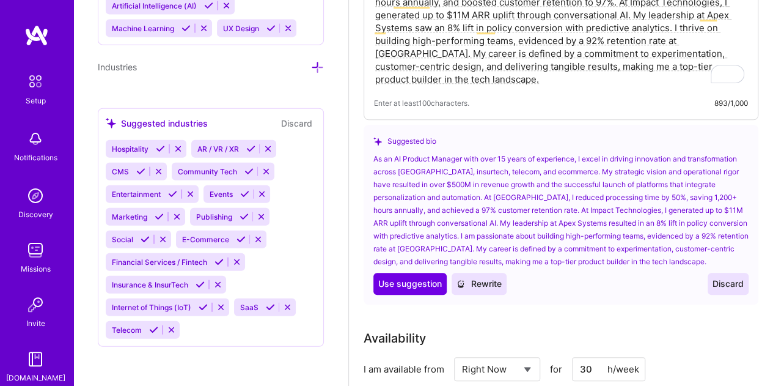
scroll to position [455, 0]
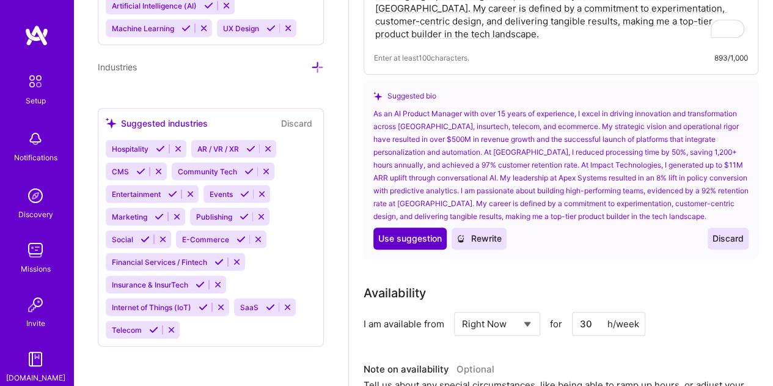
click at [405, 241] on span "Use suggestion" at bounding box center [410, 238] width 64 height 12
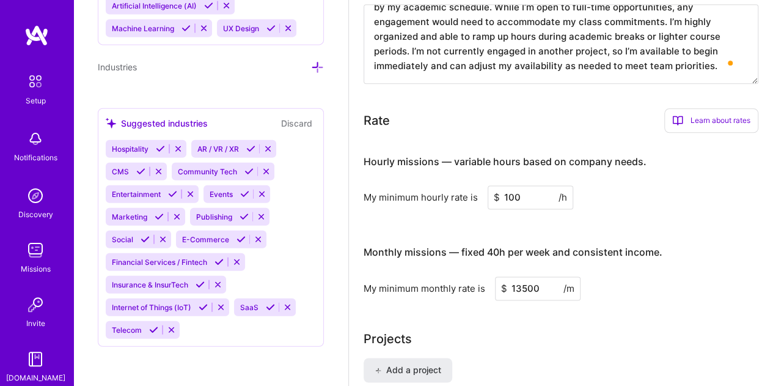
scroll to position [761, 0]
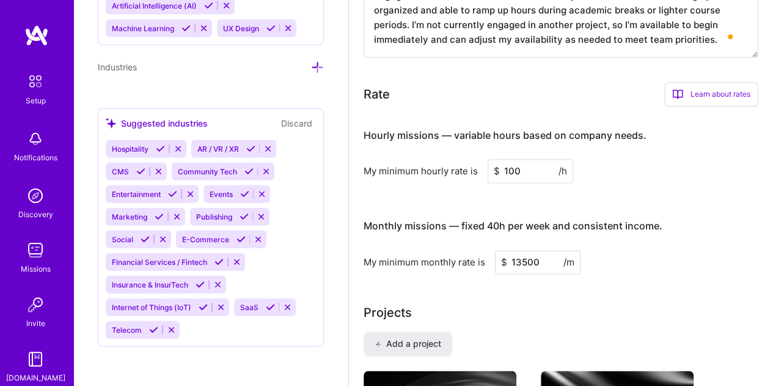
click at [705, 95] on div "Learn about rates" at bounding box center [711, 94] width 94 height 24
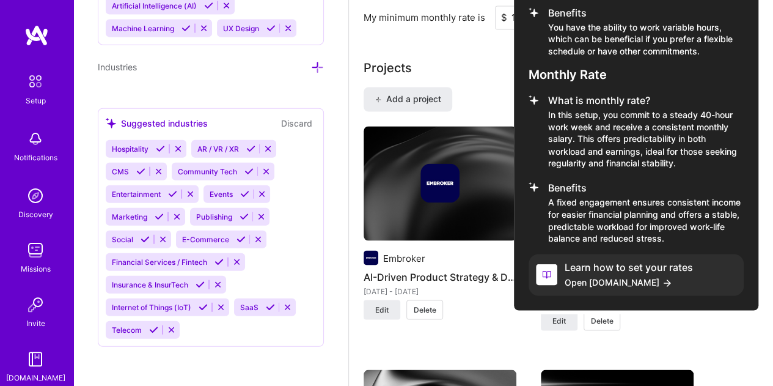
scroll to position [1066, 0]
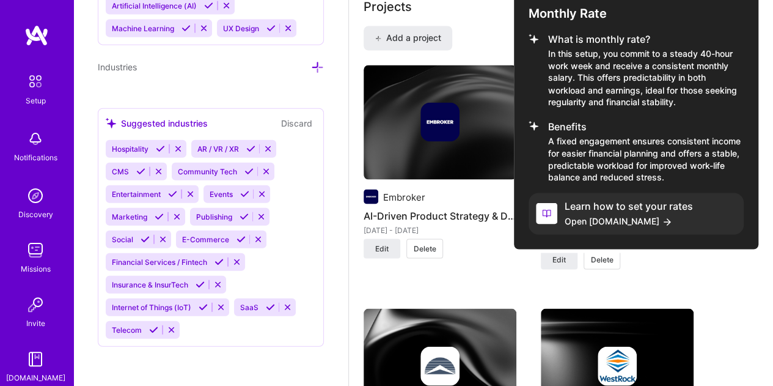
click at [642, 208] on h4 "Learn how to set your rates" at bounding box center [629, 206] width 128 height 12
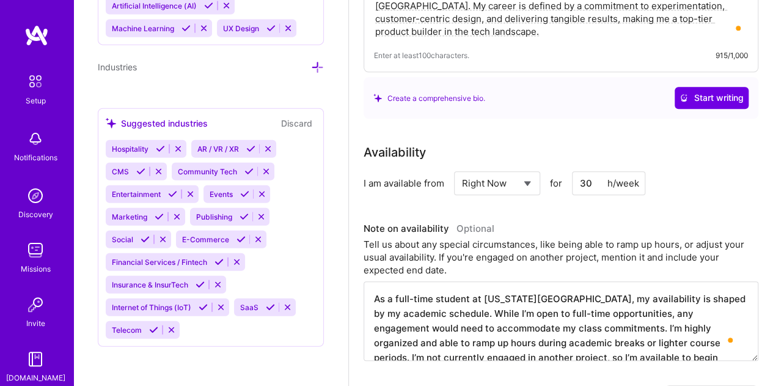
scroll to position [455, 0]
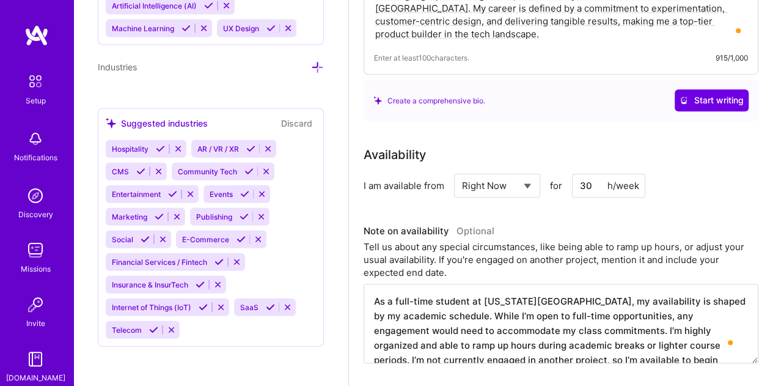
click at [581, 186] on input "30" at bounding box center [608, 186] width 73 height 24
type input "40"
click at [519, 185] on select "Select... Right Now Future Date Not Available" at bounding box center [497, 185] width 70 height 31
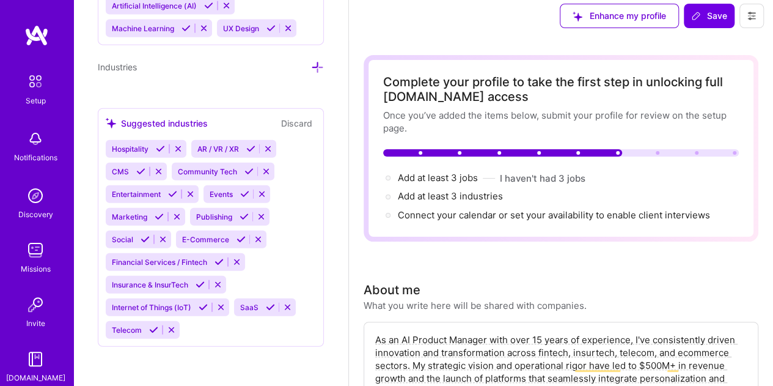
scroll to position [0, 0]
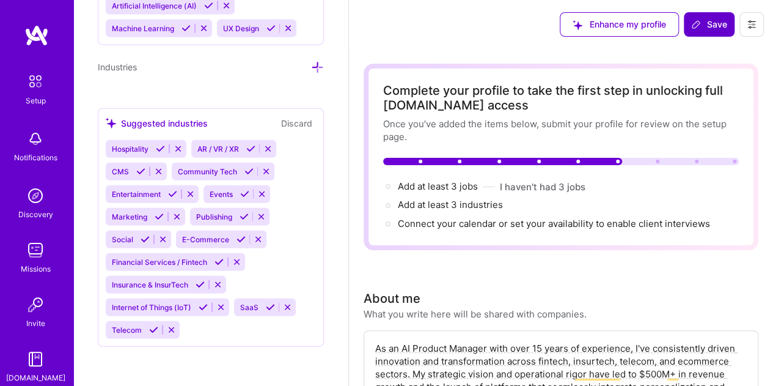
click at [700, 24] on icon at bounding box center [696, 25] width 10 height 10
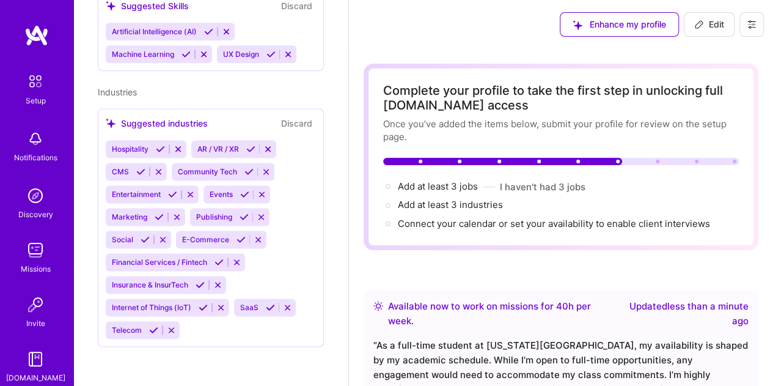
click at [26, 201] on img at bounding box center [35, 195] width 24 height 24
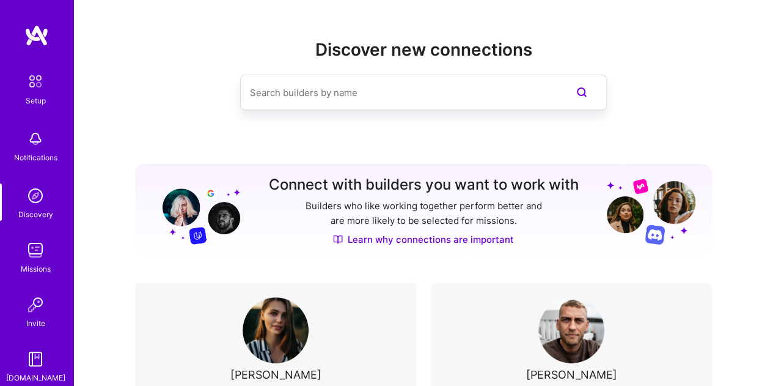
click at [33, 31] on img at bounding box center [36, 35] width 24 height 22
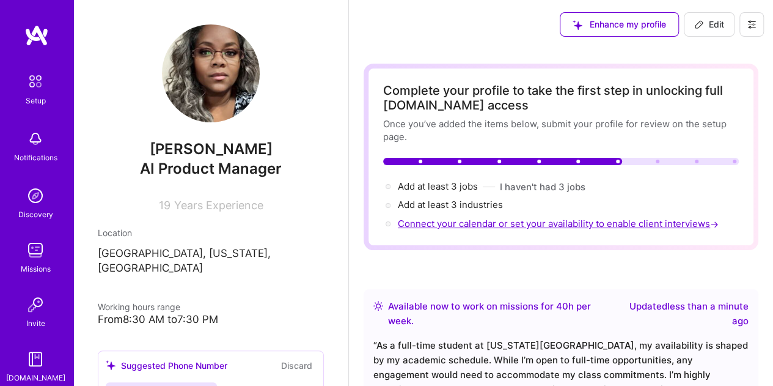
click at [618, 219] on span "Connect your calendar or set your availability to enable client interviews →" at bounding box center [559, 224] width 323 height 12
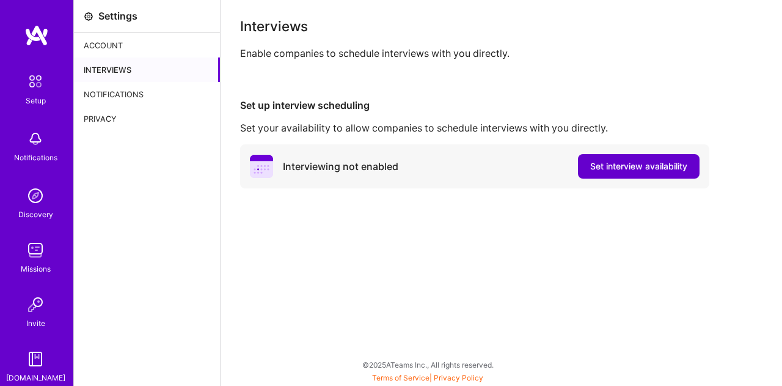
click at [622, 163] on span "Set interview availability" at bounding box center [638, 166] width 97 height 12
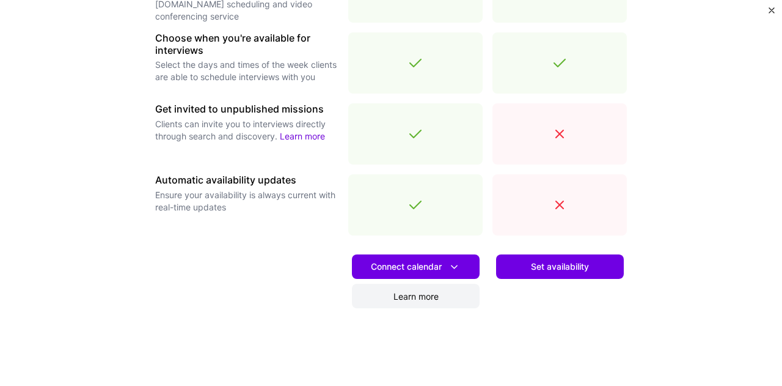
scroll to position [471, 0]
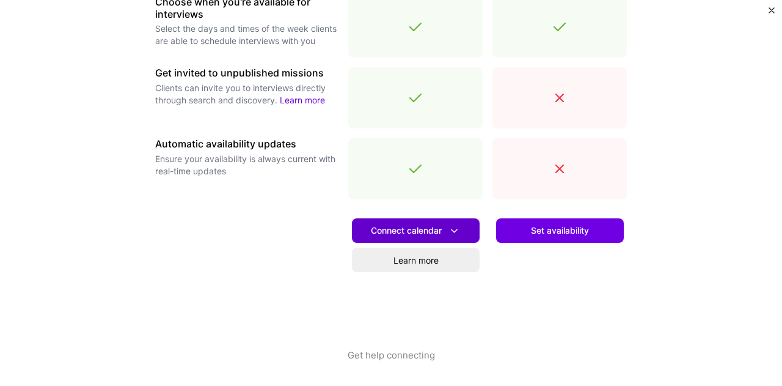
click at [433, 228] on span "Connect calendar" at bounding box center [416, 230] width 90 height 13
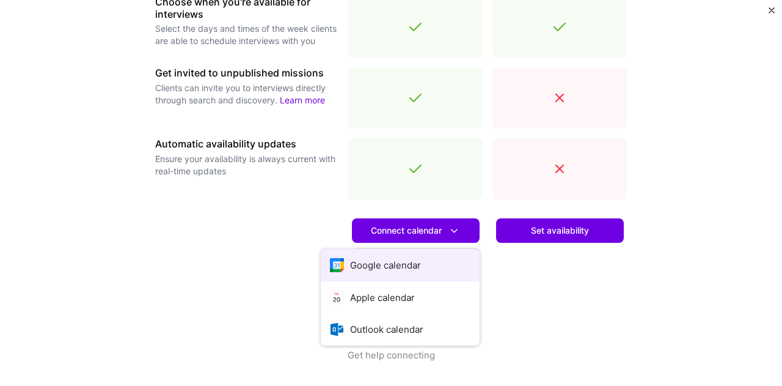
click at [400, 266] on button "Google calendar" at bounding box center [400, 265] width 159 height 32
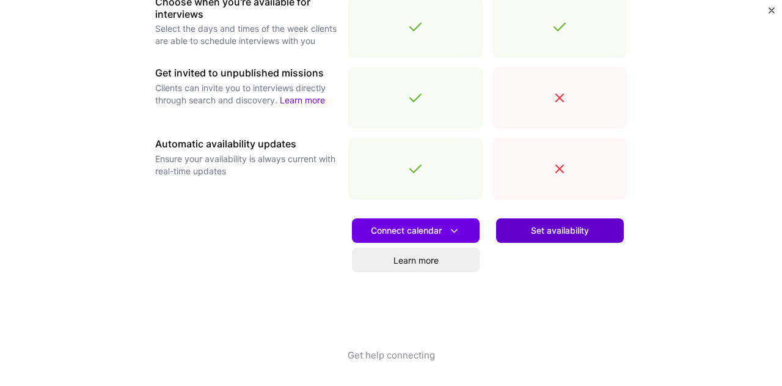
click at [563, 223] on button "Set availability" at bounding box center [560, 230] width 128 height 24
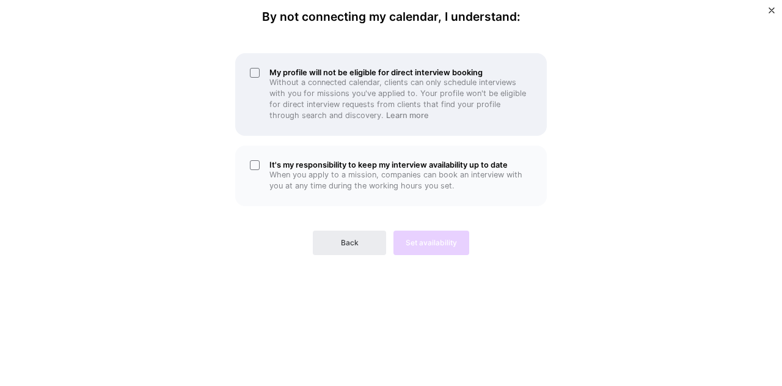
click at [254, 73] on div "My profile will not be eligible for direct interview booking Without a connecte…" at bounding box center [391, 94] width 312 height 83
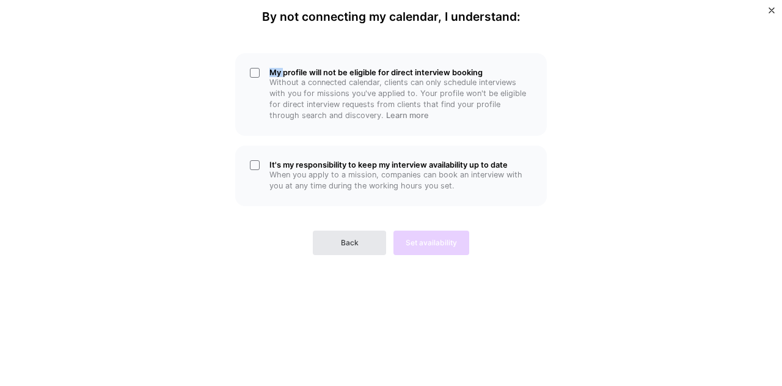
click at [358, 243] on button "Back" at bounding box center [349, 242] width 73 height 24
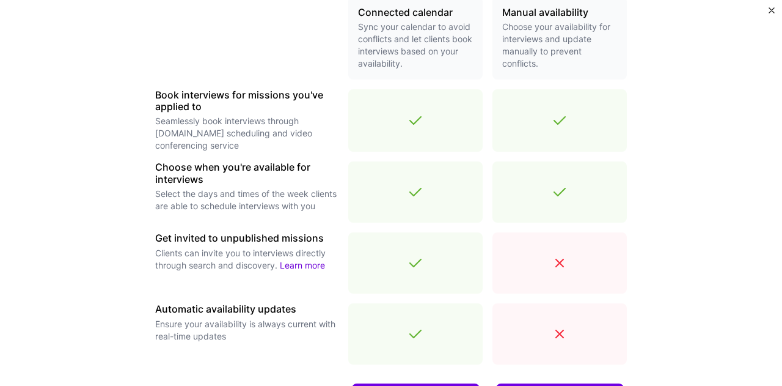
scroll to position [471, 0]
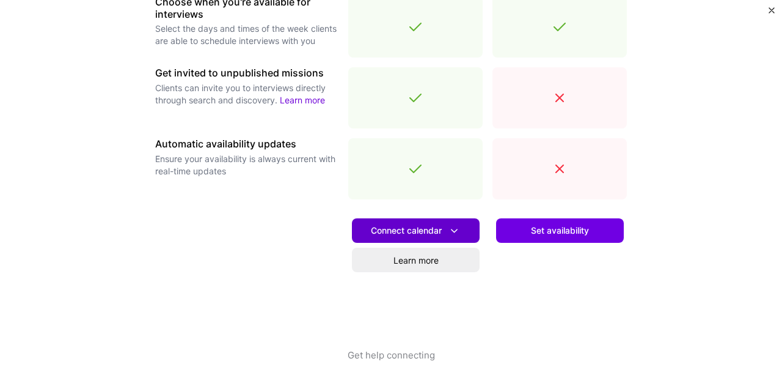
click at [423, 234] on span "Connect calendar" at bounding box center [416, 230] width 90 height 13
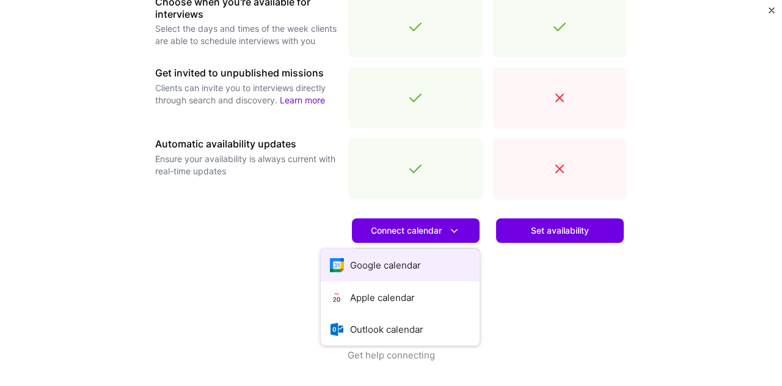
click at [375, 265] on button "Google calendar" at bounding box center [400, 265] width 159 height 32
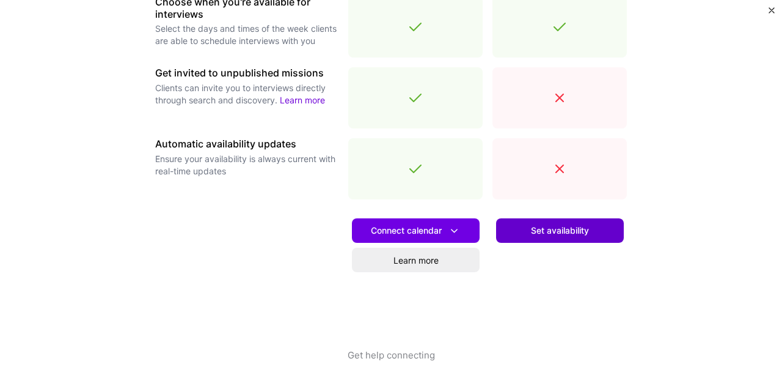
click at [540, 229] on span "Set availability" at bounding box center [560, 230] width 58 height 12
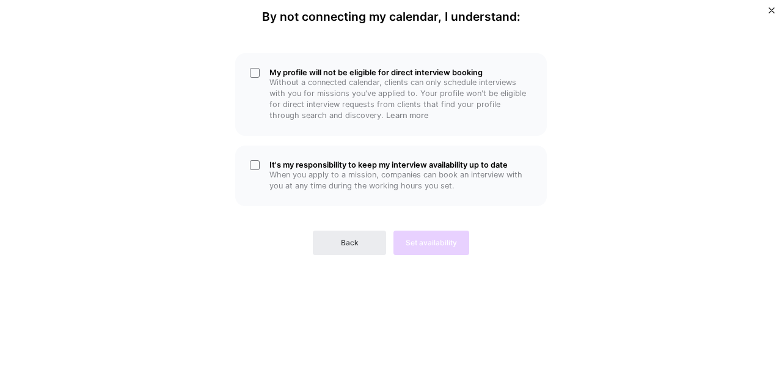
scroll to position [0, 0]
click at [343, 244] on span "Back" at bounding box center [350, 242] width 18 height 11
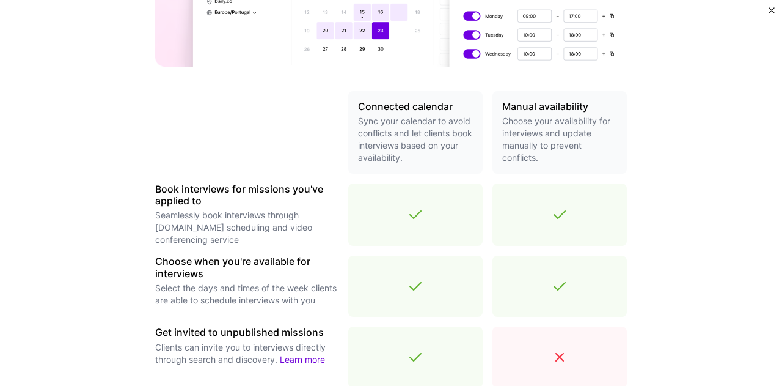
scroll to position [367, 0]
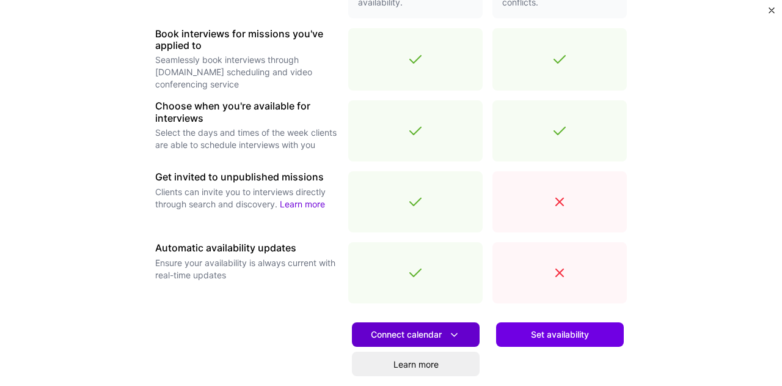
click at [415, 331] on span "Connect calendar" at bounding box center [416, 334] width 90 height 13
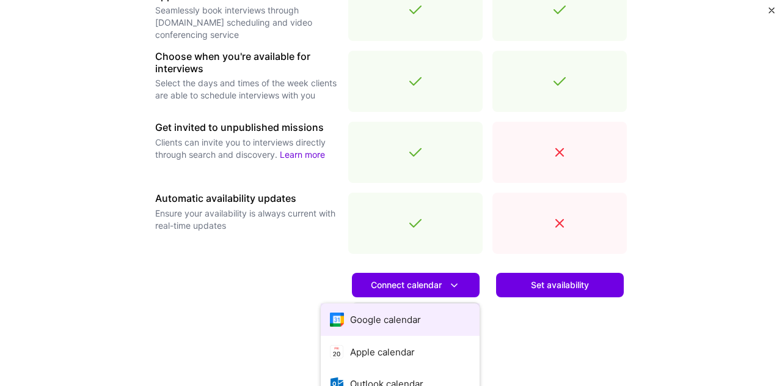
scroll to position [471, 0]
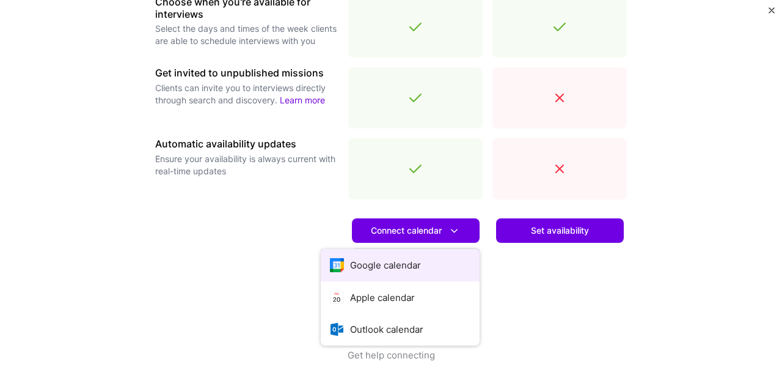
click at [368, 263] on button "Google calendar" at bounding box center [400, 265] width 159 height 32
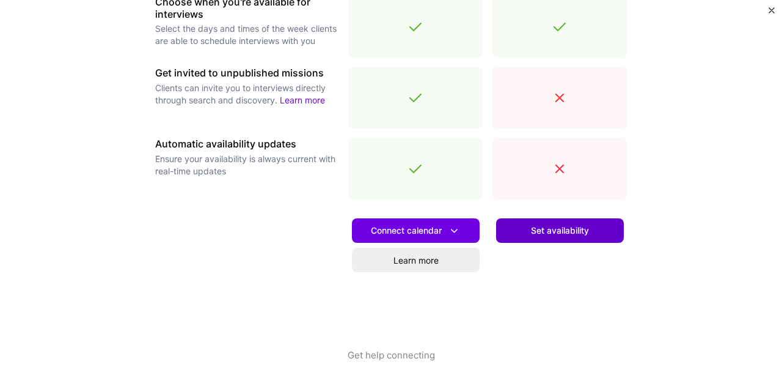
click at [547, 236] on span "Set availability" at bounding box center [560, 230] width 58 height 12
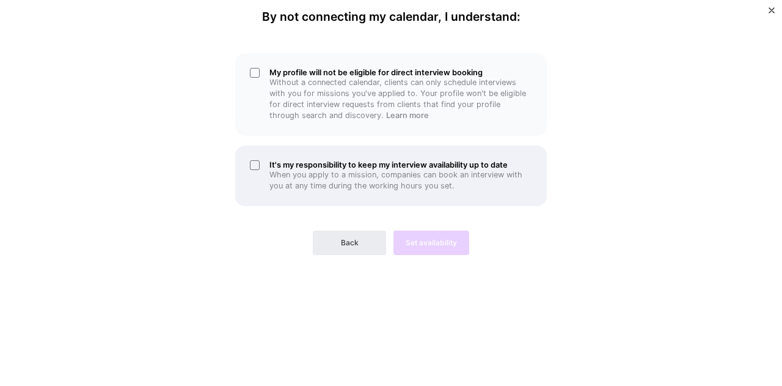
click at [255, 166] on div "It's my responsibility to keep my interview availability up to date When you ap…" at bounding box center [391, 175] width 312 height 61
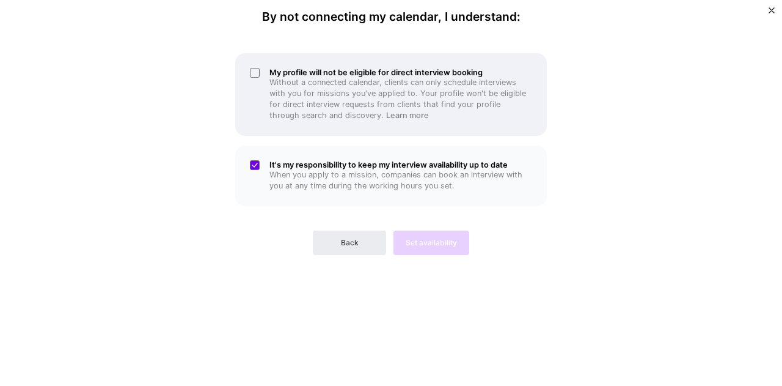
click at [257, 65] on div "My profile will not be eligible for direct interview booking Without a connecte…" at bounding box center [391, 94] width 312 height 83
click at [257, 67] on div "My profile will not be eligible for direct interview booking Without a connecte…" at bounding box center [391, 94] width 312 height 83
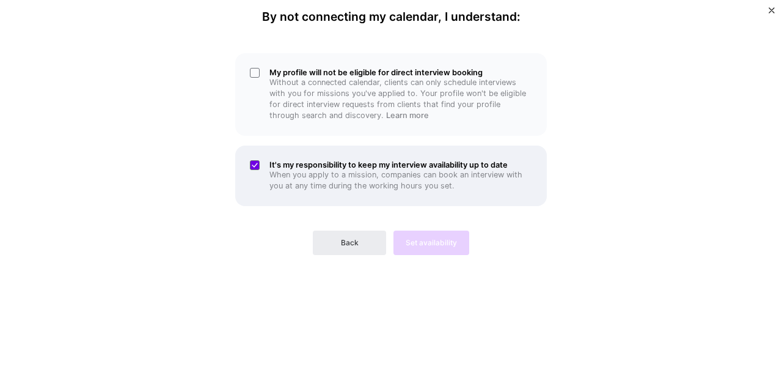
click at [256, 159] on div "It's my responsibility to keep my interview availability up to date When you ap…" at bounding box center [391, 175] width 312 height 61
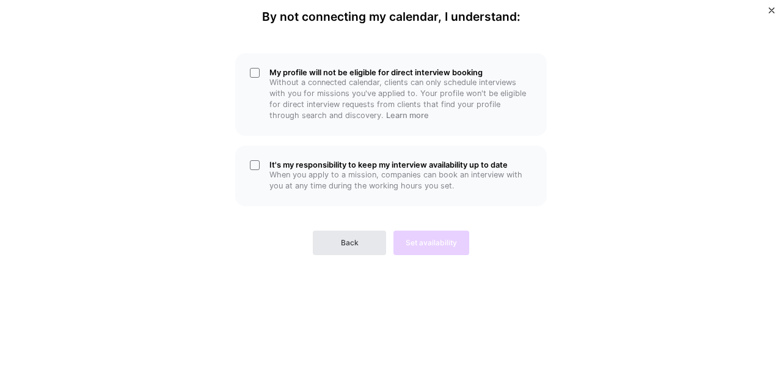
click at [347, 249] on button "Back" at bounding box center [349, 242] width 73 height 24
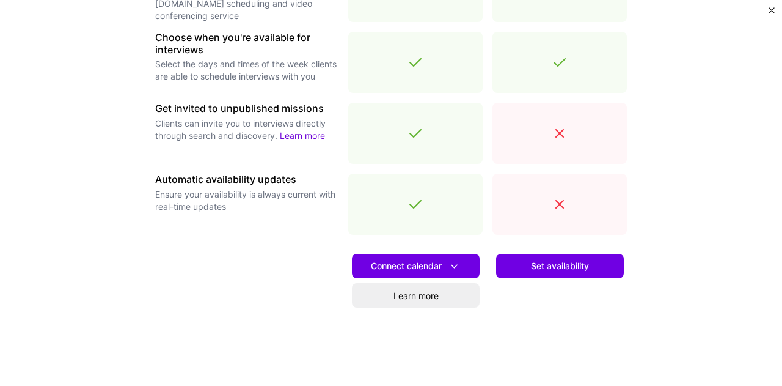
scroll to position [471, 0]
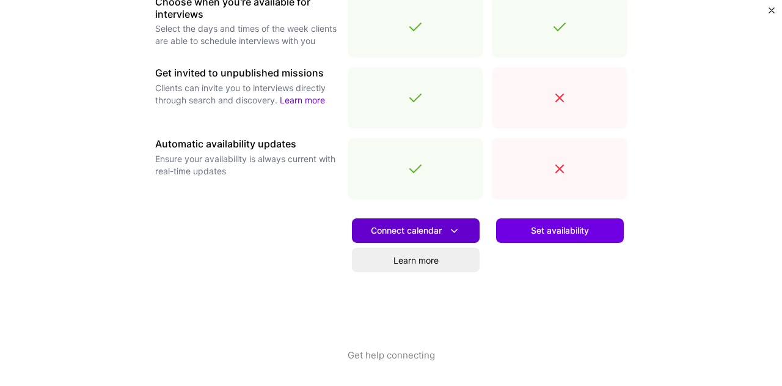
click at [413, 226] on span "Connect calendar" at bounding box center [416, 230] width 90 height 13
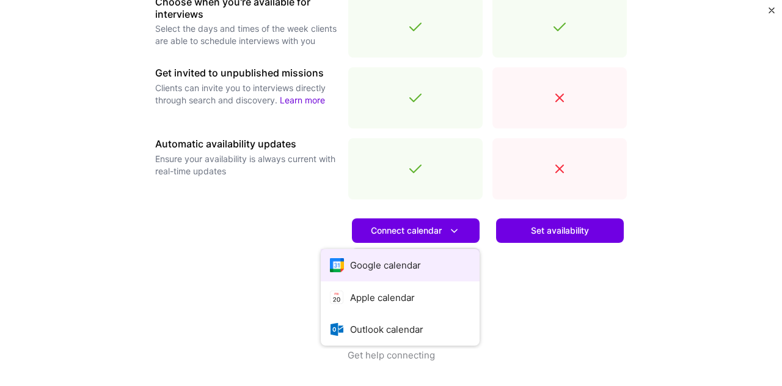
click at [391, 265] on button "Google calendar" at bounding box center [400, 265] width 159 height 32
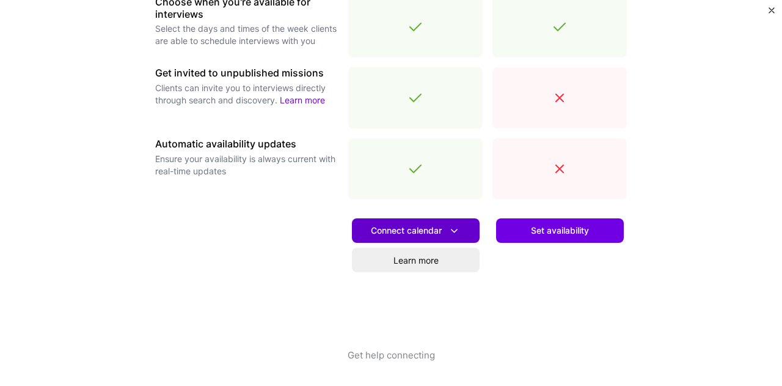
click at [419, 223] on button "Connect calendar" at bounding box center [416, 230] width 128 height 24
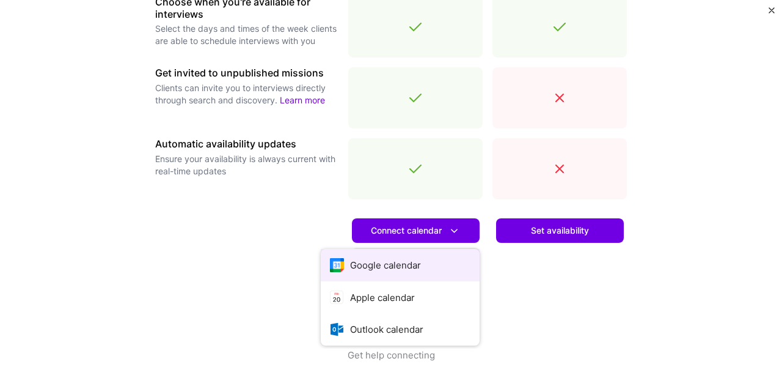
click at [400, 263] on button "Google calendar" at bounding box center [400, 265] width 159 height 32
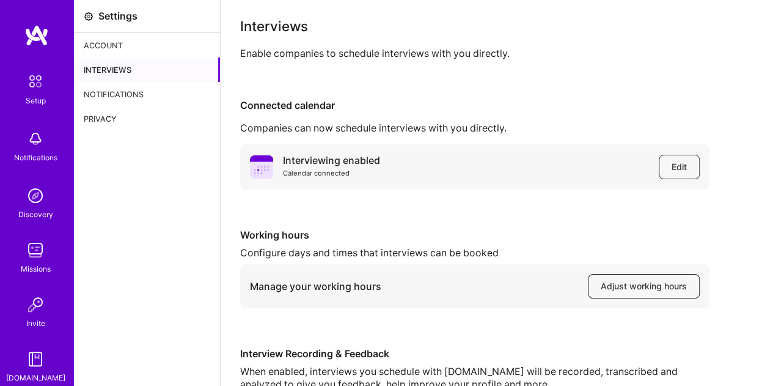
click at [657, 284] on span "Adjust working hours" at bounding box center [644, 286] width 86 height 12
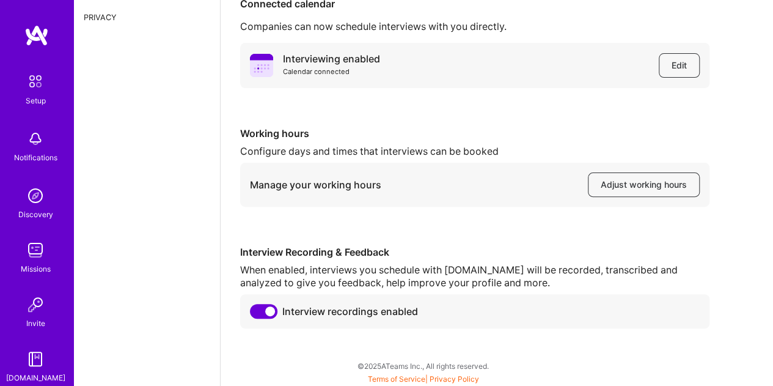
scroll to position [103, 0]
click at [621, 185] on span "Adjust working hours" at bounding box center [644, 183] width 86 height 12
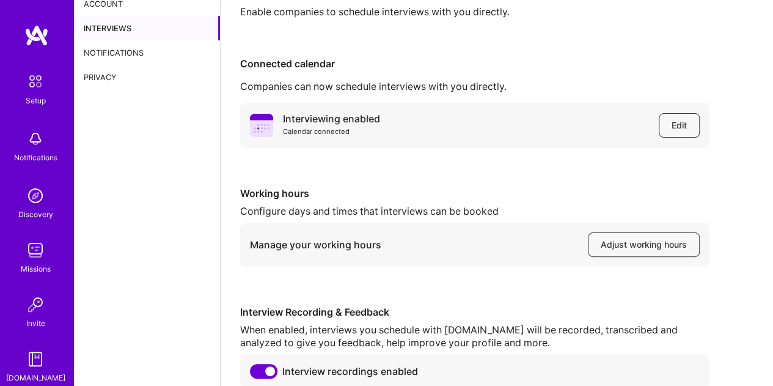
scroll to position [0, 0]
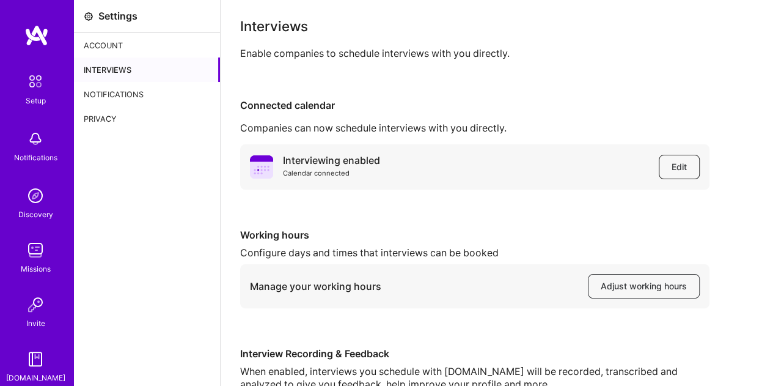
click at [688, 171] on button "Edit" at bounding box center [679, 167] width 41 height 24
click at [36, 79] on img at bounding box center [36, 81] width 26 height 26
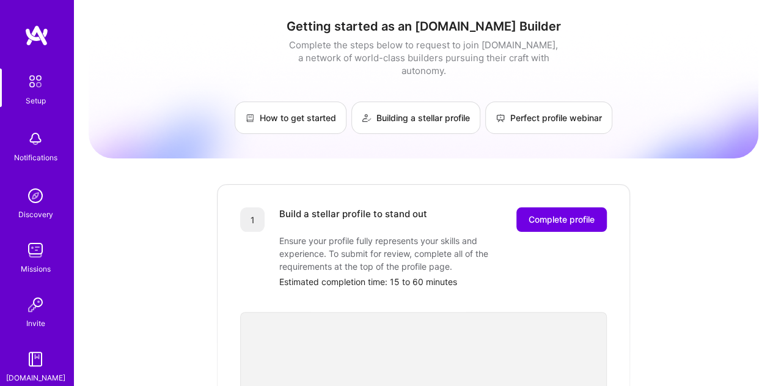
click at [23, 144] on img at bounding box center [35, 139] width 24 height 24
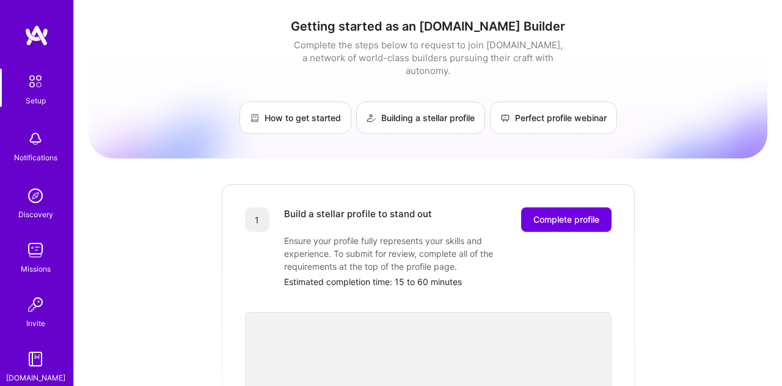
click at [35, 201] on img at bounding box center [35, 195] width 24 height 24
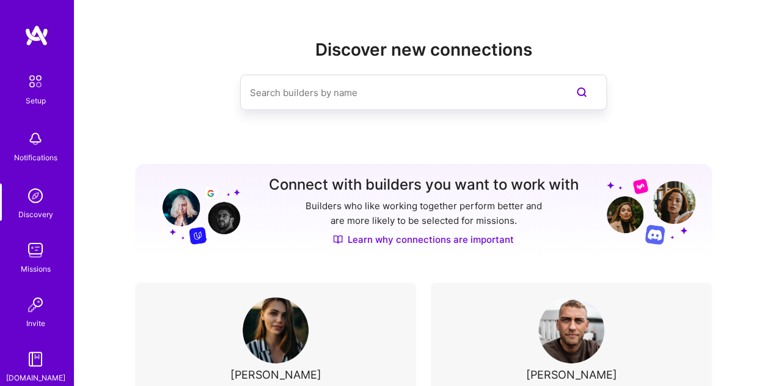
click at [26, 252] on img at bounding box center [35, 250] width 24 height 24
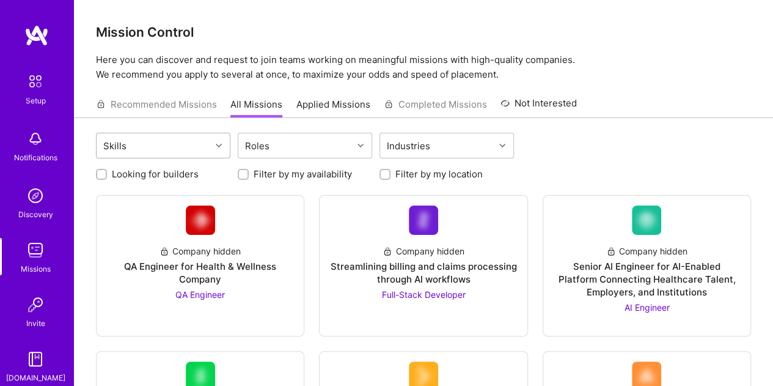
click at [178, 147] on div "Skills" at bounding box center [154, 145] width 114 height 24
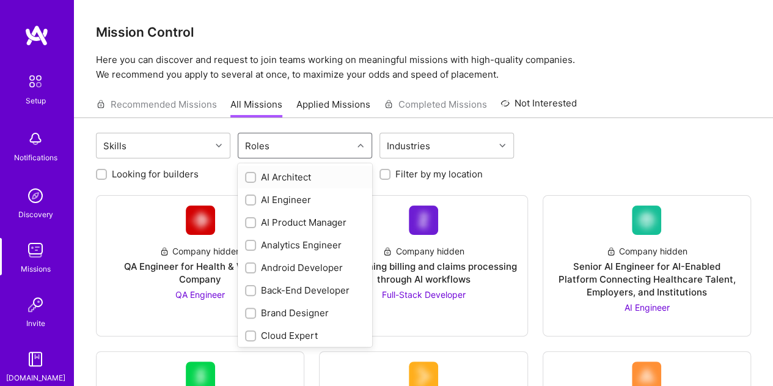
click at [310, 142] on div "Roles" at bounding box center [295, 145] width 114 height 24
click at [290, 219] on div "AI Product Manager" at bounding box center [305, 222] width 120 height 13
checkbox input "true"
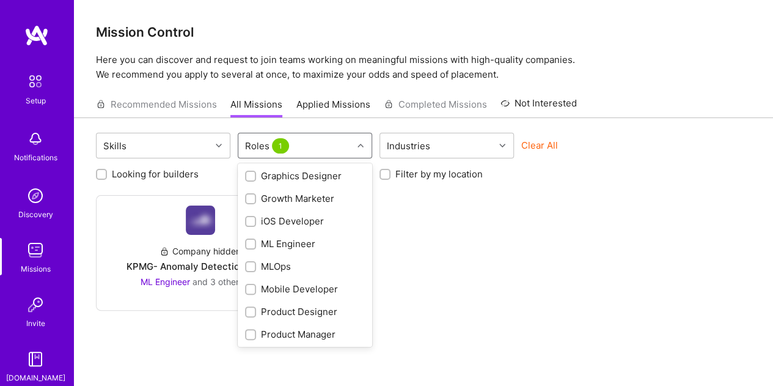
scroll to position [367, 0]
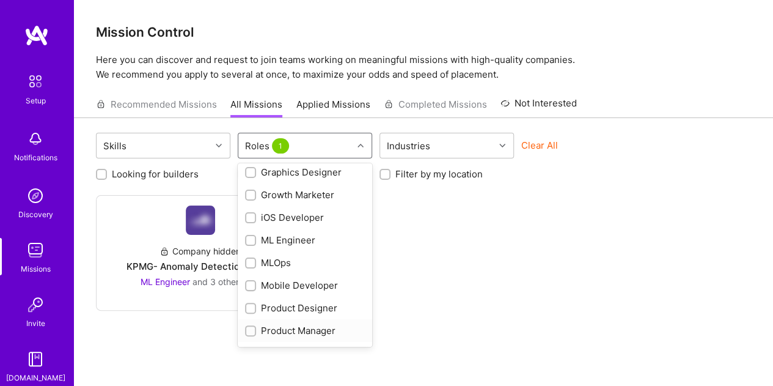
click at [295, 329] on div "Product Manager" at bounding box center [305, 330] width 120 height 13
checkbox input "true"
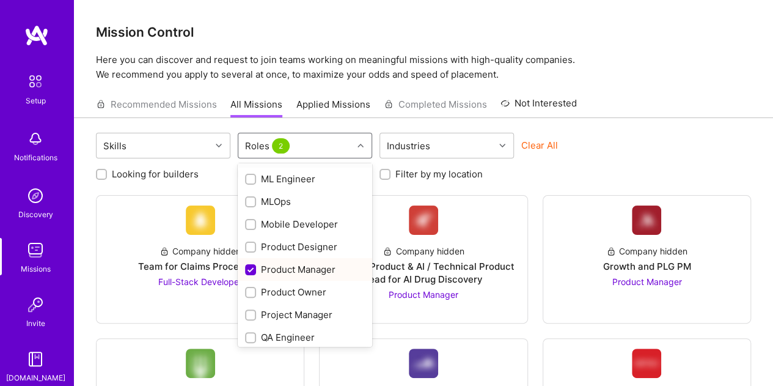
scroll to position [489, 0]
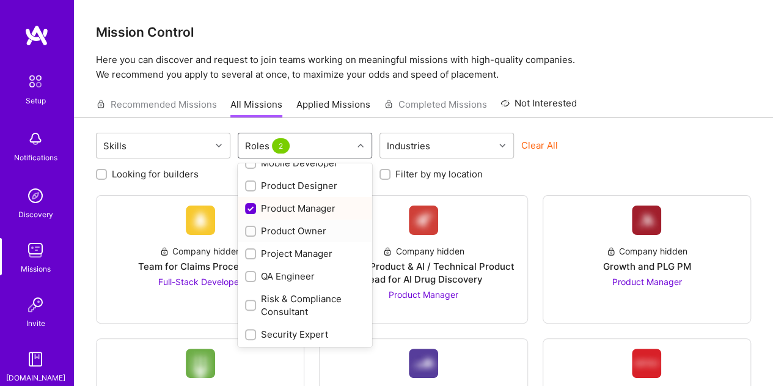
click at [290, 234] on div "Product Owner" at bounding box center [305, 230] width 120 height 13
checkbox input "true"
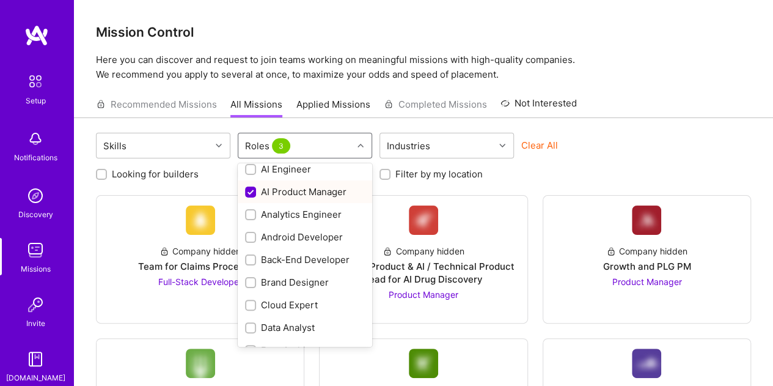
scroll to position [0, 0]
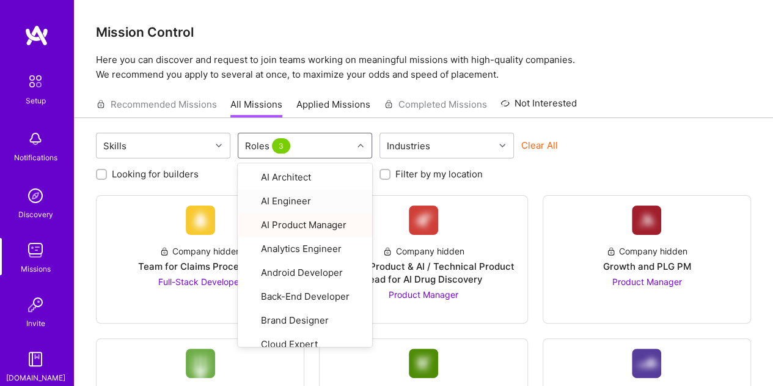
click at [578, 147] on div "Clear All" at bounding box center [588, 150] width 134 height 23
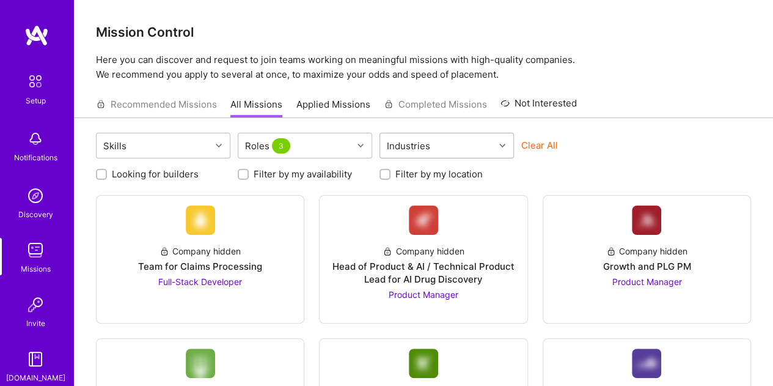
click at [484, 145] on div "Industries" at bounding box center [437, 145] width 114 height 24
click at [430, 183] on div "Consulting" at bounding box center [447, 177] width 134 height 23
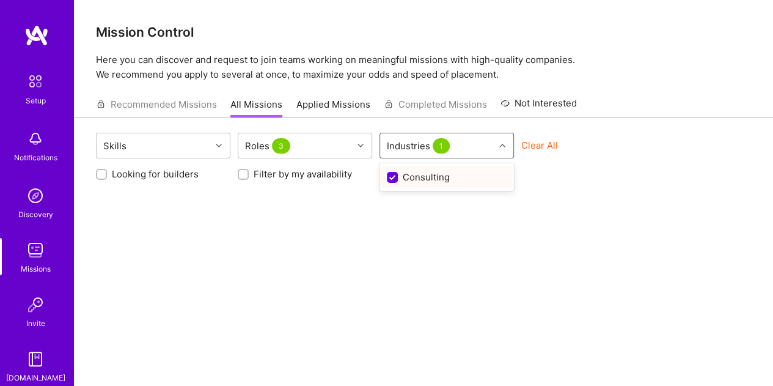
click at [433, 178] on div "Consulting" at bounding box center [447, 177] width 120 height 13
checkbox input "false"
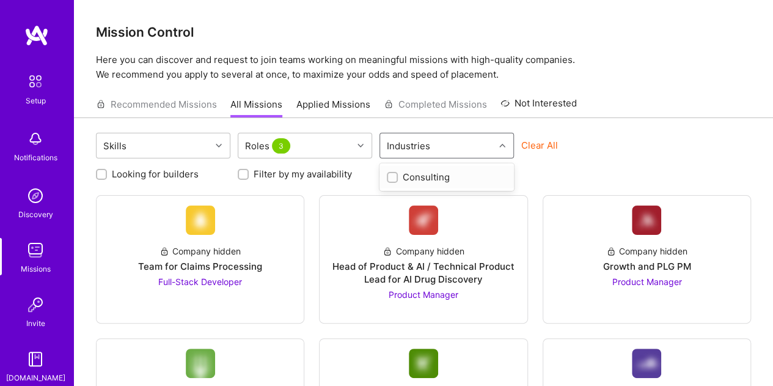
click at [608, 138] on div "Skills Roles 3 option Consulting, deselected. option Consulting focused, 1 of 1…" at bounding box center [423, 147] width 655 height 29
click at [605, 144] on div "Clear All" at bounding box center [588, 150] width 134 height 23
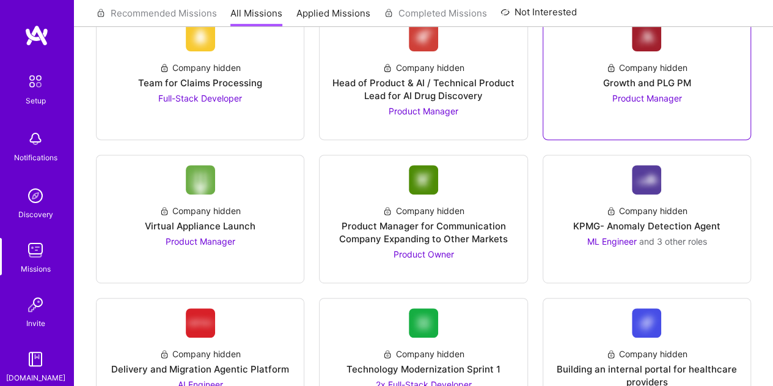
scroll to position [122, 0]
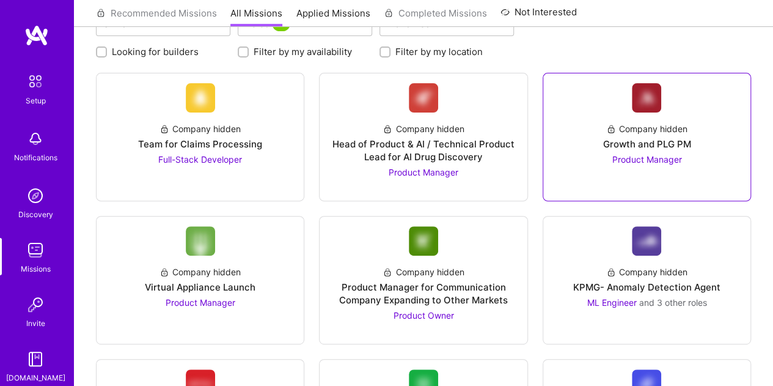
click at [674, 156] on span "Product Manager" at bounding box center [647, 159] width 70 height 10
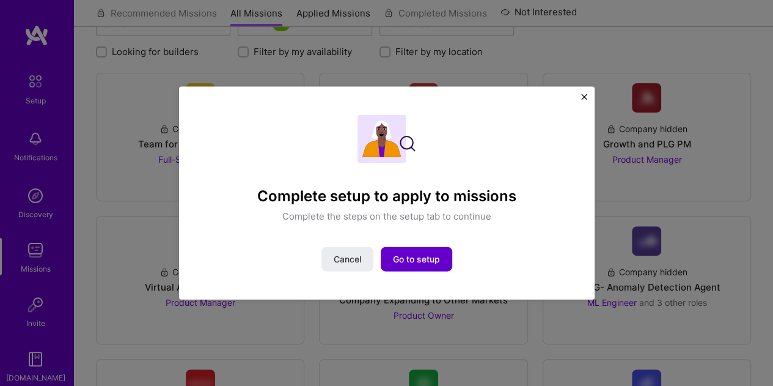
click at [420, 263] on span "Go to setup" at bounding box center [416, 259] width 47 height 12
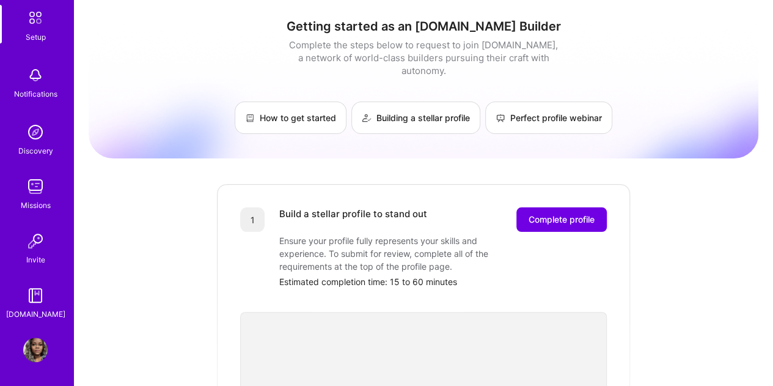
scroll to position [64, 0]
click at [552, 213] on span "Complete profile" at bounding box center [562, 219] width 66 height 12
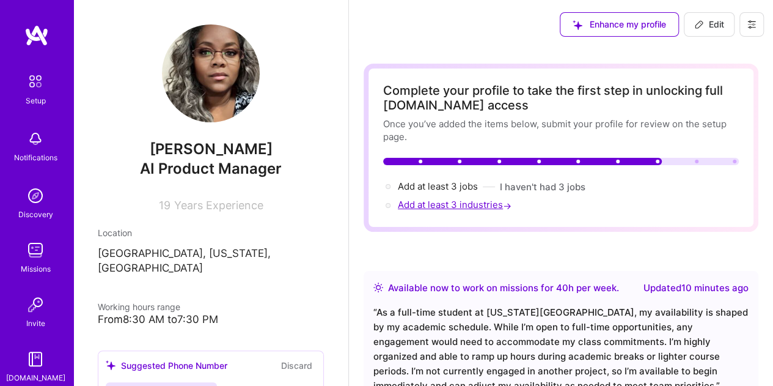
click at [458, 208] on span "Add at least 3 industries →" at bounding box center [456, 205] width 116 height 12
select select "US"
select select "Right Now"
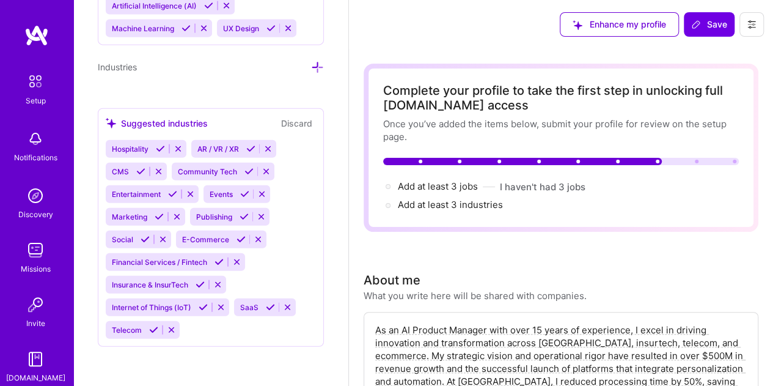
scroll to position [1444, 0]
click at [311, 70] on icon at bounding box center [317, 67] width 13 height 13
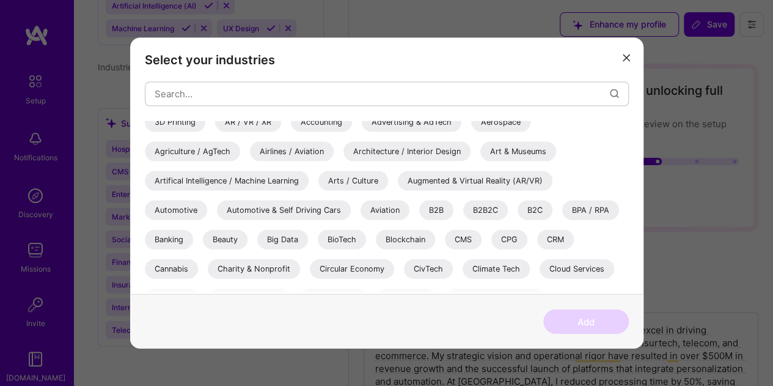
scroll to position [0, 0]
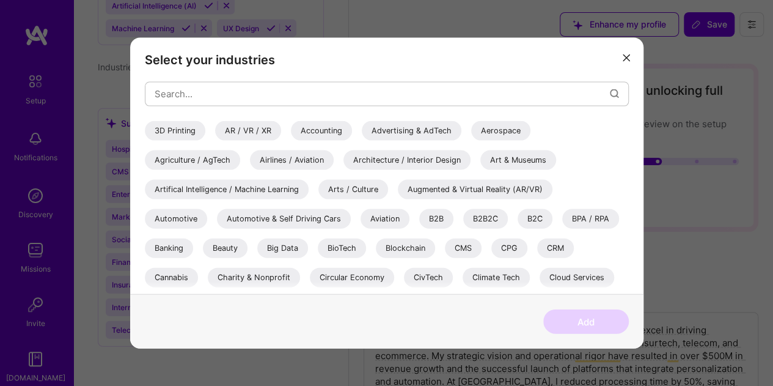
drag, startPoint x: 628, startPoint y: 163, endPoint x: 628, endPoint y: 179, distance: 16.5
click at [628, 179] on div "3D Printing AR / VR / XR Accounting Advertising & AdTech Aerospace Agriculture …" at bounding box center [387, 207] width 484 height 174
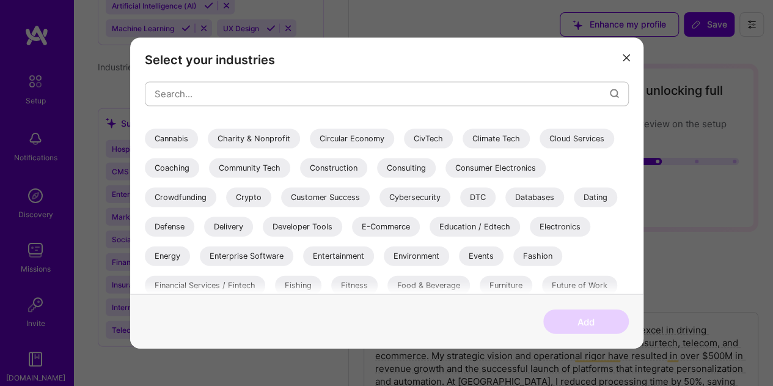
scroll to position [155, 0]
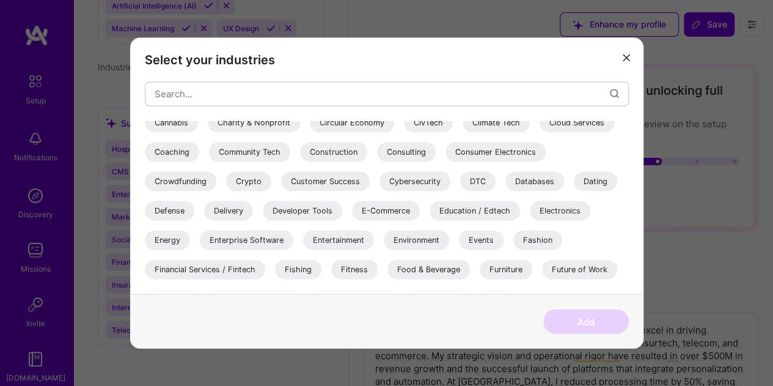
click at [385, 208] on div "E-Commerce" at bounding box center [386, 210] width 68 height 20
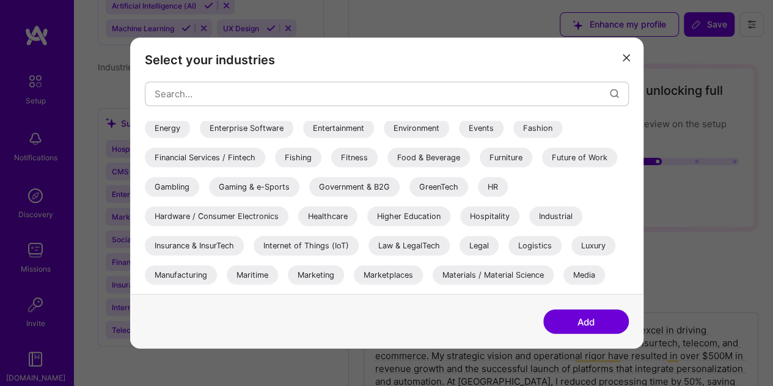
scroll to position [278, 0]
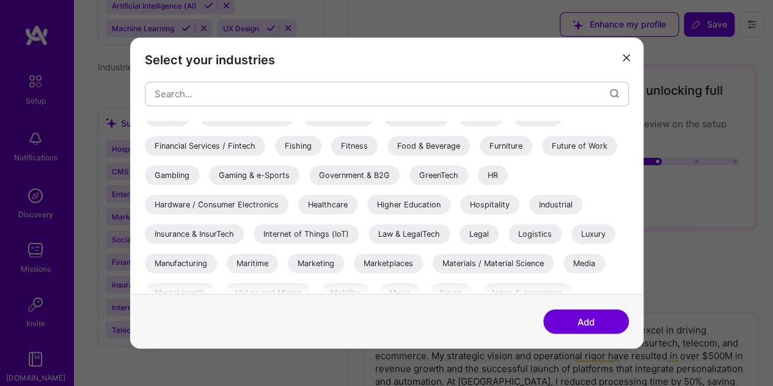
click at [214, 236] on div "Insurance & InsurTech" at bounding box center [194, 234] width 99 height 20
click at [307, 232] on div "Internet of Things (IoT)" at bounding box center [306, 234] width 105 height 20
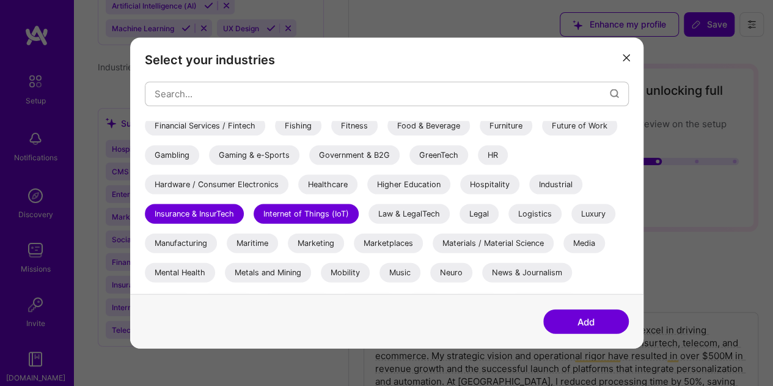
scroll to position [294, 0]
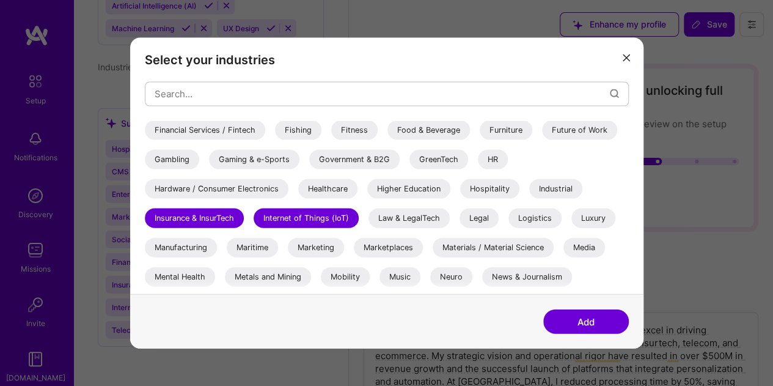
click at [313, 244] on div "Marketing" at bounding box center [316, 247] width 56 height 20
click at [309, 252] on div "Marketing" at bounding box center [316, 247] width 56 height 20
click at [300, 253] on div "Marketing" at bounding box center [316, 247] width 56 height 20
click at [310, 189] on div "Healthcare" at bounding box center [327, 188] width 59 height 20
click at [593, 323] on button "Add" at bounding box center [586, 321] width 86 height 24
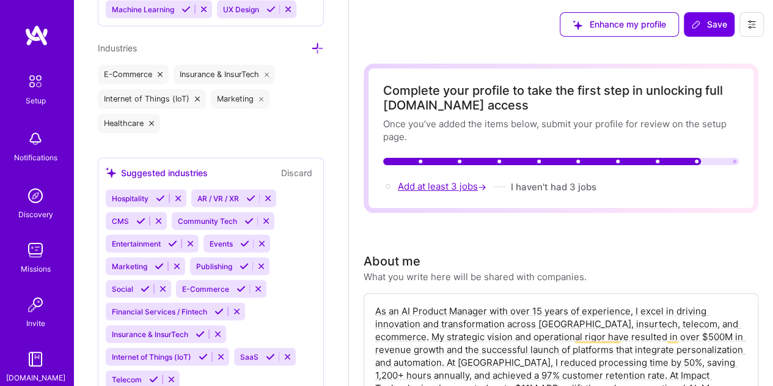
click at [441, 189] on span "Add at least 3 jobs →" at bounding box center [443, 186] width 91 height 12
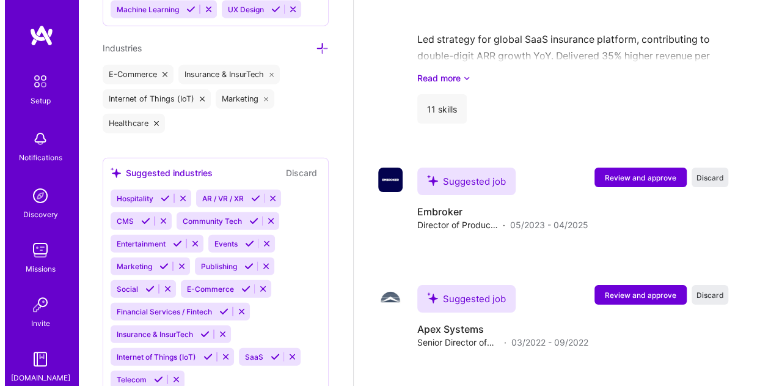
scroll to position [2092, 0]
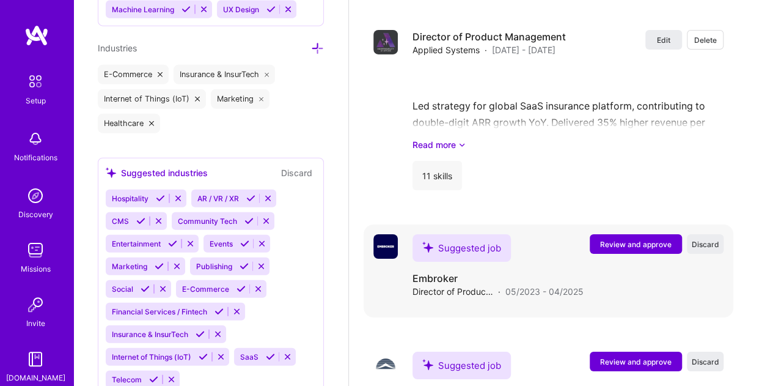
click at [667, 241] on span "Review and approve" at bounding box center [636, 244] width 72 height 10
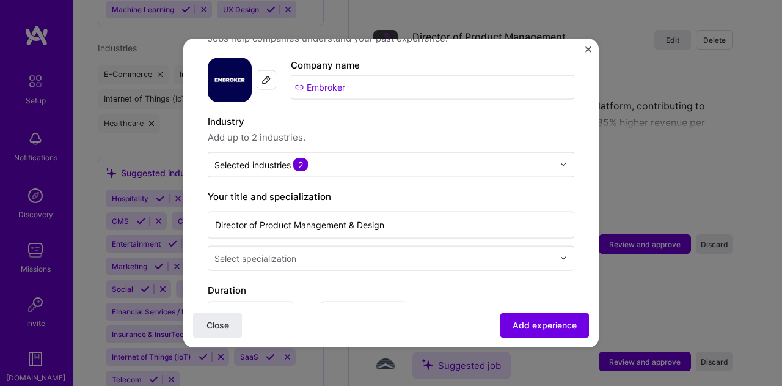
scroll to position [183, 0]
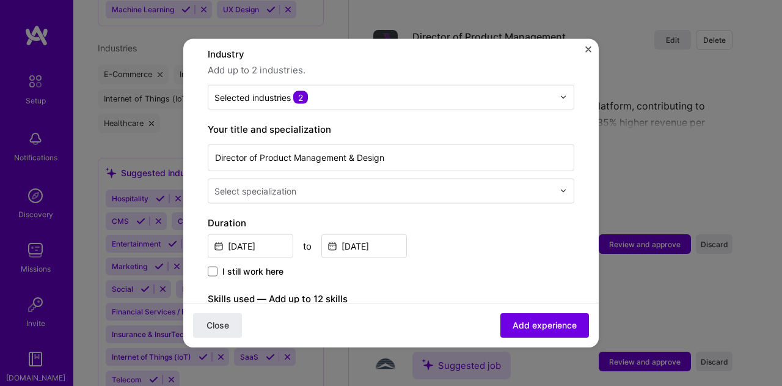
click at [447, 184] on input "text" at bounding box center [386, 190] width 342 height 13
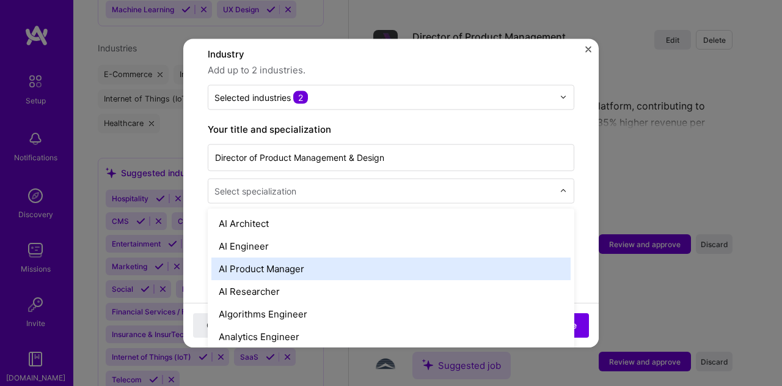
click at [400, 259] on div "AI Product Manager" at bounding box center [390, 268] width 359 height 23
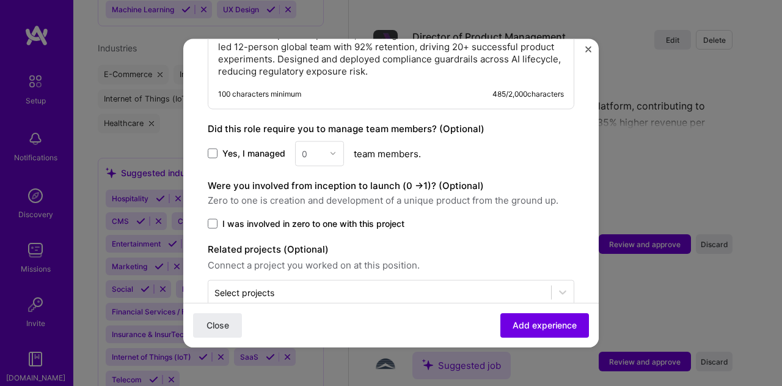
scroll to position [771, 0]
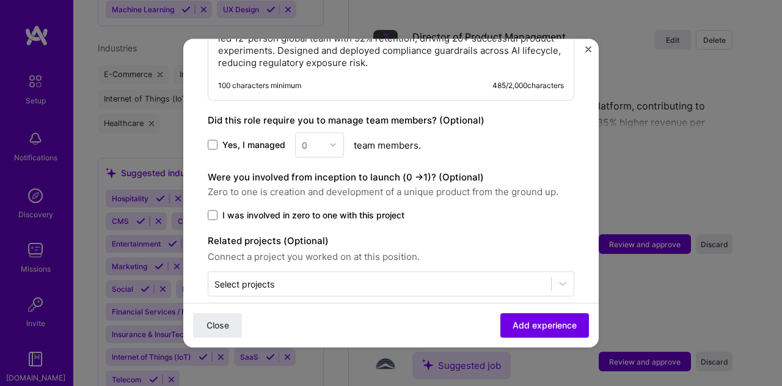
click at [311, 132] on div "0" at bounding box center [319, 144] width 49 height 25
click at [324, 132] on div "0" at bounding box center [319, 144] width 49 height 25
click at [215, 140] on span at bounding box center [213, 145] width 10 height 10
click at [0, 0] on input "Yes, I managed" at bounding box center [0, 0] width 0 height 0
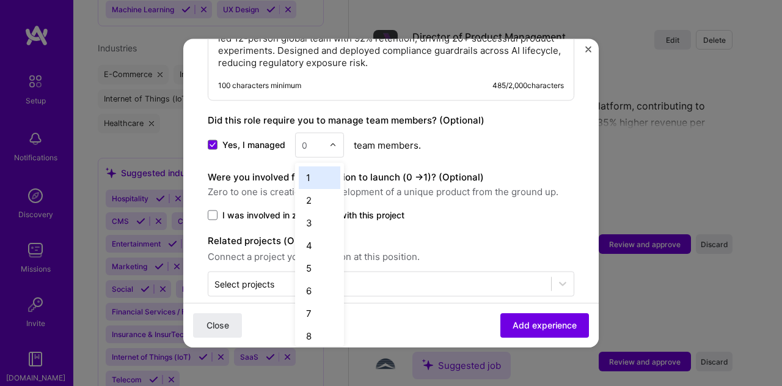
click at [326, 133] on div "0" at bounding box center [313, 145] width 34 height 24
click at [318, 170] on div "12" at bounding box center [320, 181] width 42 height 23
drag, startPoint x: 220, startPoint y: 197, endPoint x: 226, endPoint y: 197, distance: 6.1
click at [220, 208] on label "I was involved in zero to one with this project" at bounding box center [391, 214] width 367 height 12
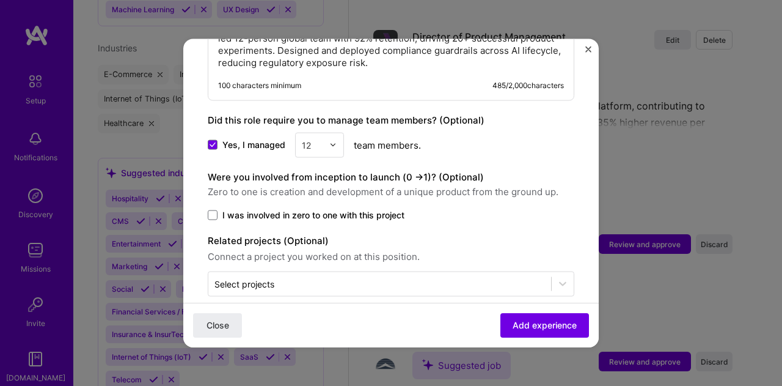
click at [0, 0] on input "I was involved in zero to one with this project" at bounding box center [0, 0] width 0 height 0
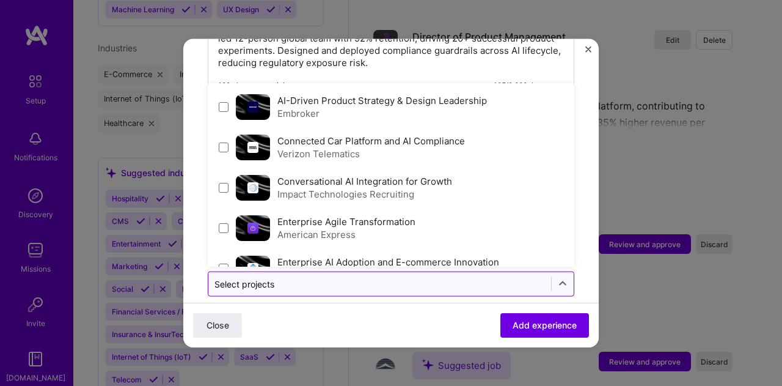
click at [404, 277] on input "text" at bounding box center [380, 283] width 331 height 13
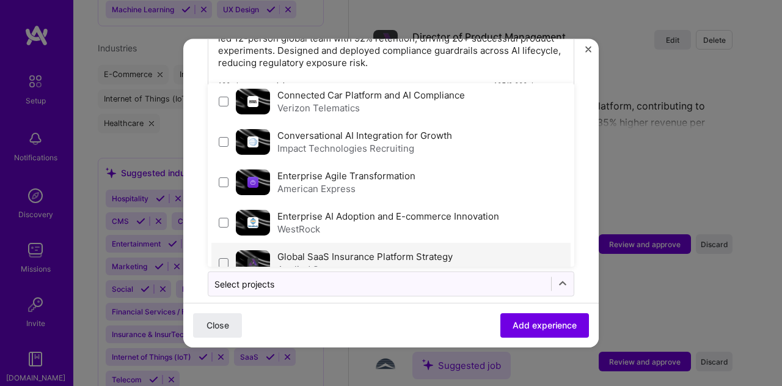
scroll to position [0, 0]
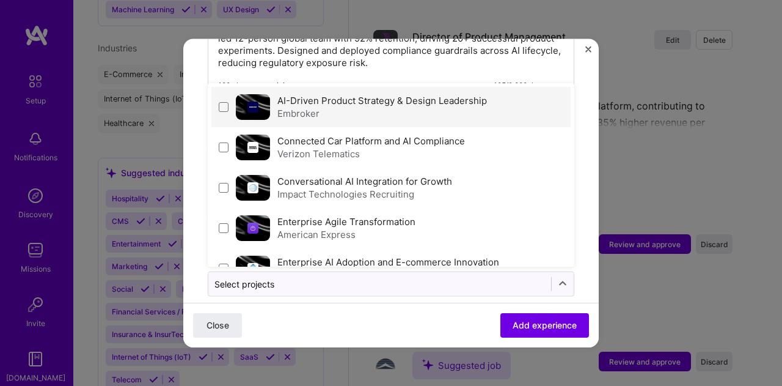
click at [394, 94] on label "AI-Driven Product Strategy & Design Leadership" at bounding box center [382, 100] width 210 height 12
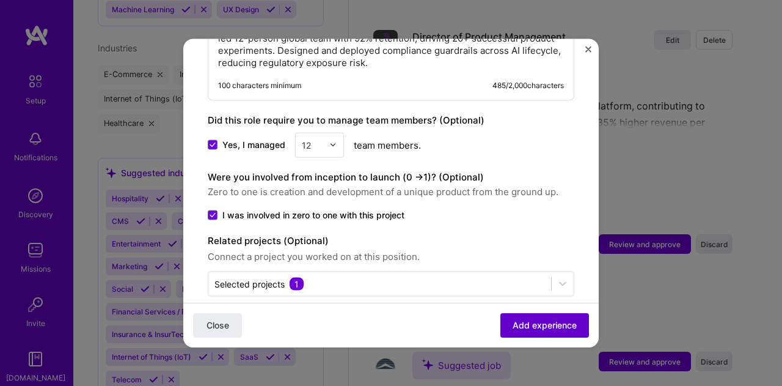
click at [533, 326] on span "Add experience" at bounding box center [545, 325] width 64 height 12
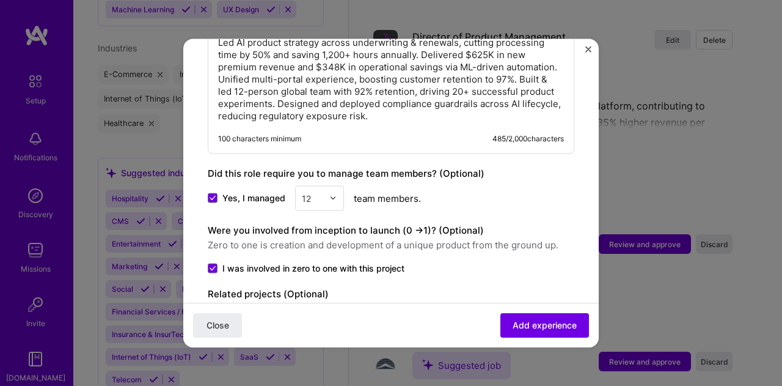
scroll to position [791, 0]
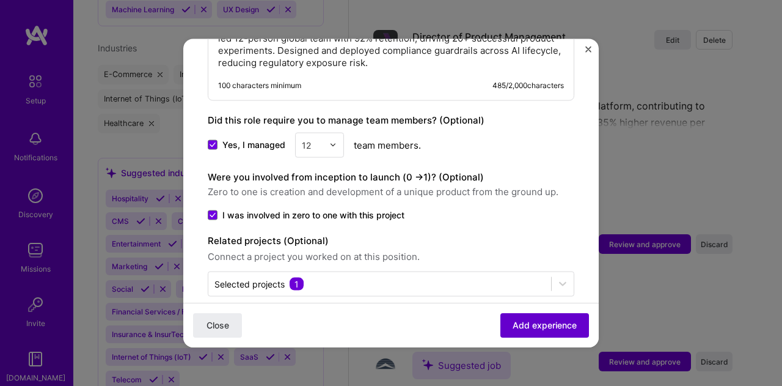
click at [550, 328] on span "Add experience" at bounding box center [545, 325] width 64 height 12
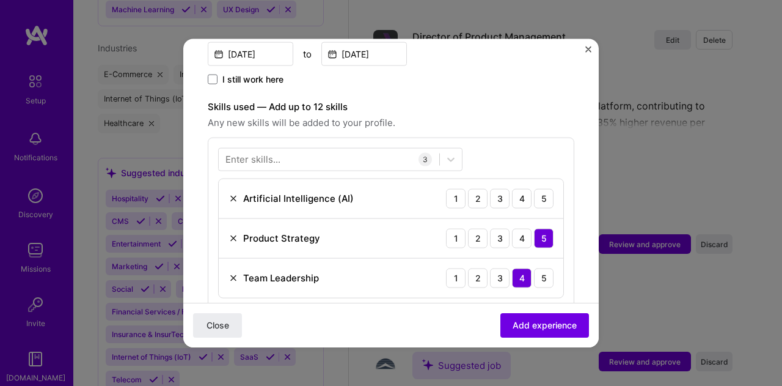
scroll to position [299, 0]
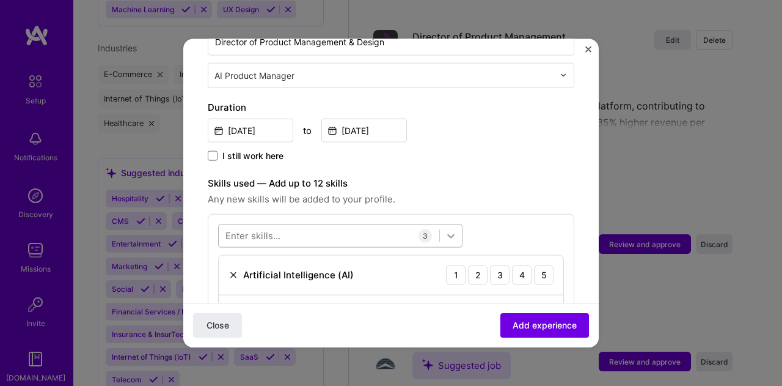
click at [455, 229] on icon at bounding box center [451, 235] width 12 height 12
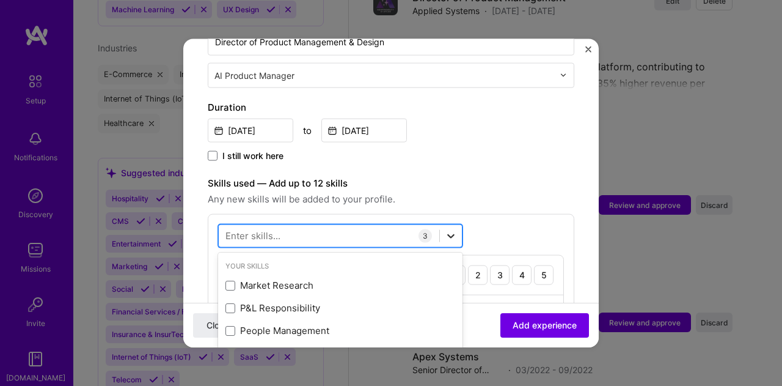
scroll to position [2132, 0]
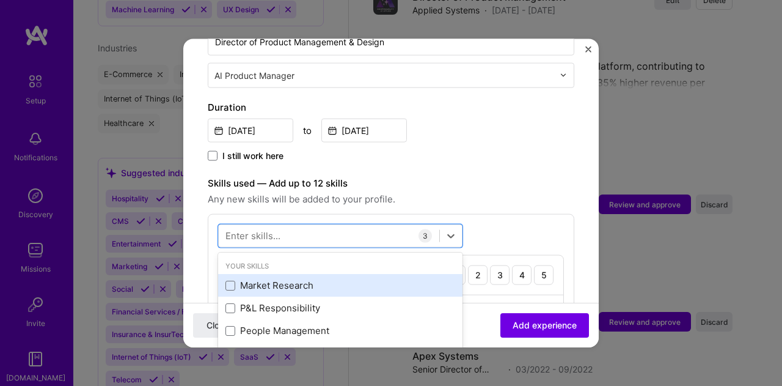
click at [304, 279] on div "Market Research" at bounding box center [341, 285] width 230 height 13
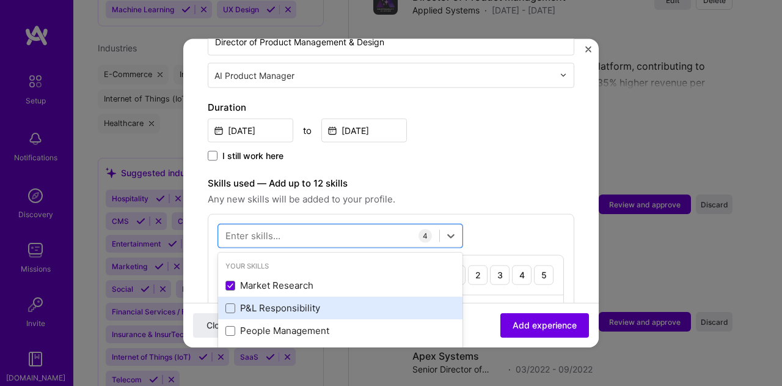
click at [302, 301] on div "P&L Responsibility" at bounding box center [341, 307] width 230 height 13
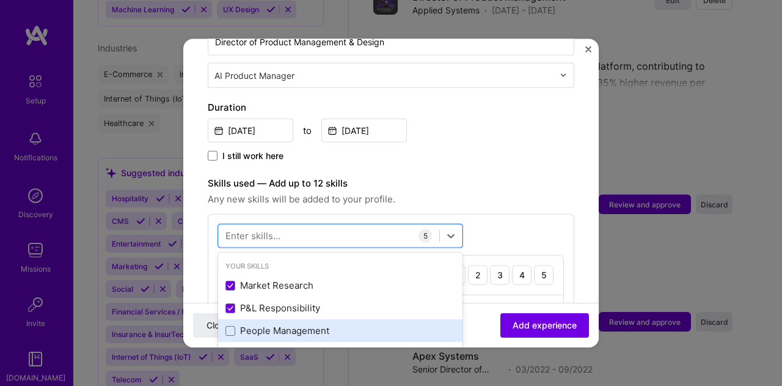
click at [295, 324] on div "People Management" at bounding box center [341, 330] width 230 height 13
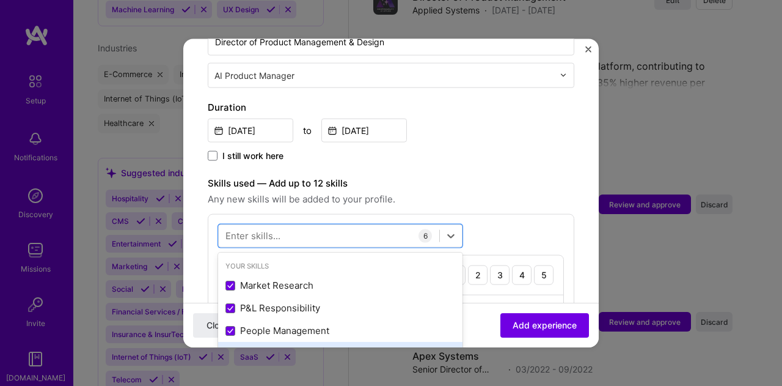
drag, startPoint x: 293, startPoint y: 334, endPoint x: 315, endPoint y: 331, distance: 21.7
click at [293, 347] on div "Product Design" at bounding box center [341, 353] width 230 height 13
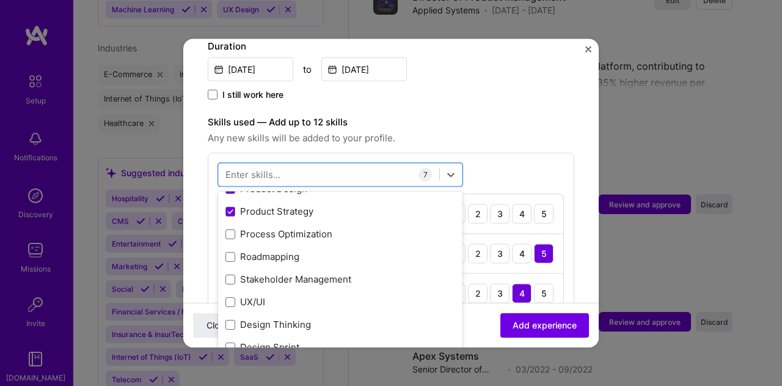
scroll to position [122, 0]
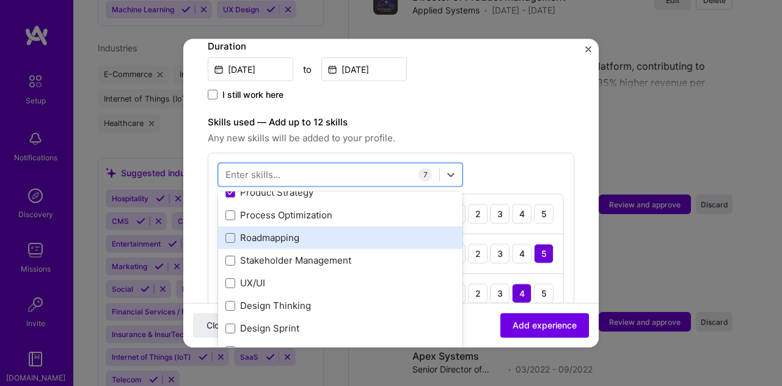
click at [286, 226] on div "Roadmapping" at bounding box center [340, 237] width 244 height 23
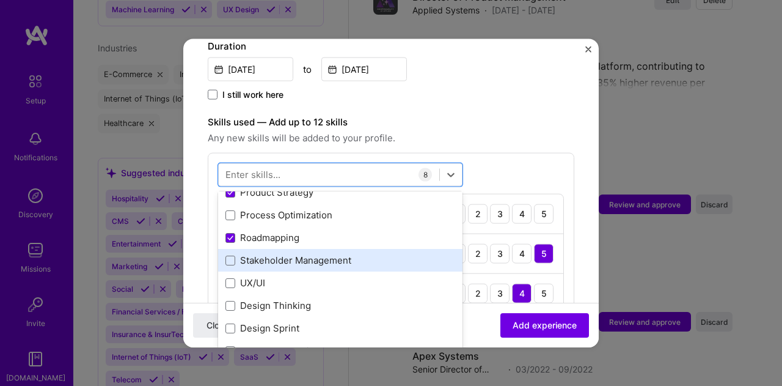
click at [308, 254] on div "Stakeholder Management" at bounding box center [341, 260] width 230 height 13
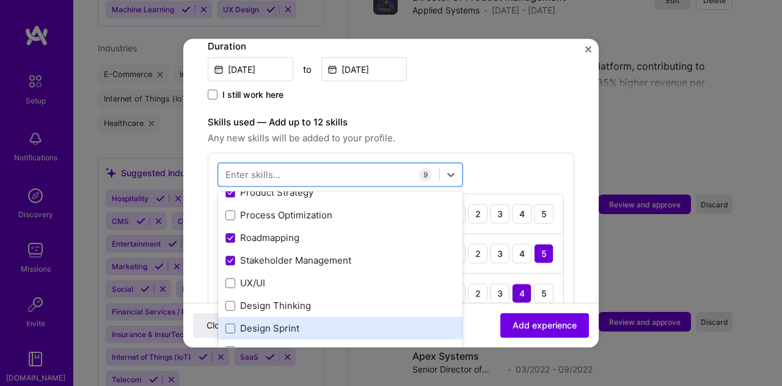
click at [301, 321] on div "Design Sprint" at bounding box center [341, 327] width 230 height 13
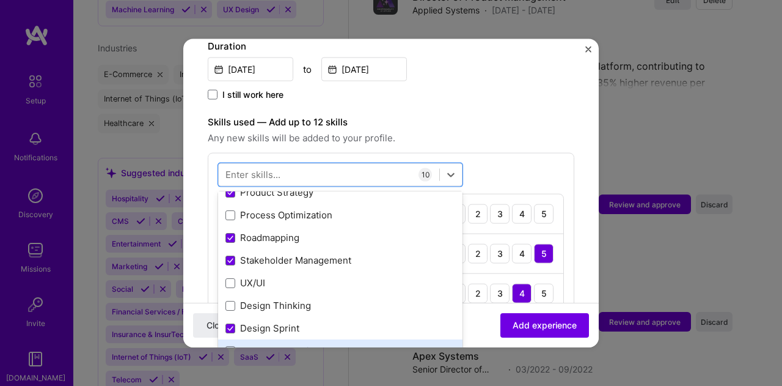
click at [310, 344] on div "Product Marketing" at bounding box center [341, 350] width 230 height 13
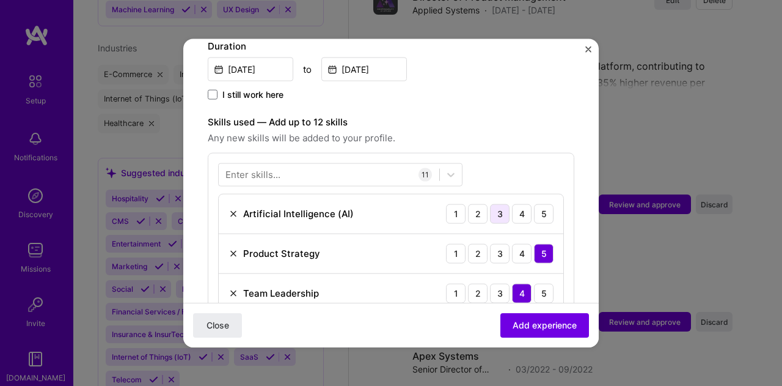
click at [491, 204] on div "3" at bounding box center [500, 214] width 20 height 20
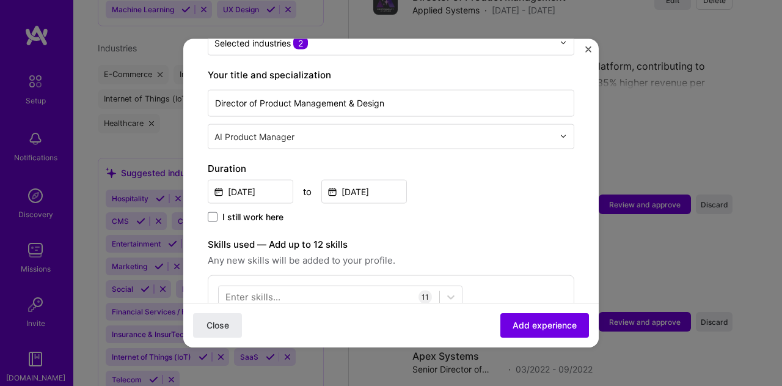
scroll to position [299, 0]
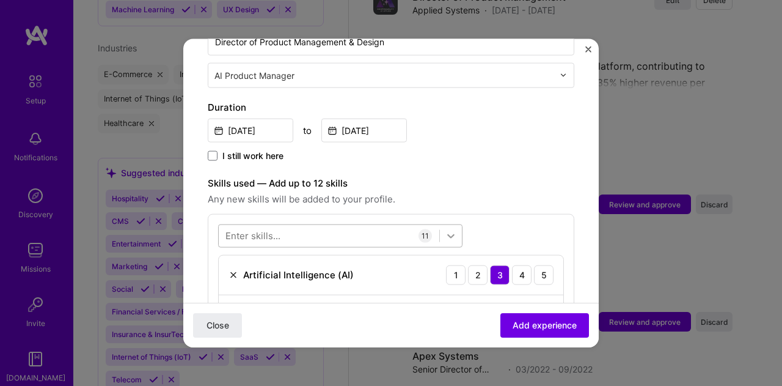
click at [446, 229] on icon at bounding box center [451, 235] width 12 height 12
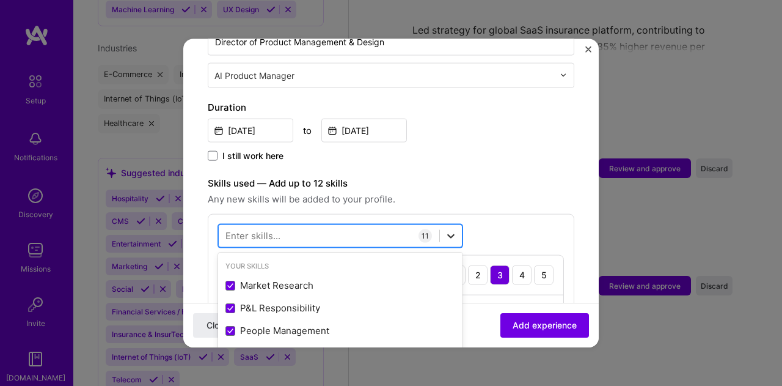
scroll to position [2171, 0]
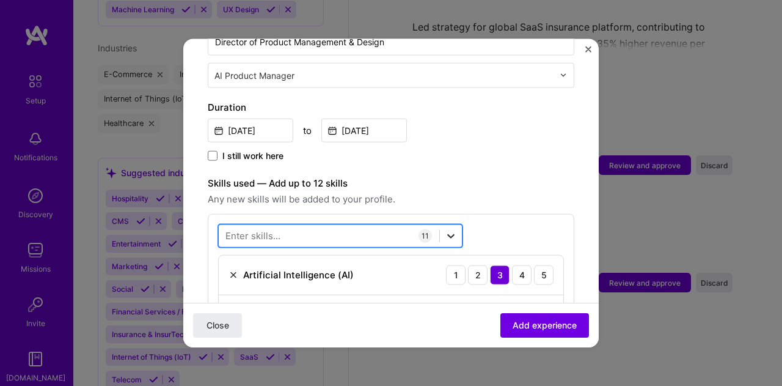
click at [446, 229] on icon at bounding box center [451, 235] width 12 height 12
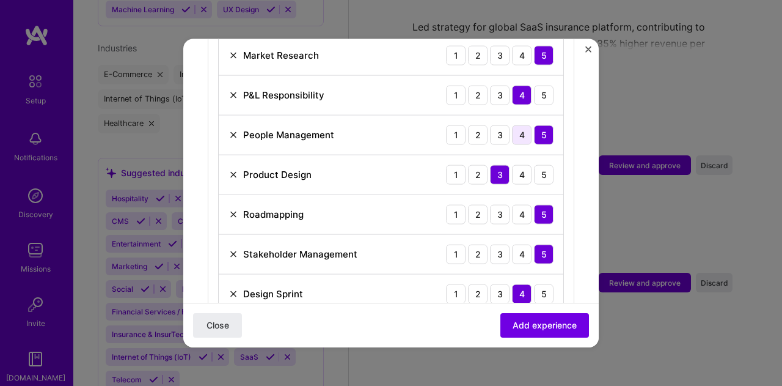
scroll to position [666, 0]
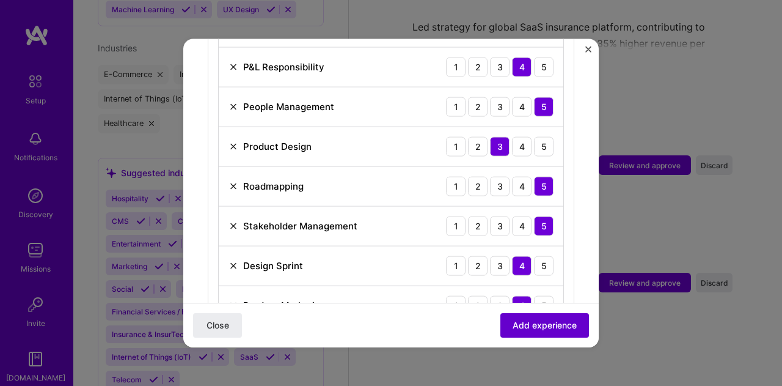
click at [543, 320] on span "Add experience" at bounding box center [545, 325] width 64 height 12
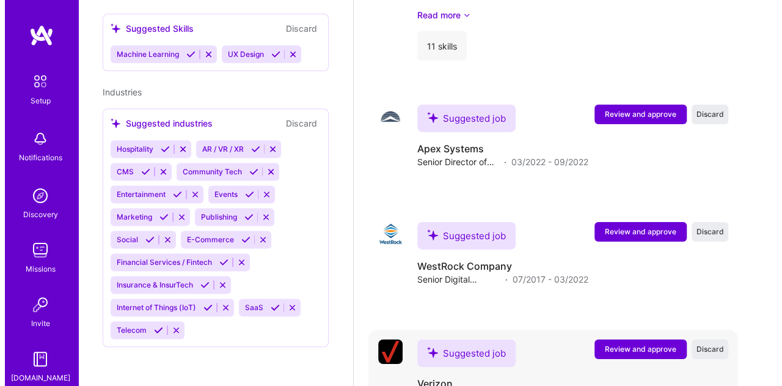
scroll to position [2124, 0]
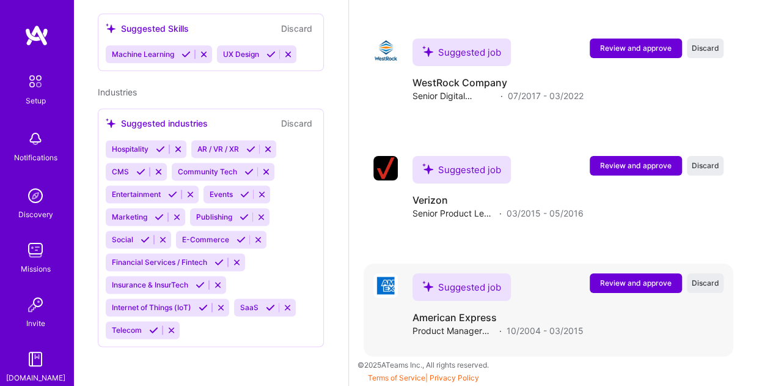
click at [637, 282] on span "Review and approve" at bounding box center [636, 282] width 72 height 10
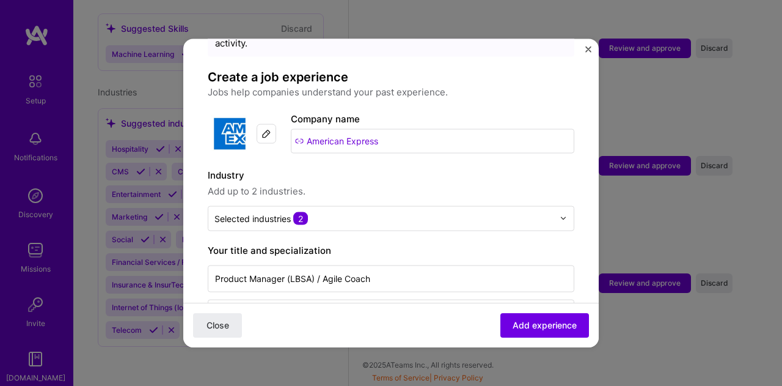
scroll to position [61, 0]
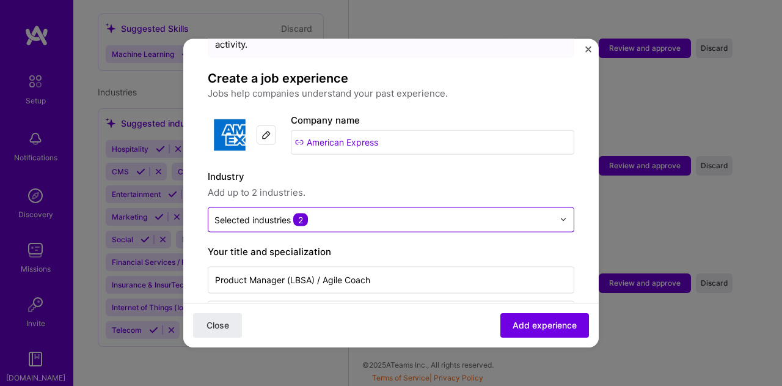
click at [347, 213] on input "text" at bounding box center [384, 219] width 339 height 13
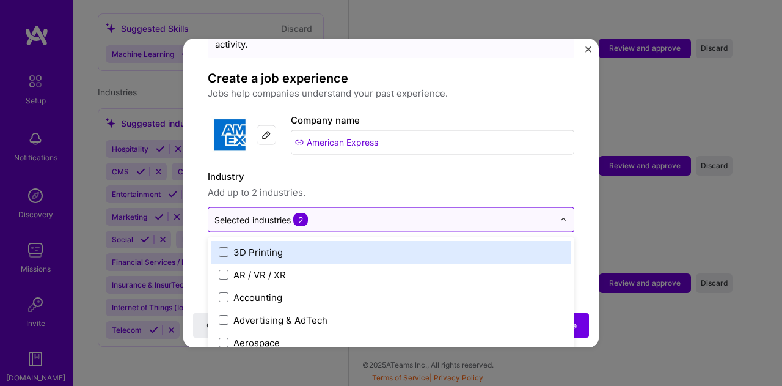
click at [348, 213] on input "text" at bounding box center [384, 219] width 339 height 13
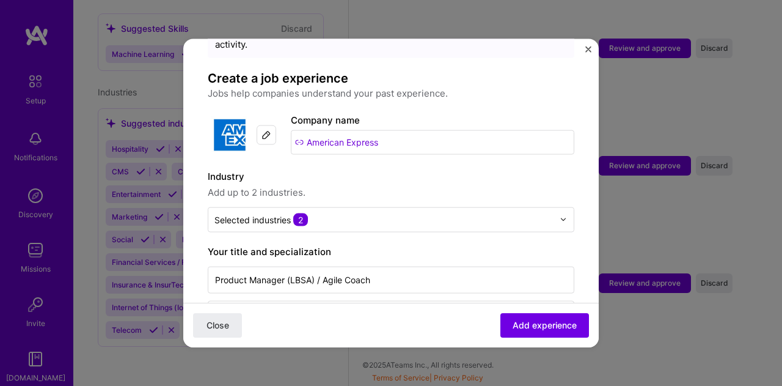
click at [527, 185] on span "Add up to 2 industries." at bounding box center [391, 192] width 367 height 15
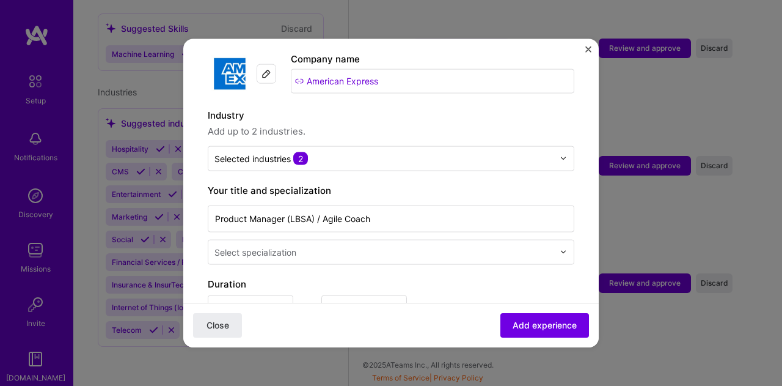
scroll to position [183, 0]
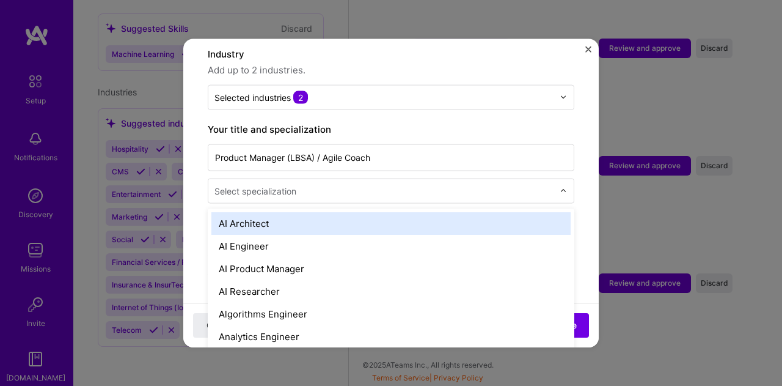
click at [351, 184] on input "text" at bounding box center [386, 190] width 342 height 13
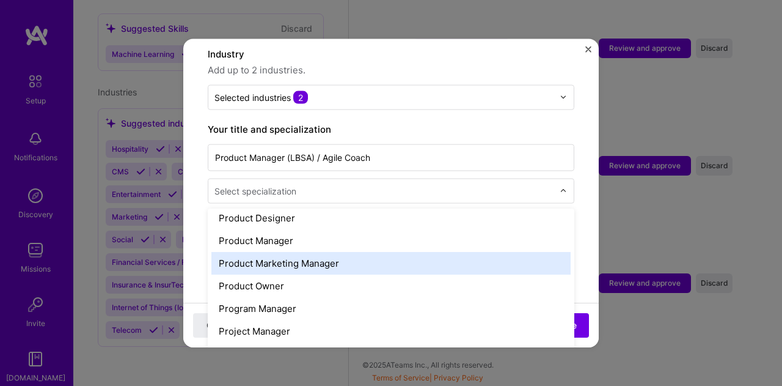
scroll to position [1100, 0]
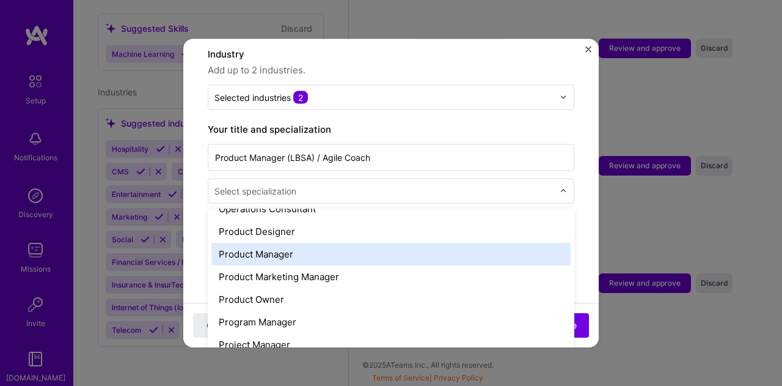
click at [339, 242] on div "Product Manager" at bounding box center [390, 253] width 359 height 23
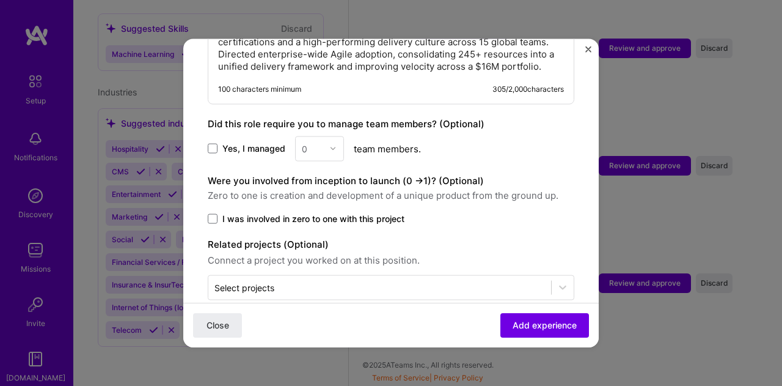
scroll to position [655, 0]
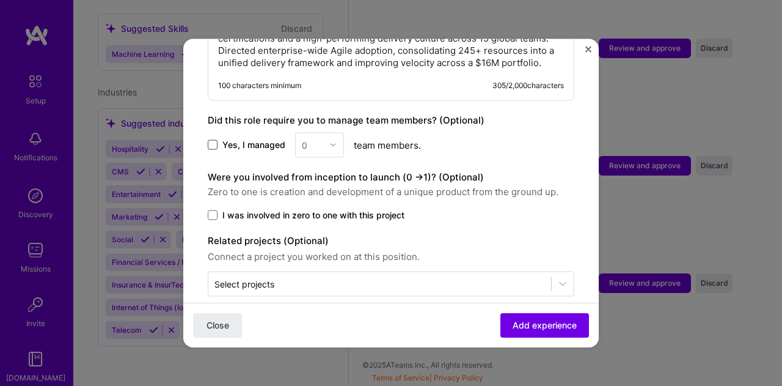
click at [216, 140] on span at bounding box center [213, 145] width 10 height 10
click at [0, 0] on input "Yes, I managed" at bounding box center [0, 0] width 0 height 0
click at [332, 133] on div at bounding box center [336, 145] width 14 height 24
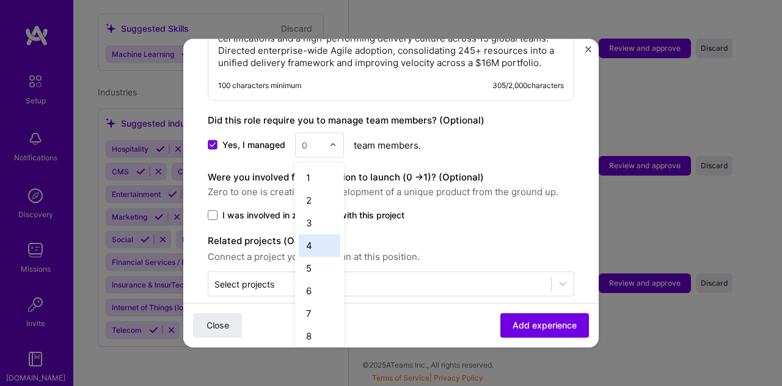
click at [315, 233] on div "4" at bounding box center [320, 244] width 42 height 23
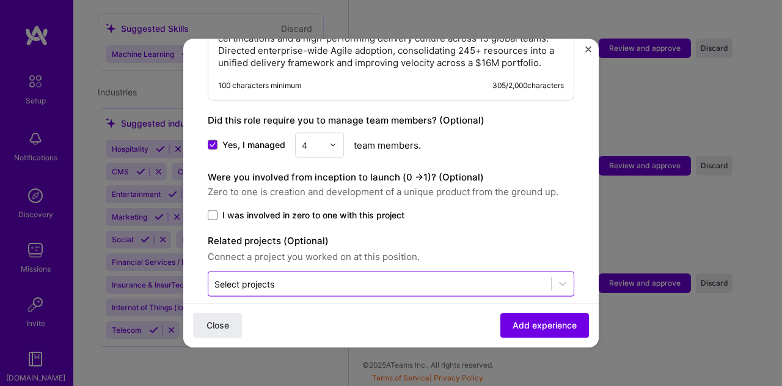
click at [384, 277] on input "text" at bounding box center [380, 283] width 331 height 13
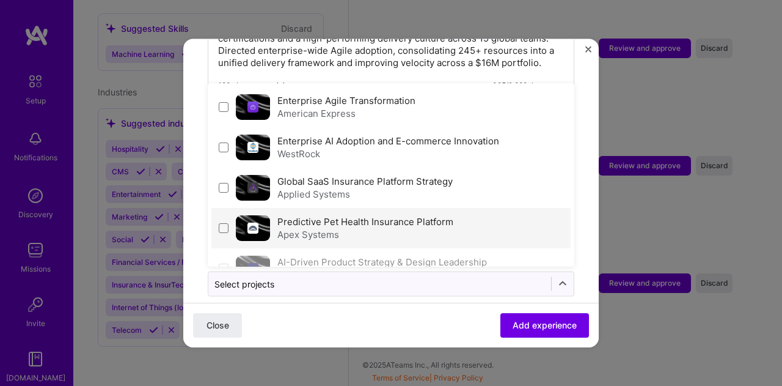
scroll to position [45, 0]
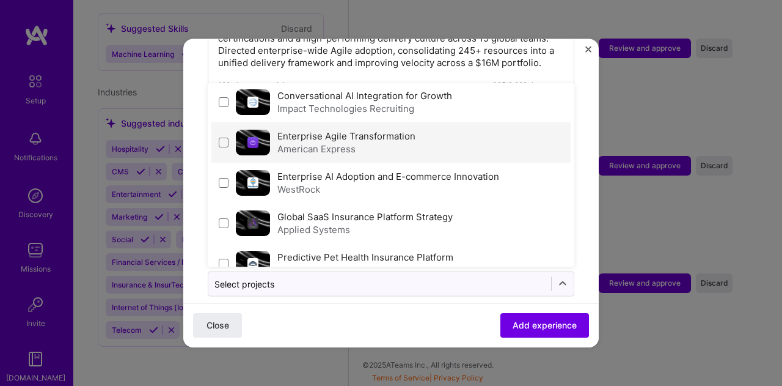
click at [342, 142] on div "American Express" at bounding box center [346, 148] width 138 height 13
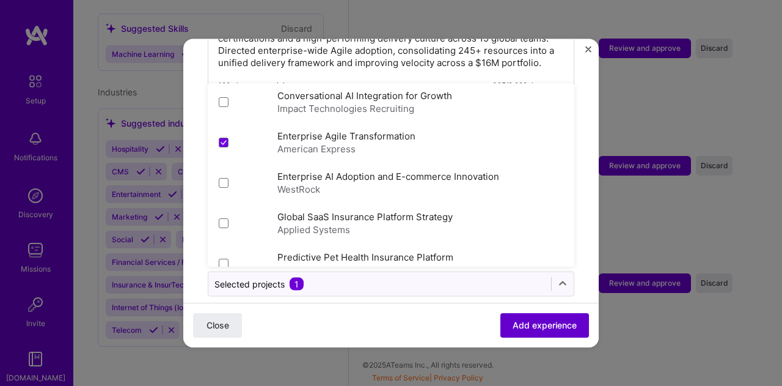
click at [521, 318] on button "Add experience" at bounding box center [545, 325] width 89 height 24
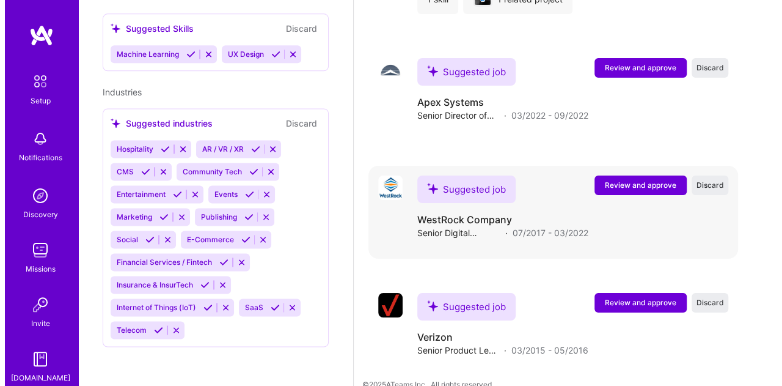
scroll to position [2186, 0]
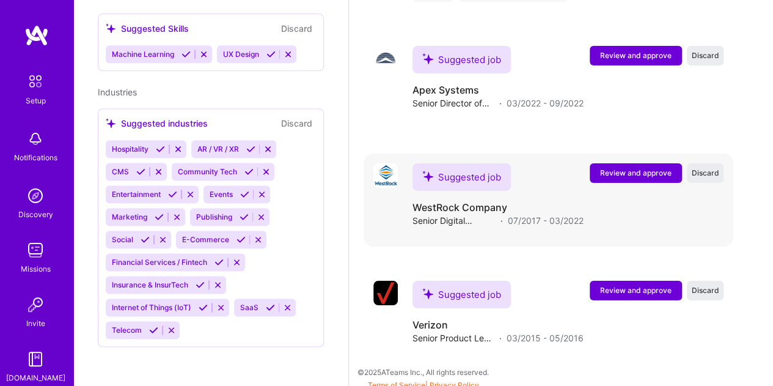
click at [642, 171] on span "Review and approve" at bounding box center [636, 172] width 72 height 10
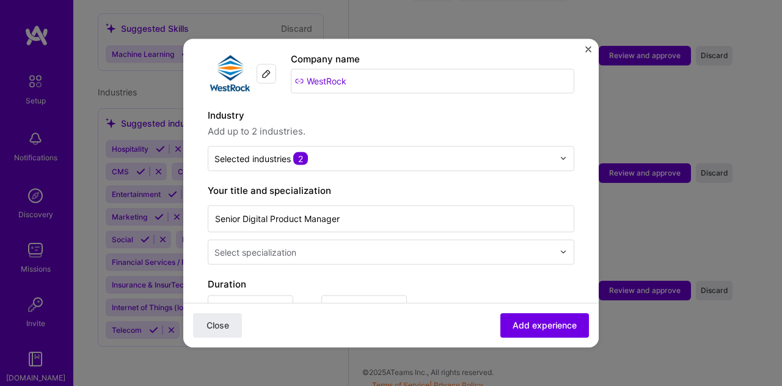
scroll to position [183, 0]
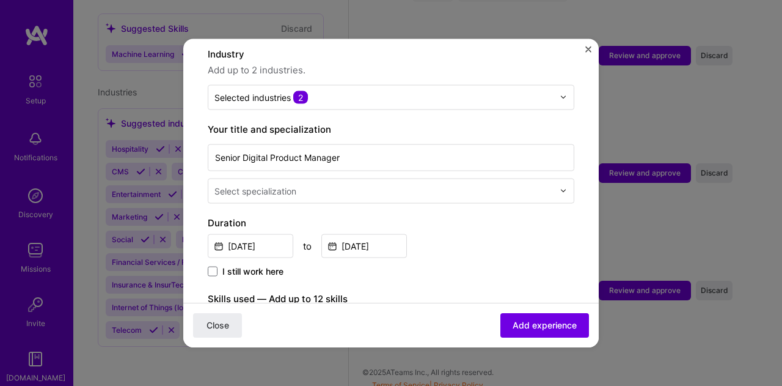
click at [404, 184] on input "text" at bounding box center [386, 190] width 342 height 13
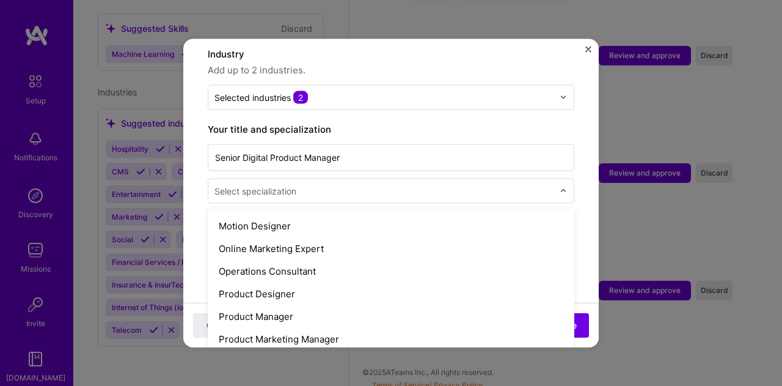
scroll to position [1039, 0]
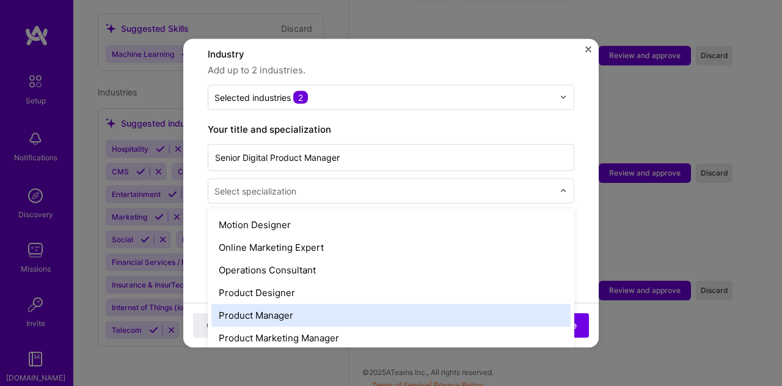
click at [418, 303] on div "Product Manager" at bounding box center [390, 314] width 359 height 23
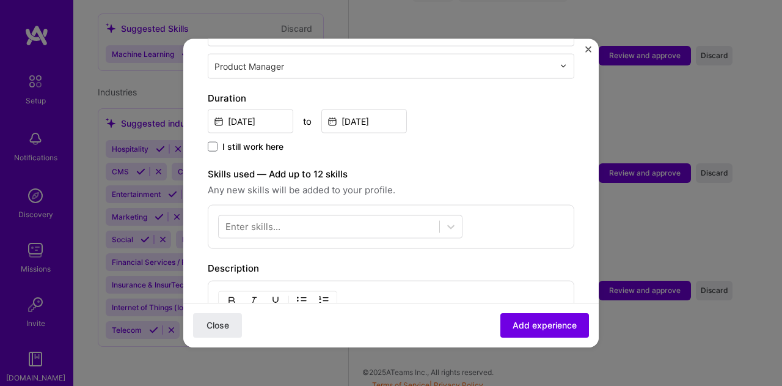
scroll to position [306, 0]
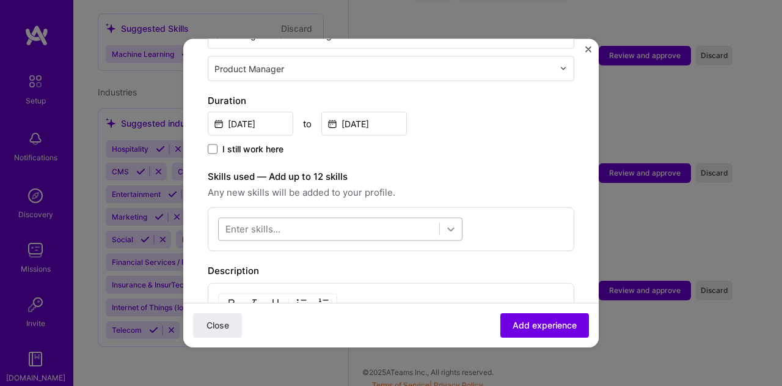
click at [452, 222] on icon at bounding box center [451, 228] width 12 height 12
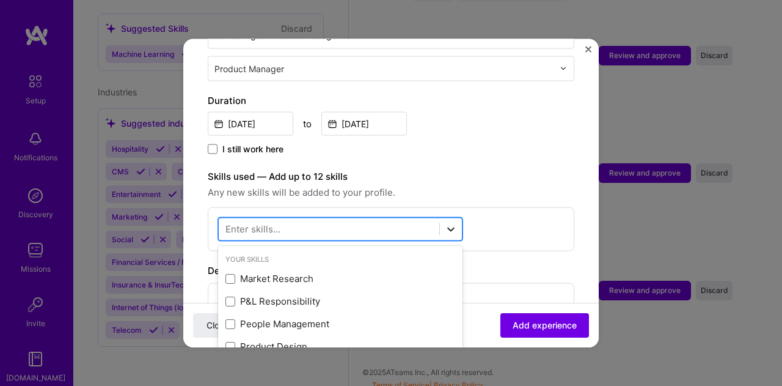
scroll to position [2192, 0]
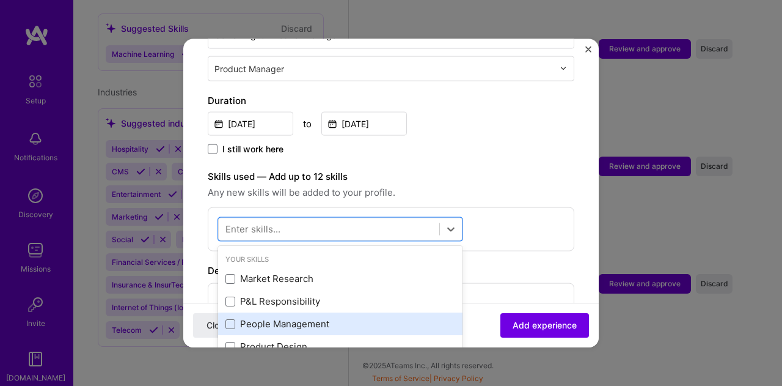
click at [370, 312] on div "People Management" at bounding box center [340, 323] width 244 height 23
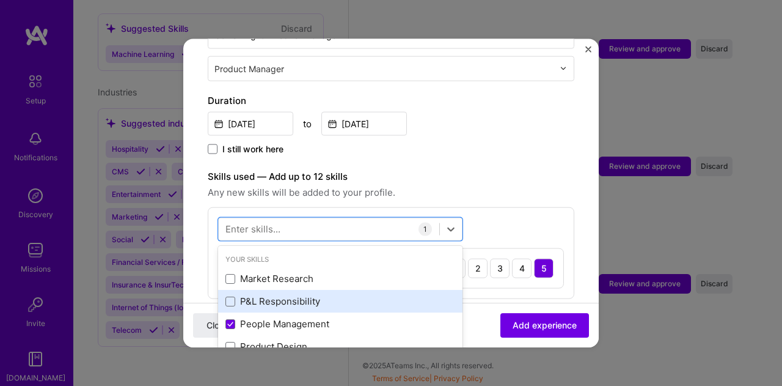
click at [367, 295] on div "P&L Responsibility" at bounding box center [341, 301] width 230 height 13
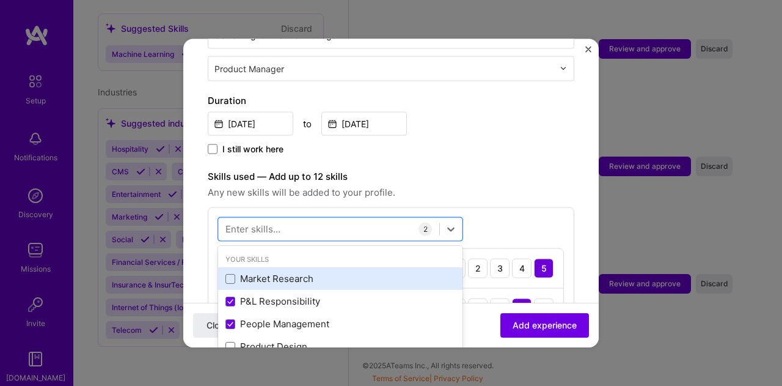
click at [365, 272] on div "Market Research" at bounding box center [341, 278] width 230 height 13
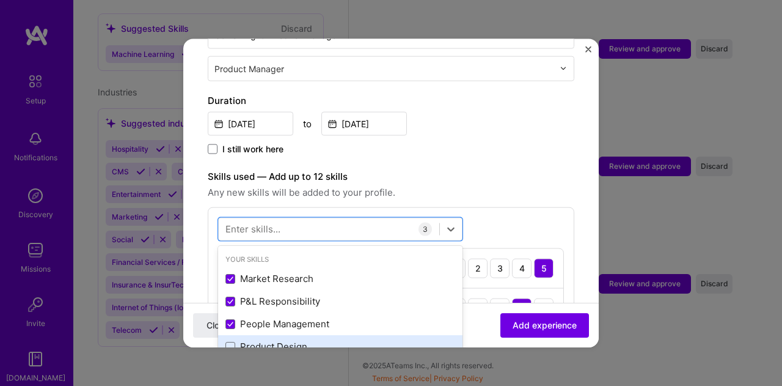
click at [342, 340] on div "Product Design" at bounding box center [341, 346] width 230 height 13
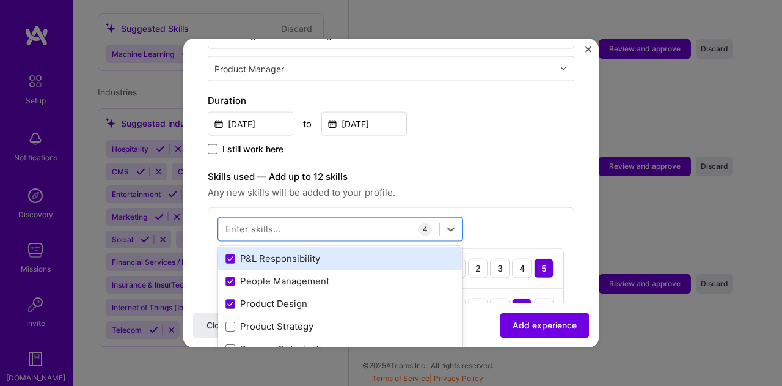
scroll to position [61, 0]
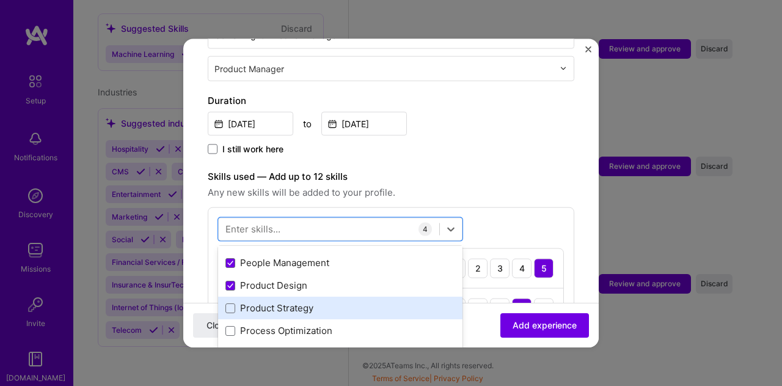
click at [356, 301] on div "Product Strategy" at bounding box center [341, 307] width 230 height 13
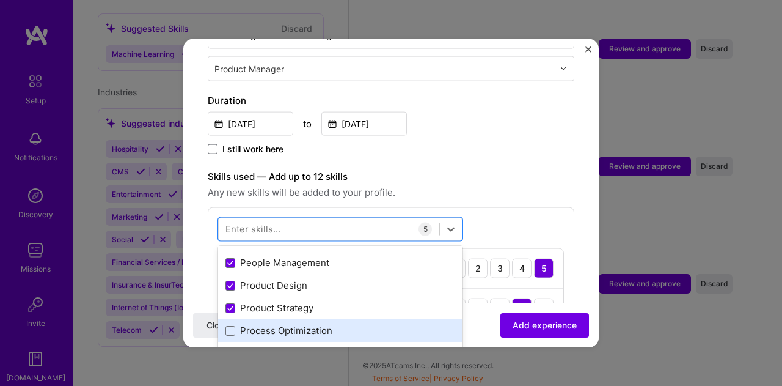
click at [353, 324] on div "Process Optimization" at bounding box center [341, 330] width 230 height 13
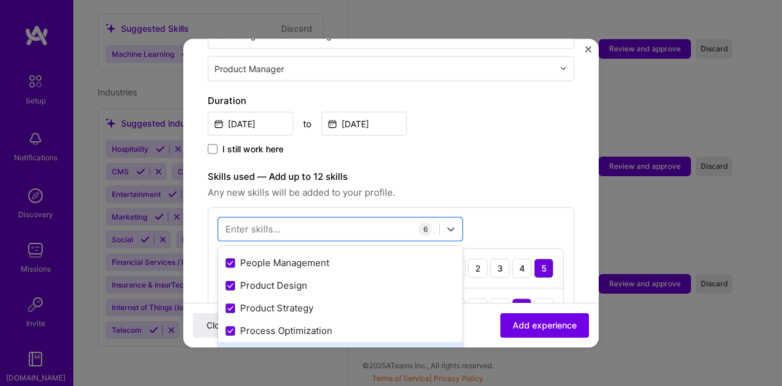
click at [346, 347] on div "Roadmapping" at bounding box center [341, 353] width 230 height 13
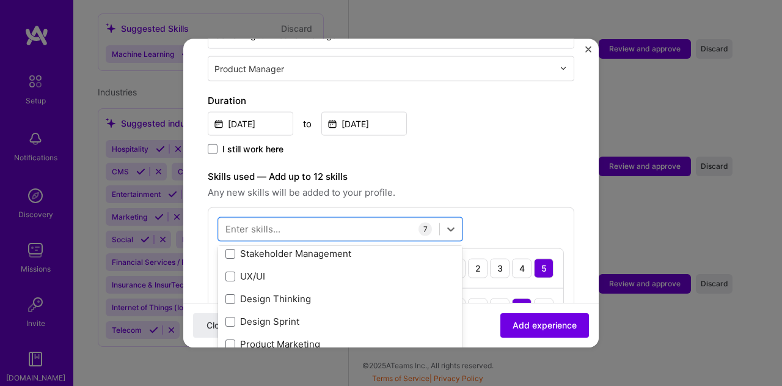
scroll to position [244, 0]
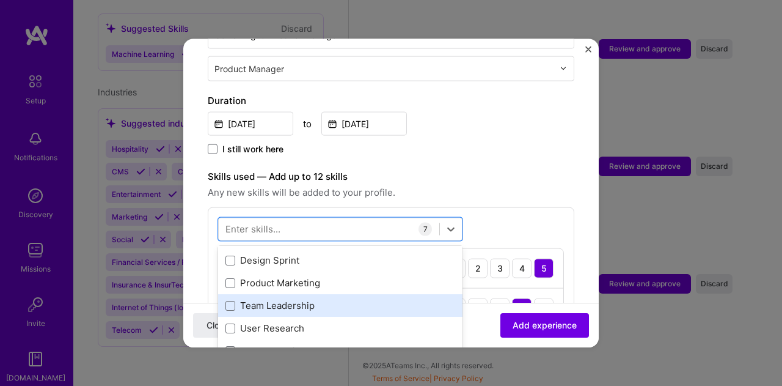
click at [357, 299] on div "Team Leadership" at bounding box center [341, 305] width 230 height 13
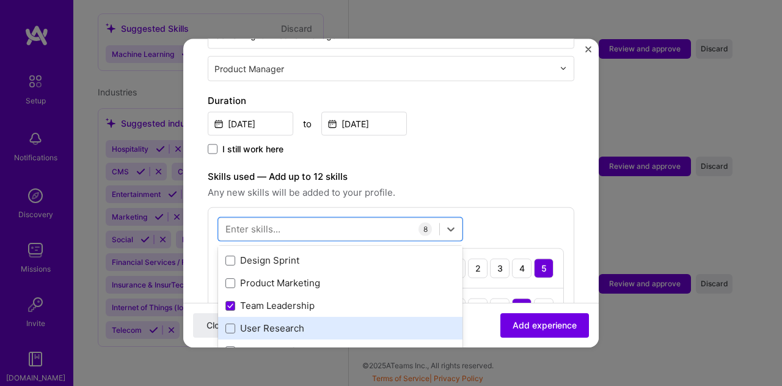
click at [340, 321] on div "User Research" at bounding box center [341, 327] width 230 height 13
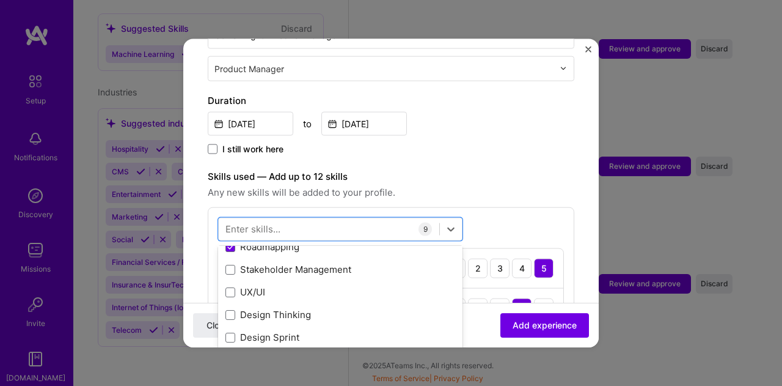
scroll to position [122, 0]
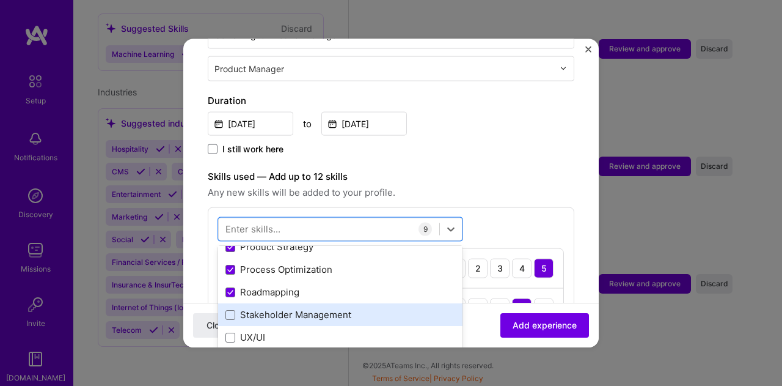
click at [359, 308] on div "Stakeholder Management" at bounding box center [341, 314] width 230 height 13
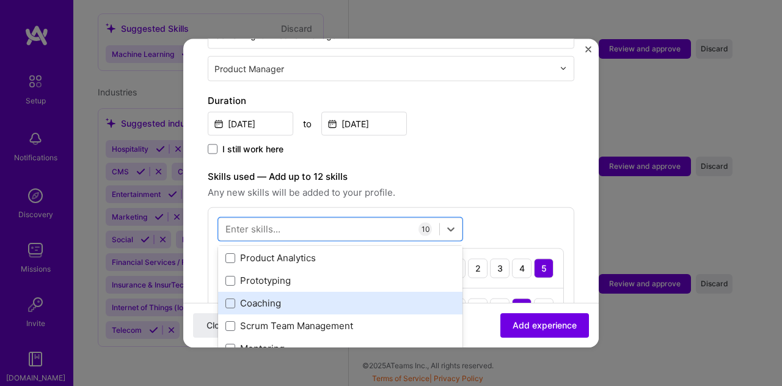
click at [365, 296] on div "Coaching" at bounding box center [341, 302] width 230 height 13
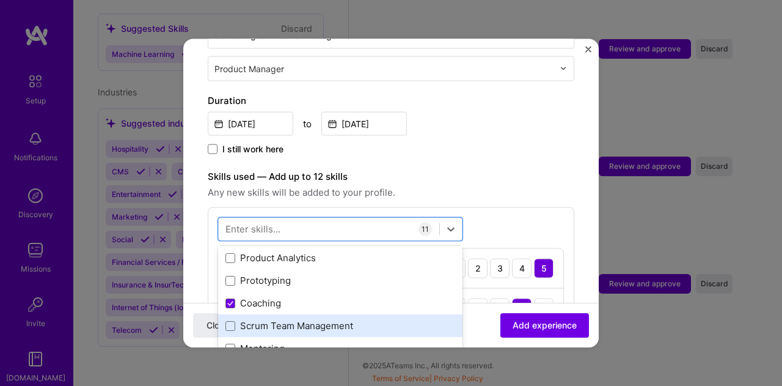
click at [354, 319] on div "Scrum Team Management" at bounding box center [341, 325] width 230 height 13
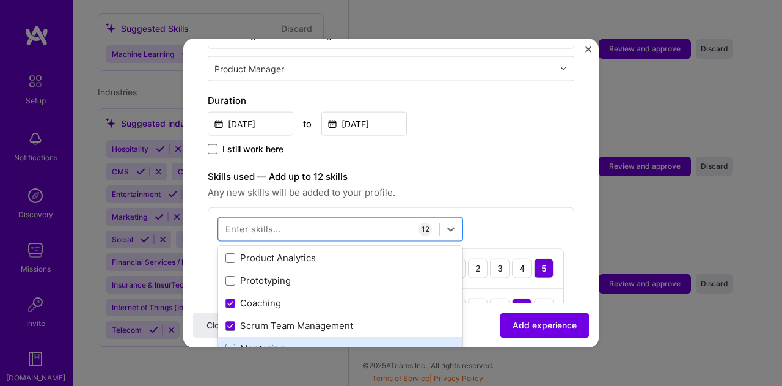
click at [351, 342] on div "Mentoring" at bounding box center [341, 348] width 230 height 13
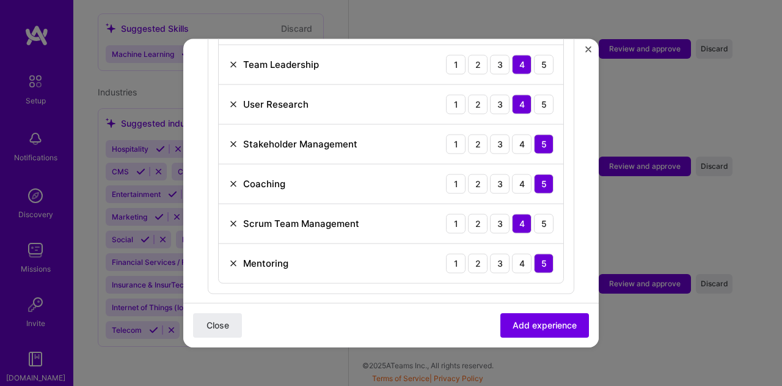
scroll to position [808, 0]
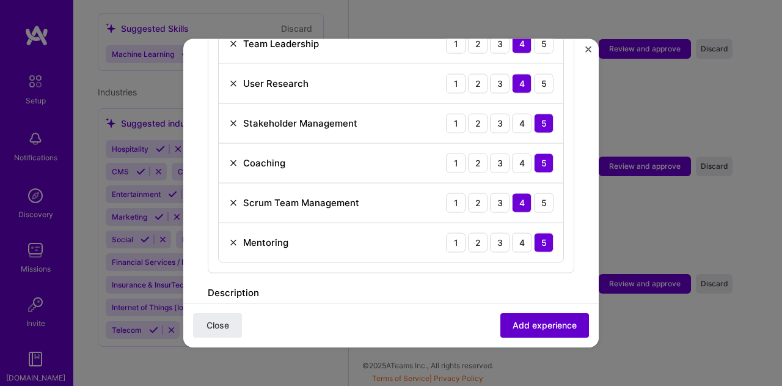
click at [518, 320] on span "Add experience" at bounding box center [545, 325] width 64 height 12
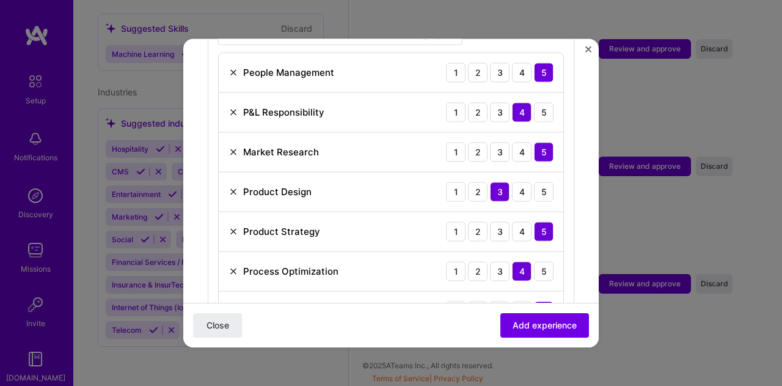
scroll to position [482, 0]
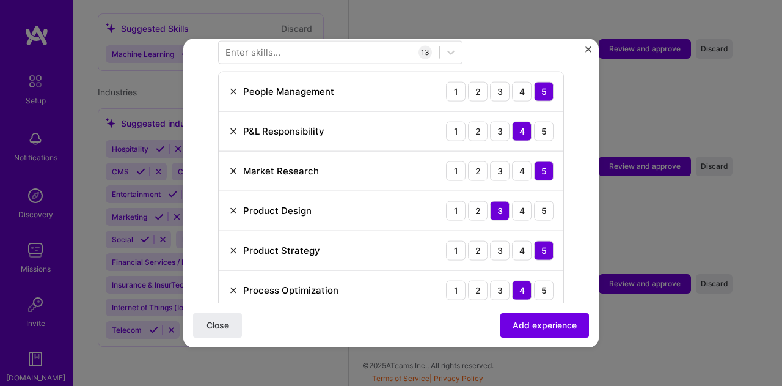
click at [230, 205] on img at bounding box center [234, 210] width 10 height 10
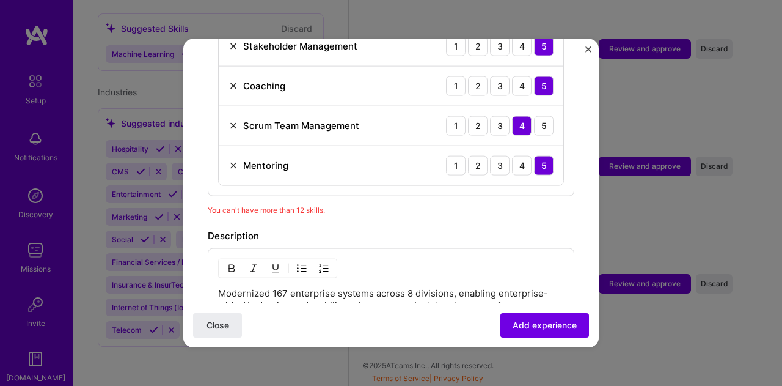
scroll to position [849, 0]
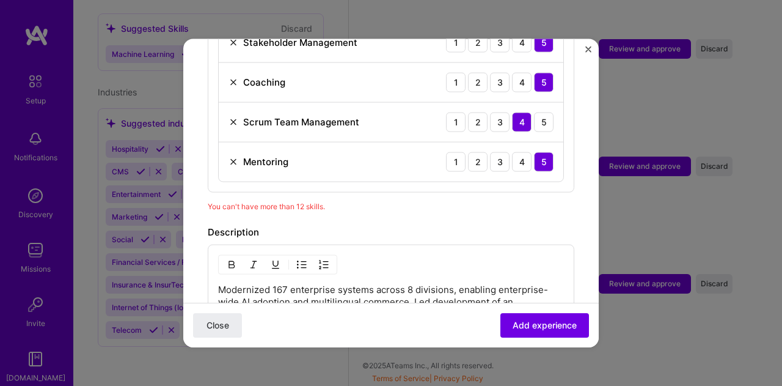
click at [233, 117] on img at bounding box center [234, 122] width 10 height 10
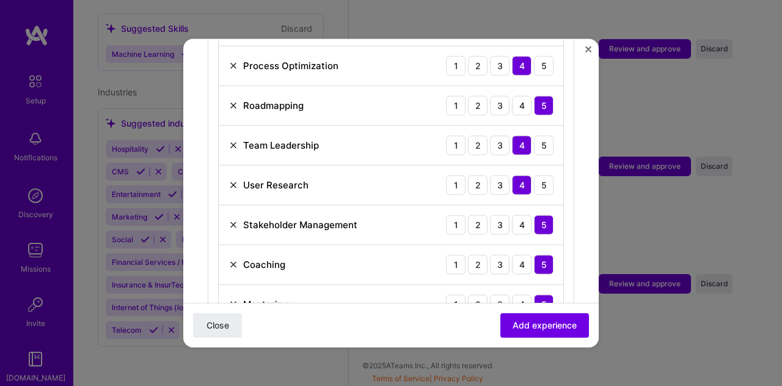
scroll to position [666, 0]
click at [230, 300] on img at bounding box center [234, 305] width 10 height 10
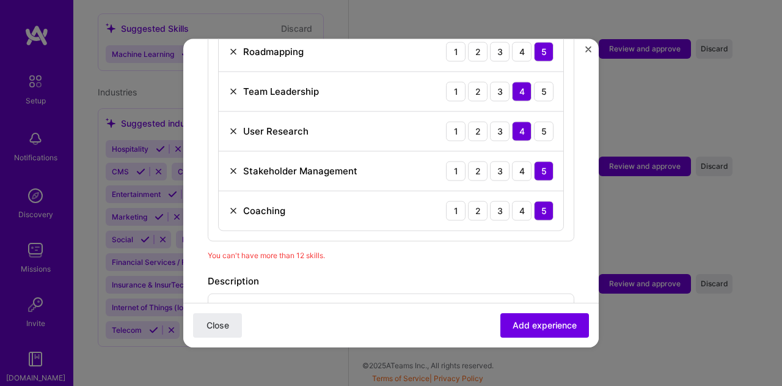
scroll to position [727, 0]
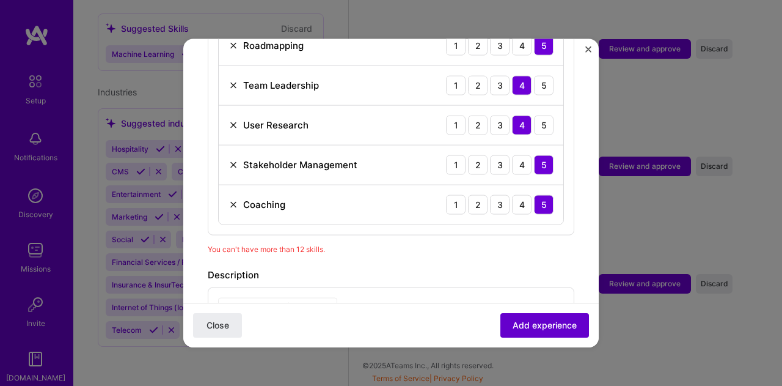
click at [543, 323] on span "Add experience" at bounding box center [545, 325] width 64 height 12
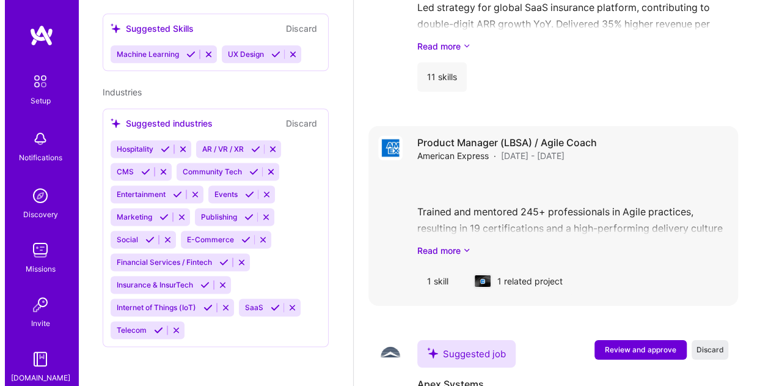
scroll to position [2279, 0]
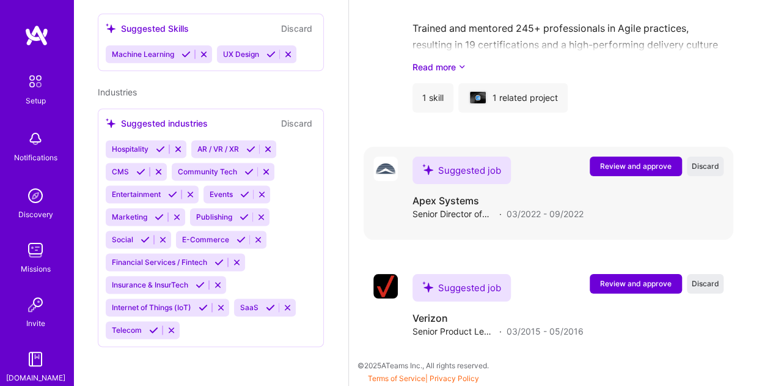
click at [638, 173] on button "Review and approve" at bounding box center [636, 166] width 92 height 20
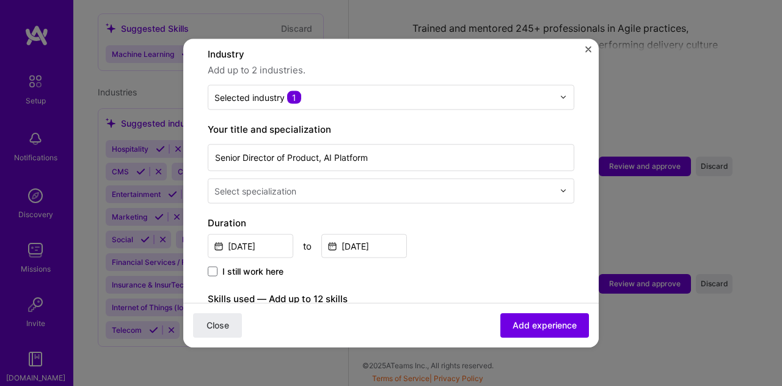
scroll to position [122, 0]
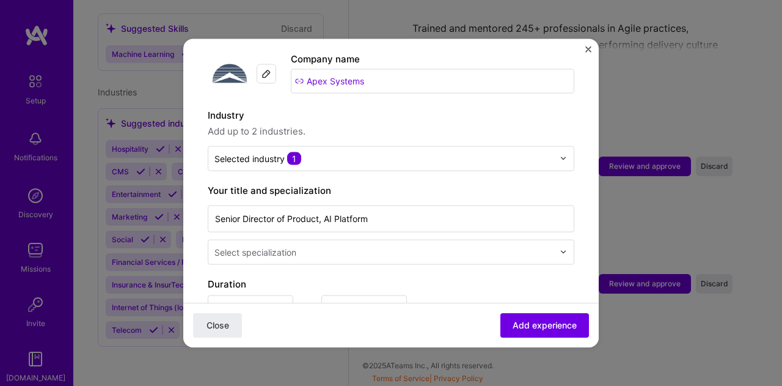
click at [402, 245] on input "text" at bounding box center [386, 251] width 342 height 13
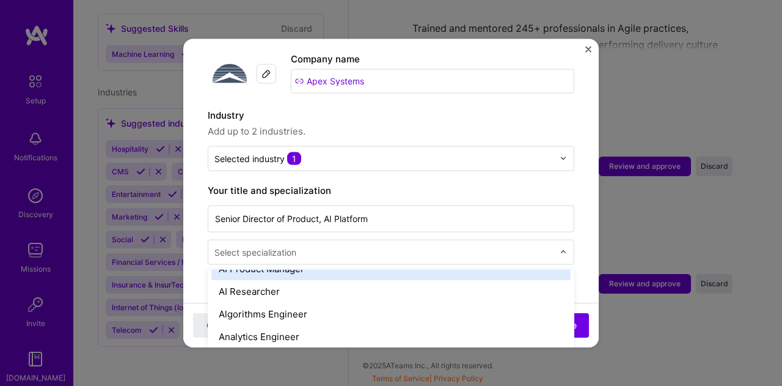
scroll to position [0, 0]
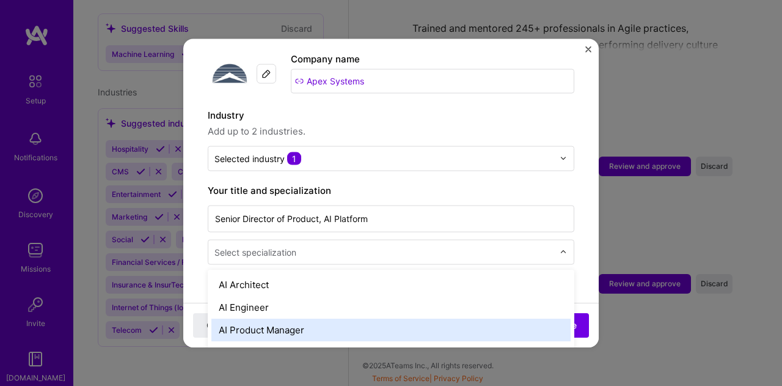
click at [407, 318] on div "AI Product Manager" at bounding box center [390, 329] width 359 height 23
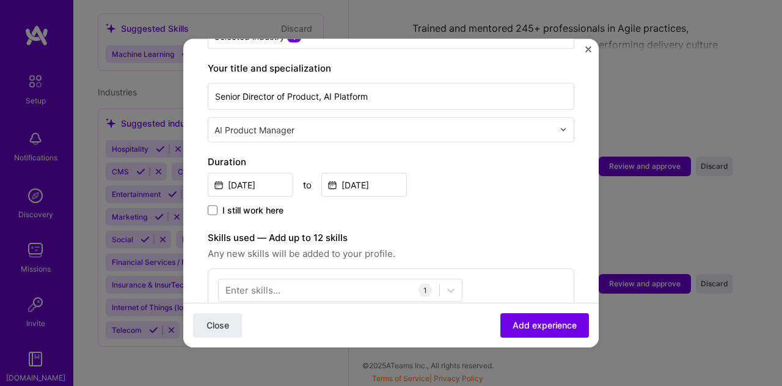
scroll to position [367, 0]
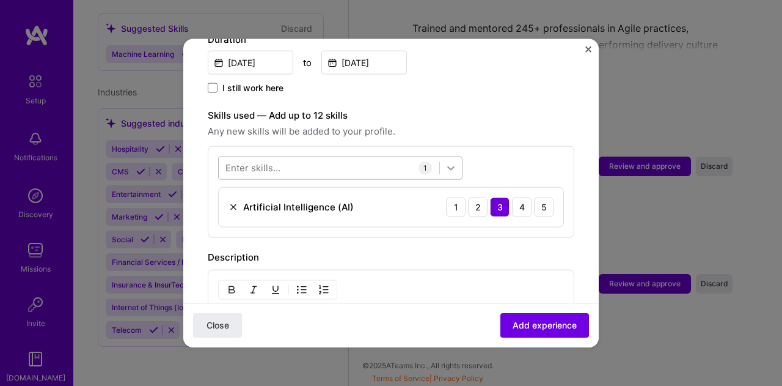
click at [447, 161] on icon at bounding box center [451, 167] width 12 height 12
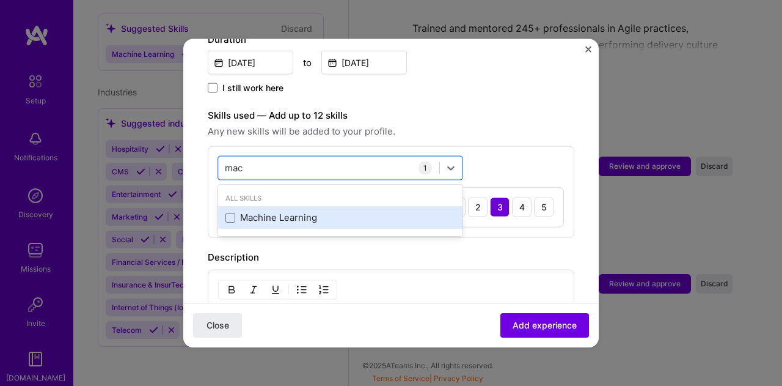
click at [362, 211] on div "Machine Learning" at bounding box center [341, 217] width 230 height 13
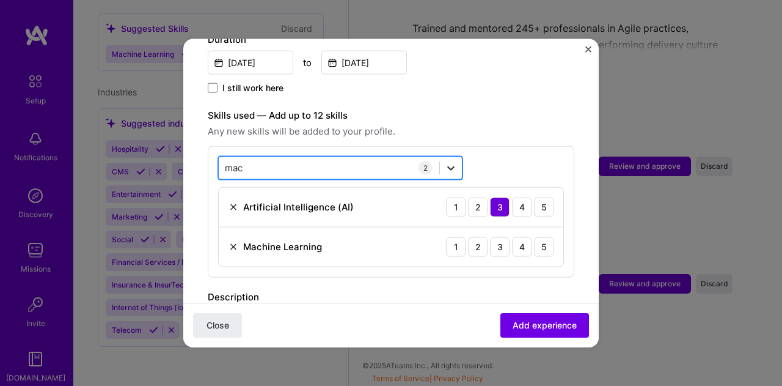
click at [448, 161] on icon at bounding box center [451, 167] width 12 height 12
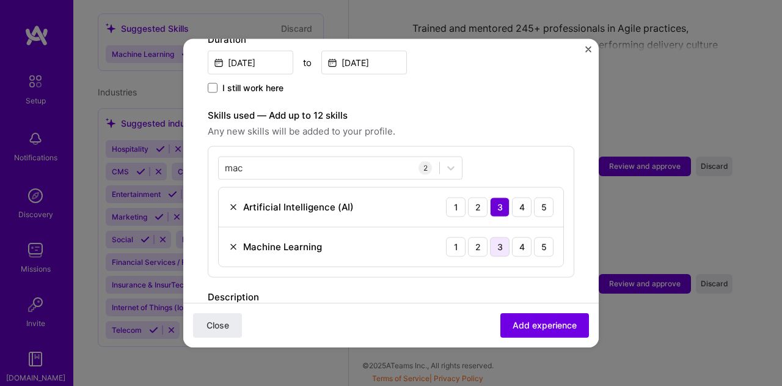
click at [493, 237] on div "3" at bounding box center [500, 247] width 20 height 20
click at [452, 161] on icon at bounding box center [451, 167] width 12 height 12
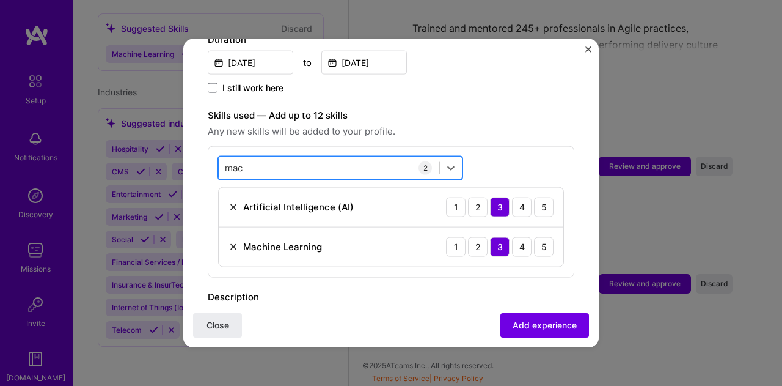
click at [368, 158] on div "mac mac" at bounding box center [329, 168] width 221 height 20
click at [352, 158] on div "mac mac" at bounding box center [329, 168] width 221 height 20
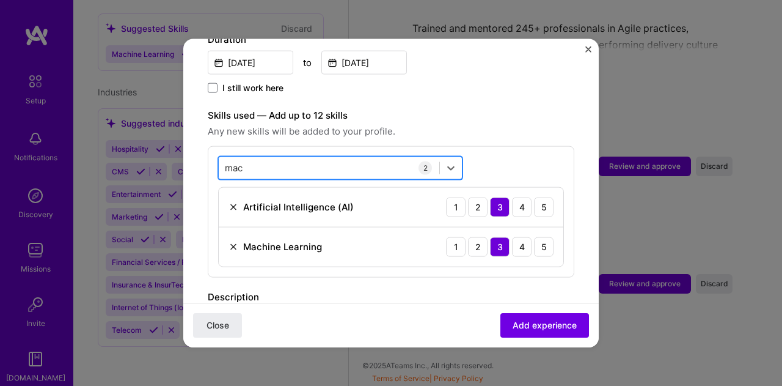
click at [352, 158] on div "mac mac" at bounding box center [329, 168] width 221 height 20
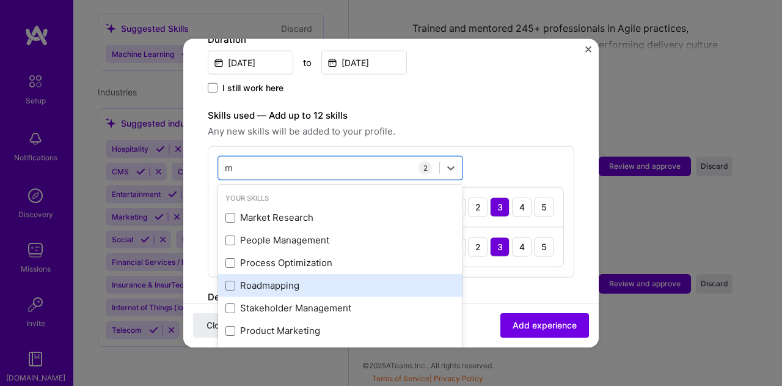
click at [327, 279] on div "Roadmapping" at bounding box center [341, 285] width 230 height 13
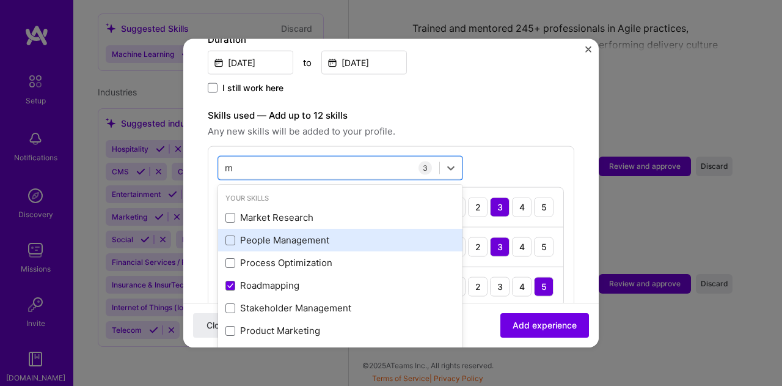
click at [330, 233] on div "People Management" at bounding box center [341, 239] width 230 height 13
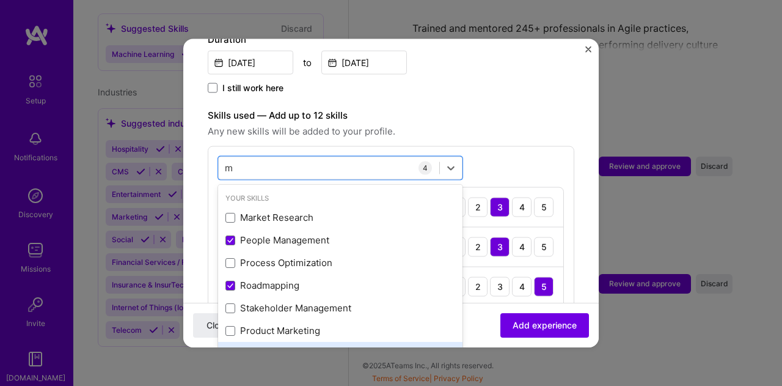
click at [327, 347] on div "Team Leadership" at bounding box center [341, 353] width 230 height 13
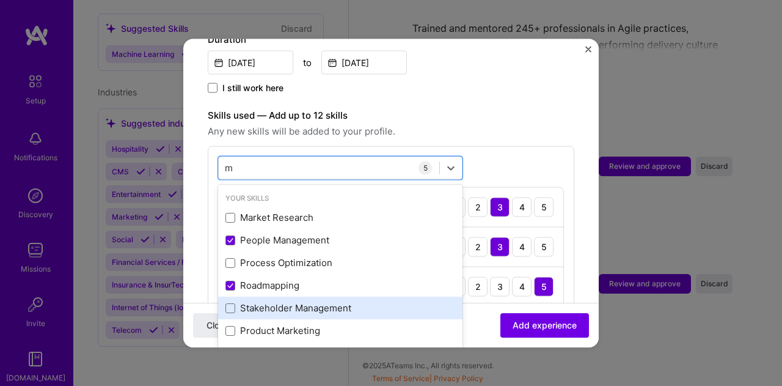
click at [331, 301] on div "Stakeholder Management" at bounding box center [341, 307] width 230 height 13
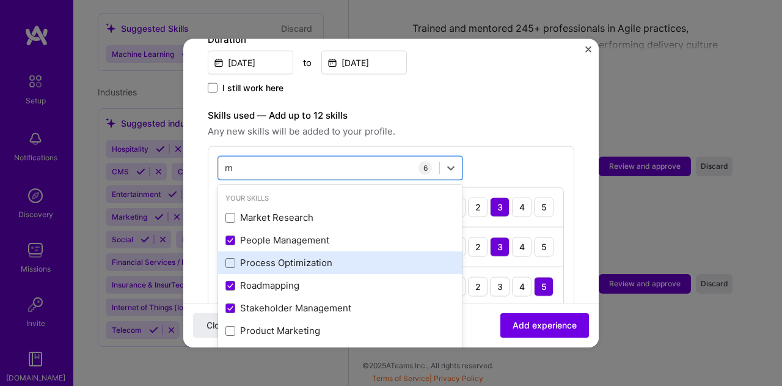
scroll to position [122, 0]
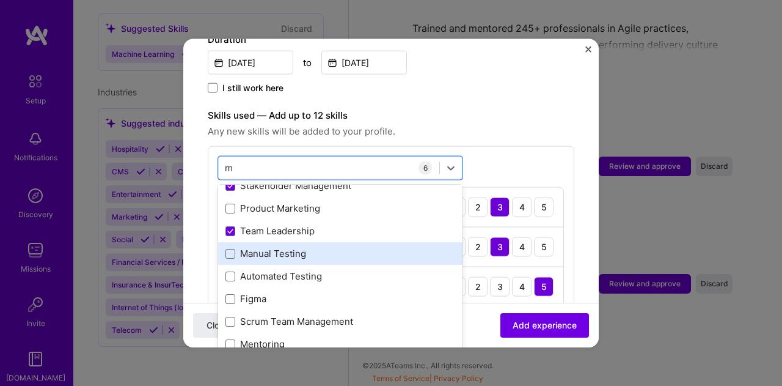
click at [375, 247] on div "Manual Testing" at bounding box center [341, 253] width 230 height 13
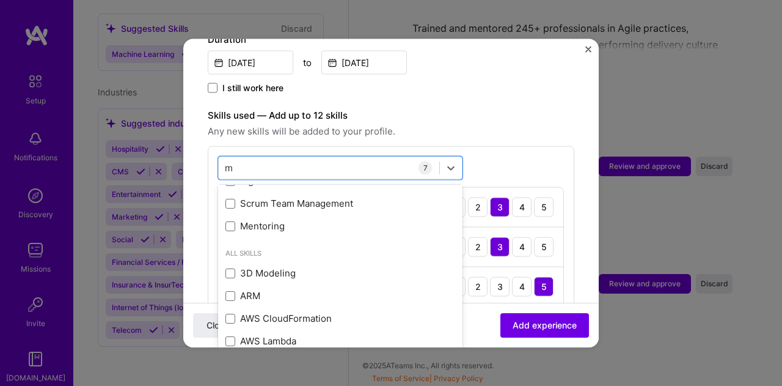
scroll to position [244, 0]
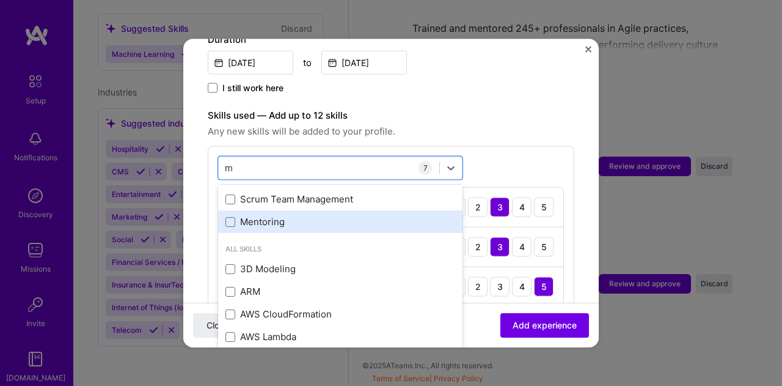
click at [347, 217] on div "Mentoring" at bounding box center [340, 221] width 244 height 23
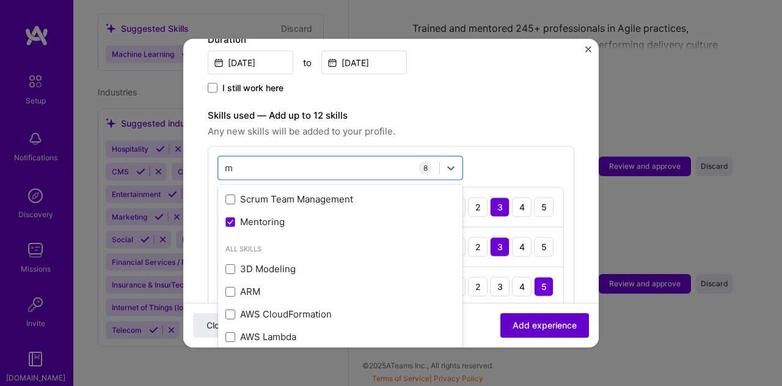
type input "m"
click at [538, 325] on span "Add experience" at bounding box center [545, 325] width 64 height 12
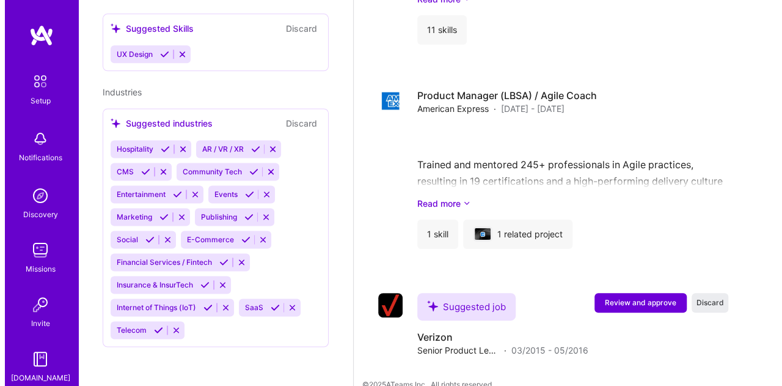
scroll to position [2366, 0]
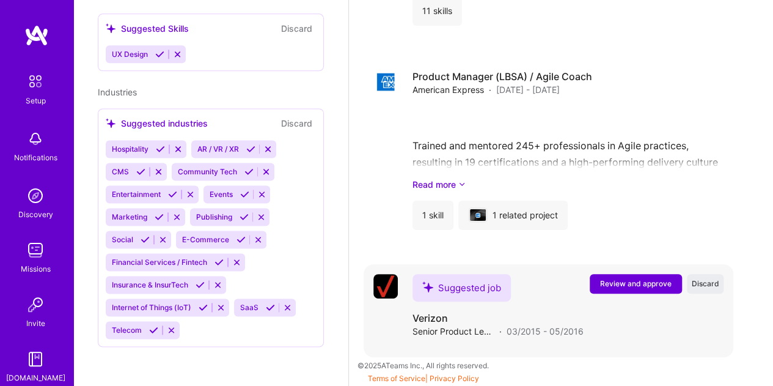
click at [651, 281] on span "Review and approve" at bounding box center [636, 283] width 72 height 10
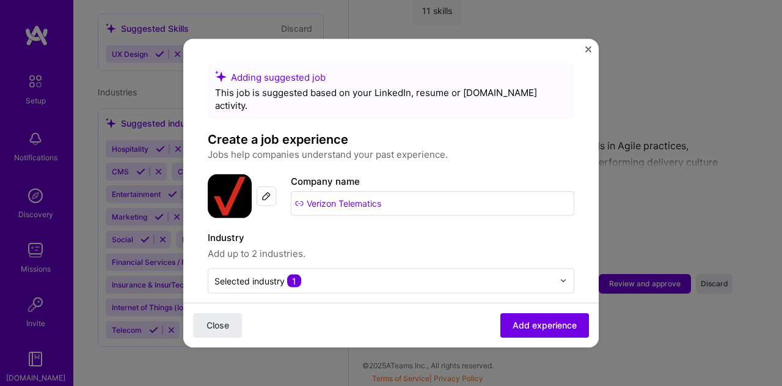
scroll to position [183, 0]
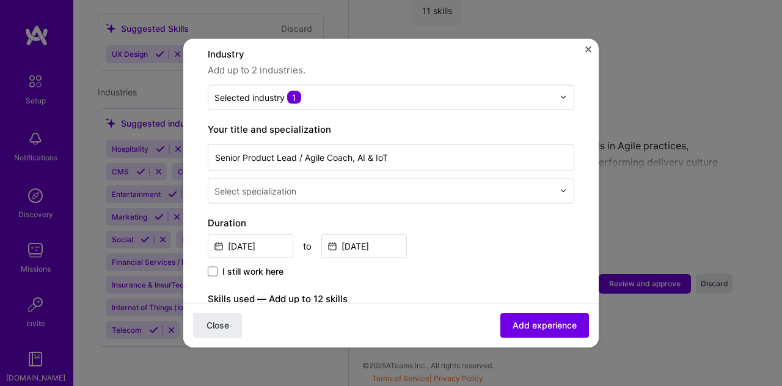
click at [347, 184] on input "text" at bounding box center [386, 190] width 342 height 13
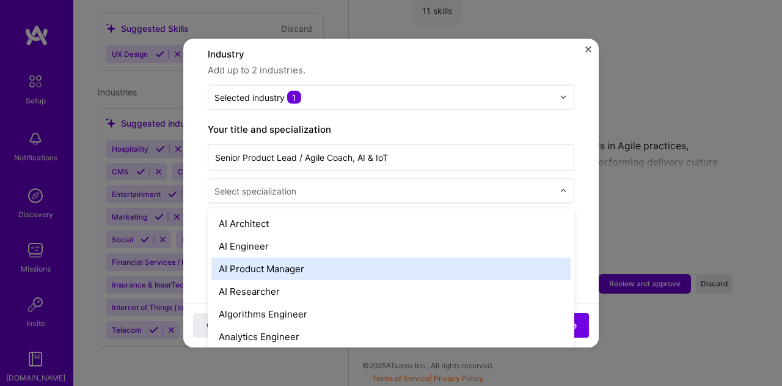
click at [332, 258] on div "AI Product Manager" at bounding box center [390, 268] width 359 height 23
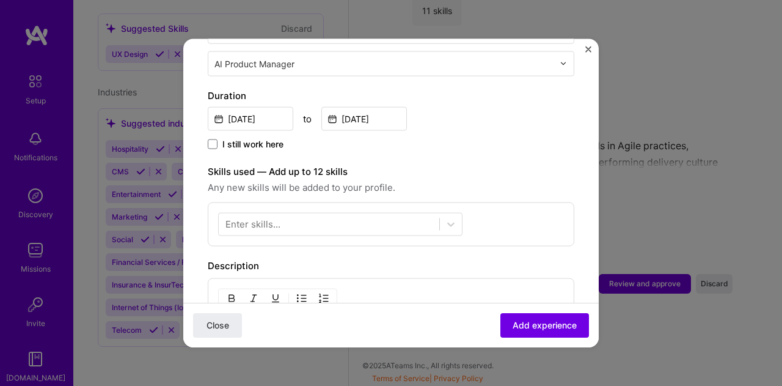
scroll to position [367, 0]
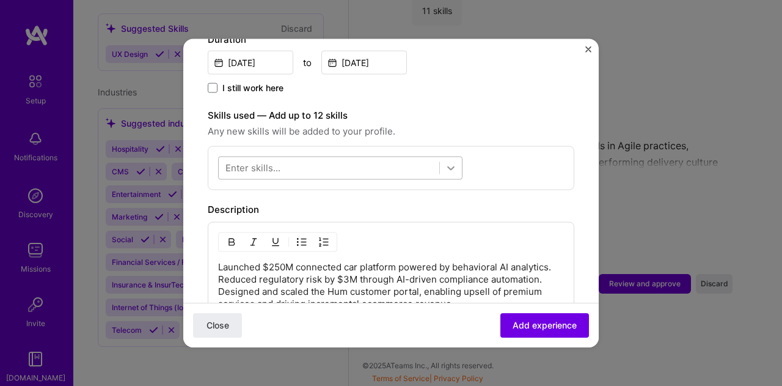
click at [457, 161] on icon at bounding box center [451, 167] width 12 height 12
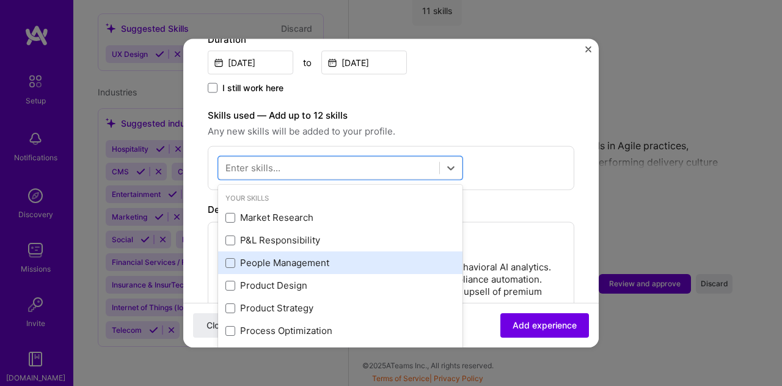
click at [376, 256] on div "People Management" at bounding box center [341, 262] width 230 height 13
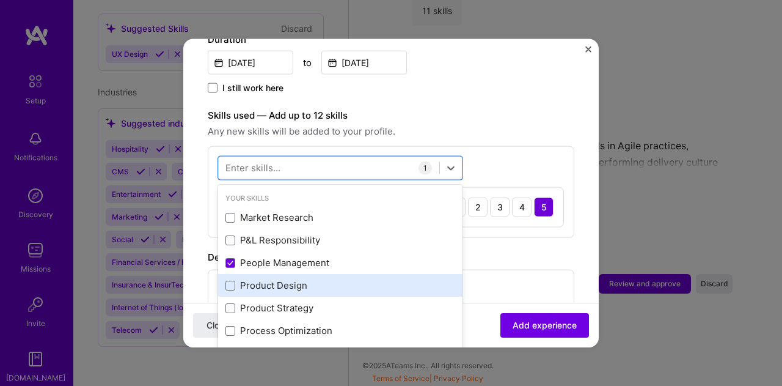
click at [358, 279] on div "Product Design" at bounding box center [340, 285] width 244 height 23
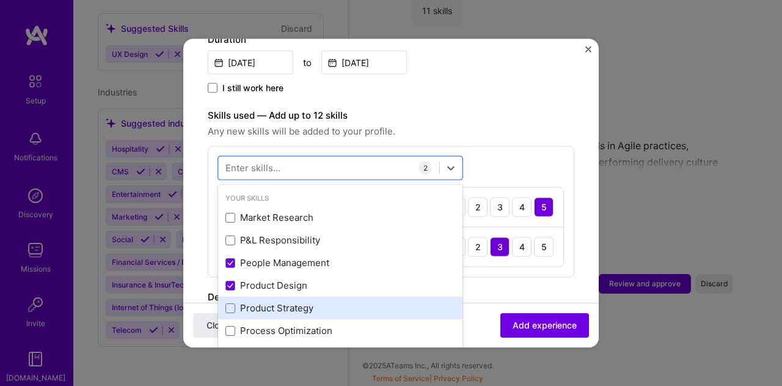
click at [354, 301] on div "Product Strategy" at bounding box center [341, 307] width 230 height 13
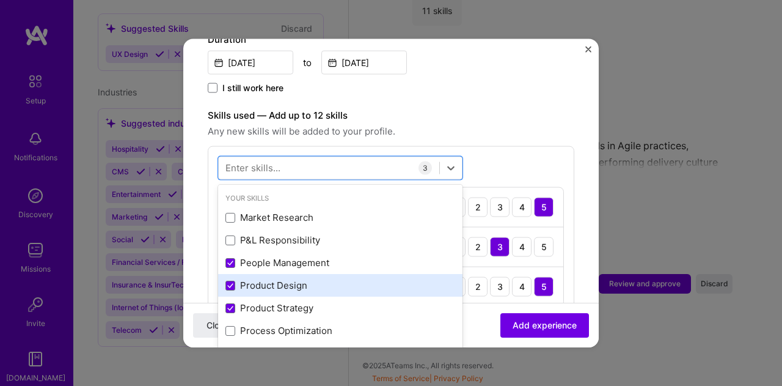
click at [320, 279] on div "Product Design" at bounding box center [341, 285] width 230 height 13
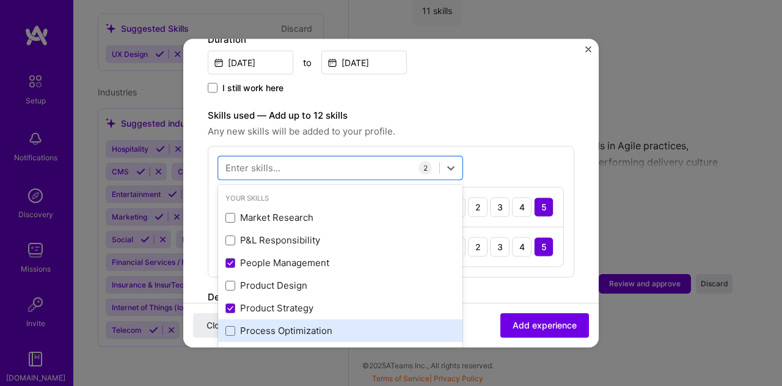
click at [327, 319] on div "Process Optimization" at bounding box center [340, 330] width 244 height 23
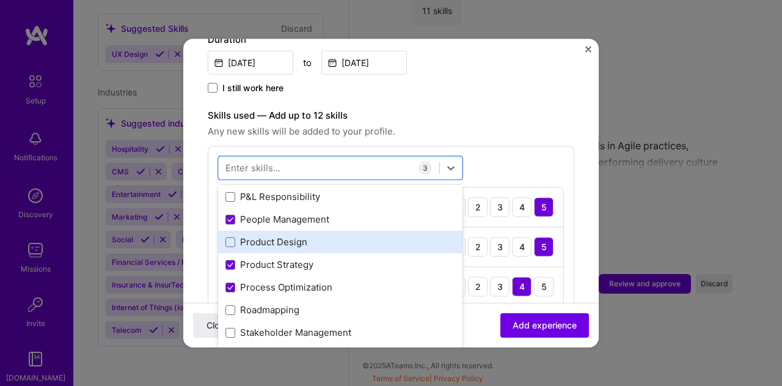
scroll to position [61, 0]
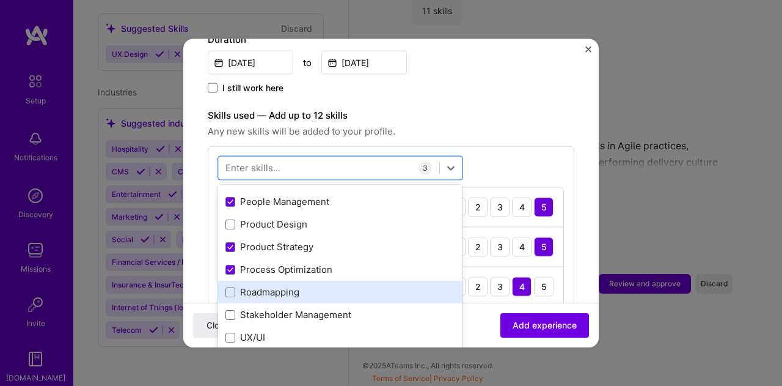
click at [314, 285] on div "Roadmapping" at bounding box center [341, 291] width 230 height 13
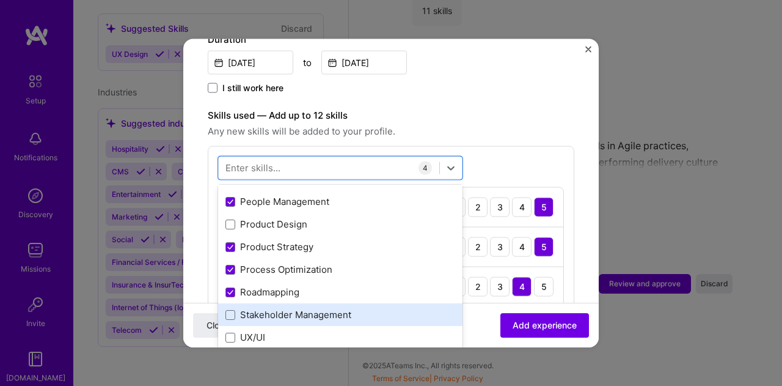
click at [335, 308] on div "Stakeholder Management" at bounding box center [341, 314] width 230 height 13
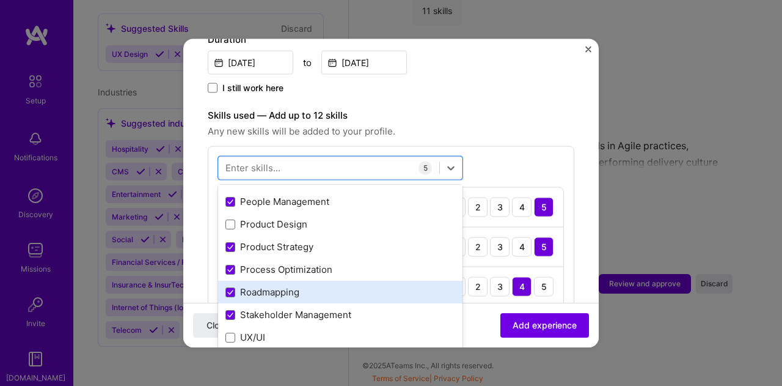
scroll to position [183, 0]
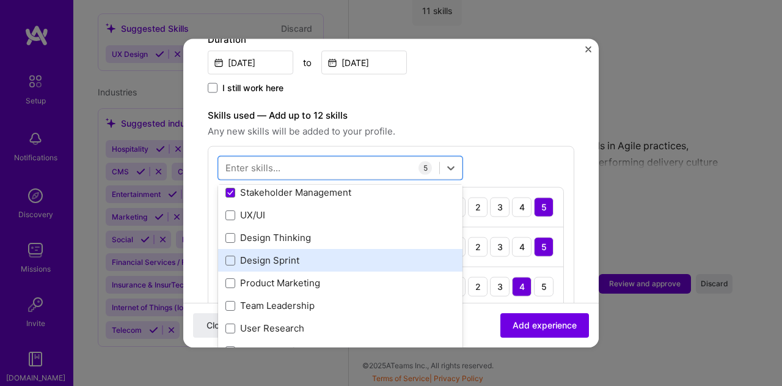
click at [313, 254] on div "Design Sprint" at bounding box center [341, 260] width 230 height 13
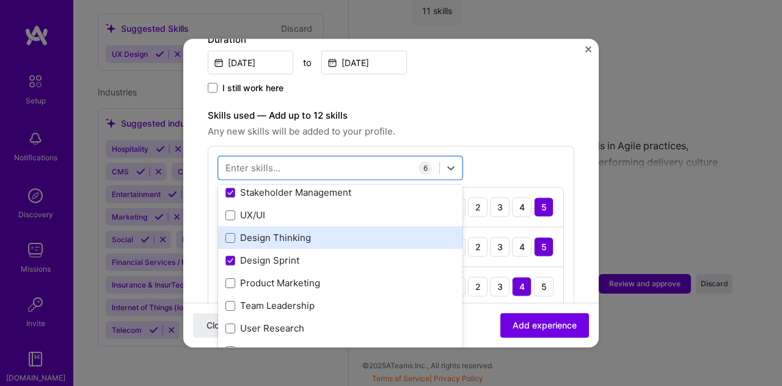
click at [316, 231] on div "Design Thinking" at bounding box center [341, 237] width 230 height 13
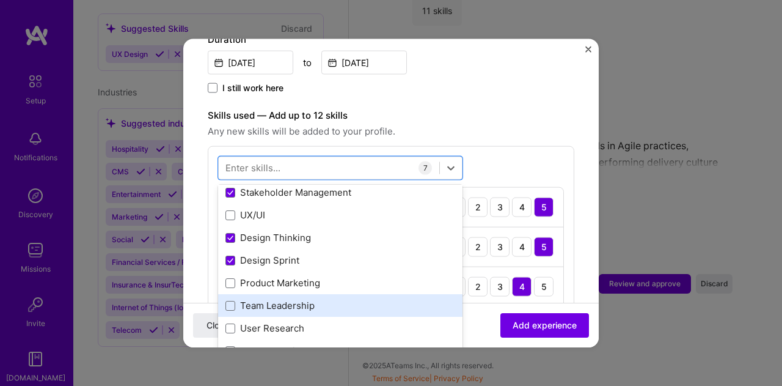
click at [332, 299] on div "Team Leadership" at bounding box center [341, 305] width 230 height 13
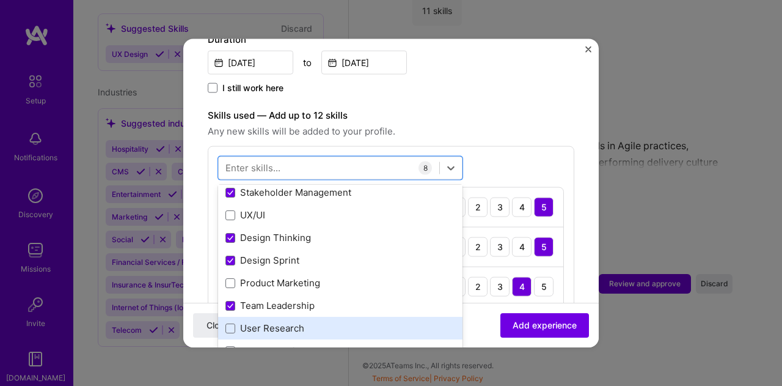
click at [328, 321] on div "User Research" at bounding box center [341, 327] width 230 height 13
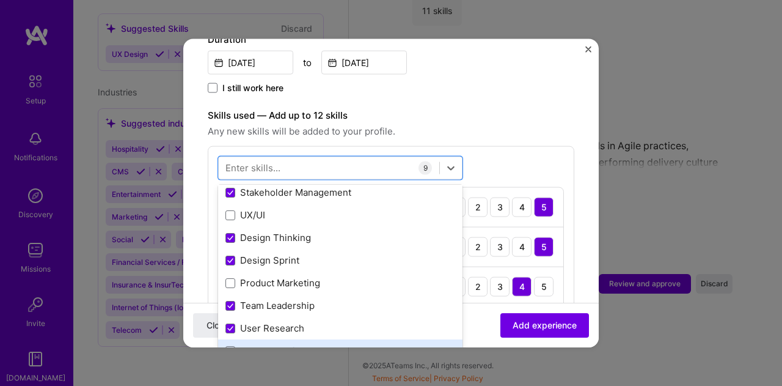
click at [337, 344] on div "Manual Testing" at bounding box center [341, 350] width 230 height 13
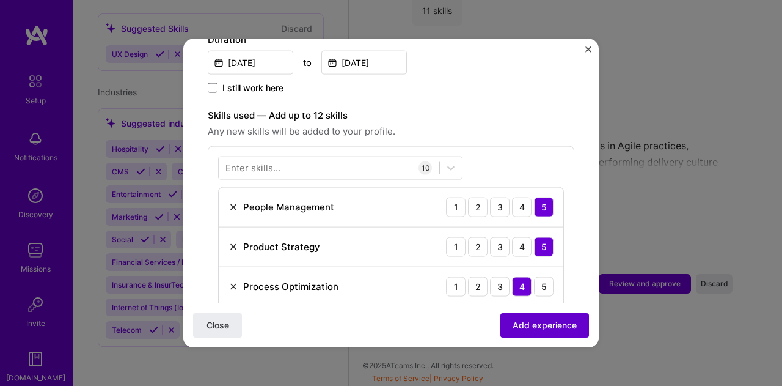
click at [549, 331] on span "Add experience" at bounding box center [545, 325] width 64 height 12
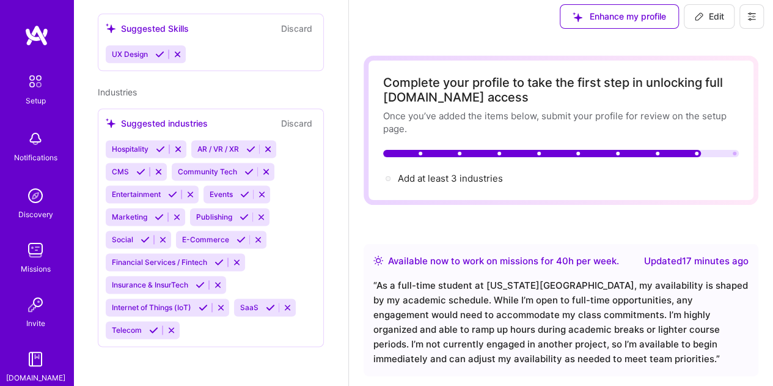
scroll to position [0, 0]
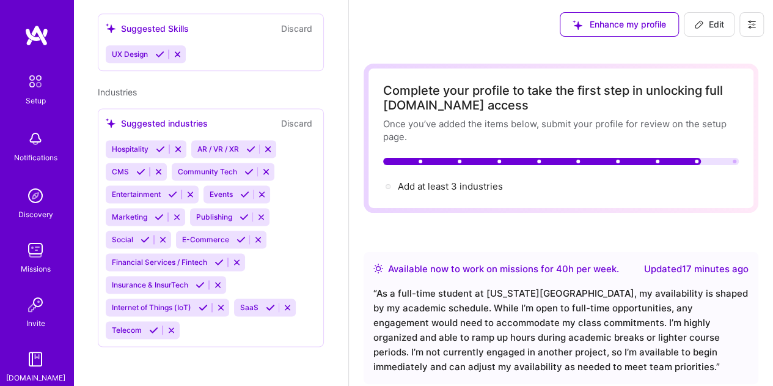
click at [717, 29] on span "Edit" at bounding box center [709, 24] width 30 height 12
select select "US"
select select "Right Now"
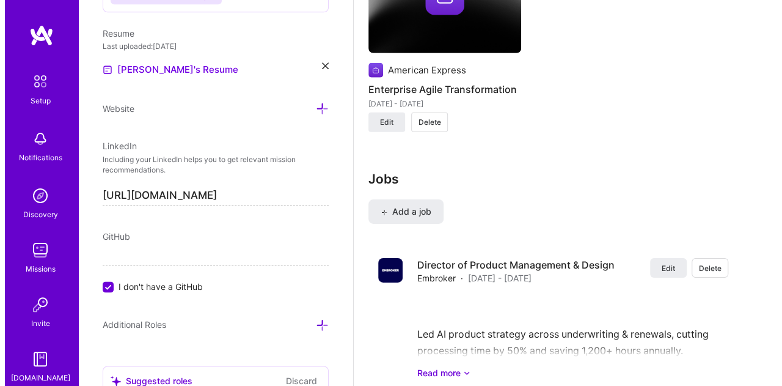
scroll to position [1871, 0]
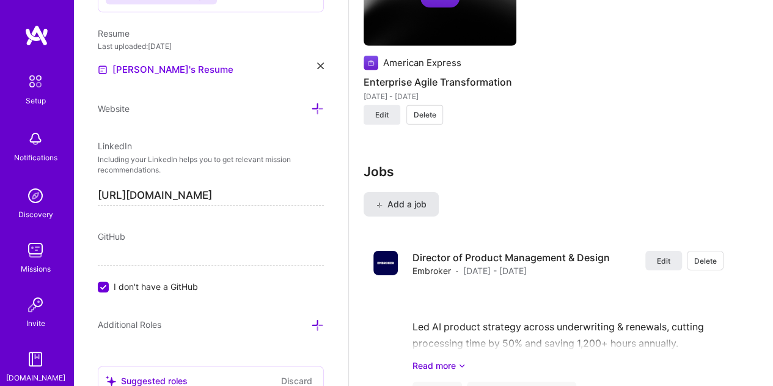
click at [408, 202] on span "Add a job" at bounding box center [401, 204] width 51 height 12
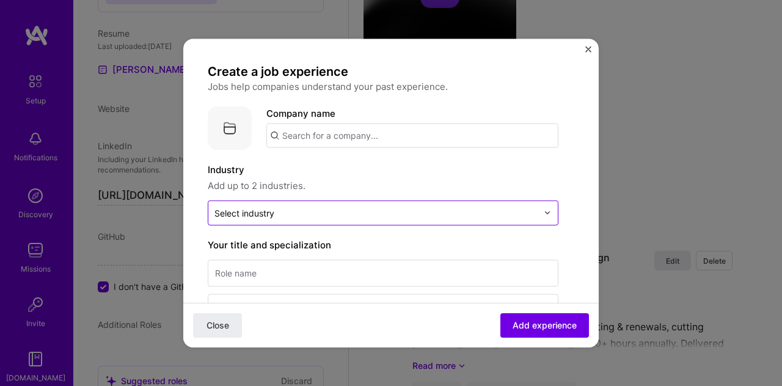
click at [281, 211] on input "text" at bounding box center [376, 212] width 323 height 13
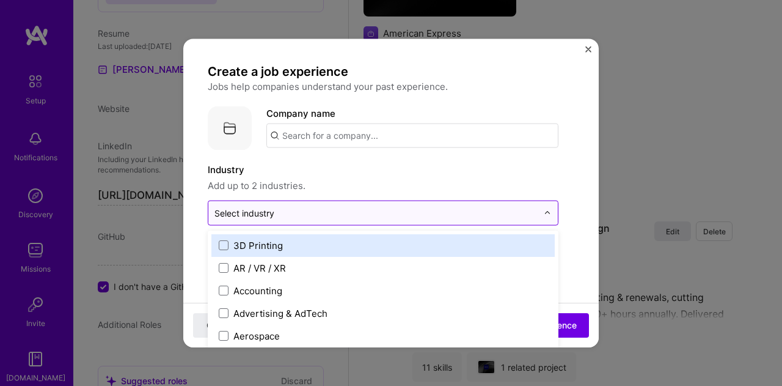
scroll to position [1903, 0]
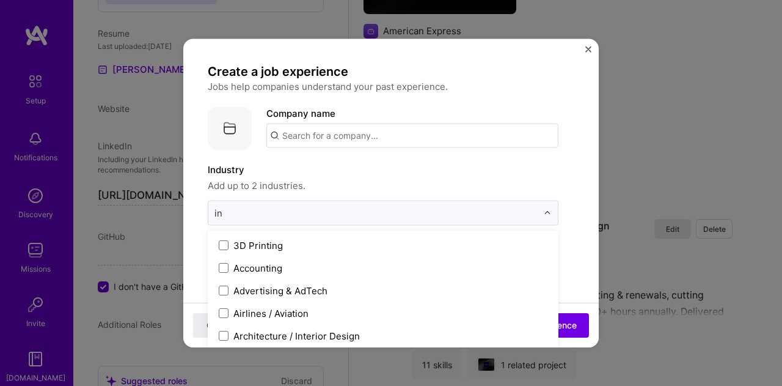
type input "ins"
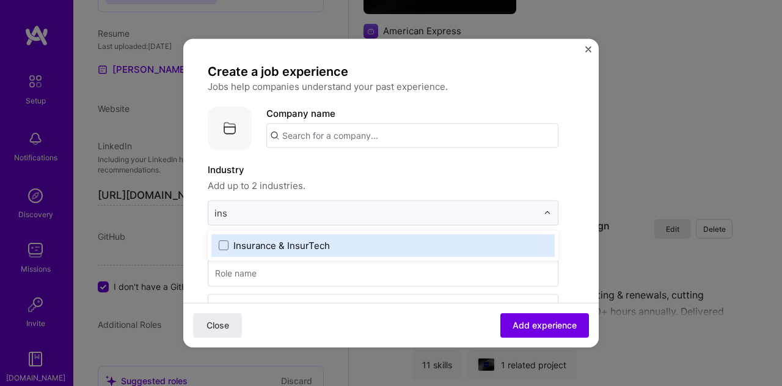
click at [315, 240] on div "Insurance & InsurTech" at bounding box center [281, 244] width 97 height 13
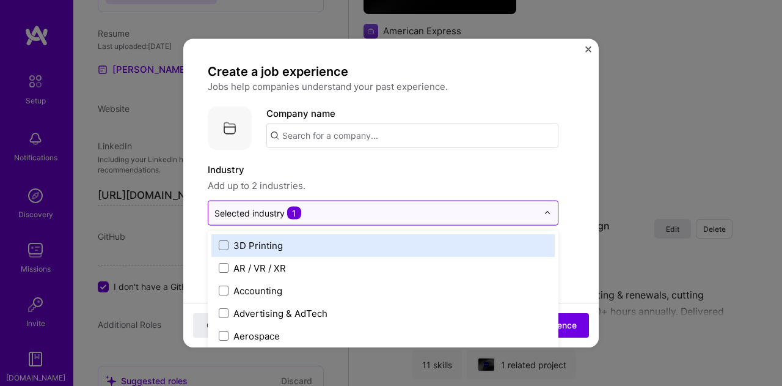
click at [328, 216] on input "text" at bounding box center [376, 212] width 323 height 13
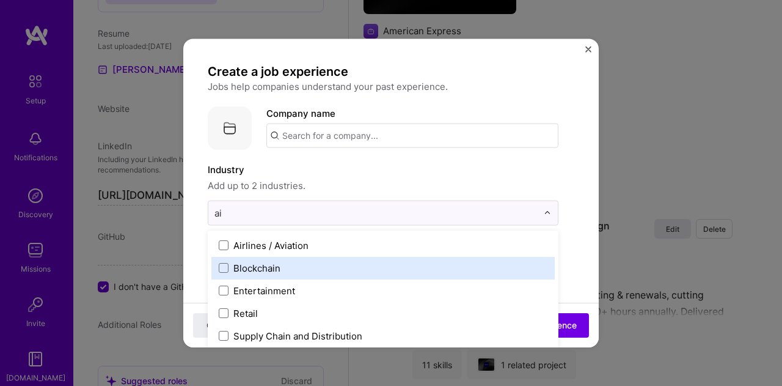
type input "a"
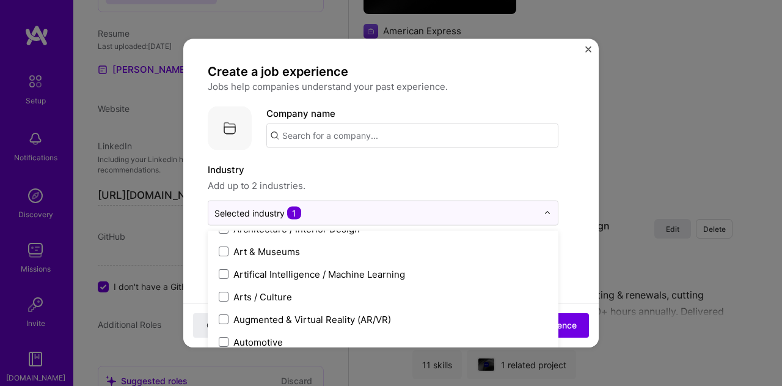
scroll to position [182, 0]
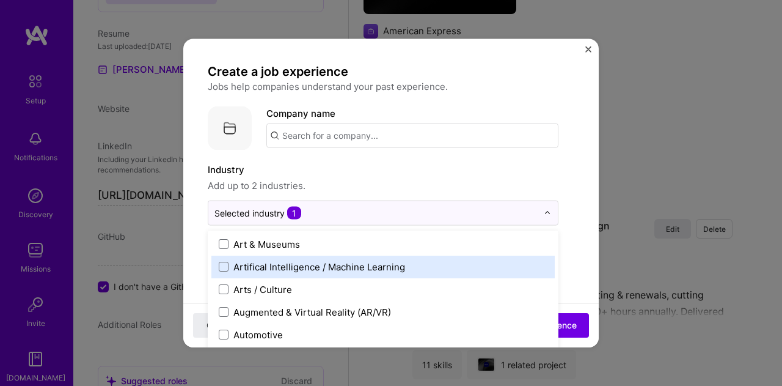
click at [412, 259] on div "Artifical Intelligence / Machine Learning" at bounding box center [382, 266] width 343 height 23
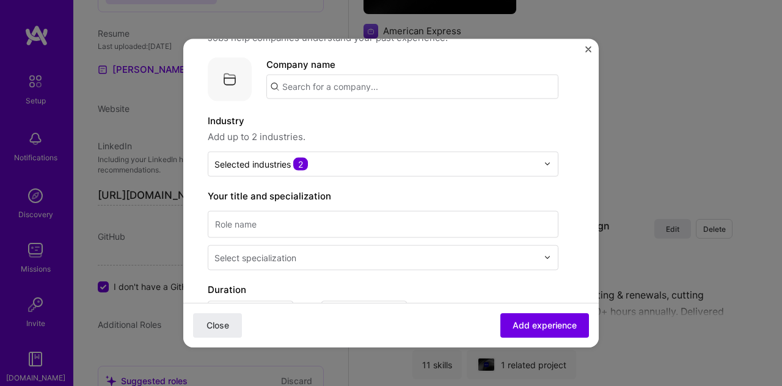
scroll to position [122, 0]
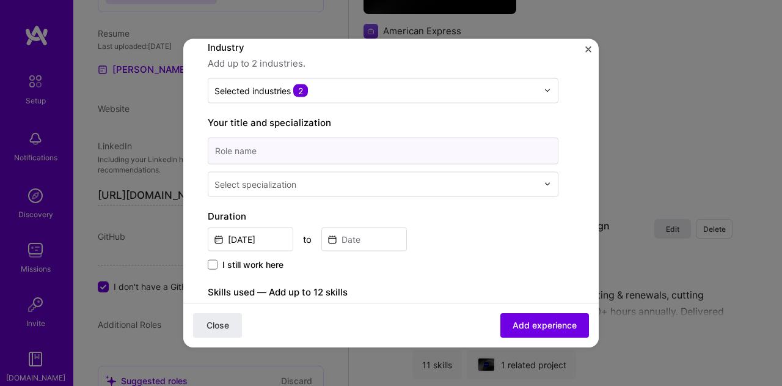
click at [305, 154] on input at bounding box center [383, 150] width 351 height 27
type input "Director of Product & Design"
click at [276, 186] on div "Select specialization" at bounding box center [256, 183] width 82 height 13
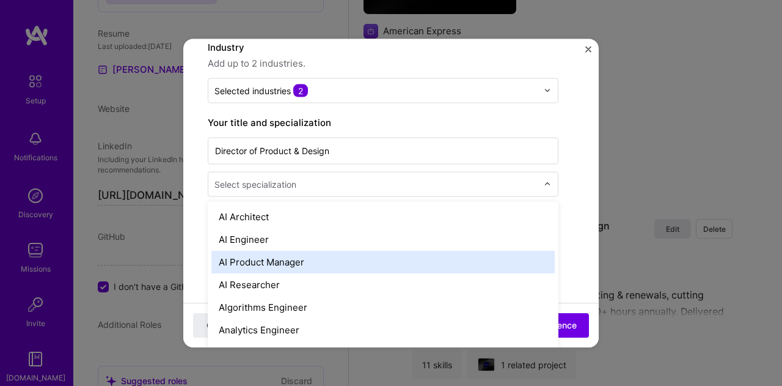
click at [283, 252] on div "AI Product Manager" at bounding box center [382, 261] width 343 height 23
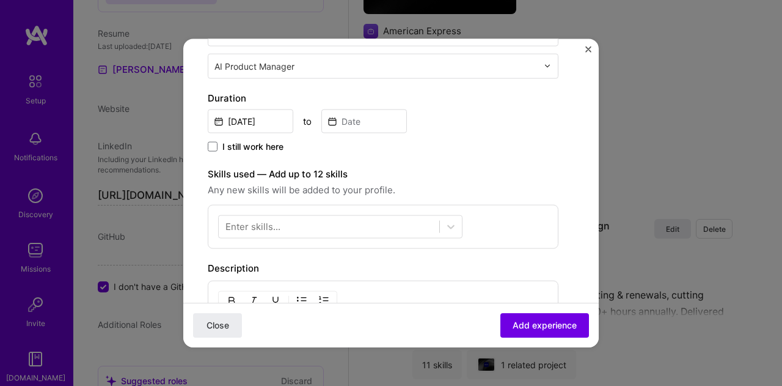
scroll to position [244, 0]
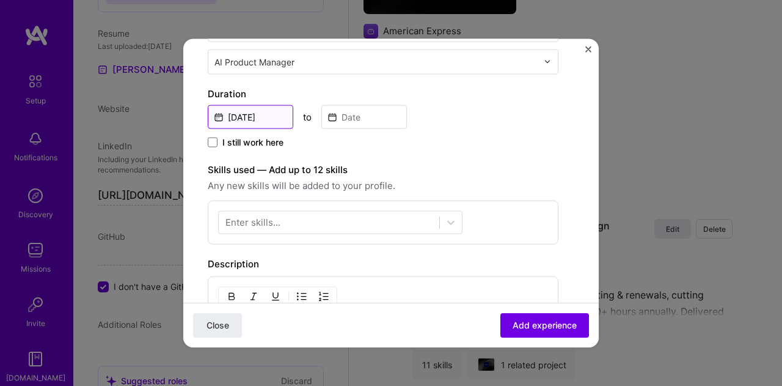
click at [252, 113] on input "Aug, 2025" at bounding box center [251, 117] width 86 height 24
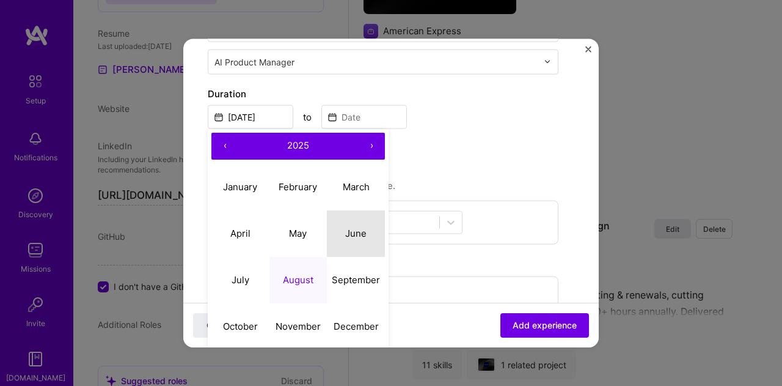
click at [361, 234] on abbr "June" at bounding box center [355, 233] width 21 height 12
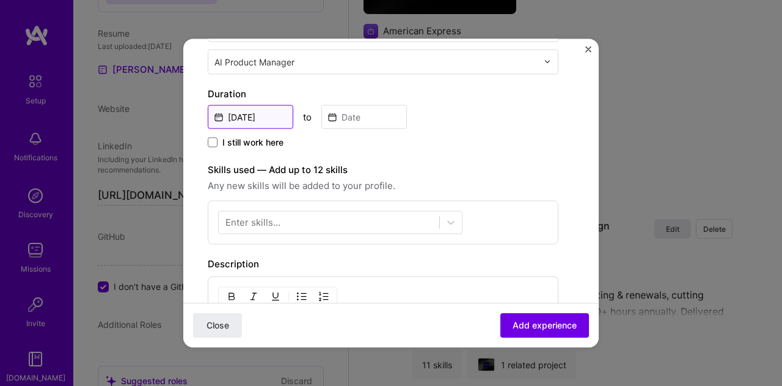
click at [257, 116] on input "Jun, 2025" at bounding box center [251, 117] width 86 height 24
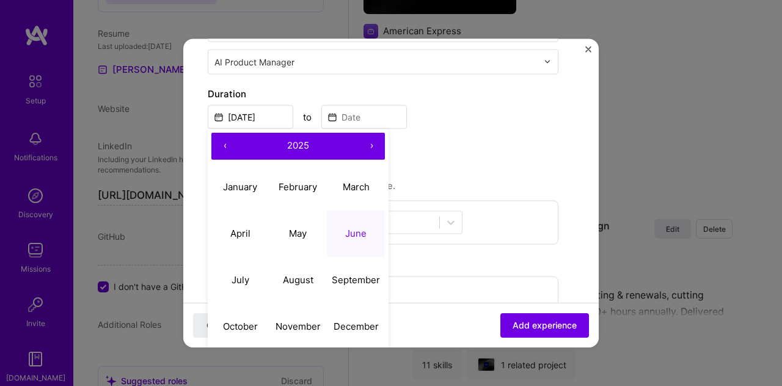
click at [235, 144] on button "‹" at bounding box center [224, 145] width 27 height 27
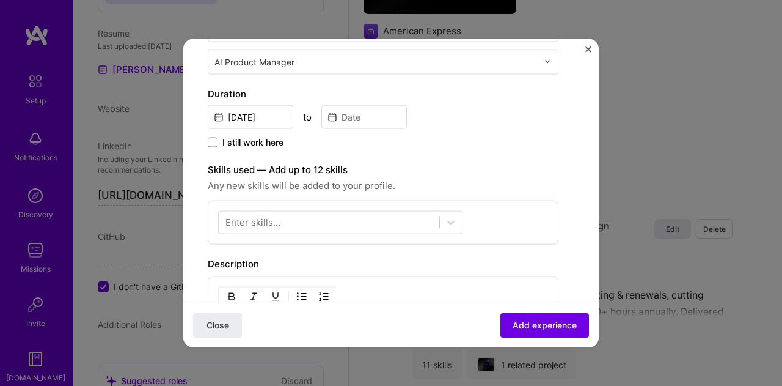
click at [424, 116] on div "Jun, 2025 to" at bounding box center [383, 115] width 351 height 26
click at [243, 118] on input "Jun, 2025" at bounding box center [251, 117] width 86 height 24
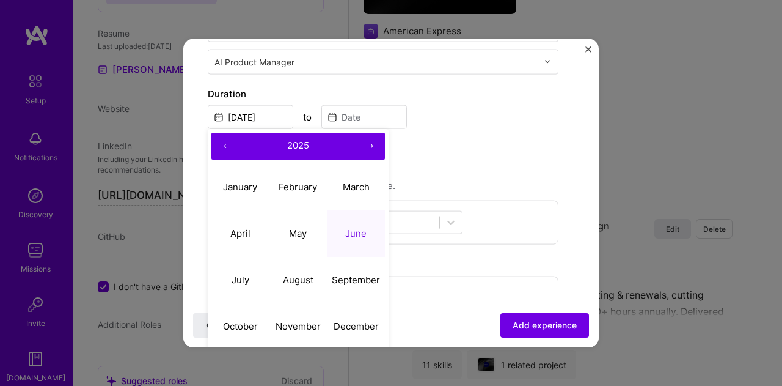
click at [225, 143] on button "‹" at bounding box center [224, 145] width 27 height 27
click at [359, 232] on abbr "June" at bounding box center [355, 233] width 21 height 12
type input "Jun, 2023"
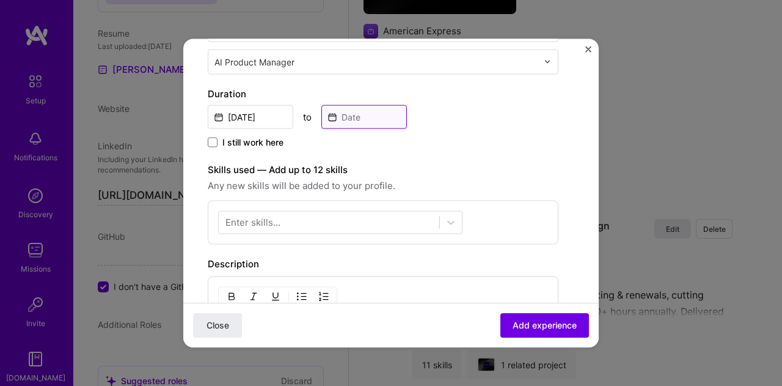
click at [359, 118] on input at bounding box center [364, 117] width 86 height 24
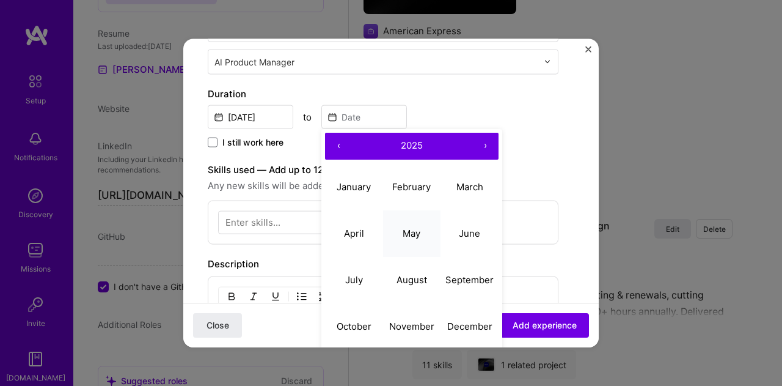
click at [422, 226] on button "May" at bounding box center [412, 233] width 58 height 46
type input "May, 2025"
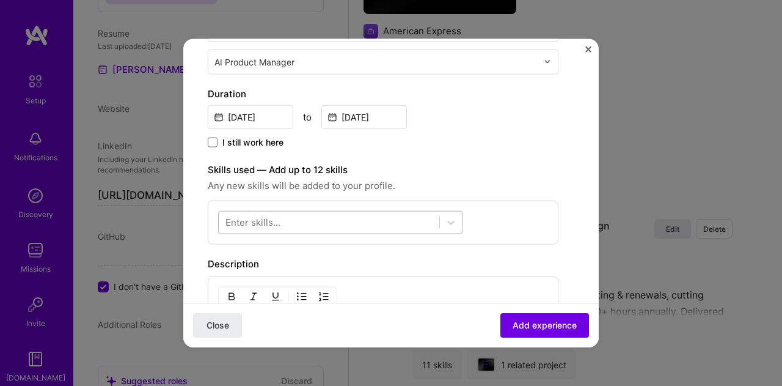
click at [345, 219] on div at bounding box center [329, 222] width 221 height 20
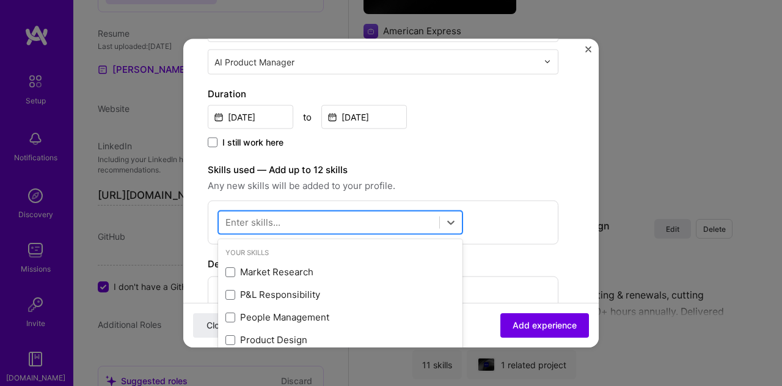
scroll to position [1942, 0]
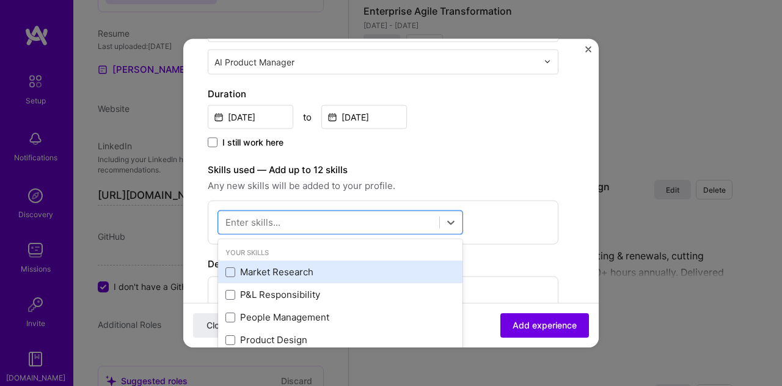
click at [275, 274] on div "Market Research" at bounding box center [341, 271] width 230 height 13
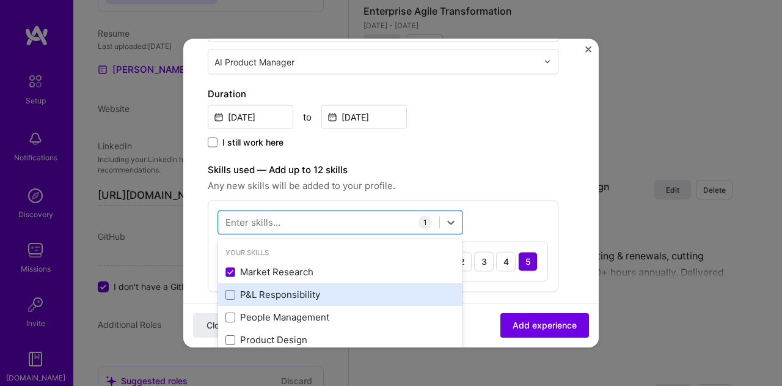
click at [282, 289] on div "P&L Responsibility" at bounding box center [341, 294] width 230 height 13
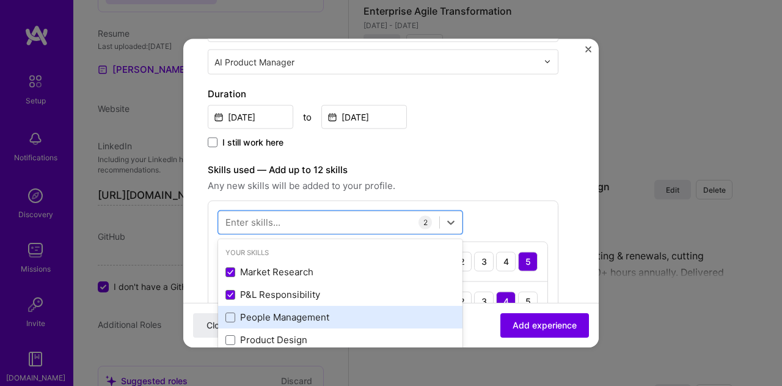
click at [283, 315] on div "People Management" at bounding box center [341, 316] width 230 height 13
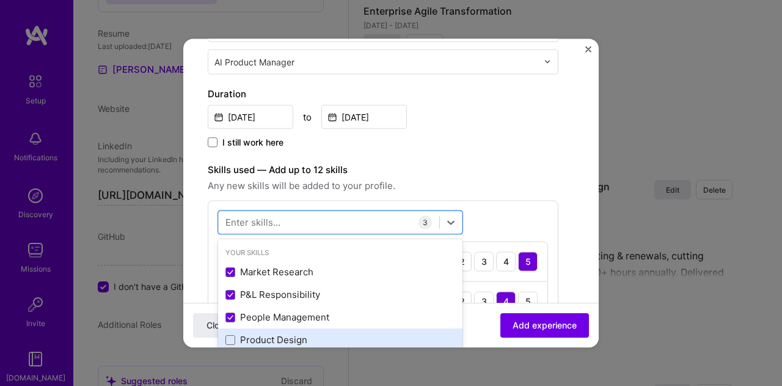
click at [274, 337] on div "Product Design" at bounding box center [341, 339] width 230 height 13
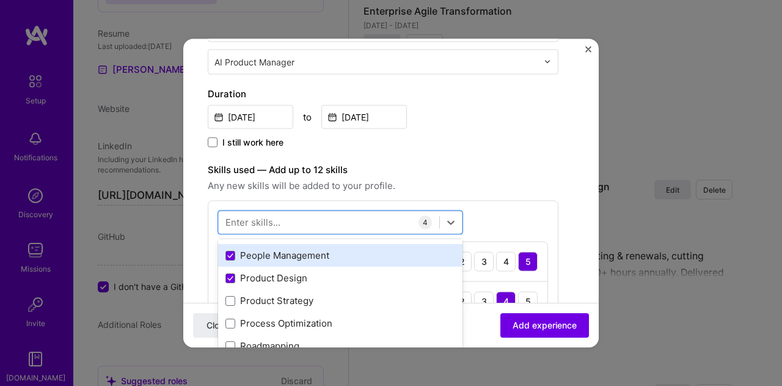
scroll to position [122, 0]
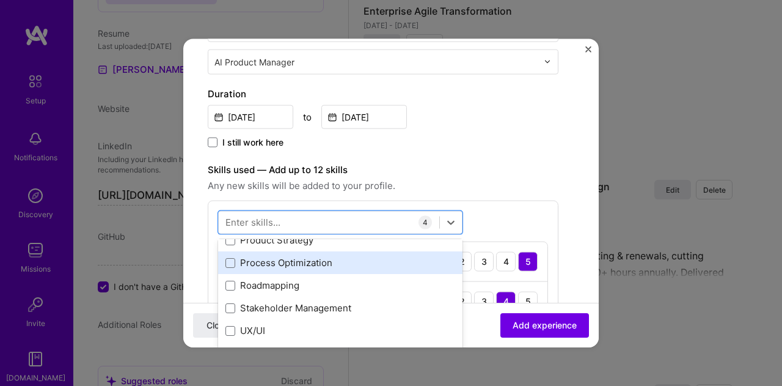
click at [276, 259] on div "Process Optimization" at bounding box center [341, 262] width 230 height 13
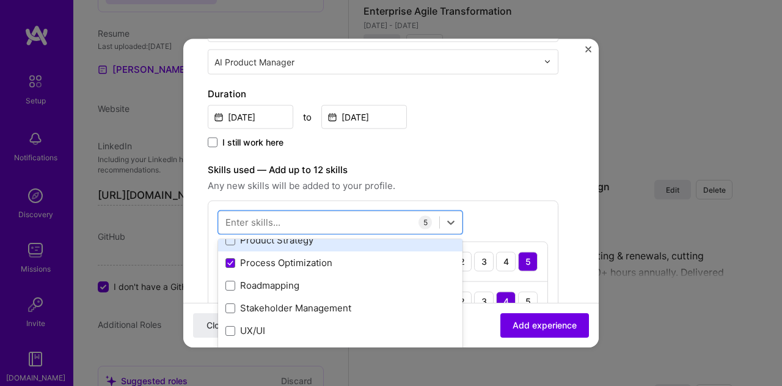
click at [267, 241] on div "Product Strategy" at bounding box center [341, 239] width 230 height 13
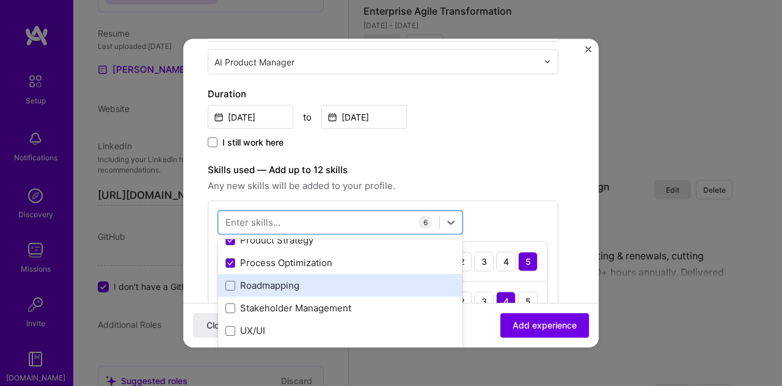
click at [266, 276] on div "Roadmapping" at bounding box center [340, 285] width 244 height 23
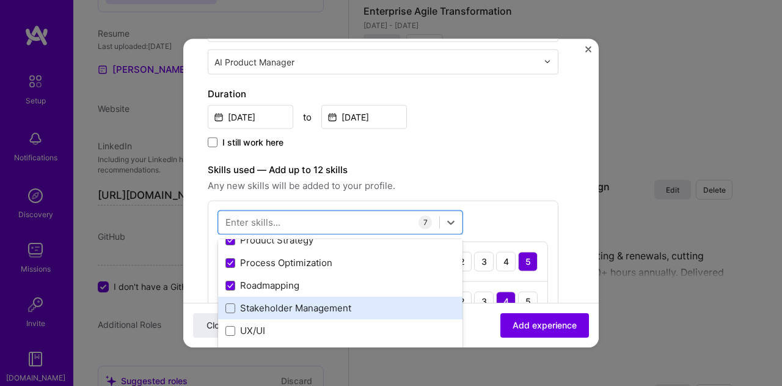
click at [278, 304] on div "Stakeholder Management" at bounding box center [341, 307] width 230 height 13
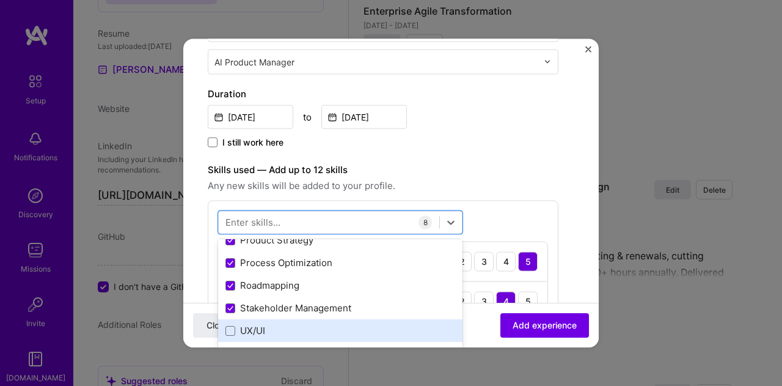
scroll to position [183, 0]
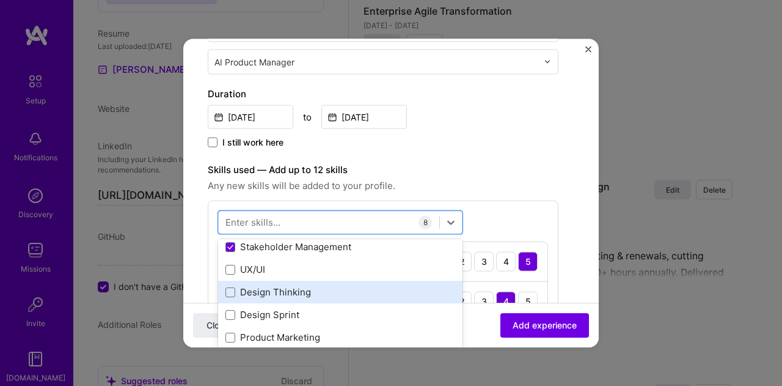
click at [290, 297] on div "Design Thinking" at bounding box center [340, 292] width 244 height 23
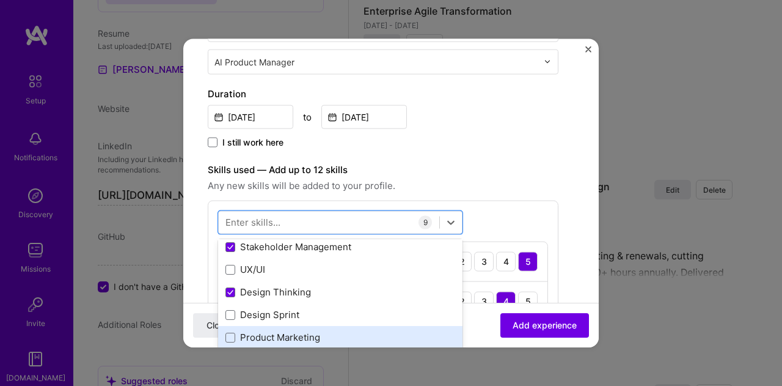
click at [304, 336] on div "Product Marketing" at bounding box center [341, 337] width 230 height 13
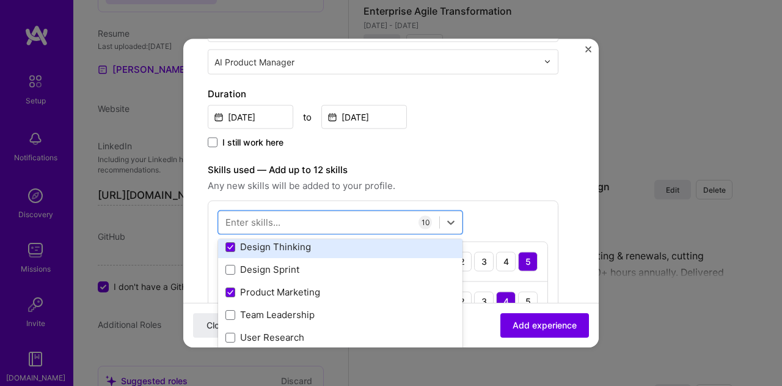
scroll to position [244, 0]
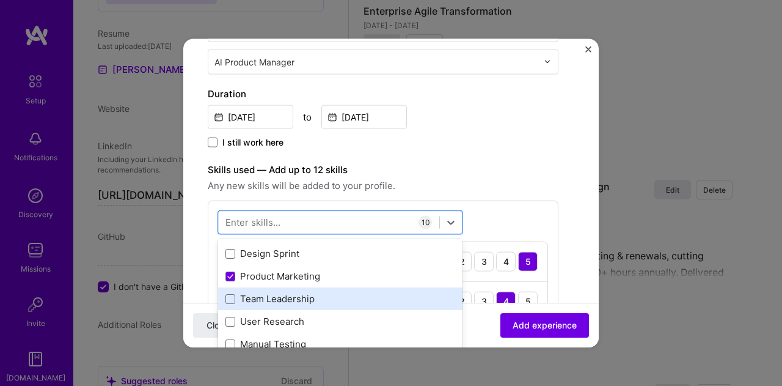
click at [293, 295] on div "Team Leadership" at bounding box center [341, 298] width 230 height 13
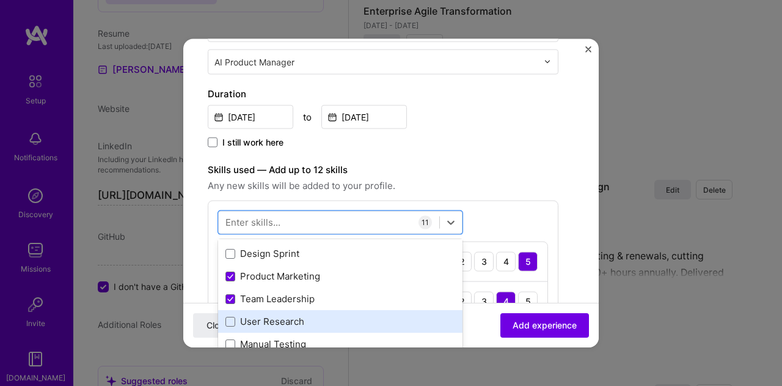
click at [290, 318] on div "User Research" at bounding box center [341, 321] width 230 height 13
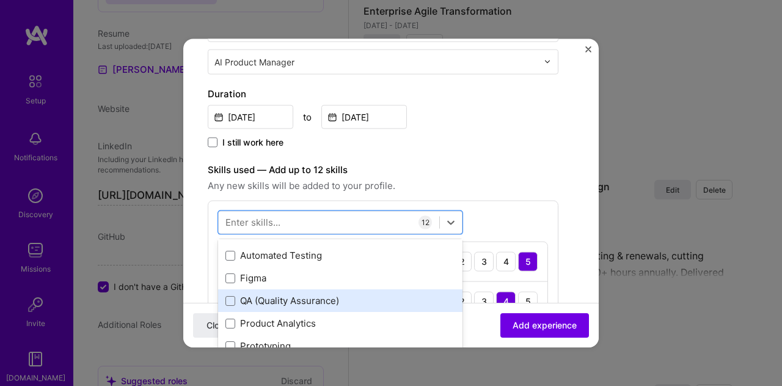
scroll to position [367, 0]
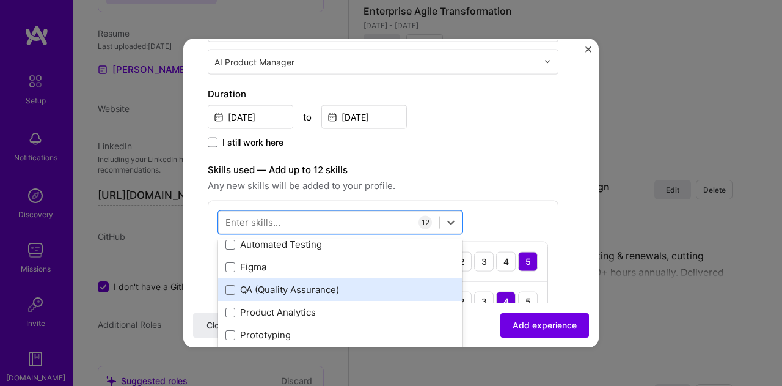
click at [305, 290] on div "QA (Quality Assurance)" at bounding box center [341, 289] width 230 height 13
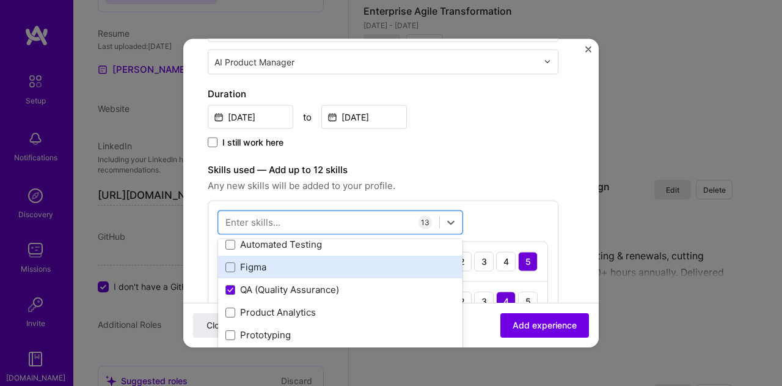
click at [268, 270] on div "Figma" at bounding box center [341, 266] width 230 height 13
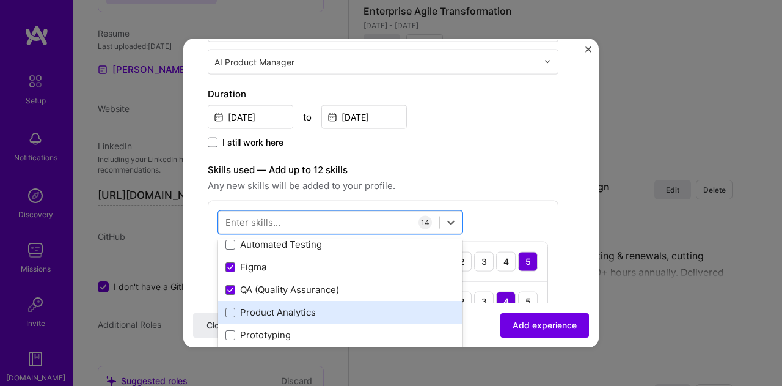
click at [314, 310] on div "Product Analytics" at bounding box center [341, 312] width 230 height 13
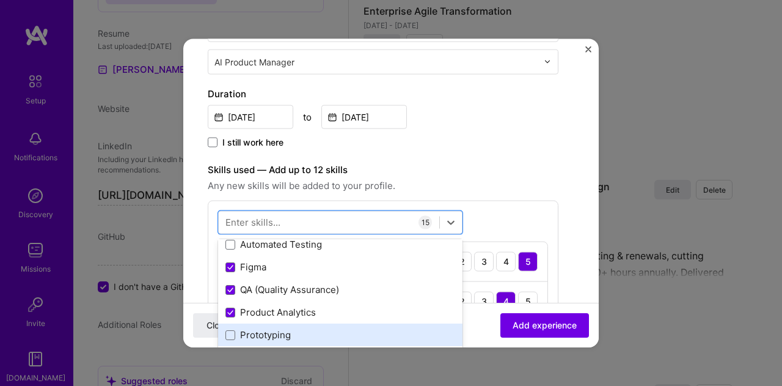
click at [304, 334] on div "Prototyping" at bounding box center [341, 334] width 230 height 13
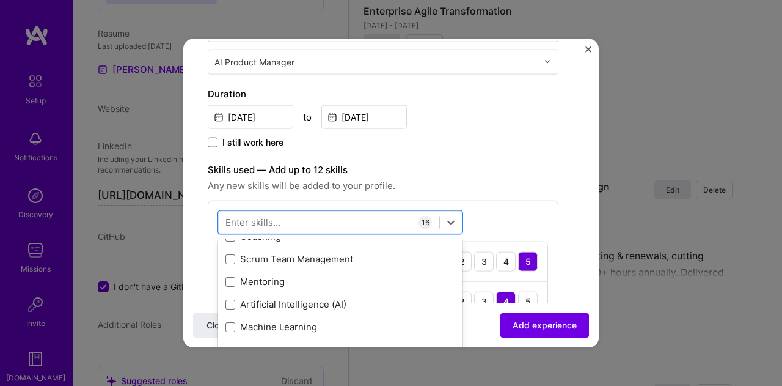
scroll to position [489, 0]
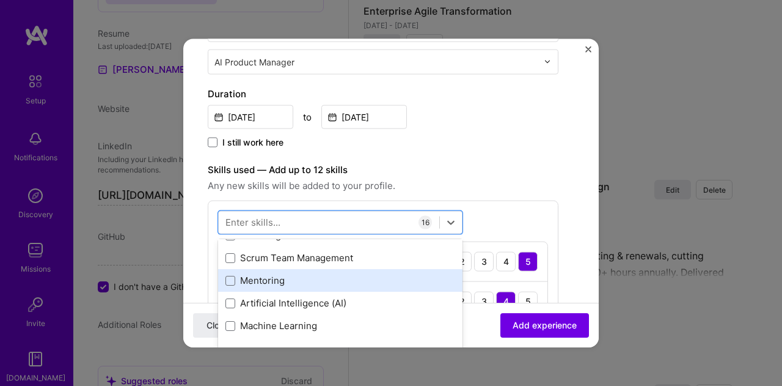
click at [283, 281] on div "Mentoring" at bounding box center [341, 280] width 230 height 13
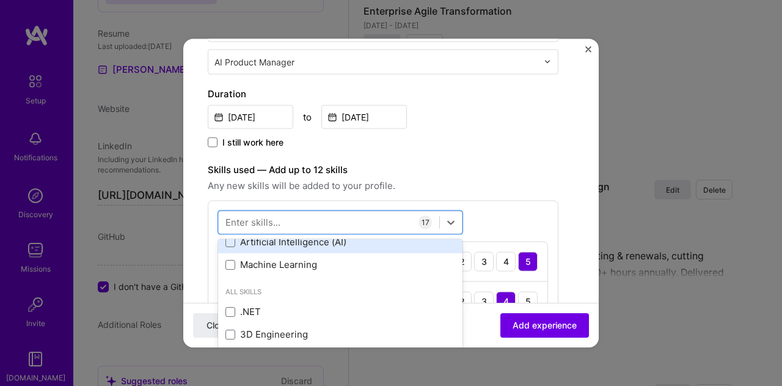
click at [345, 246] on div "Artificial Intelligence (AI)" at bounding box center [341, 241] width 230 height 13
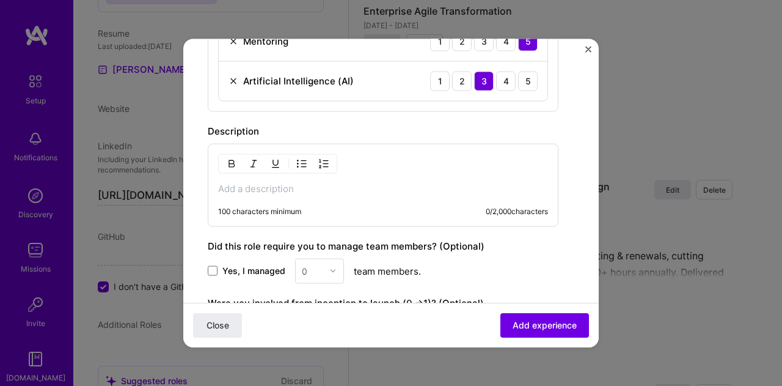
scroll to position [1161, 0]
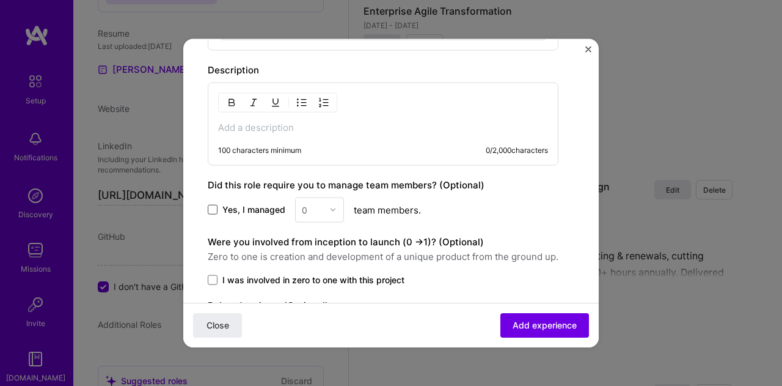
click at [208, 205] on span at bounding box center [213, 210] width 10 height 10
click at [0, 0] on input "Yes, I managed" at bounding box center [0, 0] width 0 height 0
click at [340, 202] on div at bounding box center [336, 209] width 14 height 24
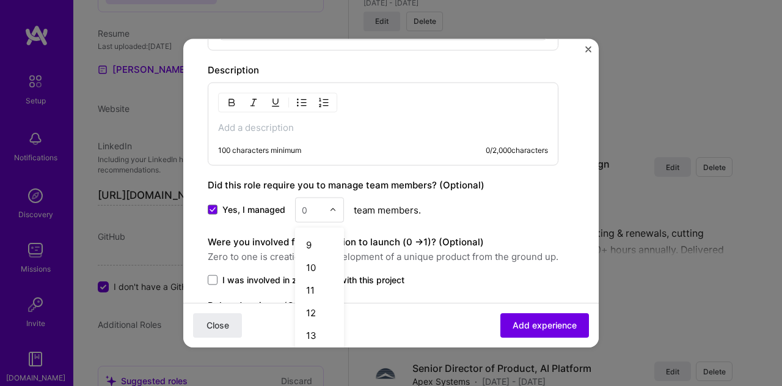
scroll to position [183, 0]
drag, startPoint x: 320, startPoint y: 300, endPoint x: 326, endPoint y: 284, distance: 17.8
click at [319, 300] on div "12" at bounding box center [320, 307] width 42 height 23
click at [212, 274] on span at bounding box center [213, 279] width 10 height 10
click at [0, 0] on input "I was involved in zero to one with this project" at bounding box center [0, 0] width 0 height 0
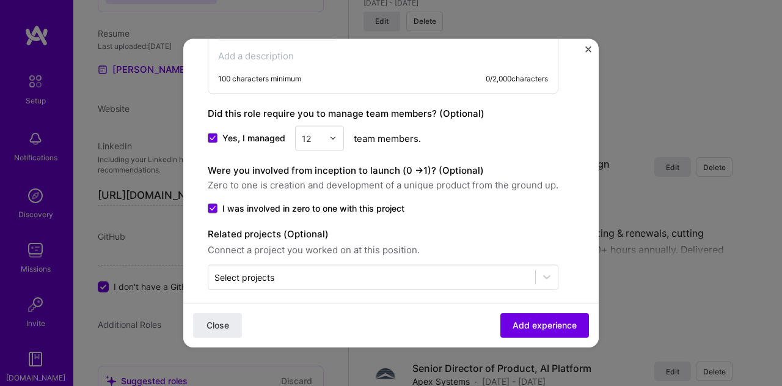
scroll to position [1236, 0]
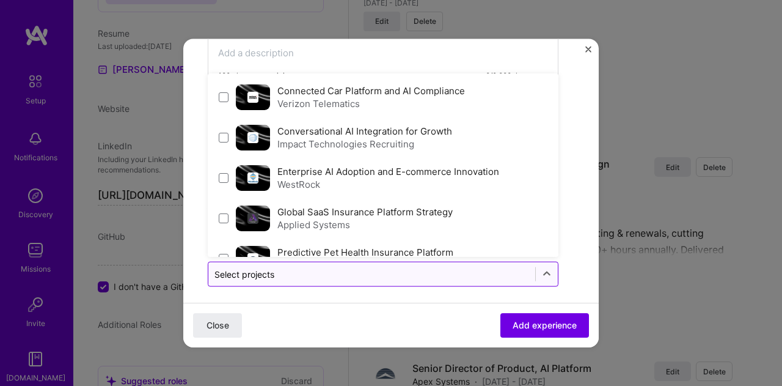
click at [350, 267] on input "text" at bounding box center [372, 273] width 315 height 13
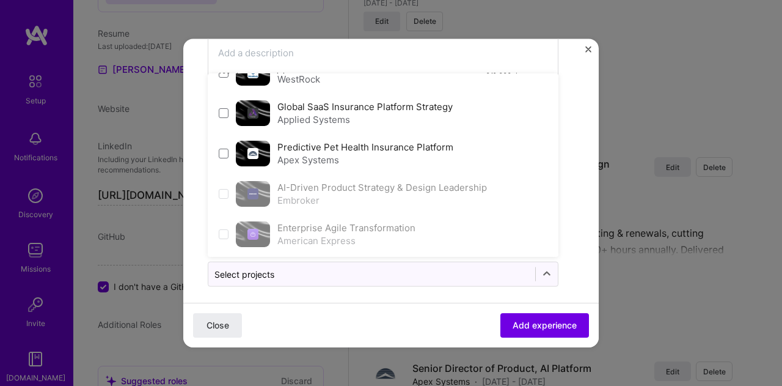
scroll to position [106, 0]
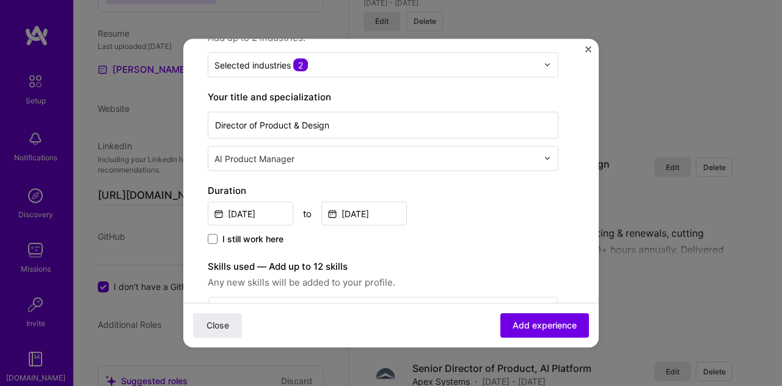
scroll to position [13, 0]
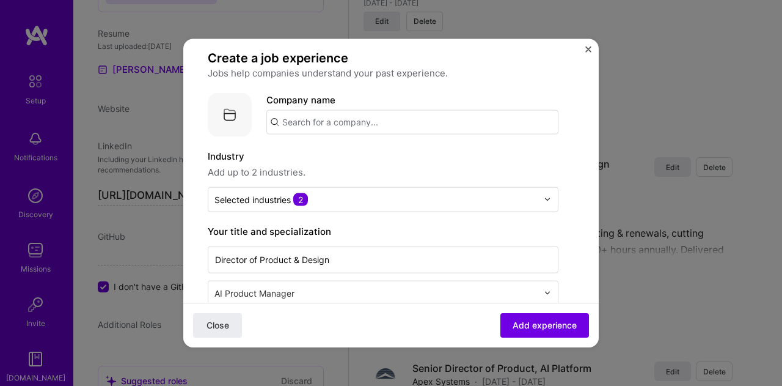
click at [347, 120] on input "text" at bounding box center [412, 121] width 292 height 24
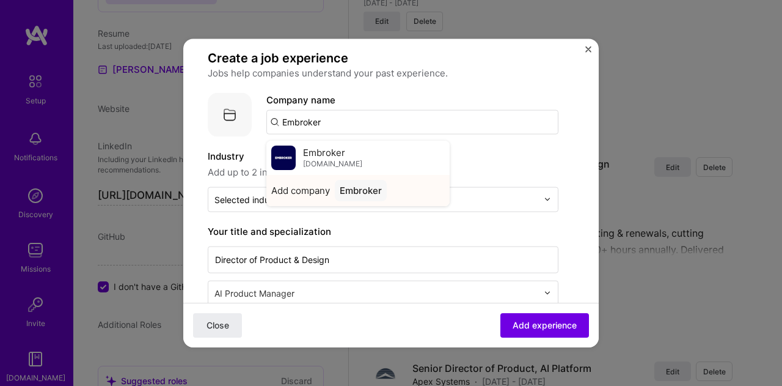
click at [354, 183] on div "Embroker" at bounding box center [361, 189] width 52 height 21
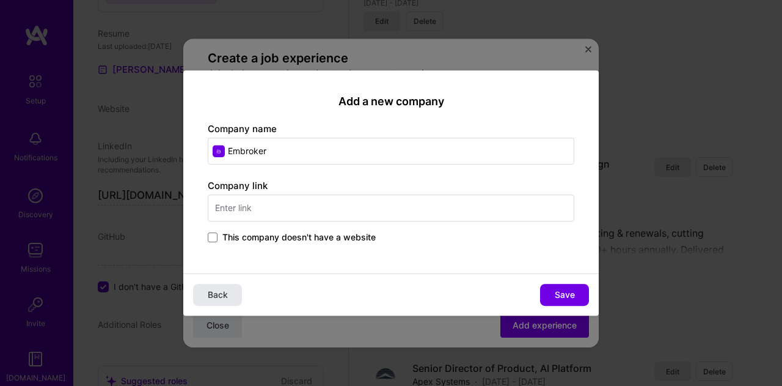
click at [229, 284] on button "Back" at bounding box center [217, 295] width 49 height 22
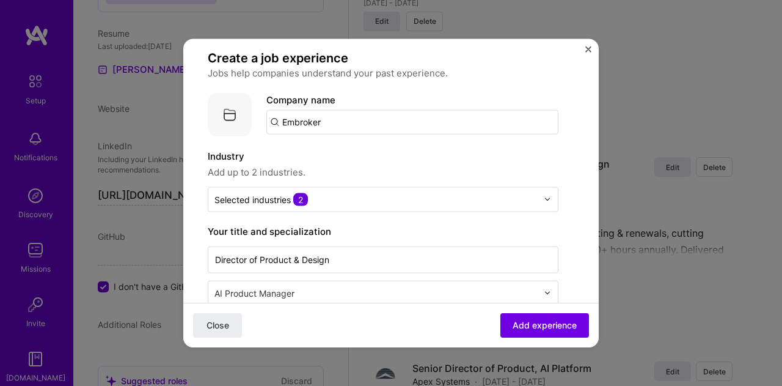
click at [339, 116] on input "Embroker" at bounding box center [412, 121] width 292 height 24
click at [337, 118] on input "Embroker" at bounding box center [412, 121] width 292 height 24
click at [523, 324] on span "Add experience" at bounding box center [545, 325] width 64 height 12
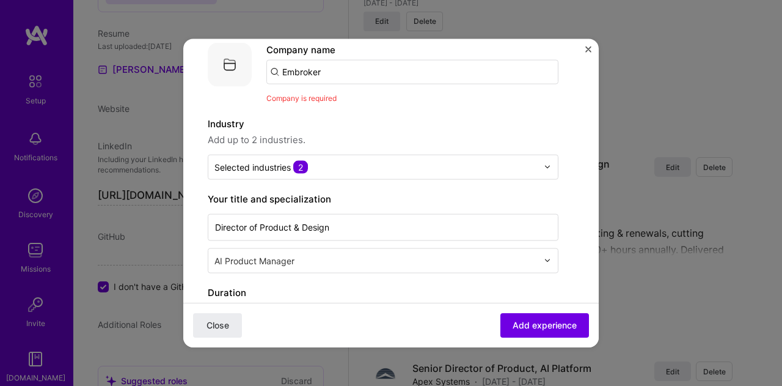
scroll to position [67, 0]
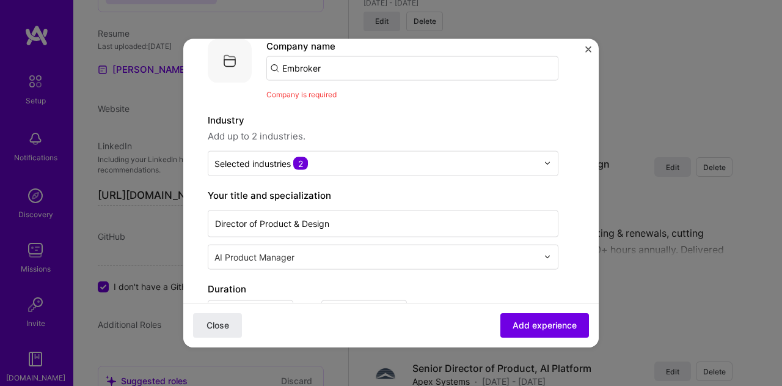
click at [309, 65] on input "Embroker" at bounding box center [412, 68] width 292 height 24
type input "Embroker"
click at [276, 69] on input "Embroker" at bounding box center [412, 68] width 292 height 24
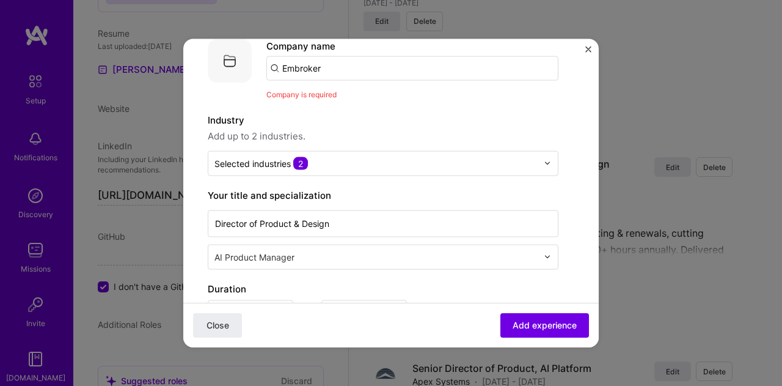
click at [276, 69] on input "Embroker" at bounding box center [412, 68] width 292 height 24
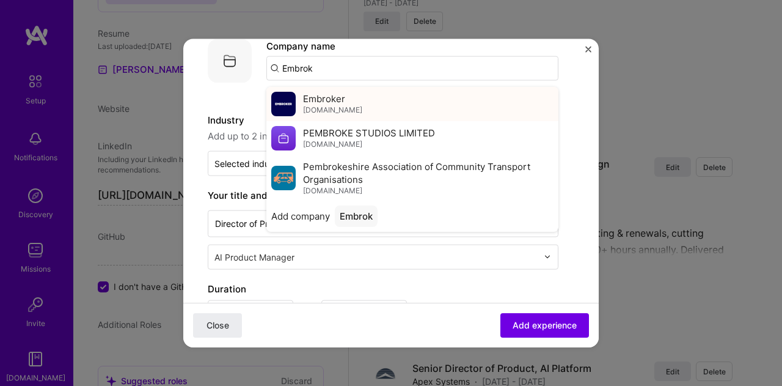
click at [295, 101] on img at bounding box center [283, 103] width 24 height 24
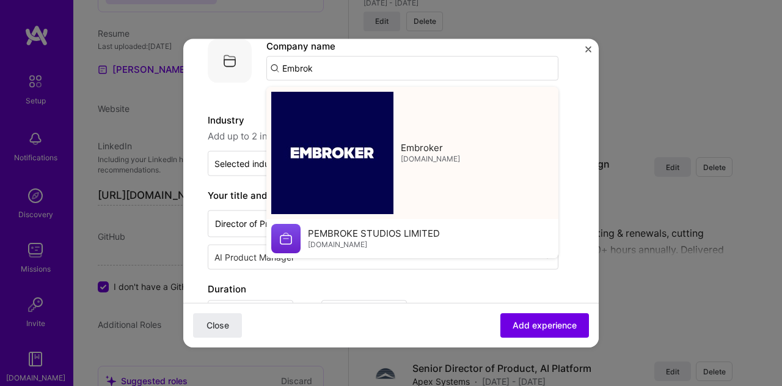
type input "Embroker"
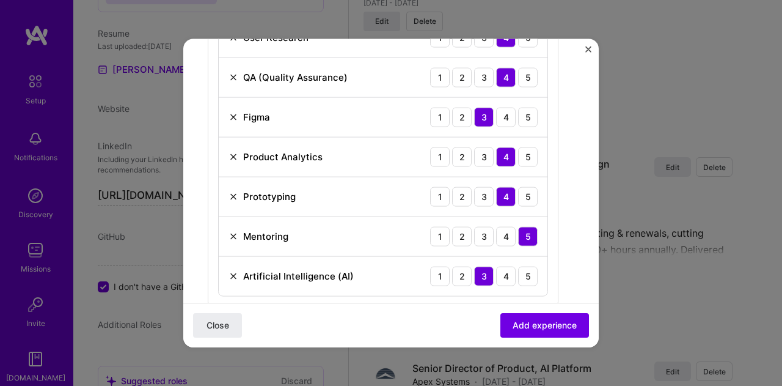
scroll to position [862, 0]
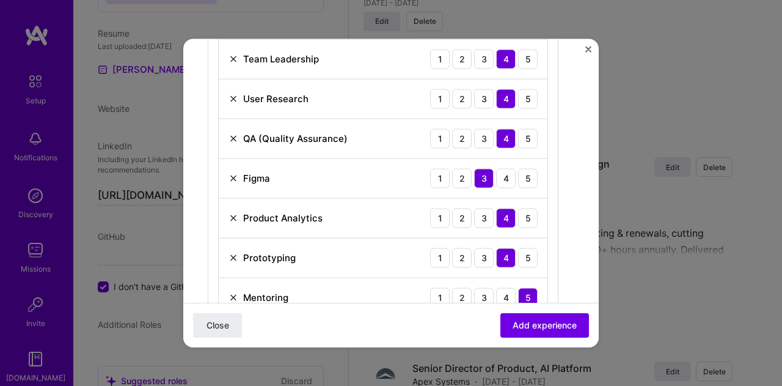
click at [234, 173] on img at bounding box center [234, 178] width 10 height 10
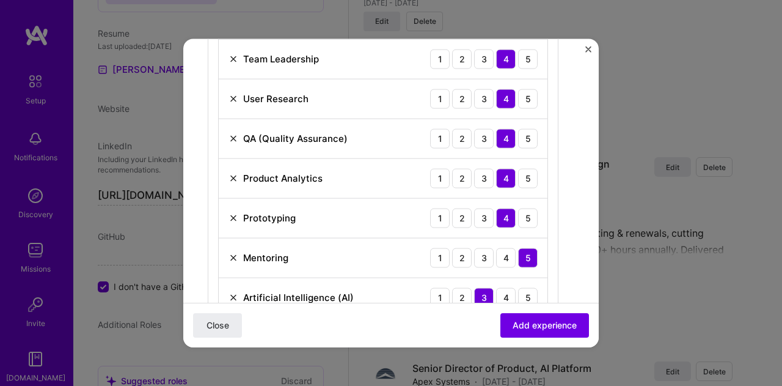
click at [227, 134] on div "QA (Quality Assurance) 1 2 3 4 5" at bounding box center [383, 139] width 329 height 40
click at [235, 133] on img at bounding box center [234, 138] width 10 height 10
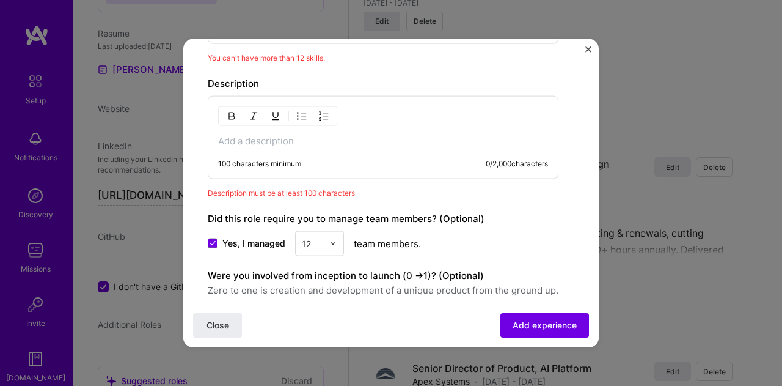
scroll to position [1215, 0]
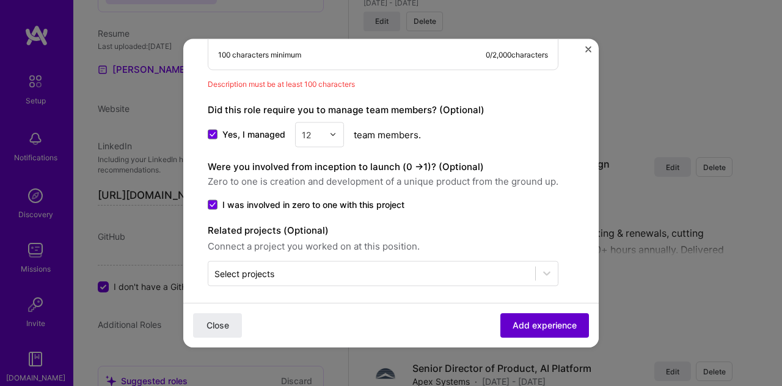
click at [532, 330] on span "Add experience" at bounding box center [545, 325] width 64 height 12
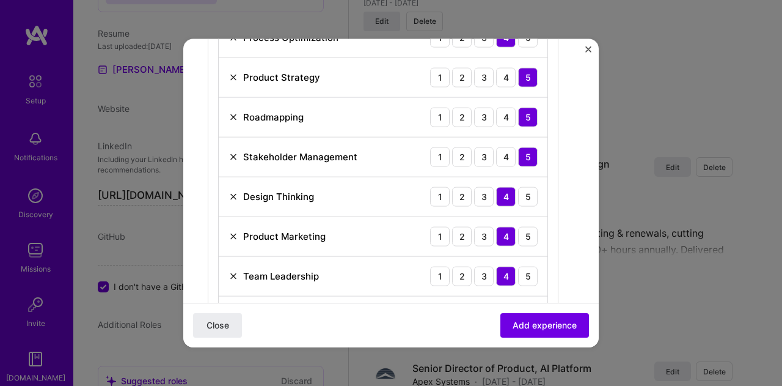
scroll to position [628, 0]
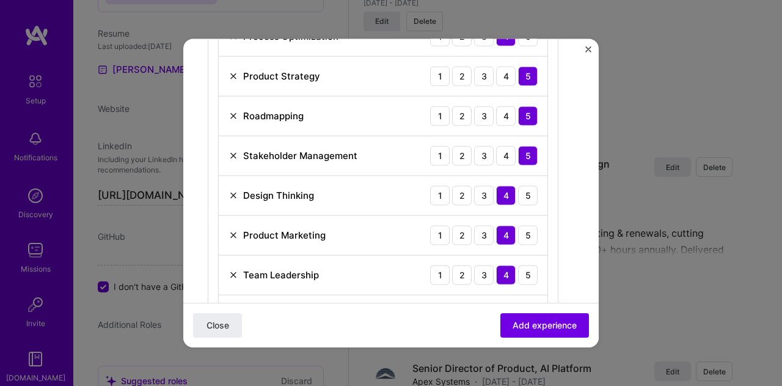
click at [232, 196] on div "Design Thinking" at bounding box center [272, 195] width 86 height 13
click at [233, 193] on img at bounding box center [234, 195] width 10 height 10
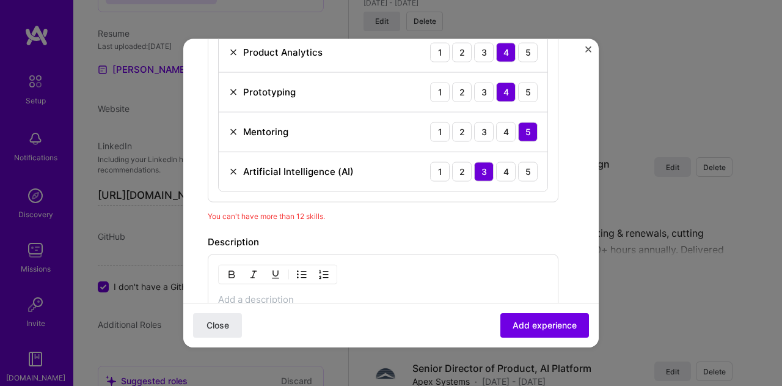
scroll to position [873, 0]
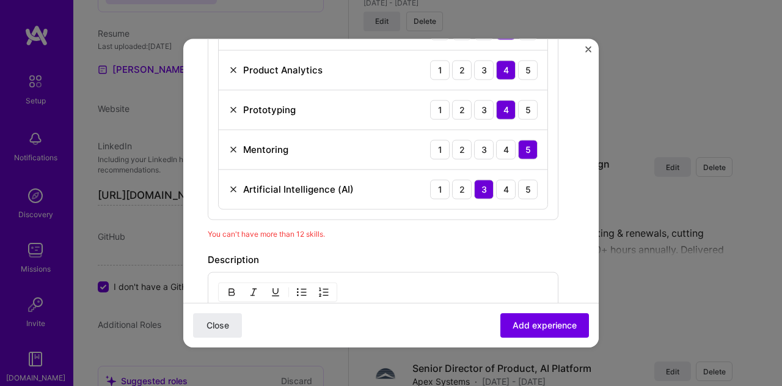
click at [230, 144] on img at bounding box center [234, 149] width 10 height 10
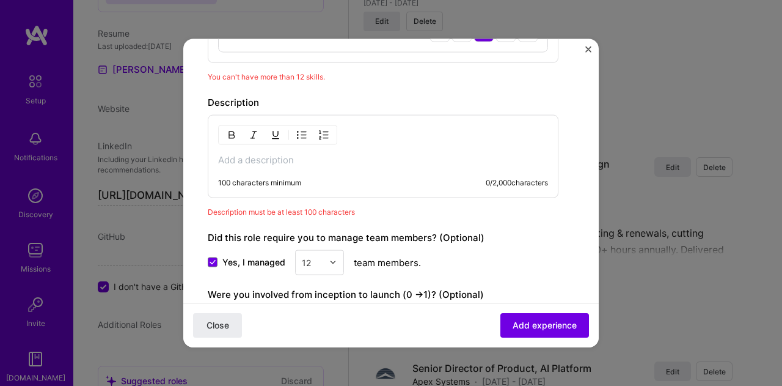
scroll to position [934, 0]
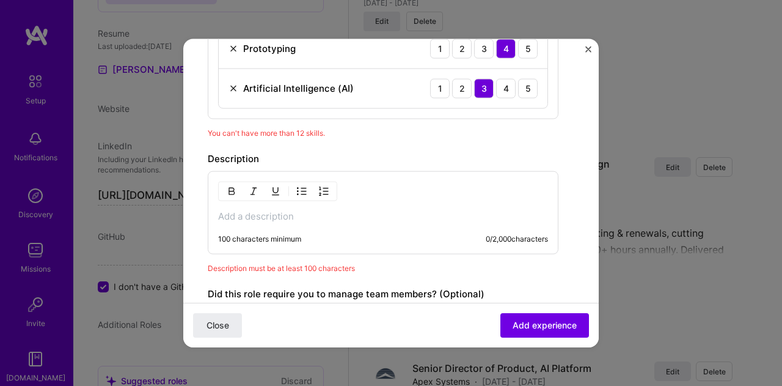
click at [266, 225] on div "100 characters minimum 0 / 2,000 characters" at bounding box center [383, 212] width 351 height 83
click at [264, 215] on p at bounding box center [383, 216] width 330 height 12
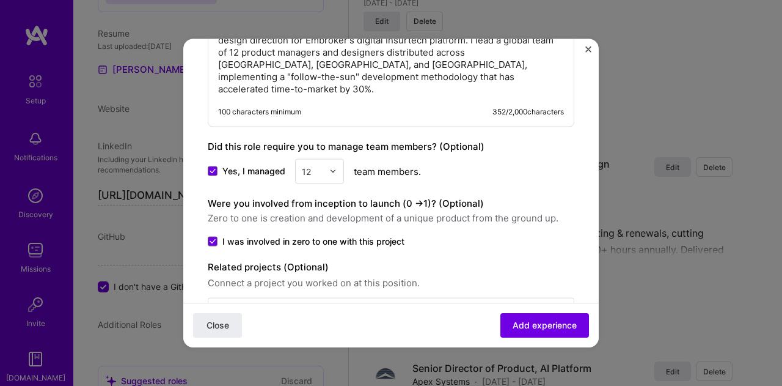
scroll to position [1147, 0]
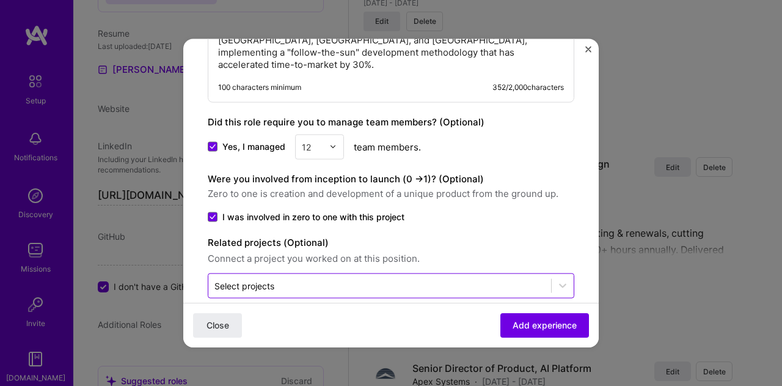
click at [471, 277] on div at bounding box center [380, 284] width 331 height 15
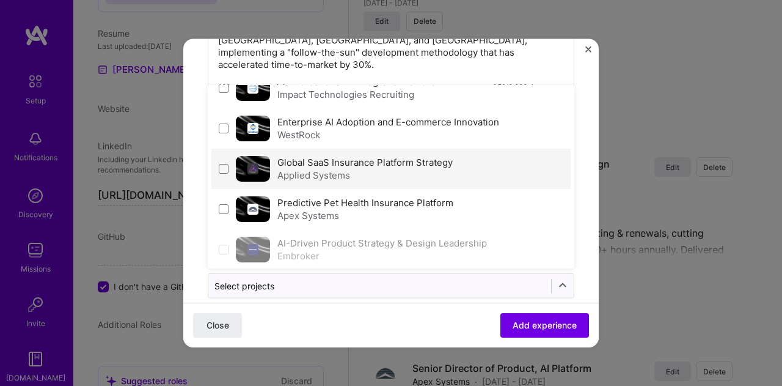
scroll to position [106, 0]
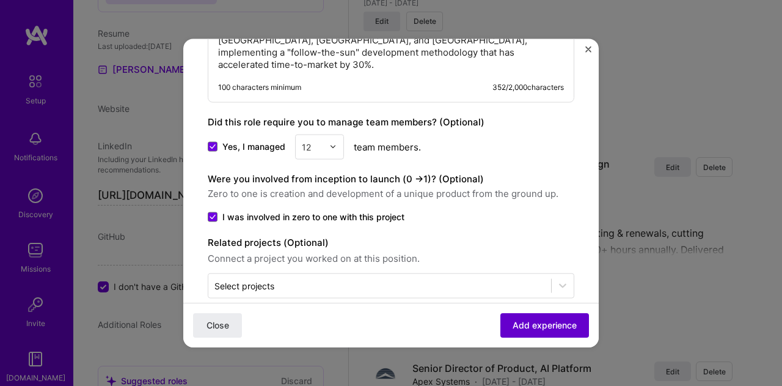
click at [528, 327] on span "Add experience" at bounding box center [545, 325] width 64 height 12
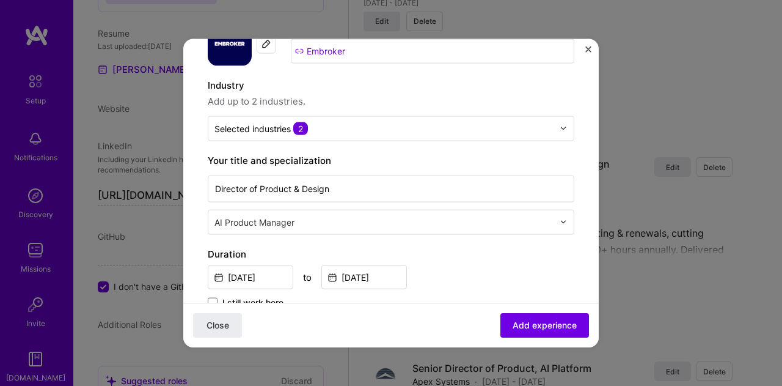
scroll to position [61, 0]
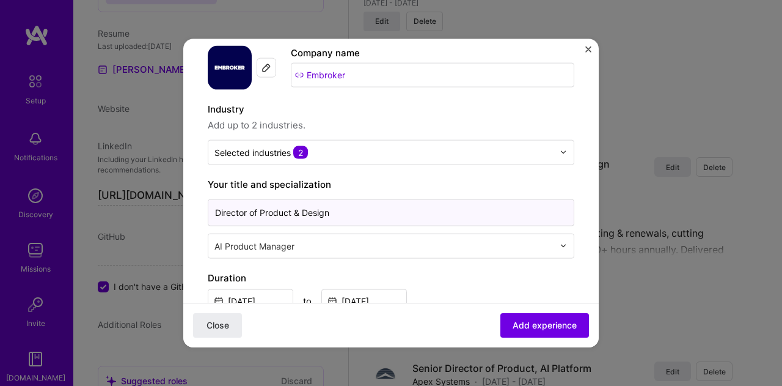
click at [405, 208] on input "Director of Product & Design" at bounding box center [391, 212] width 367 height 27
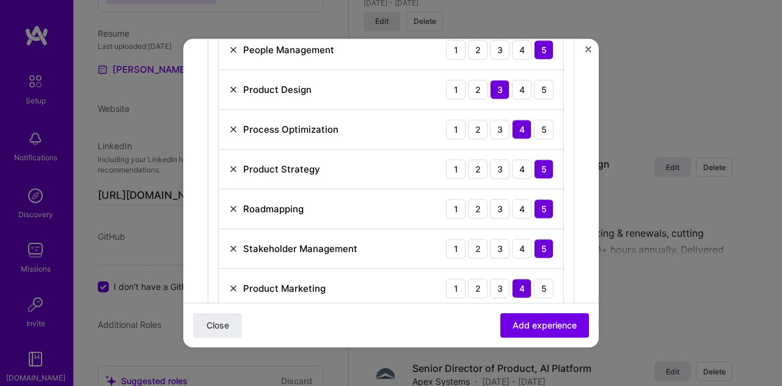
scroll to position [474, 0]
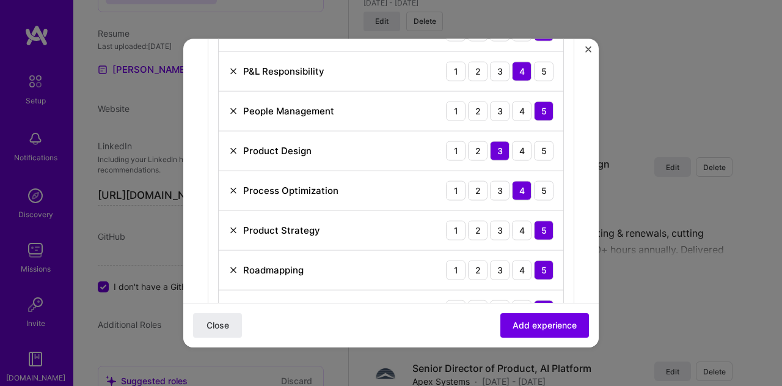
click at [233, 265] on img at bounding box center [234, 270] width 10 height 10
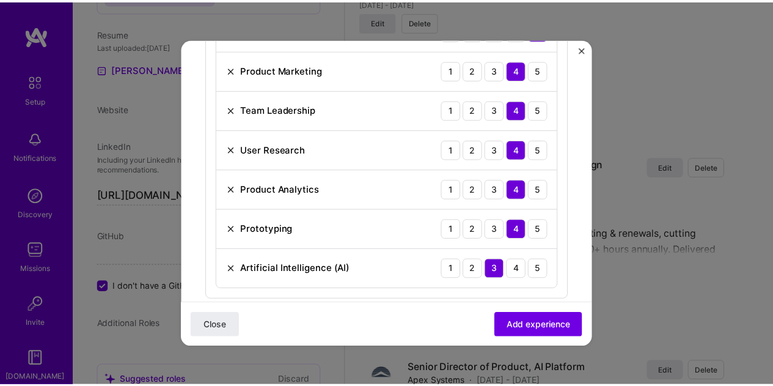
scroll to position [719, 0]
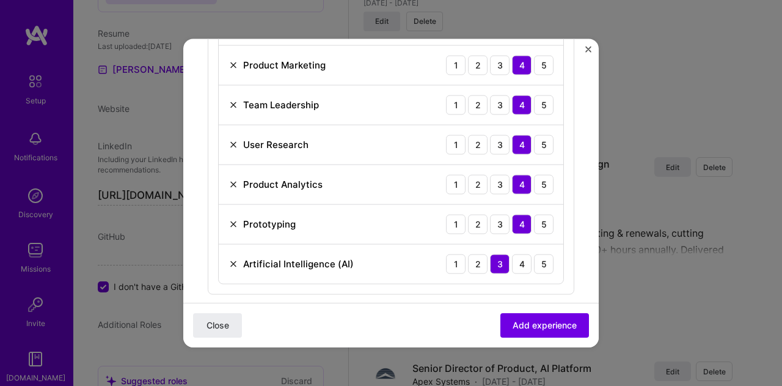
click at [231, 219] on img at bounding box center [234, 224] width 10 height 10
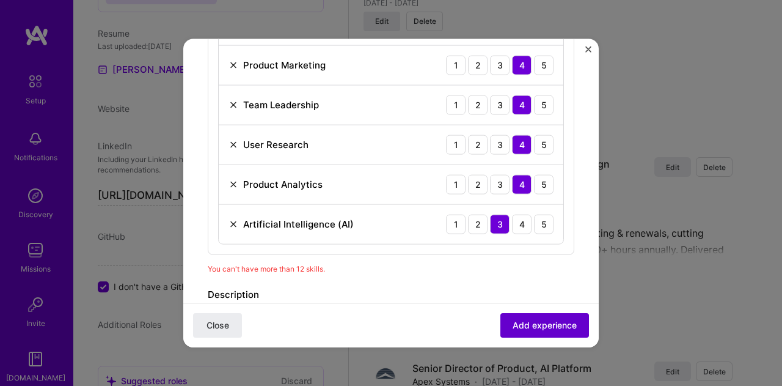
click at [540, 326] on span "Add experience" at bounding box center [545, 325] width 64 height 12
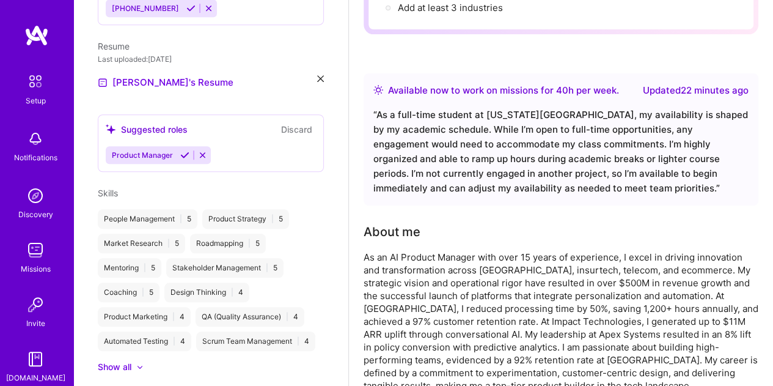
scroll to position [0, 0]
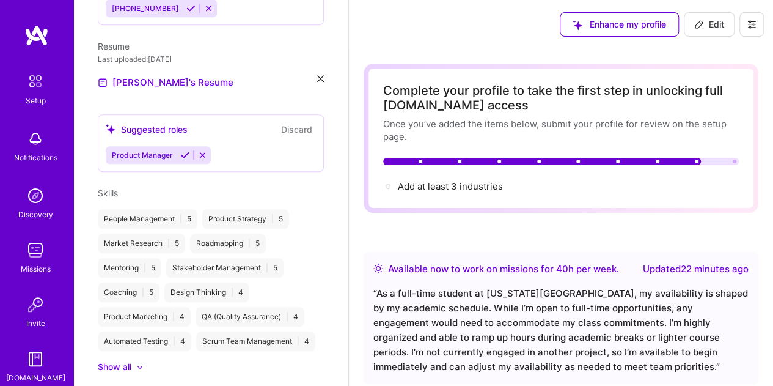
click at [266, 146] on div "Product Manager" at bounding box center [211, 155] width 210 height 18
click at [283, 122] on button "Discard" at bounding box center [296, 129] width 39 height 14
click at [318, 182] on div "Erika Harris AI Product Manager 19 Years Experience Location Houston, Texas, Un…" at bounding box center [210, 193] width 275 height 386
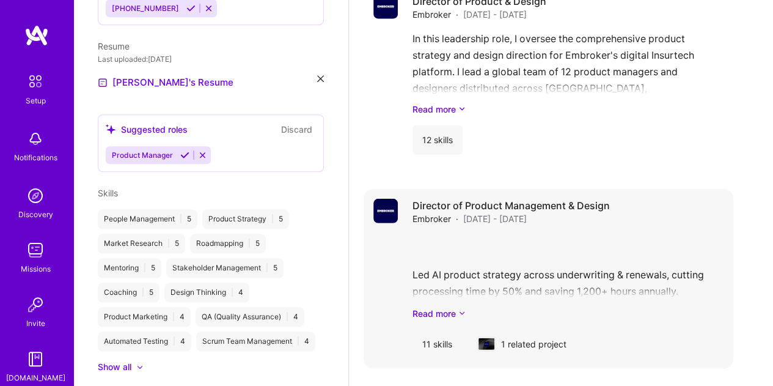
scroll to position [1679, 0]
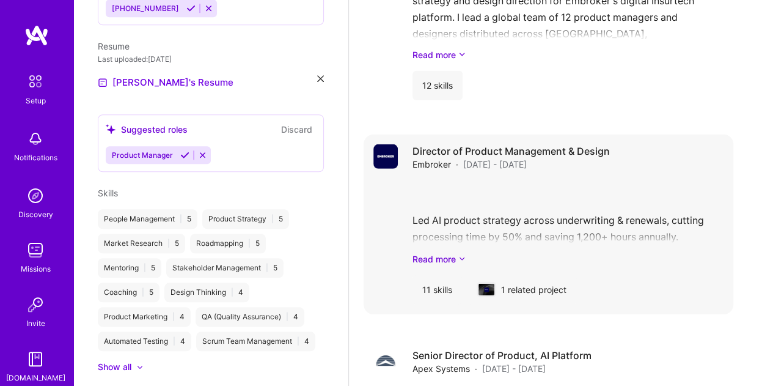
click at [504, 227] on div "Led AI product strategy across underwriting & renewals, cutting processing time…" at bounding box center [568, 222] width 311 height 85
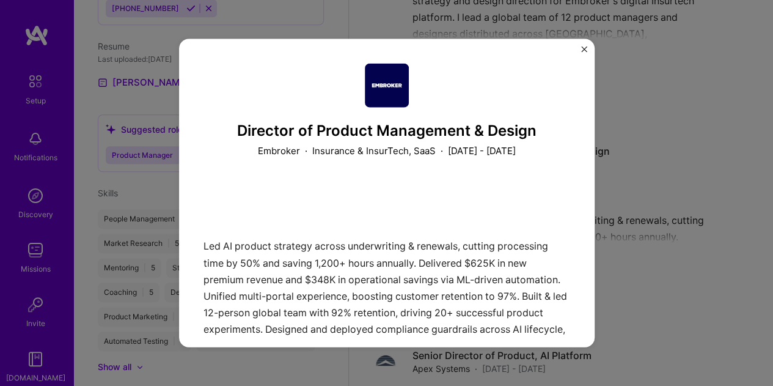
click at [584, 47] on img "Close" at bounding box center [584, 49] width 6 height 6
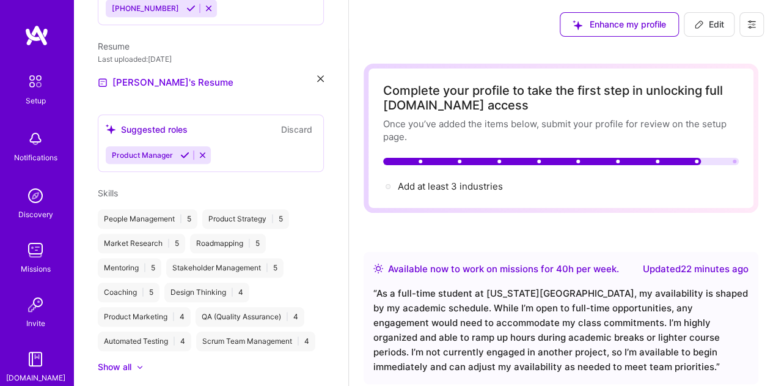
click at [709, 24] on span "Edit" at bounding box center [709, 24] width 30 height 12
select select "US"
select select "Right Now"
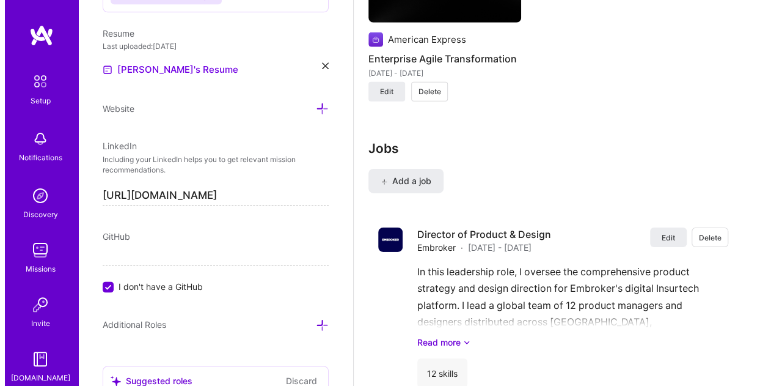
scroll to position [2017, 0]
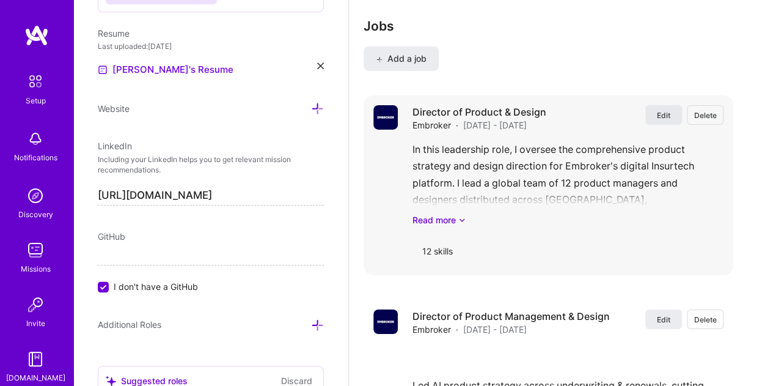
click at [670, 112] on span "Edit" at bounding box center [663, 115] width 13 height 10
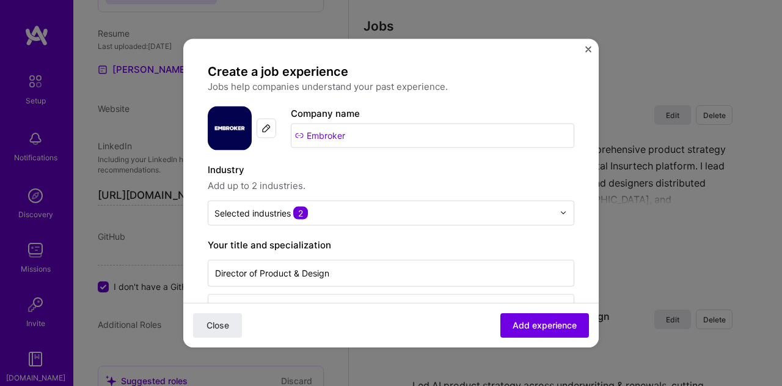
click at [324, 135] on input "Embroker" at bounding box center [433, 135] width 284 height 24
click at [324, 134] on input "Embroker" at bounding box center [433, 135] width 284 height 24
click at [471, 261] on input "Director of Product & Design" at bounding box center [391, 272] width 367 height 27
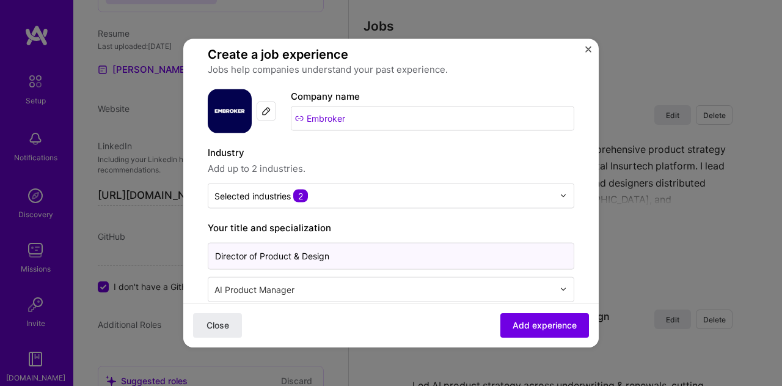
scroll to position [0, 0]
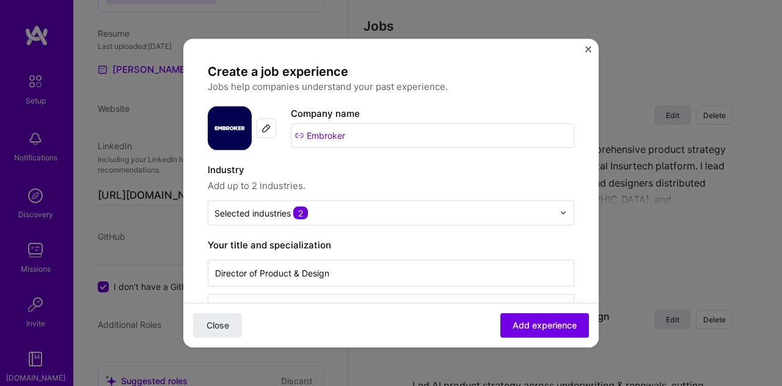
click at [260, 125] on div at bounding box center [267, 128] width 20 height 20
click at [337, 127] on input "Embroker" at bounding box center [433, 135] width 284 height 24
click at [332, 134] on input "Embroker" at bounding box center [433, 135] width 284 height 24
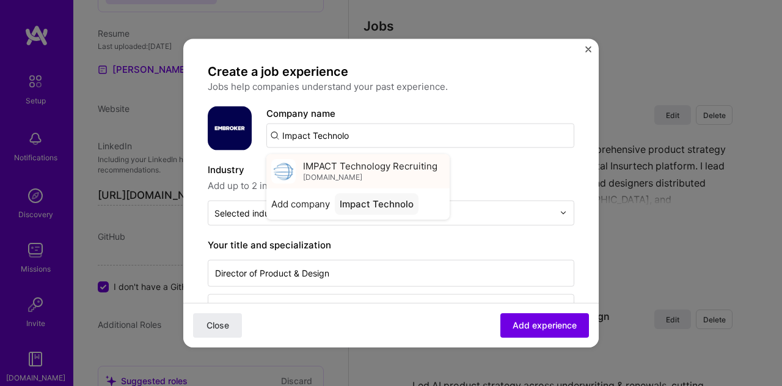
click at [347, 174] on span "goimpacttechnology.com" at bounding box center [332, 177] width 59 height 10
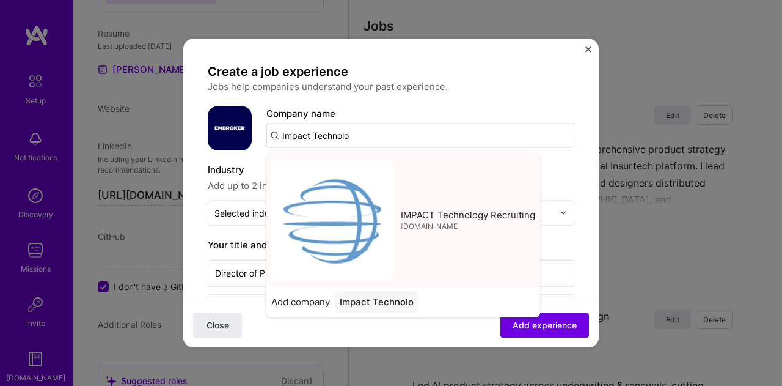
type input "IMPACT Technology Recruiting"
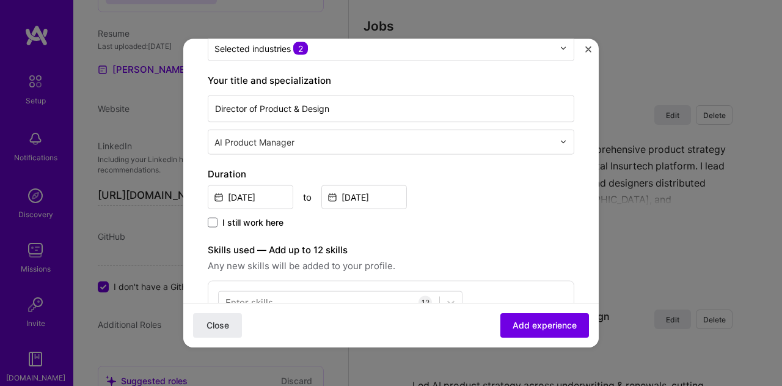
scroll to position [183, 0]
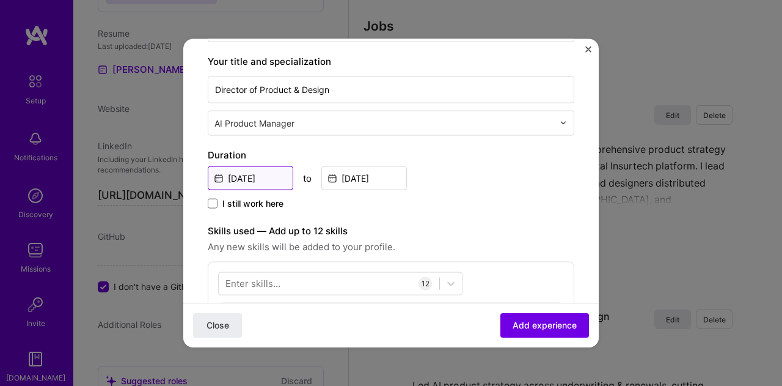
click at [257, 172] on input "Jun, 2023" at bounding box center [251, 178] width 86 height 24
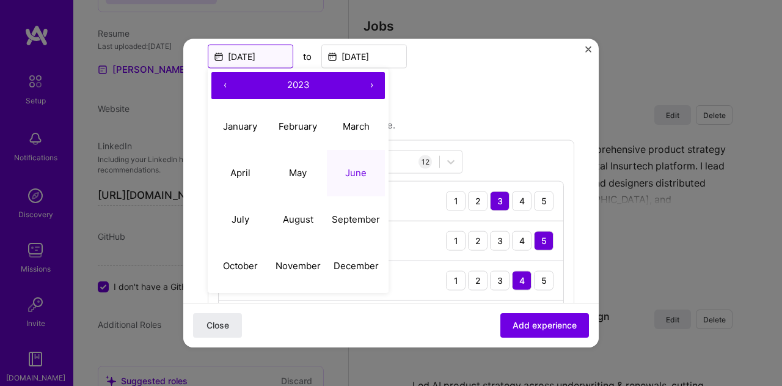
scroll to position [306, 0]
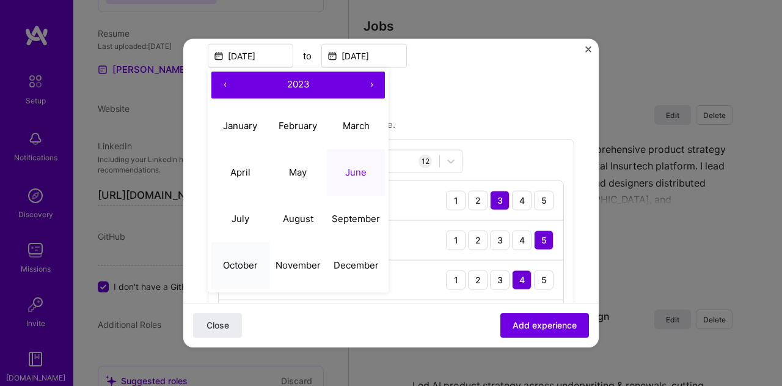
click at [235, 265] on abbr "October" at bounding box center [240, 265] width 35 height 12
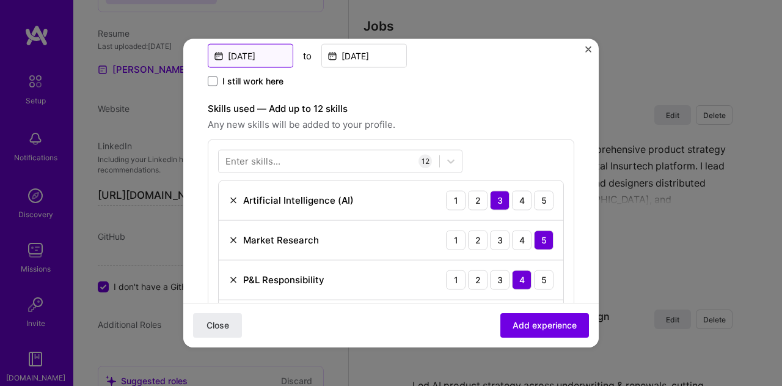
click at [260, 52] on input "Oct, 2023" at bounding box center [251, 55] width 86 height 24
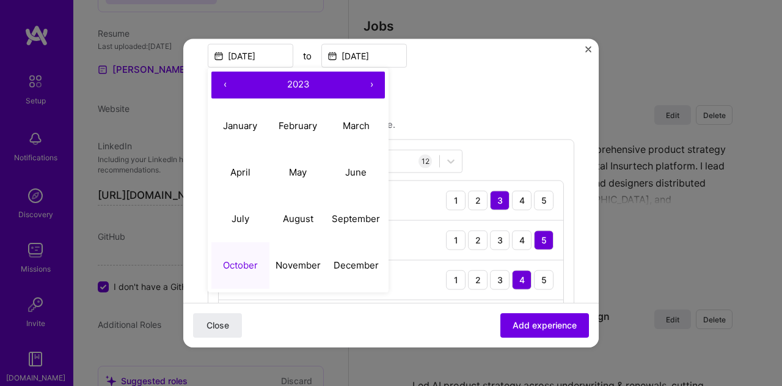
click at [228, 82] on button "‹" at bounding box center [224, 84] width 27 height 27
click at [240, 268] on abbr "October" at bounding box center [240, 265] width 35 height 12
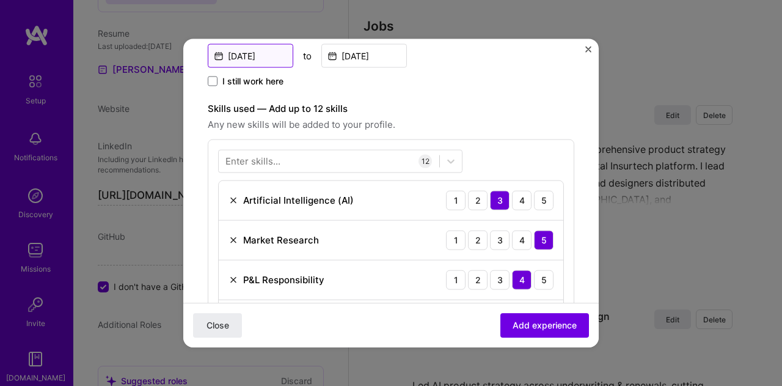
click at [254, 48] on input "Oct, 2022" at bounding box center [251, 55] width 86 height 24
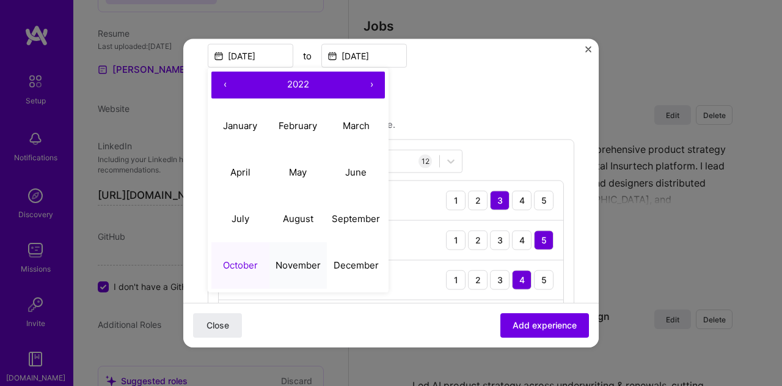
click at [290, 251] on button "November" at bounding box center [299, 265] width 58 height 46
type input "Nov, 2022"
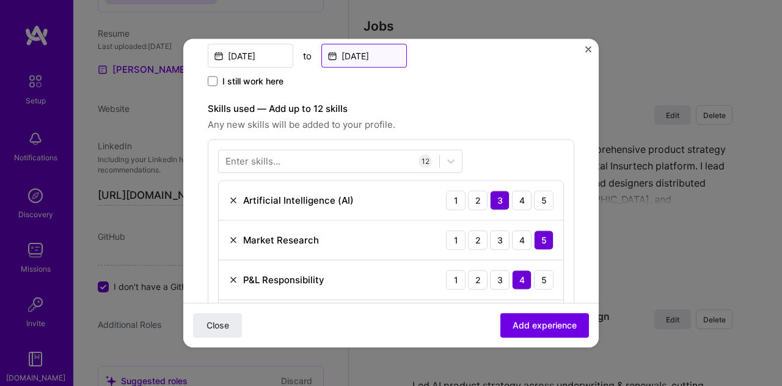
click at [341, 51] on input "May, 2025" at bounding box center [364, 55] width 86 height 24
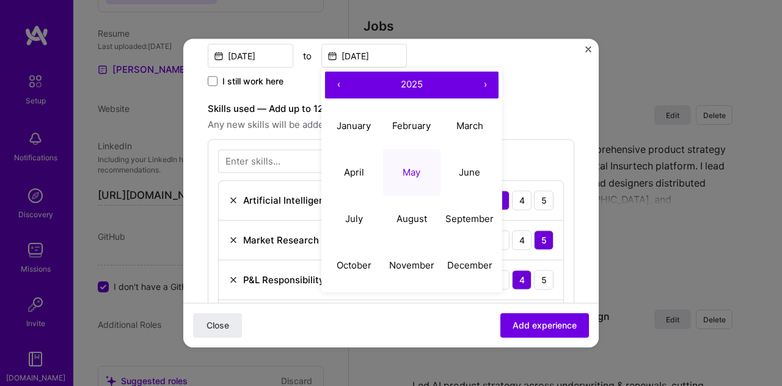
click at [345, 78] on button "‹" at bounding box center [338, 84] width 27 height 27
click at [469, 172] on abbr "June" at bounding box center [469, 172] width 21 height 12
type input "Jun, 2023"
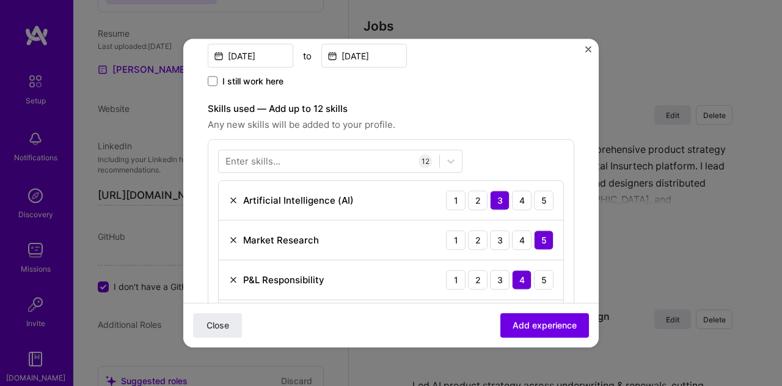
click at [230, 198] on img at bounding box center [234, 200] width 10 height 10
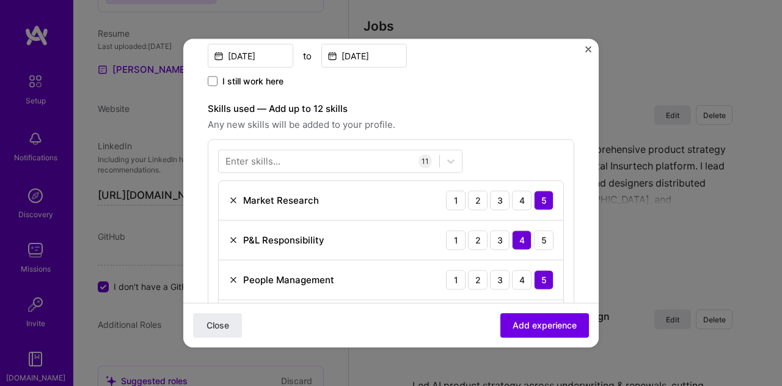
click at [230, 237] on img at bounding box center [234, 240] width 10 height 10
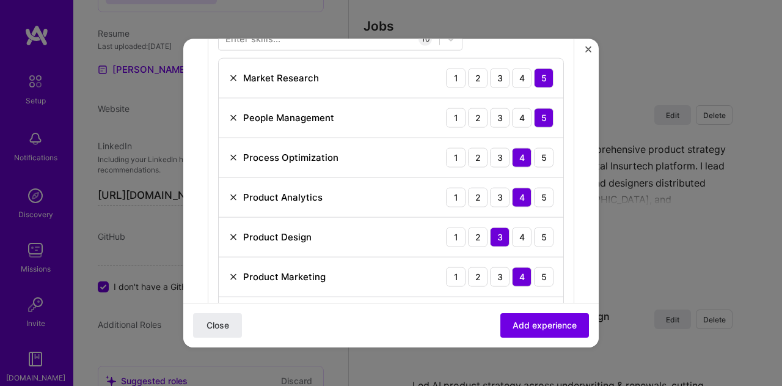
scroll to position [489, 0]
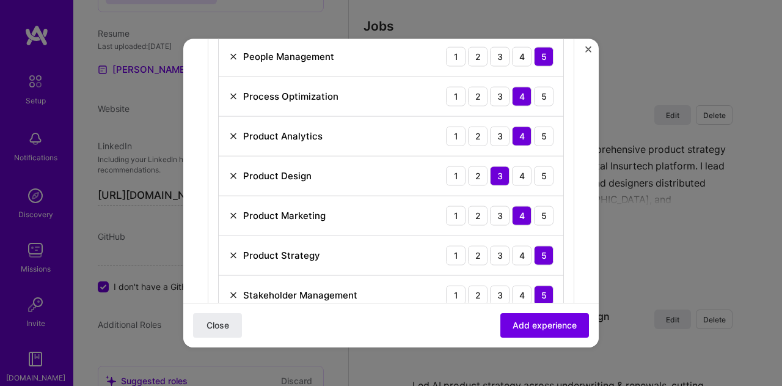
click at [232, 211] on img at bounding box center [234, 215] width 10 height 10
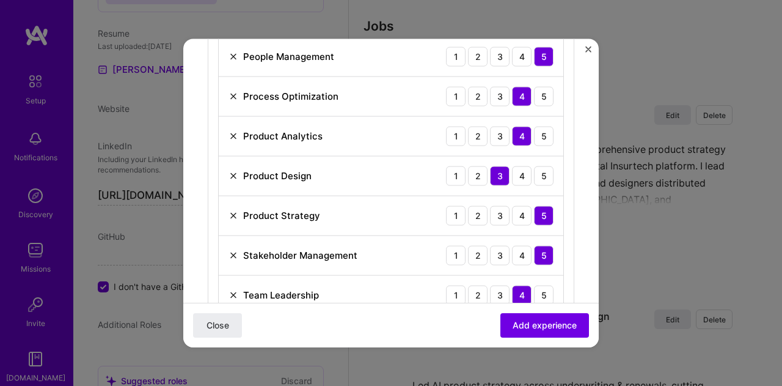
click at [229, 171] on img at bounding box center [234, 176] width 10 height 10
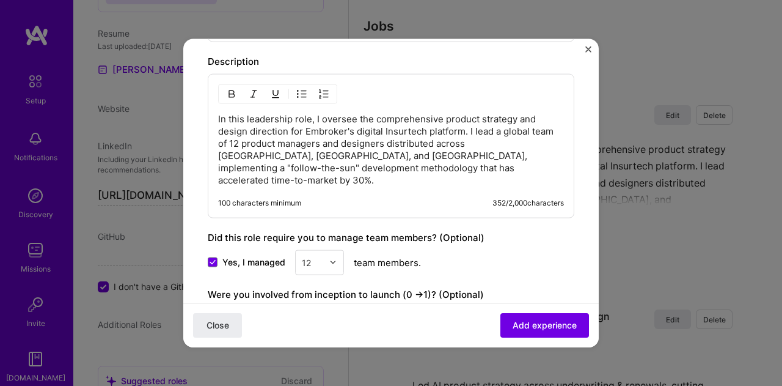
scroll to position [795, 0]
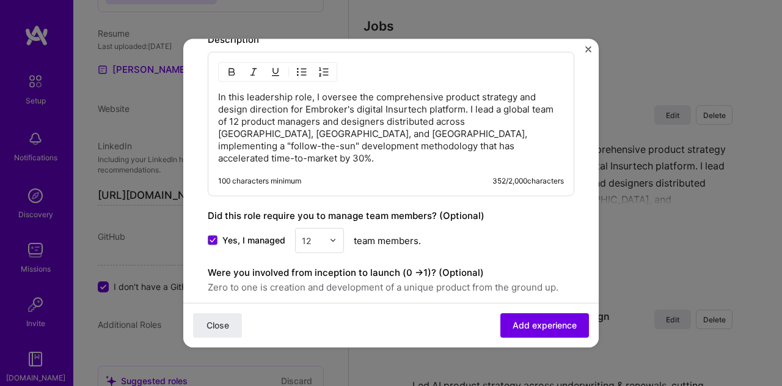
click at [372, 137] on p "In this leadership role, I oversee the comprehensive product strategy and desig…" at bounding box center [391, 126] width 346 height 73
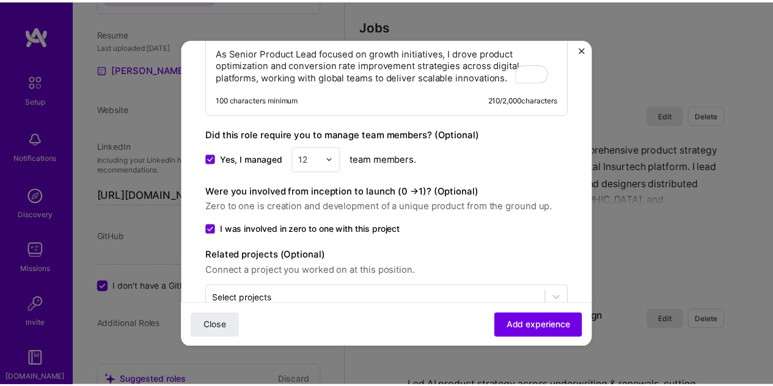
scroll to position [865, 0]
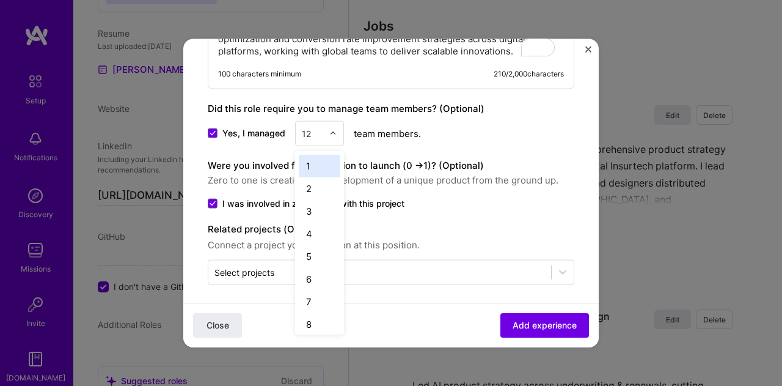
click at [317, 128] on input "text" at bounding box center [312, 133] width 21 height 13
click at [210, 131] on icon at bounding box center [213, 133] width 6 height 5
click at [0, 0] on input "Yes, I managed" at bounding box center [0, 0] width 0 height 0
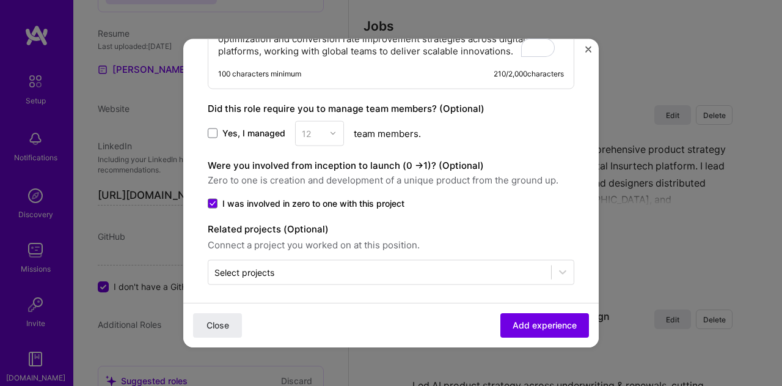
click at [324, 129] on div "12" at bounding box center [319, 132] width 49 height 25
click at [216, 128] on span at bounding box center [213, 133] width 10 height 10
click at [0, 0] on input "Yes, I managed" at bounding box center [0, 0] width 0 height 0
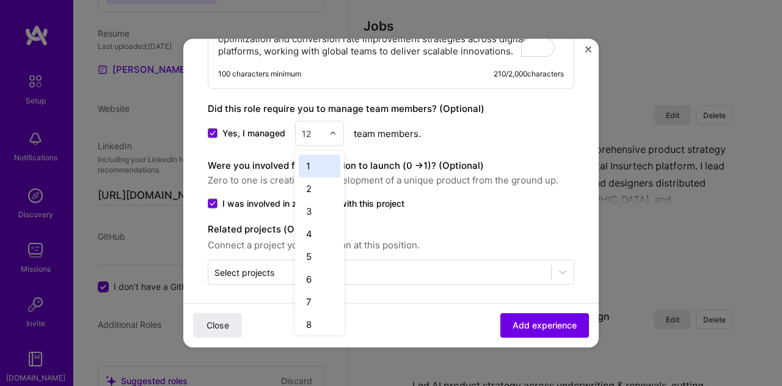
click at [328, 128] on div "12" at bounding box center [313, 133] width 34 height 24
drag, startPoint x: 313, startPoint y: 131, endPoint x: 288, endPoint y: 127, distance: 25.3
click at [288, 127] on div "Yes, I managed option 2 focused, 2 of 26. 25 results available. Use Up and Down…" at bounding box center [391, 132] width 367 height 25
drag, startPoint x: 313, startPoint y: 123, endPoint x: 296, endPoint y: 130, distance: 18.4
click at [296, 130] on div "12" at bounding box center [313, 133] width 34 height 24
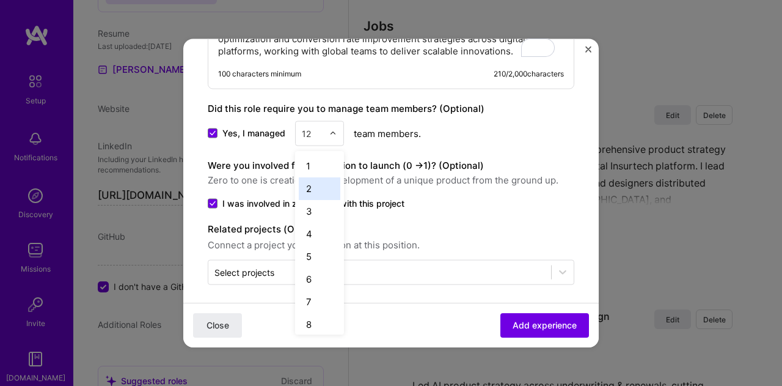
click at [318, 138] on div "12" at bounding box center [313, 133] width 34 height 24
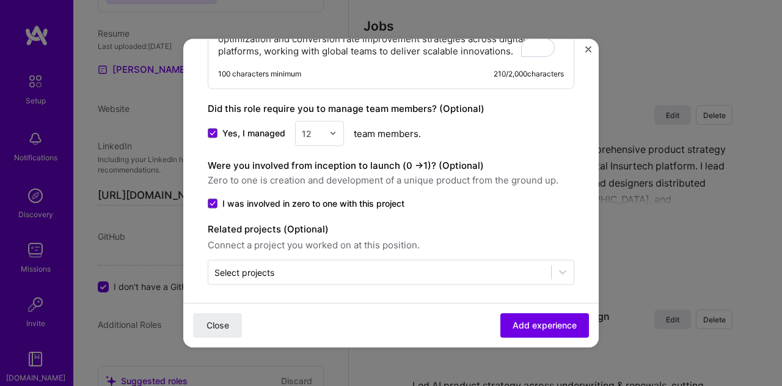
click at [312, 127] on input "text" at bounding box center [312, 133] width 21 height 13
click at [218, 128] on label "Yes, I managed" at bounding box center [247, 133] width 78 height 12
click at [0, 0] on input "Yes, I managed" at bounding box center [0, 0] width 0 height 0
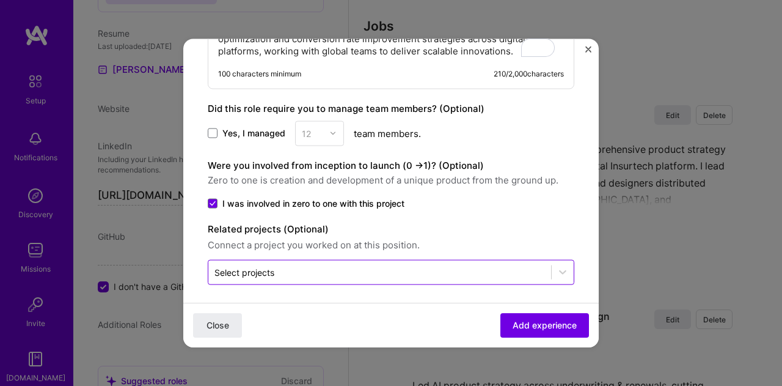
click at [490, 265] on input "text" at bounding box center [380, 271] width 331 height 13
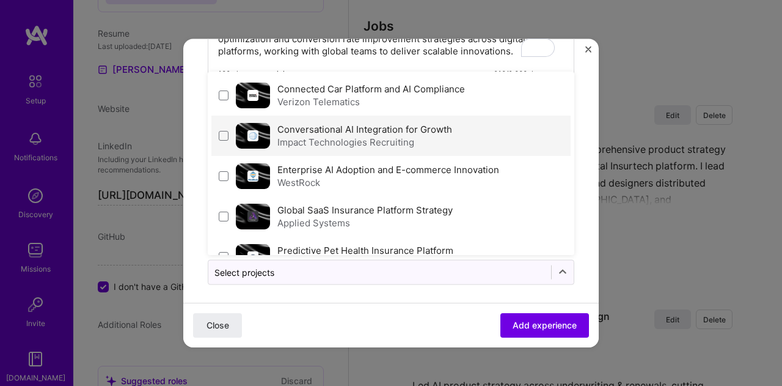
click at [366, 135] on div "Impact Technologies Recruiting" at bounding box center [364, 141] width 175 height 13
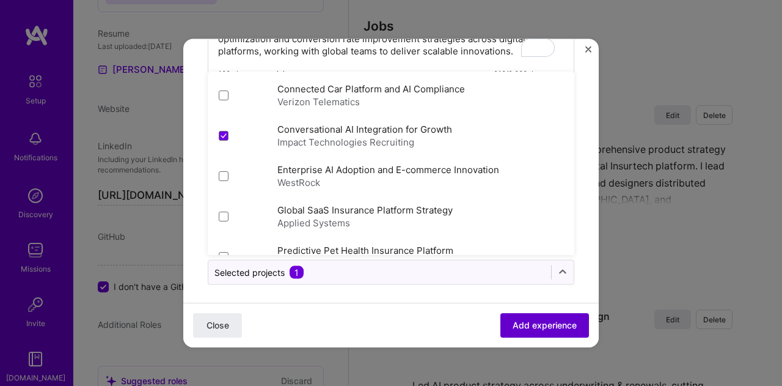
click at [523, 320] on span "Add experience" at bounding box center [545, 325] width 64 height 12
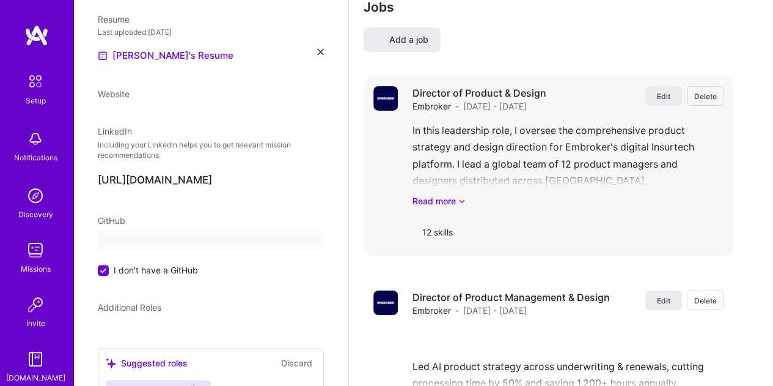
select select "US"
select select "Right Now"
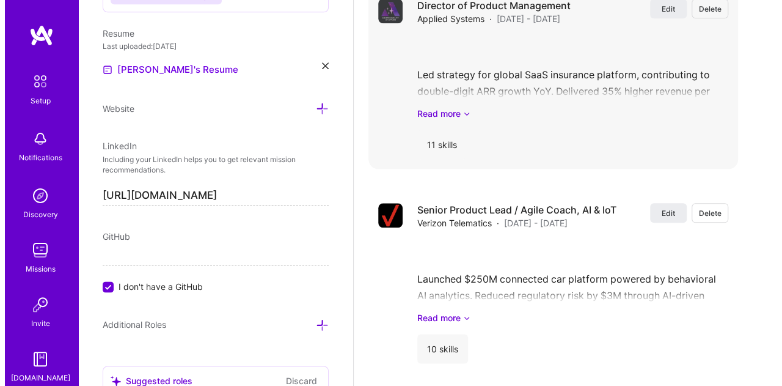
scroll to position [3052, 0]
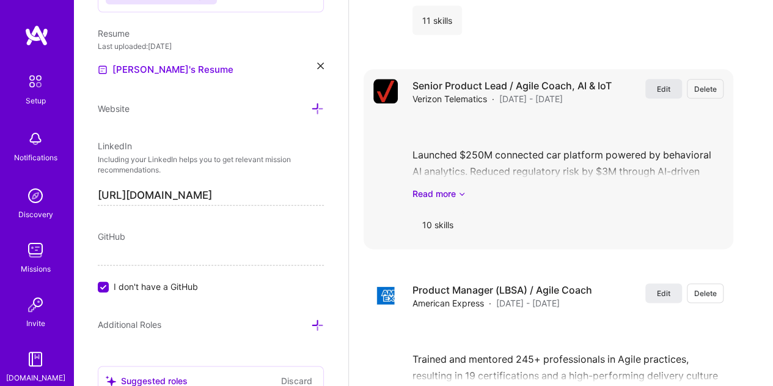
click at [670, 89] on span "Edit" at bounding box center [663, 89] width 13 height 10
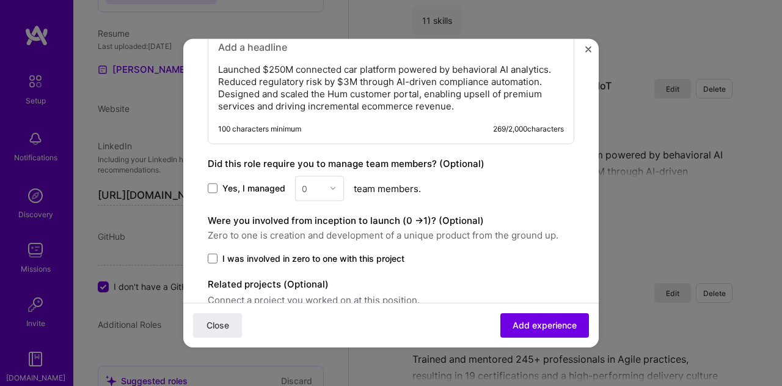
scroll to position [980, 0]
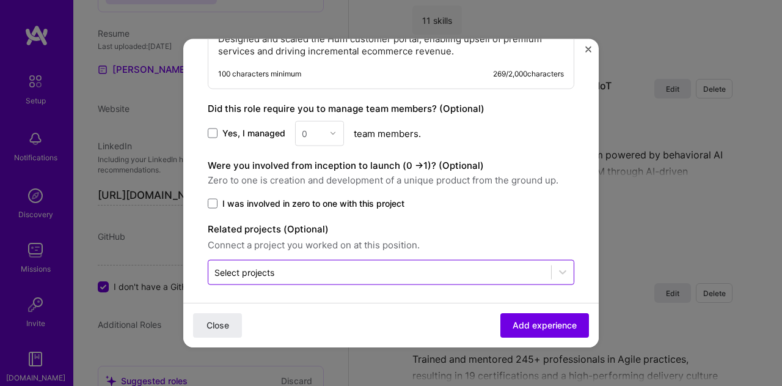
click at [414, 265] on input "text" at bounding box center [380, 271] width 331 height 13
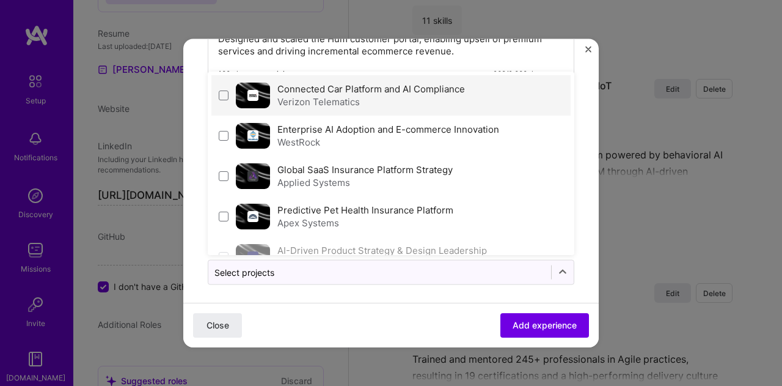
click at [222, 83] on div "Connected Car Platform and AI Compliance Verizon Telematics" at bounding box center [390, 95] width 359 height 40
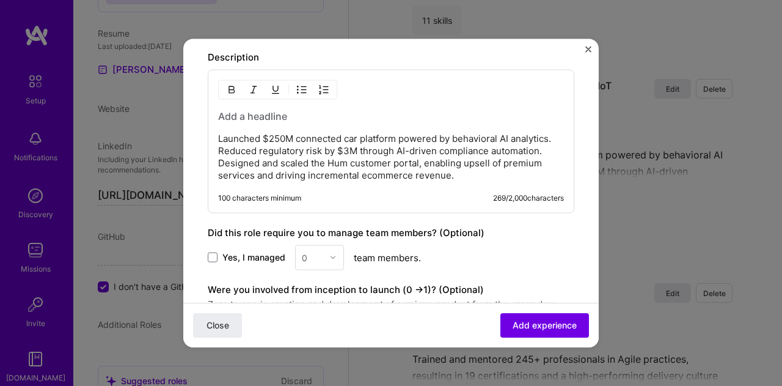
scroll to position [821, 0]
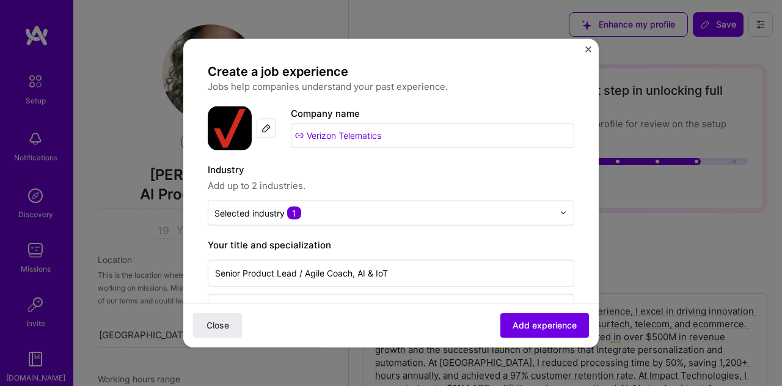
select select "US"
select select "Right Now"
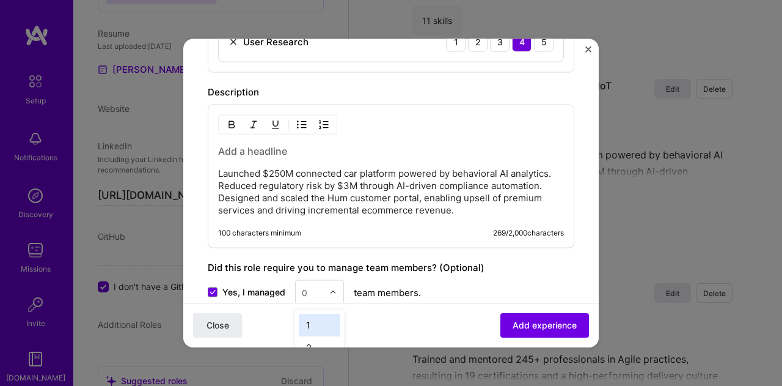
scroll to position [3146, 0]
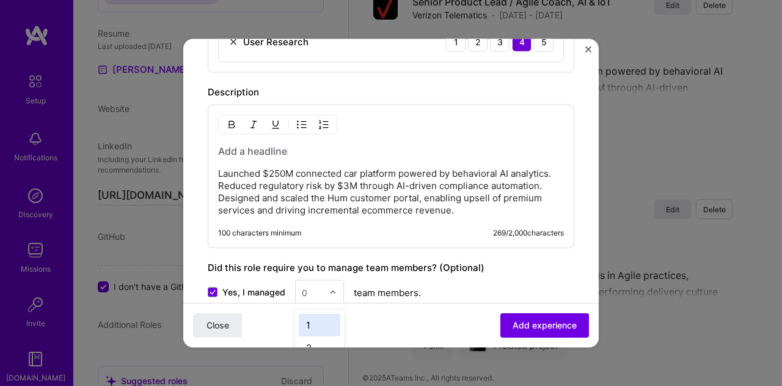
click at [307, 287] on input "text" at bounding box center [312, 291] width 21 height 13
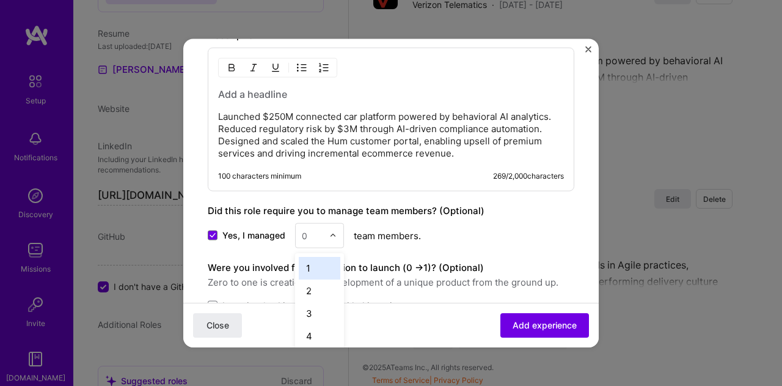
scroll to position [944, 0]
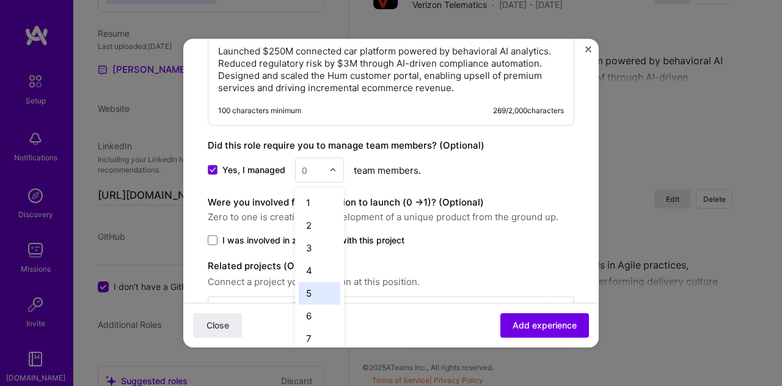
click at [305, 283] on div "5" at bounding box center [320, 292] width 42 height 23
click at [212, 235] on span at bounding box center [213, 240] width 10 height 10
click at [0, 0] on input "I was involved in zero to one with this project" at bounding box center [0, 0] width 0 height 0
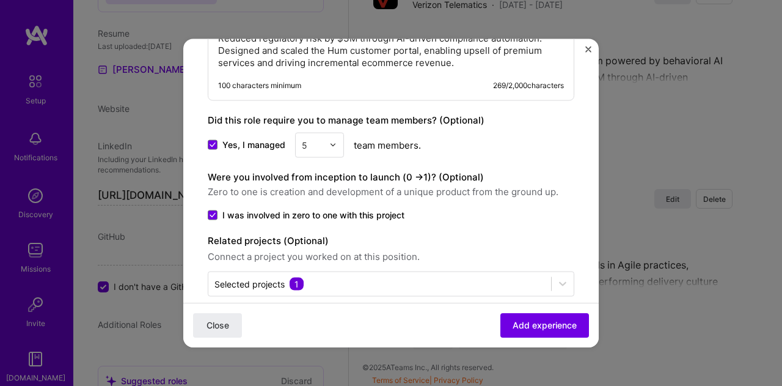
scroll to position [980, 0]
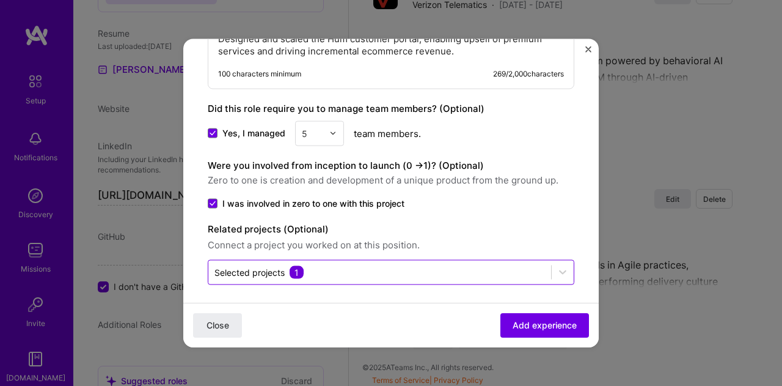
click at [427, 265] on input "text" at bounding box center [380, 271] width 331 height 13
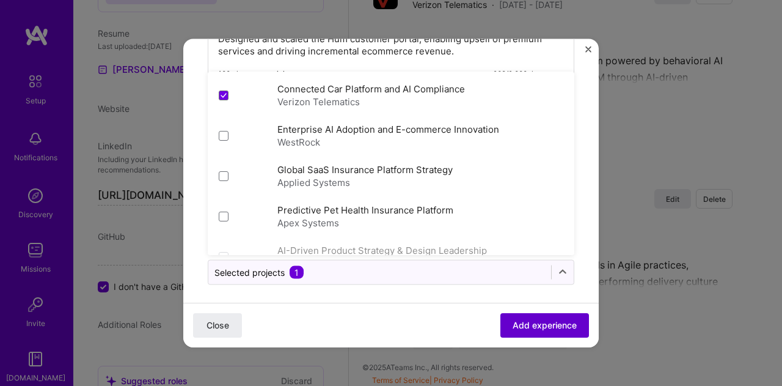
click at [540, 328] on span "Add experience" at bounding box center [545, 325] width 64 height 12
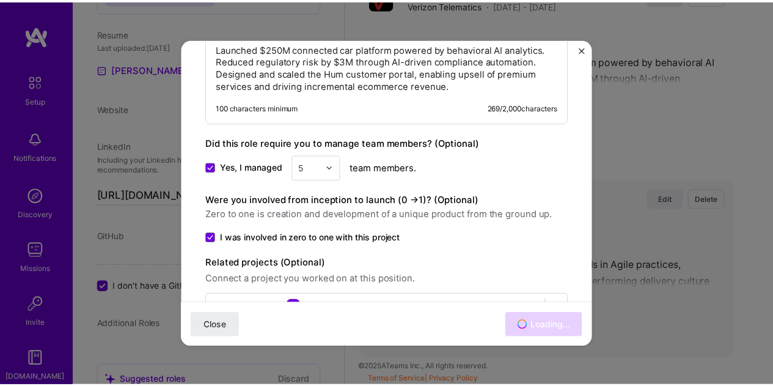
scroll to position [3128, 0]
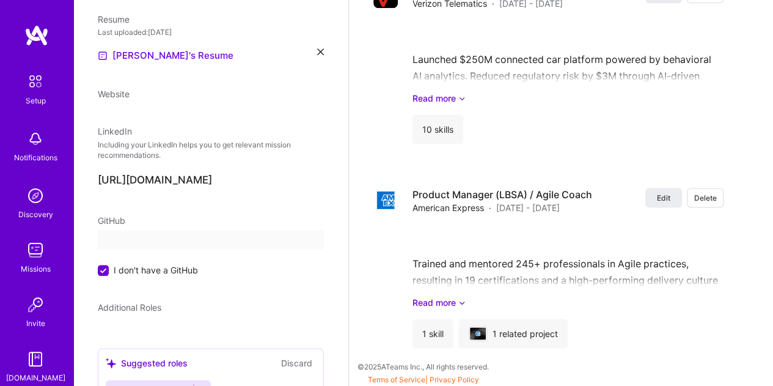
select select "US"
select select "Right Now"
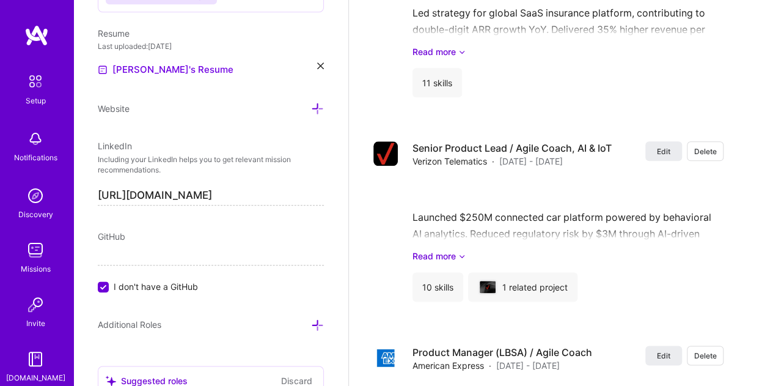
scroll to position [2990, 0]
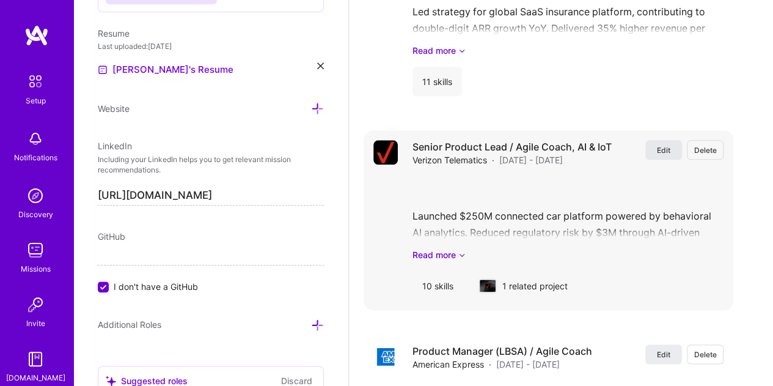
click at [670, 146] on span "Edit" at bounding box center [663, 150] width 13 height 10
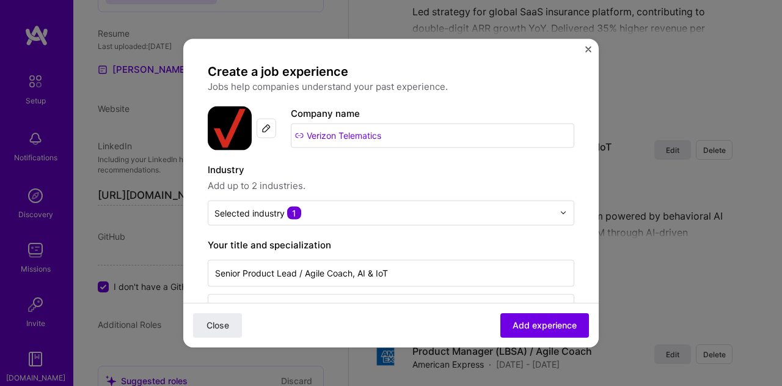
click at [589, 43] on div "Create a job experience Jobs help companies understand your past experience. Co…" at bounding box center [391, 193] width 416 height 309
click at [590, 46] on img "Close" at bounding box center [588, 49] width 6 height 6
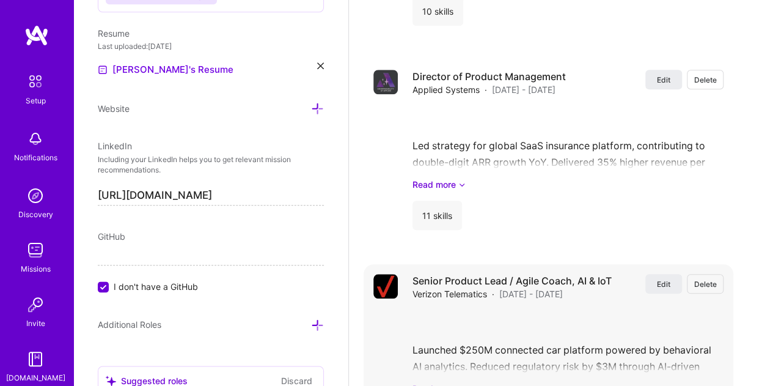
scroll to position [2840, 0]
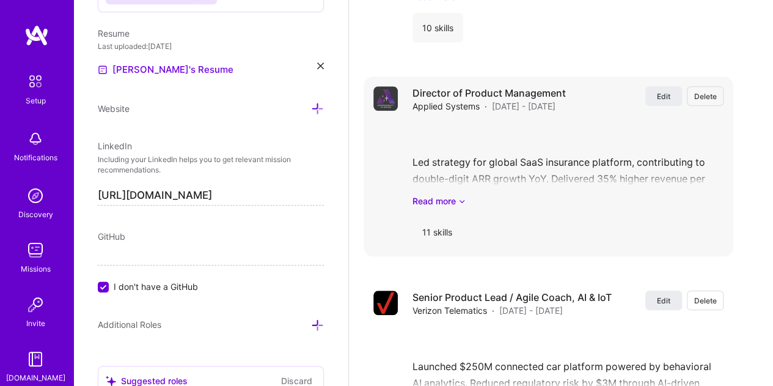
click at [460, 199] on icon at bounding box center [461, 200] width 7 height 13
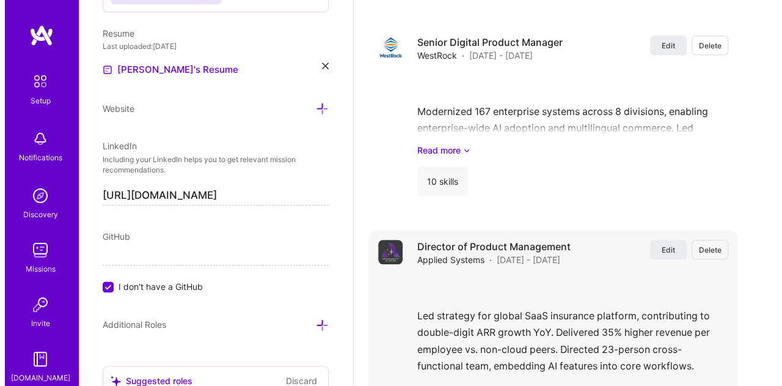
scroll to position [2633, 0]
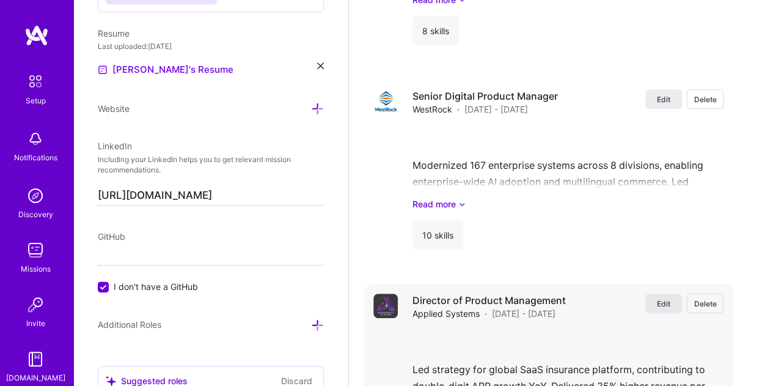
click at [670, 299] on span "Edit" at bounding box center [663, 303] width 13 height 10
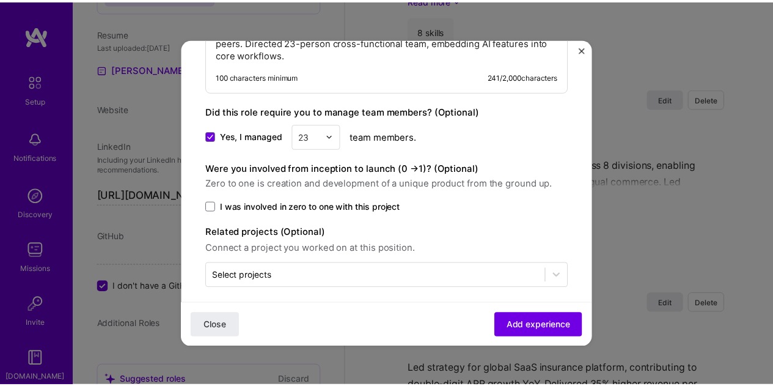
scroll to position [1019, 0]
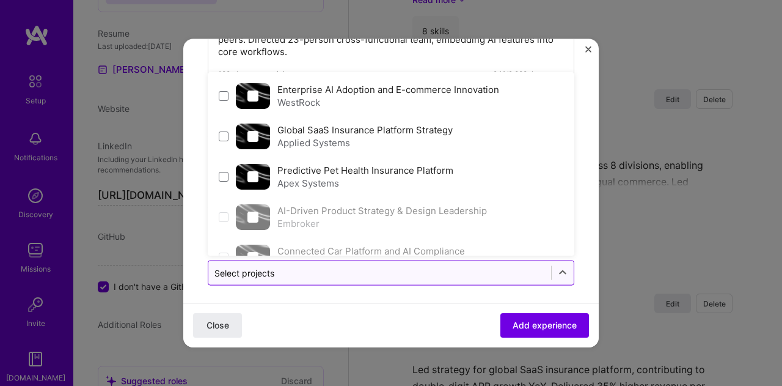
click at [407, 274] on div "Select projects" at bounding box center [379, 272] width 343 height 24
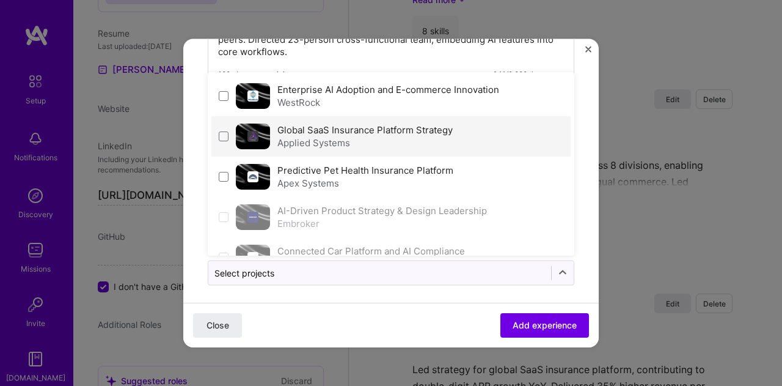
click at [301, 125] on label "Global SaaS Insurance Platform Strategy" at bounding box center [364, 129] width 175 height 12
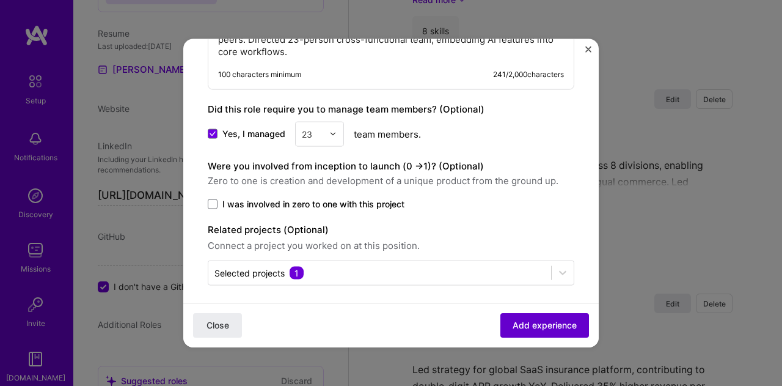
click at [525, 323] on span "Add experience" at bounding box center [545, 325] width 64 height 12
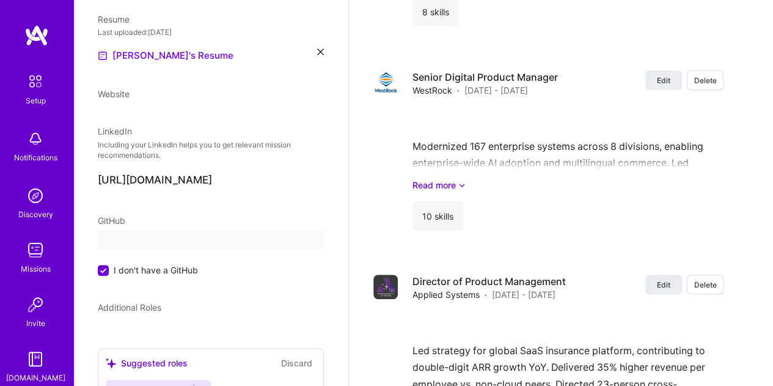
select select "US"
select select "Right Now"
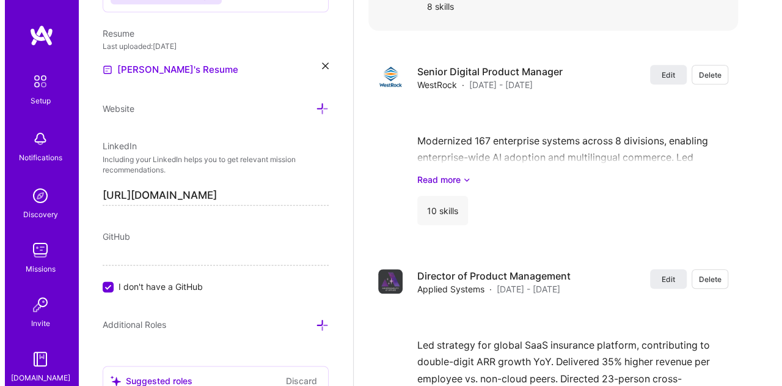
scroll to position [2685, 0]
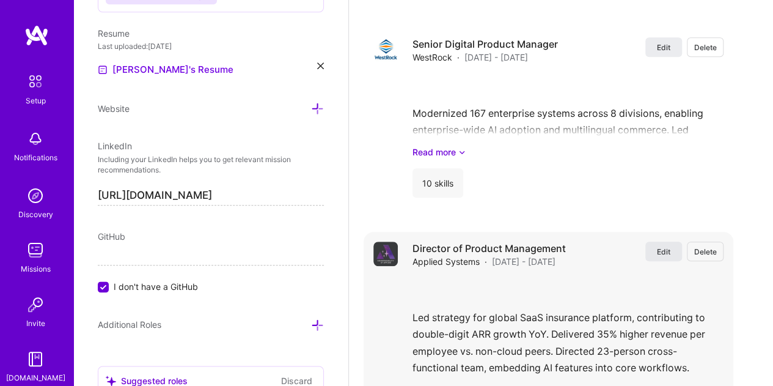
click at [670, 251] on span "Edit" at bounding box center [663, 251] width 13 height 10
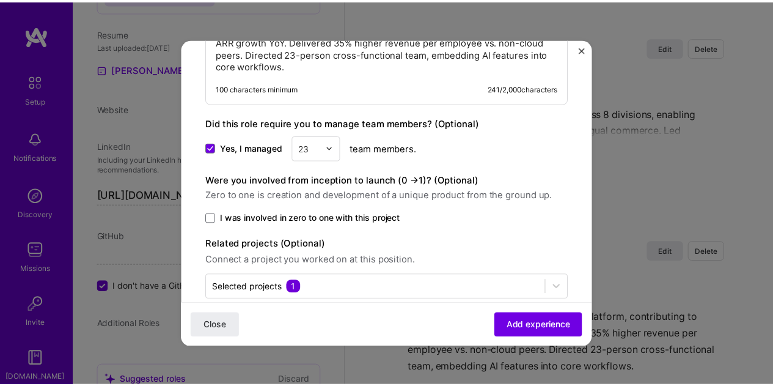
scroll to position [1019, 0]
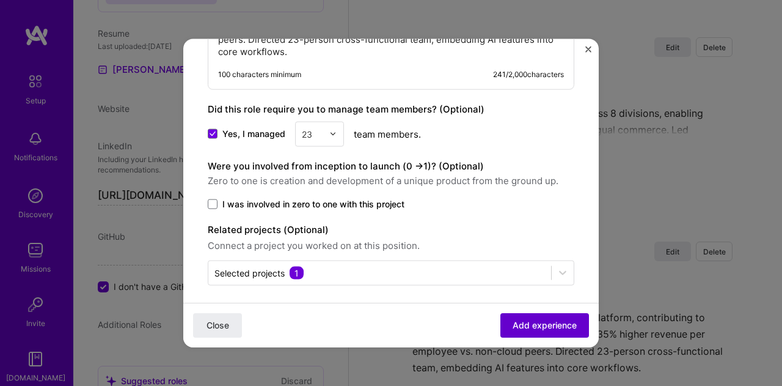
click at [513, 329] on span "Add experience" at bounding box center [545, 325] width 64 height 12
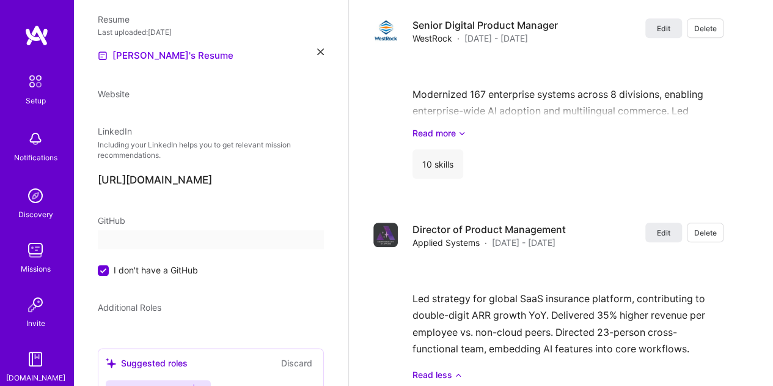
select select "US"
select select "Right Now"
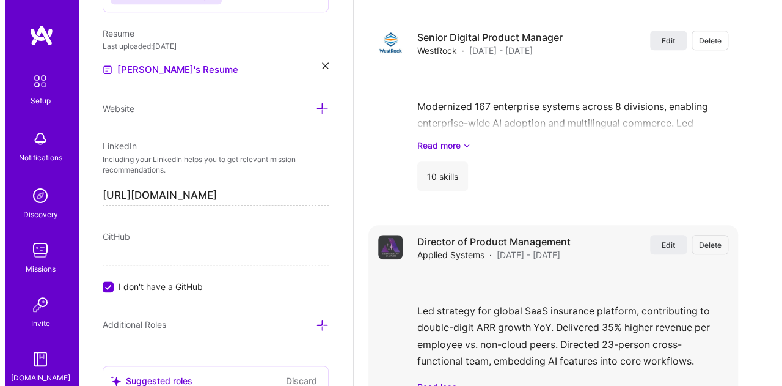
scroll to position [2633, 0]
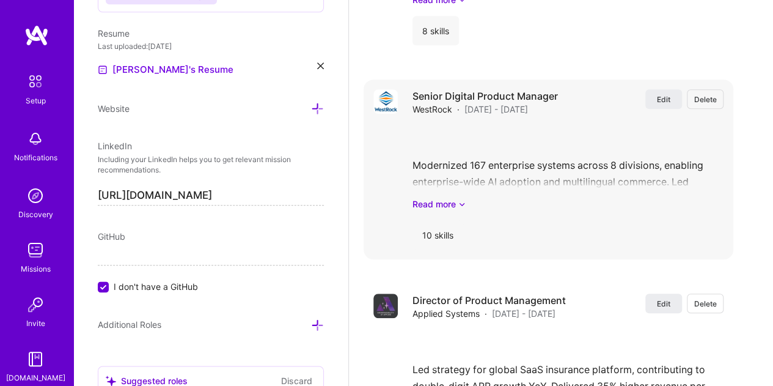
click at [444, 232] on div "10 skills" at bounding box center [438, 234] width 51 height 29
click at [668, 96] on span "Edit" at bounding box center [663, 99] width 13 height 10
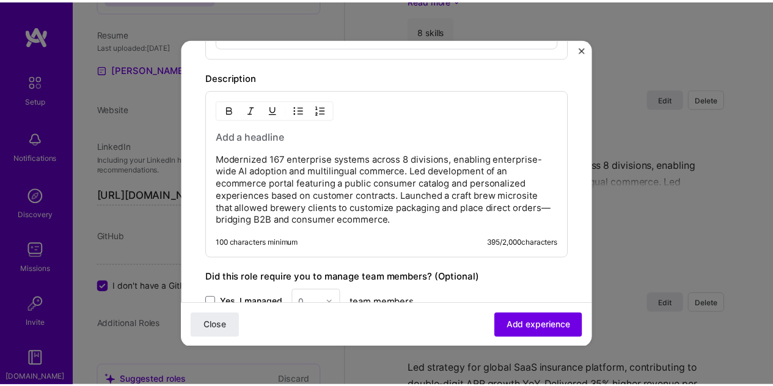
scroll to position [1005, 0]
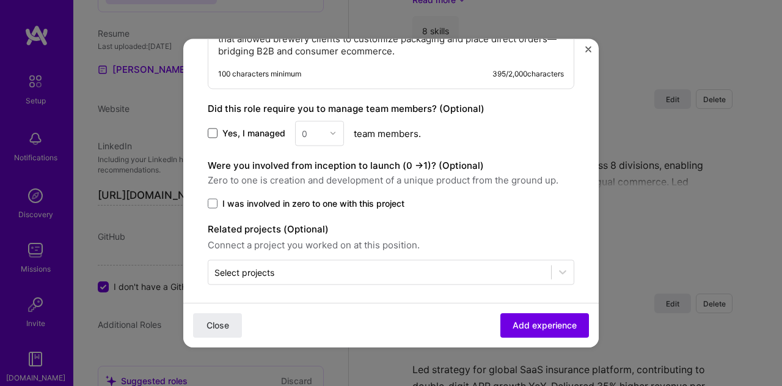
click at [215, 128] on span at bounding box center [213, 133] width 10 height 10
click at [0, 0] on input "Yes, I managed" at bounding box center [0, 0] width 0 height 0
click at [310, 127] on input "text" at bounding box center [312, 133] width 21 height 13
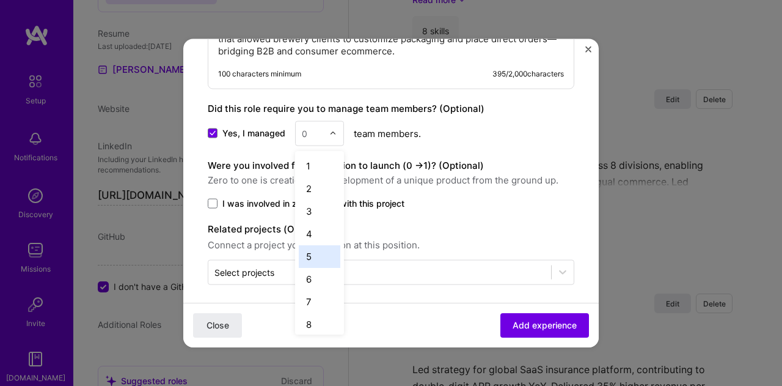
click at [312, 244] on div "5" at bounding box center [320, 255] width 42 height 23
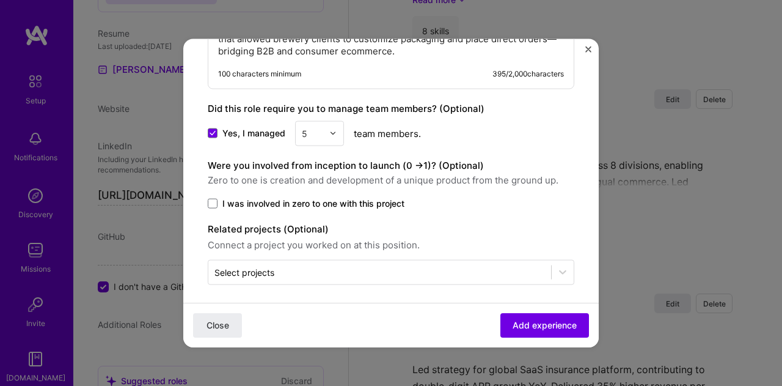
click at [315, 127] on input "text" at bounding box center [312, 133] width 21 height 13
click at [313, 222] on div "4" at bounding box center [320, 233] width 42 height 23
click at [214, 198] on span at bounding box center [213, 203] width 10 height 10
click at [0, 0] on input "I was involved in zero to one with this project" at bounding box center [0, 0] width 0 height 0
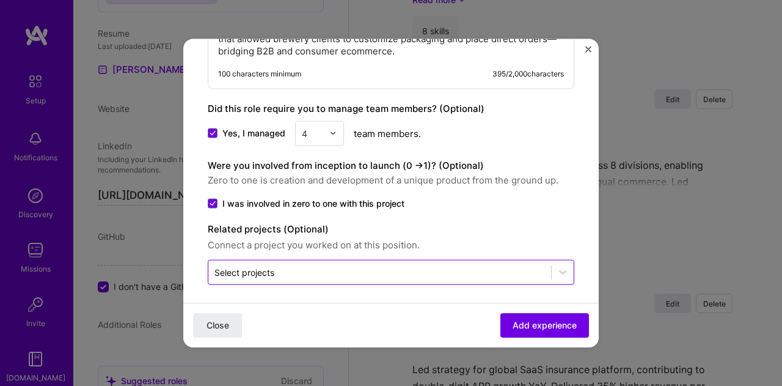
click at [419, 260] on div "Select projects" at bounding box center [379, 272] width 343 height 24
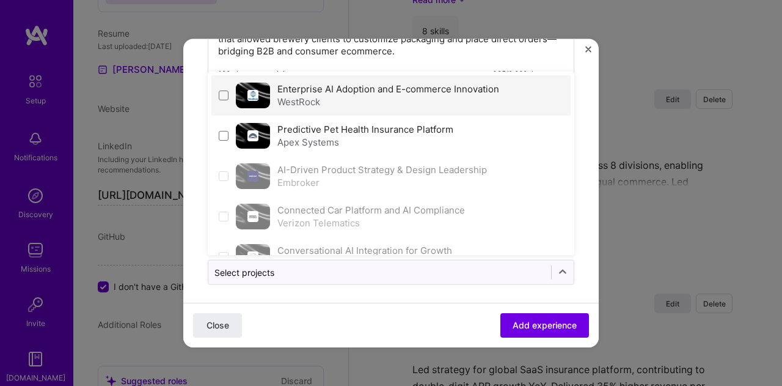
click at [339, 95] on div "WestRock" at bounding box center [388, 101] width 222 height 13
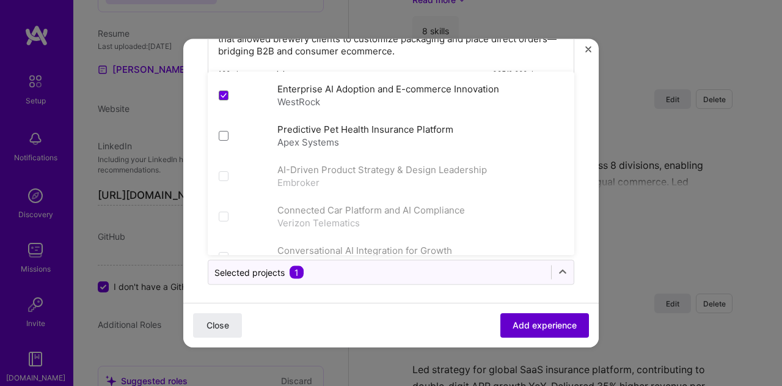
click at [525, 328] on span "Add experience" at bounding box center [545, 325] width 64 height 12
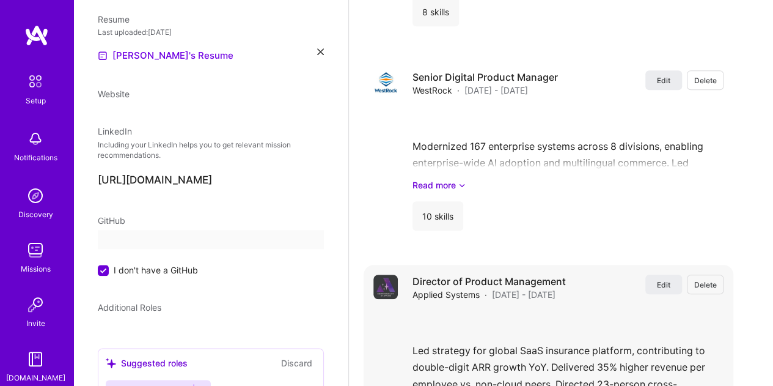
select select "US"
select select "Right Now"
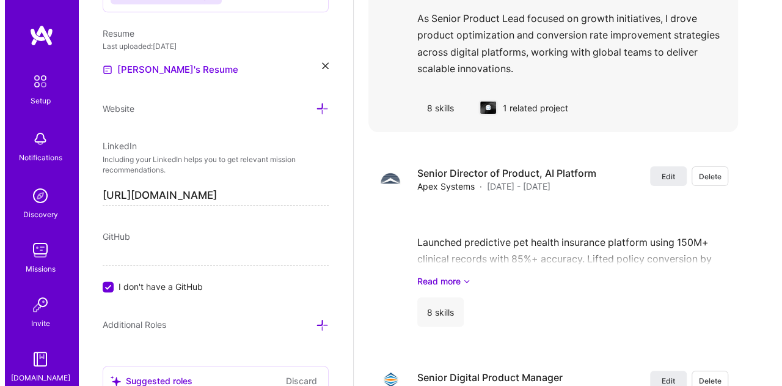
scroll to position [2379, 0]
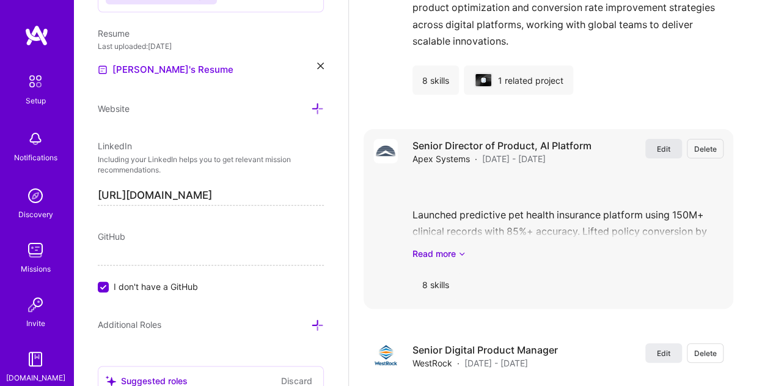
click at [670, 147] on span "Edit" at bounding box center [663, 149] width 13 height 10
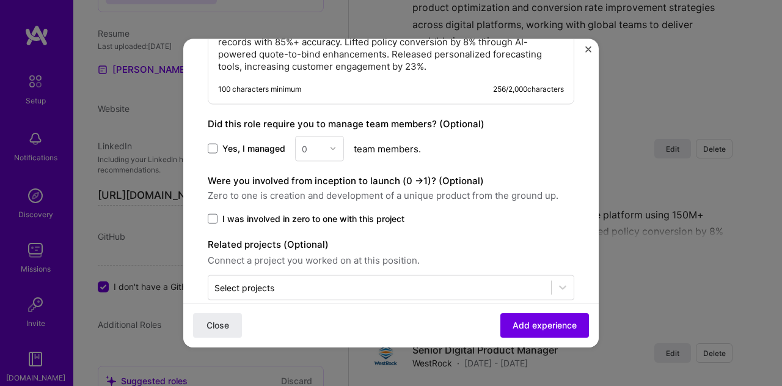
scroll to position [901, 0]
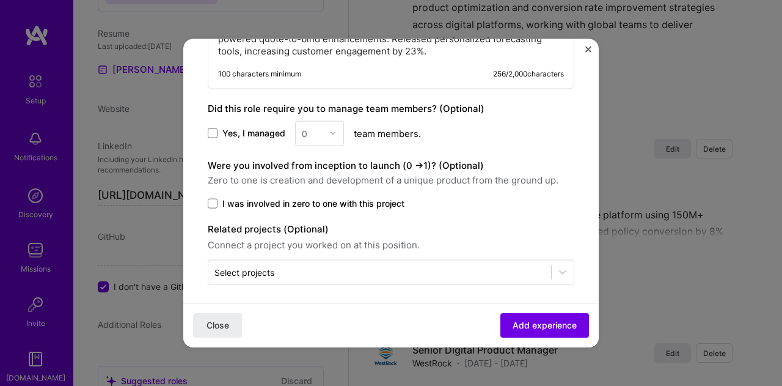
click at [320, 131] on div "0" at bounding box center [319, 132] width 49 height 25
click at [209, 127] on label "Yes, I managed" at bounding box center [247, 133] width 78 height 12
click at [0, 0] on input "Yes, I managed" at bounding box center [0, 0] width 0 height 0
click at [326, 125] on div "0" at bounding box center [313, 133] width 34 height 24
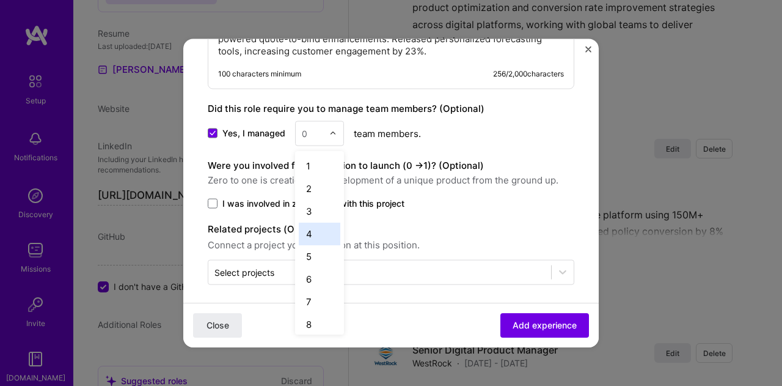
click at [315, 230] on div "4" at bounding box center [320, 233] width 42 height 23
click at [214, 198] on span at bounding box center [213, 203] width 10 height 10
click at [0, 0] on input "I was involved in zero to one with this project" at bounding box center [0, 0] width 0 height 0
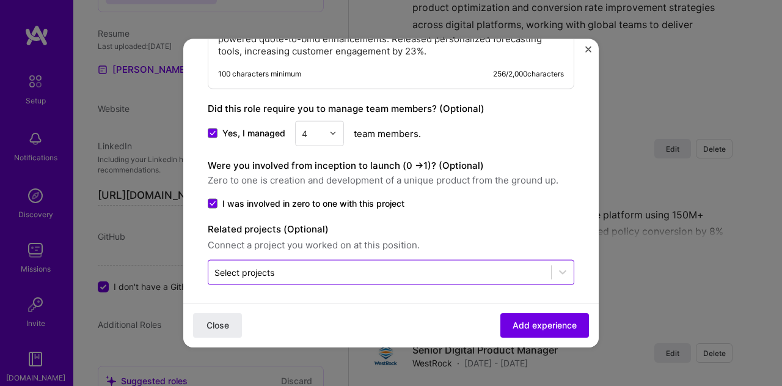
click at [406, 265] on input "text" at bounding box center [380, 271] width 331 height 13
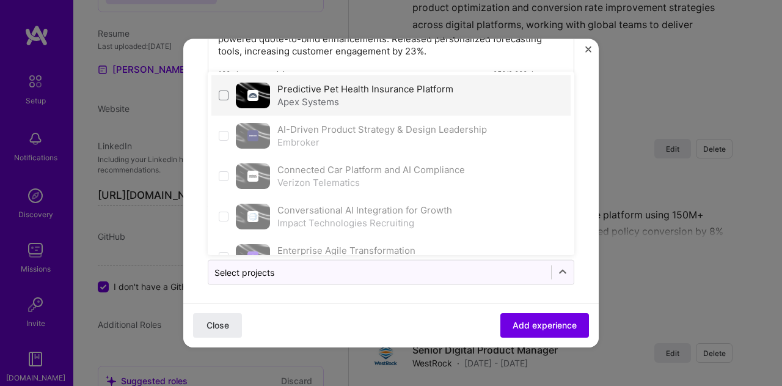
click at [326, 96] on div "Apex Systems" at bounding box center [365, 101] width 176 height 13
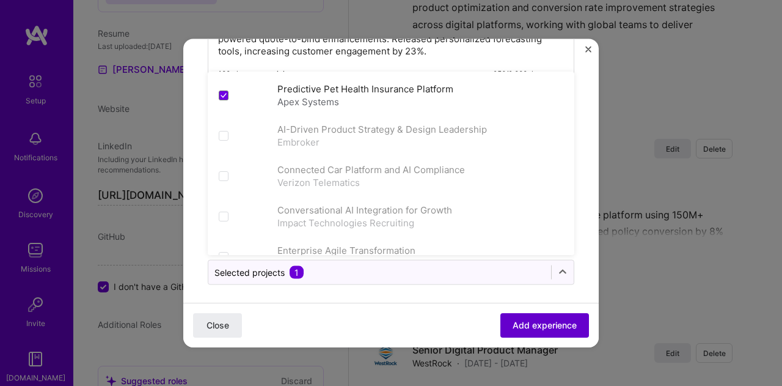
click at [541, 328] on span "Add experience" at bounding box center [545, 325] width 64 height 12
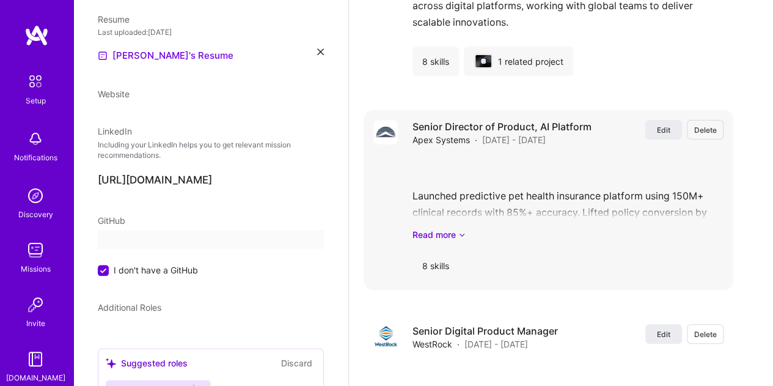
select select "US"
select select "Right Now"
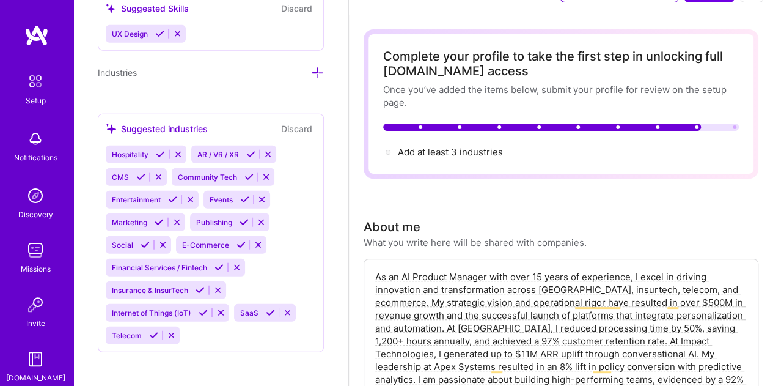
scroll to position [0, 0]
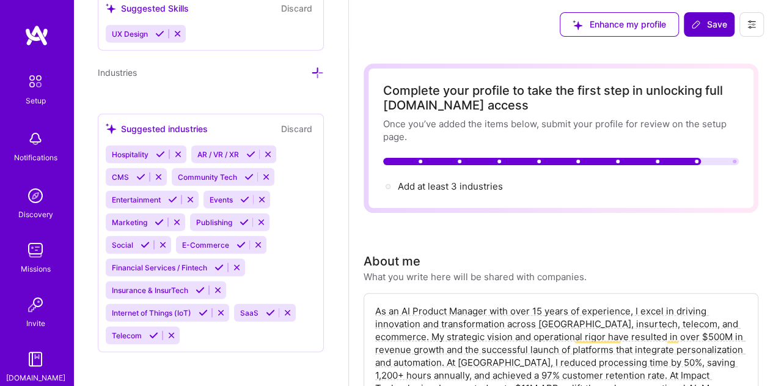
click at [714, 29] on span "Save" at bounding box center [709, 24] width 36 height 12
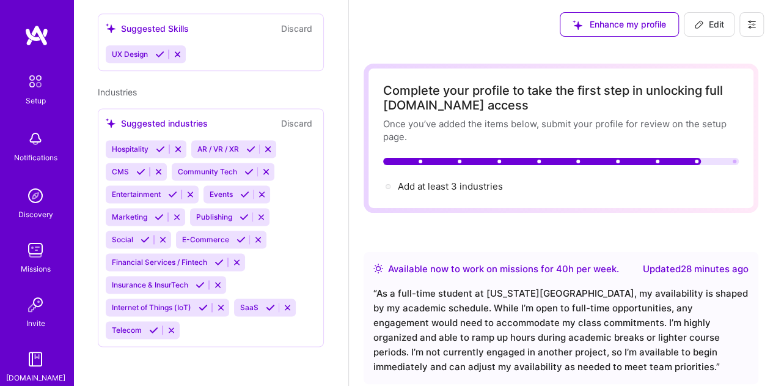
scroll to position [774, 0]
click at [427, 184] on span "Add at least 3 industries →" at bounding box center [456, 186] width 116 height 12
select select "US"
select select "Right Now"
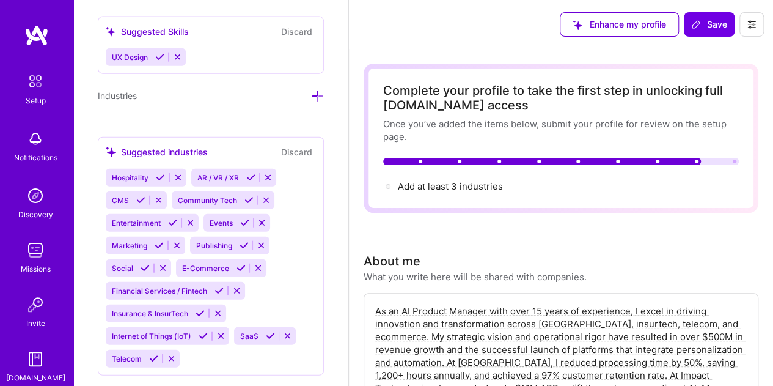
scroll to position [1446, 0]
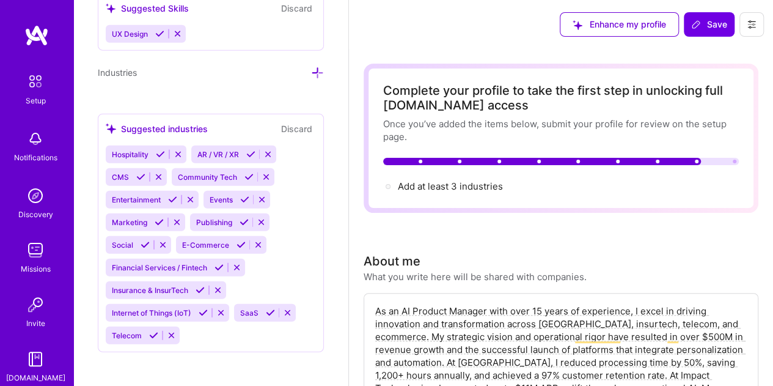
click at [311, 67] on icon at bounding box center [317, 73] width 13 height 13
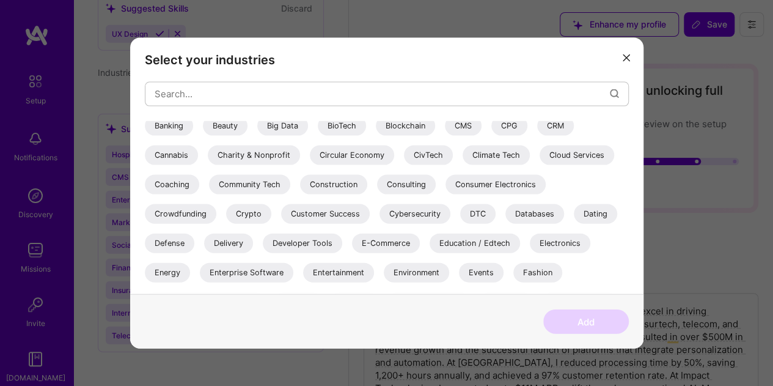
scroll to position [183, 0]
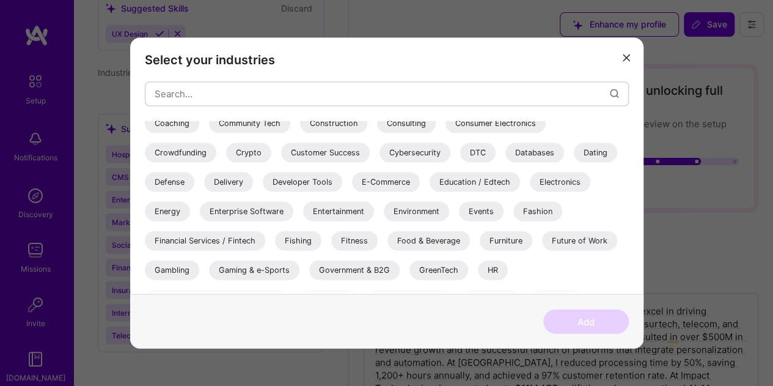
click at [387, 180] on div "E-Commerce" at bounding box center [386, 182] width 68 height 20
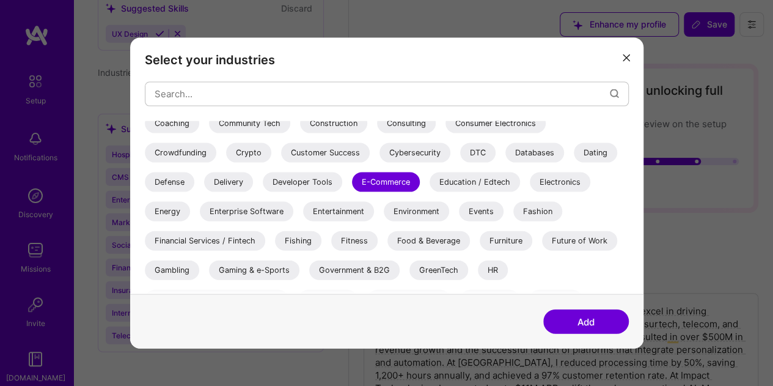
click at [240, 238] on div "Financial Services / Fintech" at bounding box center [205, 240] width 120 height 20
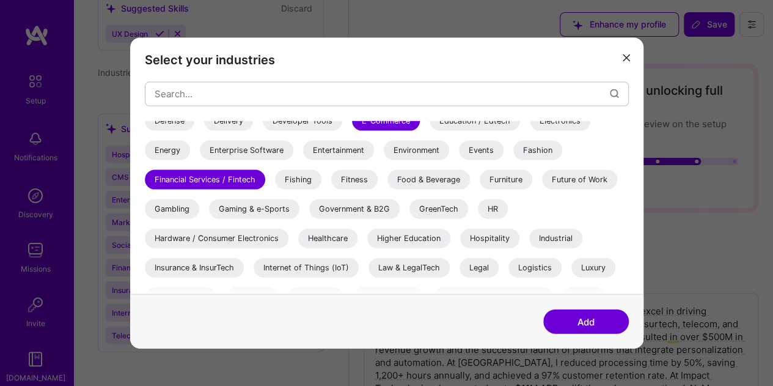
scroll to position [306, 0]
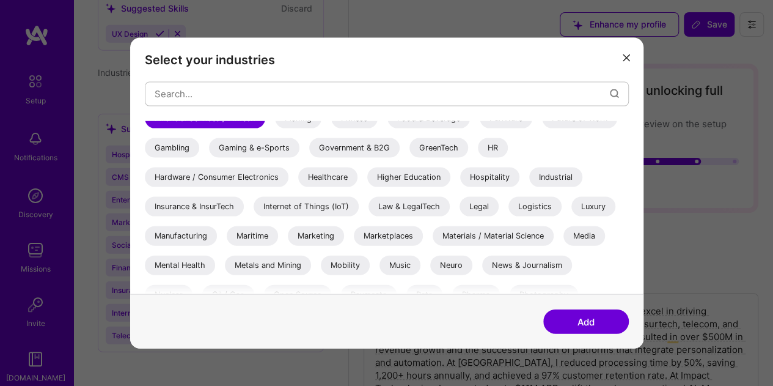
click at [336, 174] on div "Healthcare" at bounding box center [327, 177] width 59 height 20
click at [323, 207] on div "Internet of Things (IoT)" at bounding box center [306, 206] width 105 height 20
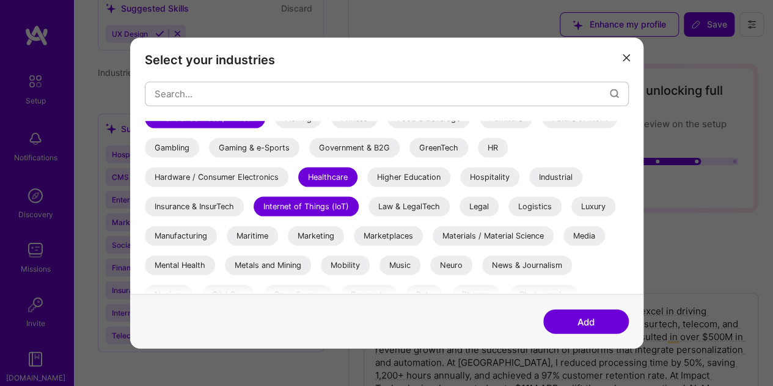
click at [207, 204] on div "Insurance & InsurTech" at bounding box center [194, 206] width 99 height 20
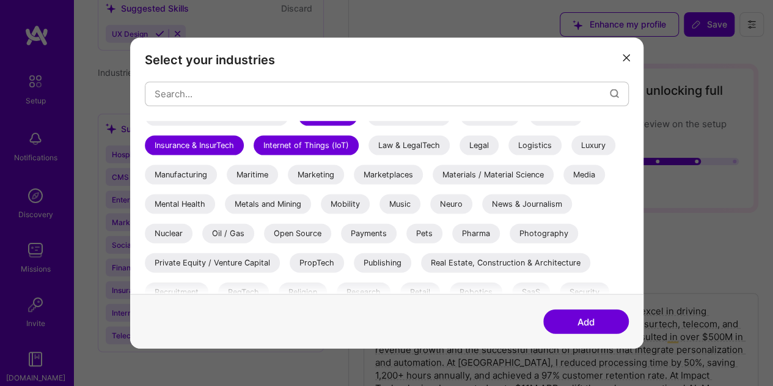
click at [319, 177] on div "Marketing" at bounding box center [316, 174] width 56 height 20
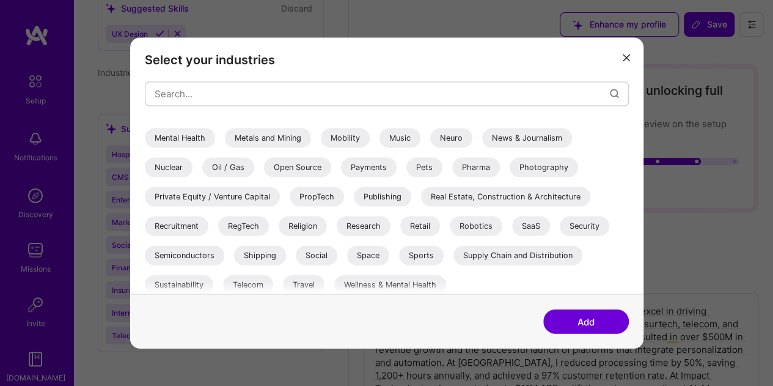
scroll to position [438, 0]
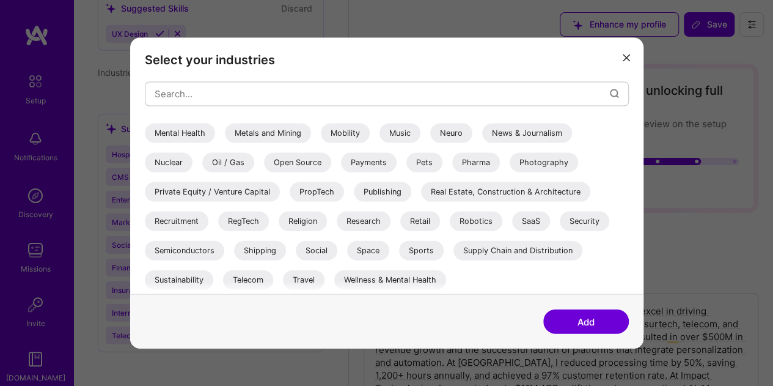
click at [241, 278] on div "Telecom" at bounding box center [248, 280] width 50 height 20
click at [382, 223] on div "Research" at bounding box center [364, 221] width 54 height 20
click at [430, 222] on div "Retail" at bounding box center [420, 221] width 40 height 20
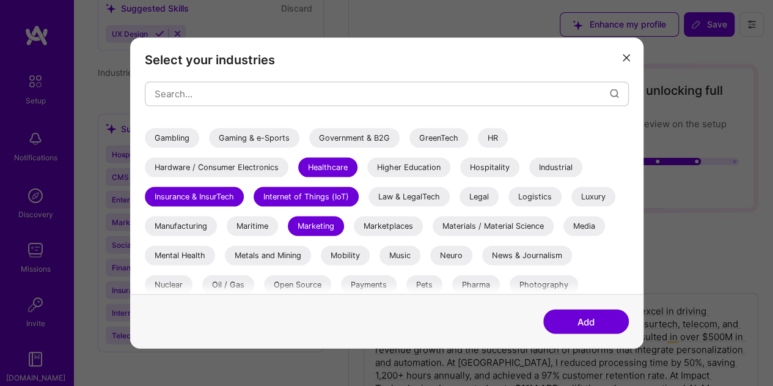
scroll to position [254, 0]
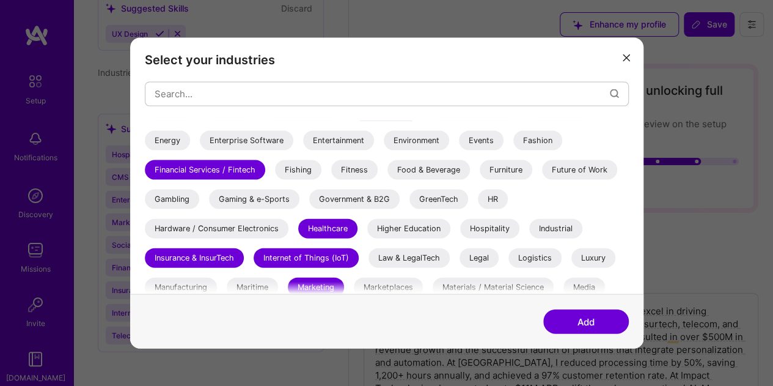
click at [593, 322] on button "Add" at bounding box center [586, 321] width 86 height 24
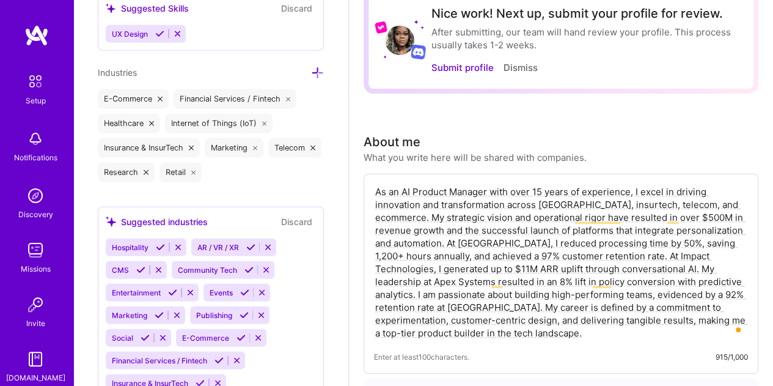
scroll to position [0, 0]
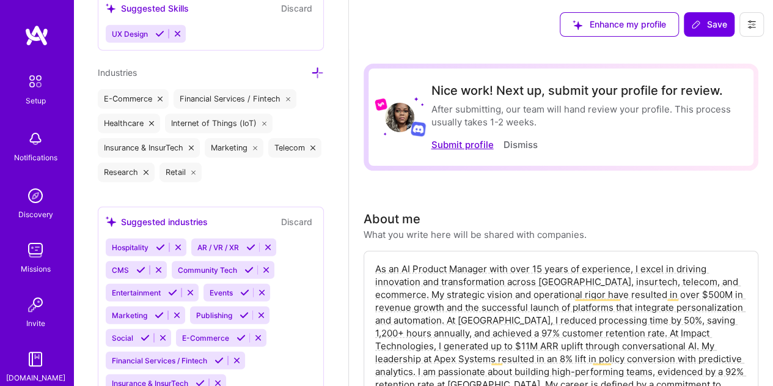
click at [451, 147] on button "Submit profile" at bounding box center [462, 144] width 62 height 13
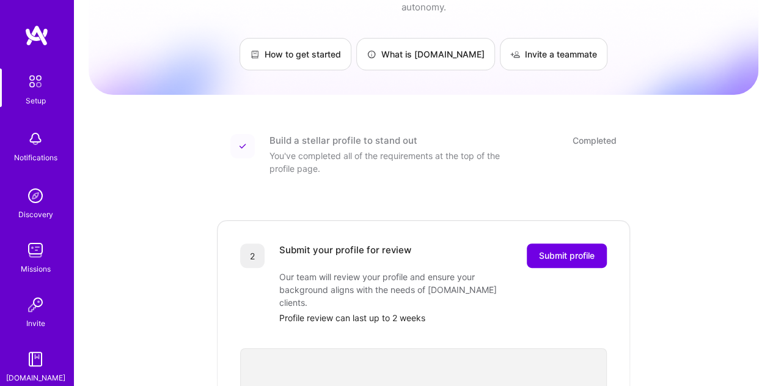
scroll to position [122, 0]
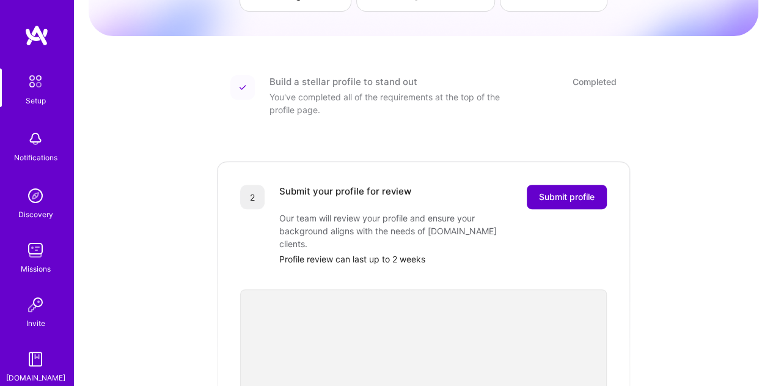
click at [566, 191] on span "Submit profile" at bounding box center [567, 197] width 56 height 12
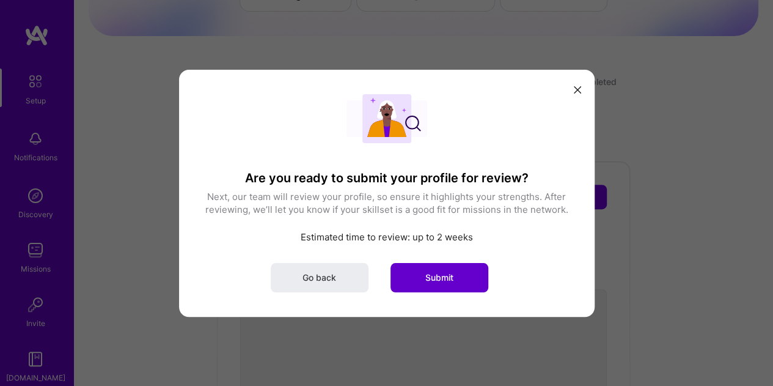
click at [444, 273] on span "Submit" at bounding box center [439, 277] width 28 height 12
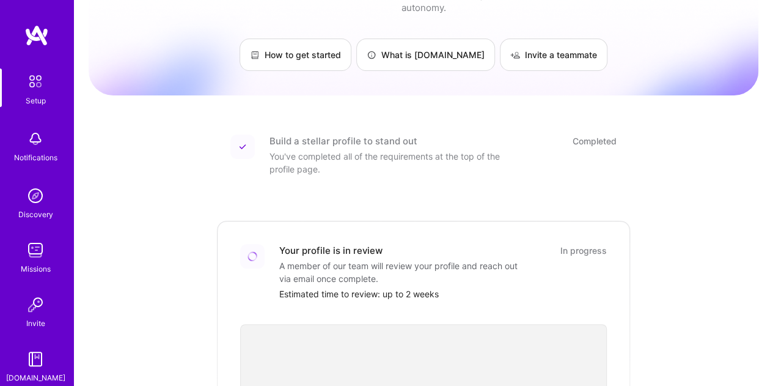
scroll to position [0, 0]
